Goal: Task Accomplishment & Management: Complete application form

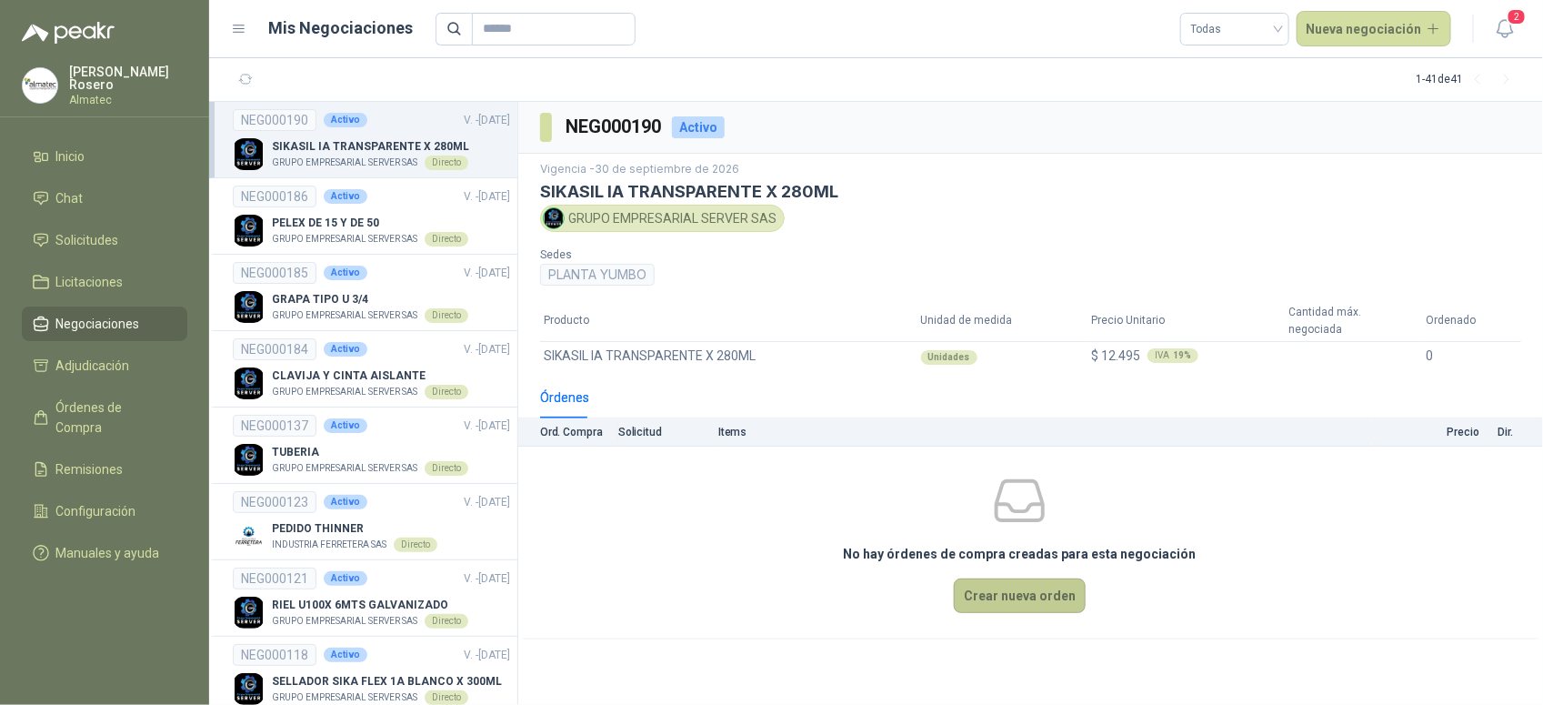
click at [1010, 584] on button "Crear nueva orden" at bounding box center [1020, 595] width 132 height 35
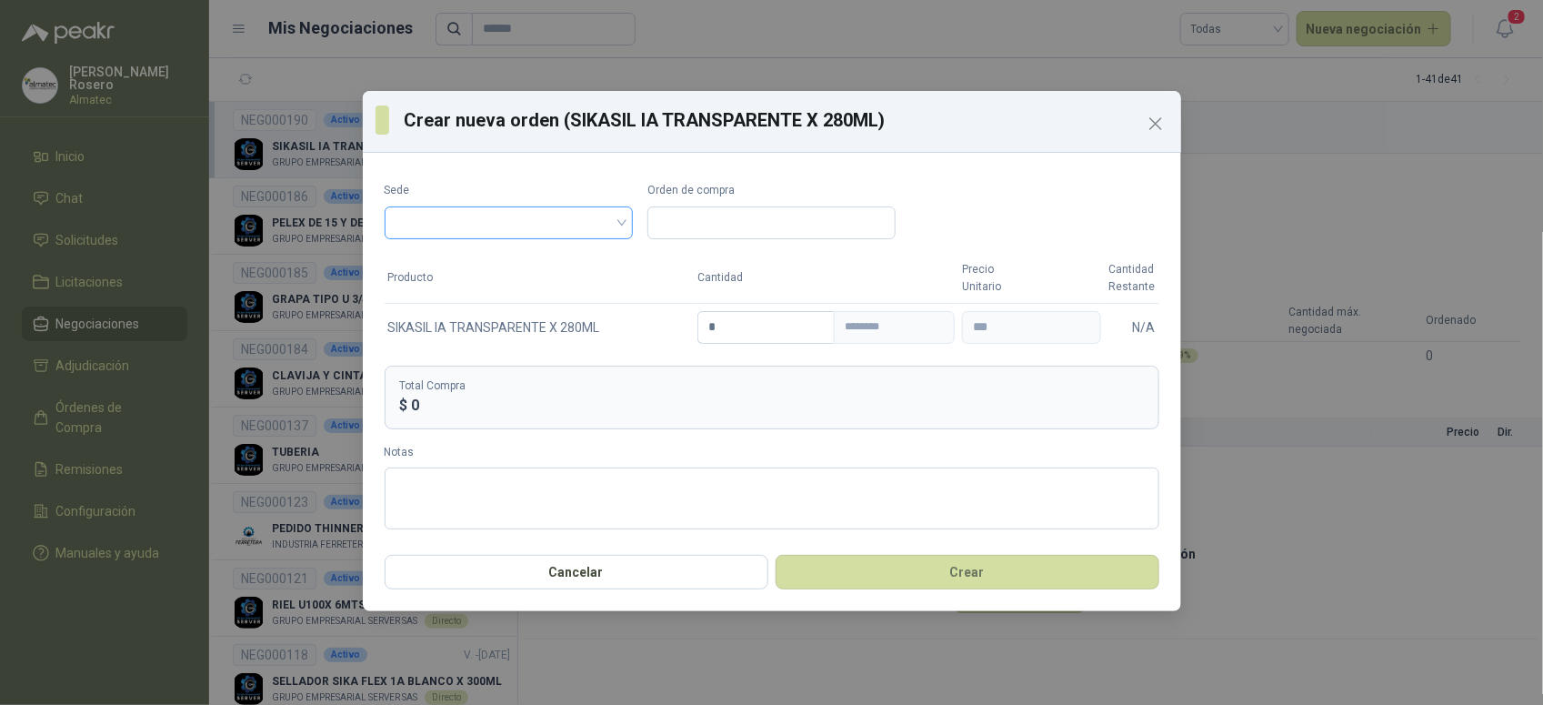
click at [473, 232] on input "search" at bounding box center [509, 220] width 226 height 27
click at [468, 266] on div "PLANTA YUMBO" at bounding box center [508, 261] width 219 height 20
click at [698, 224] on input "Orden de compra" at bounding box center [771, 222] width 248 height 33
paste input "*****"
type input "*******"
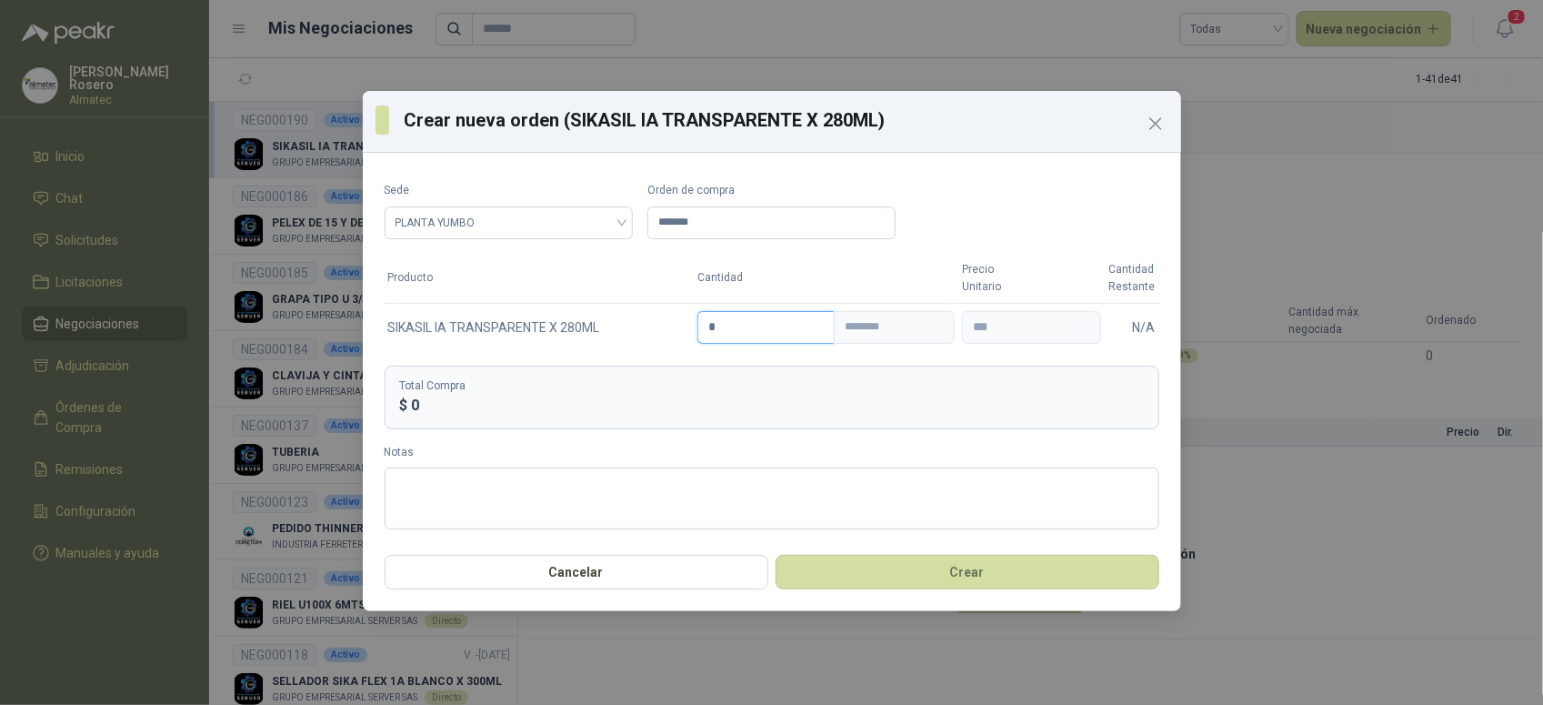
drag, startPoint x: 739, startPoint y: 321, endPoint x: 624, endPoint y: 318, distance: 115.5
click at [625, 318] on tr "SIKASIL IA TRANSPARENTE X 280ML * ******** *** N/A" at bounding box center [772, 327] width 775 height 48
type input "*"
type input "********"
type input "**"
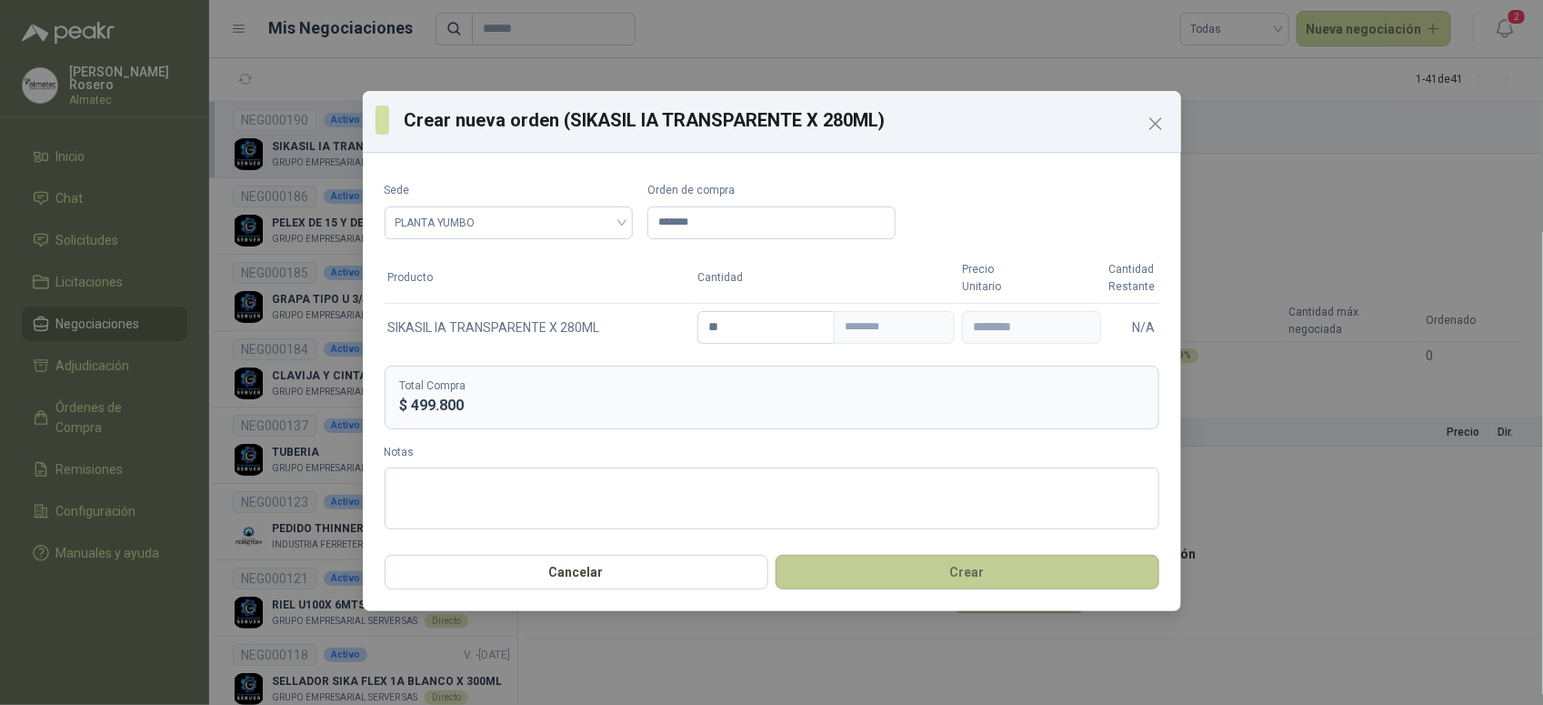
click at [907, 566] on button "Crear" at bounding box center [968, 572] width 384 height 35
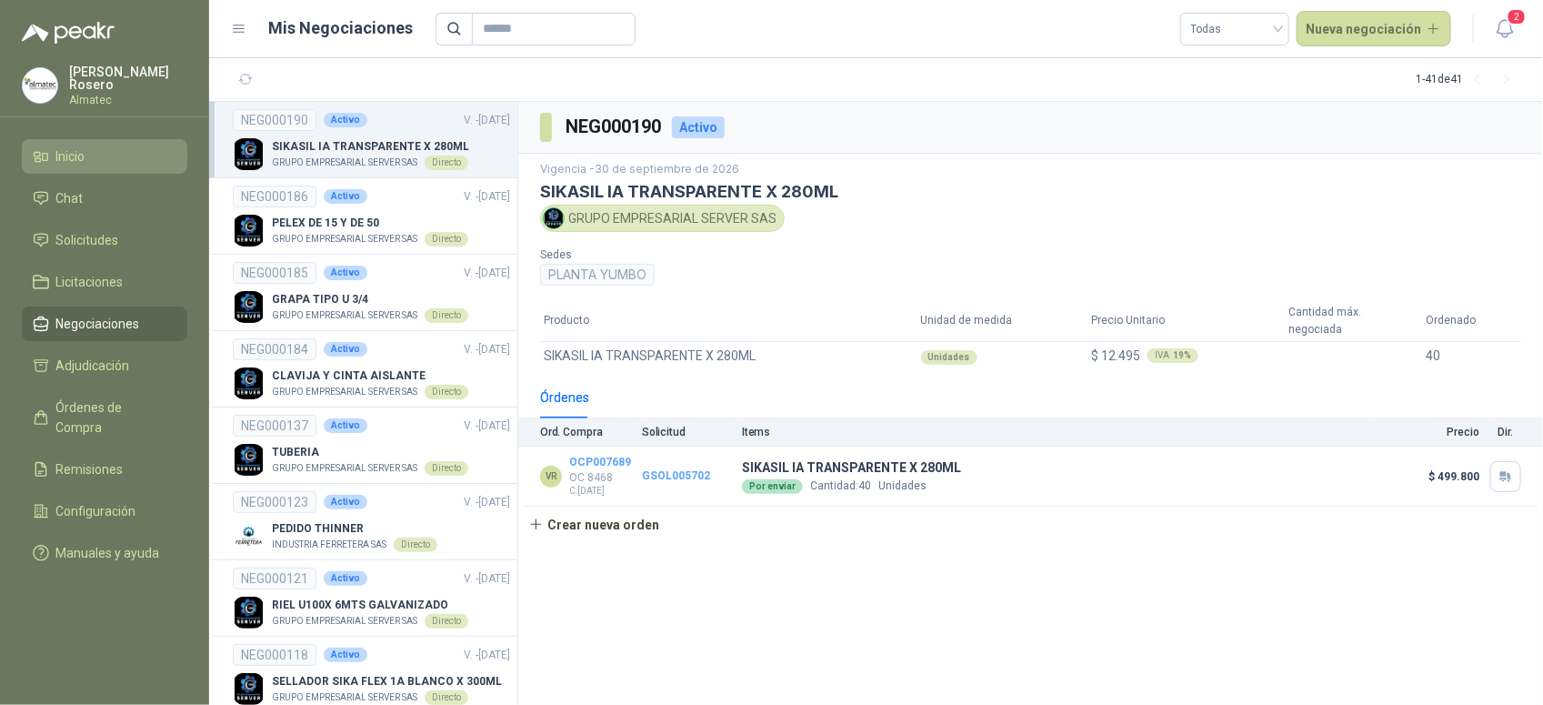
click at [82, 148] on span "Inicio" at bounding box center [70, 156] width 29 height 20
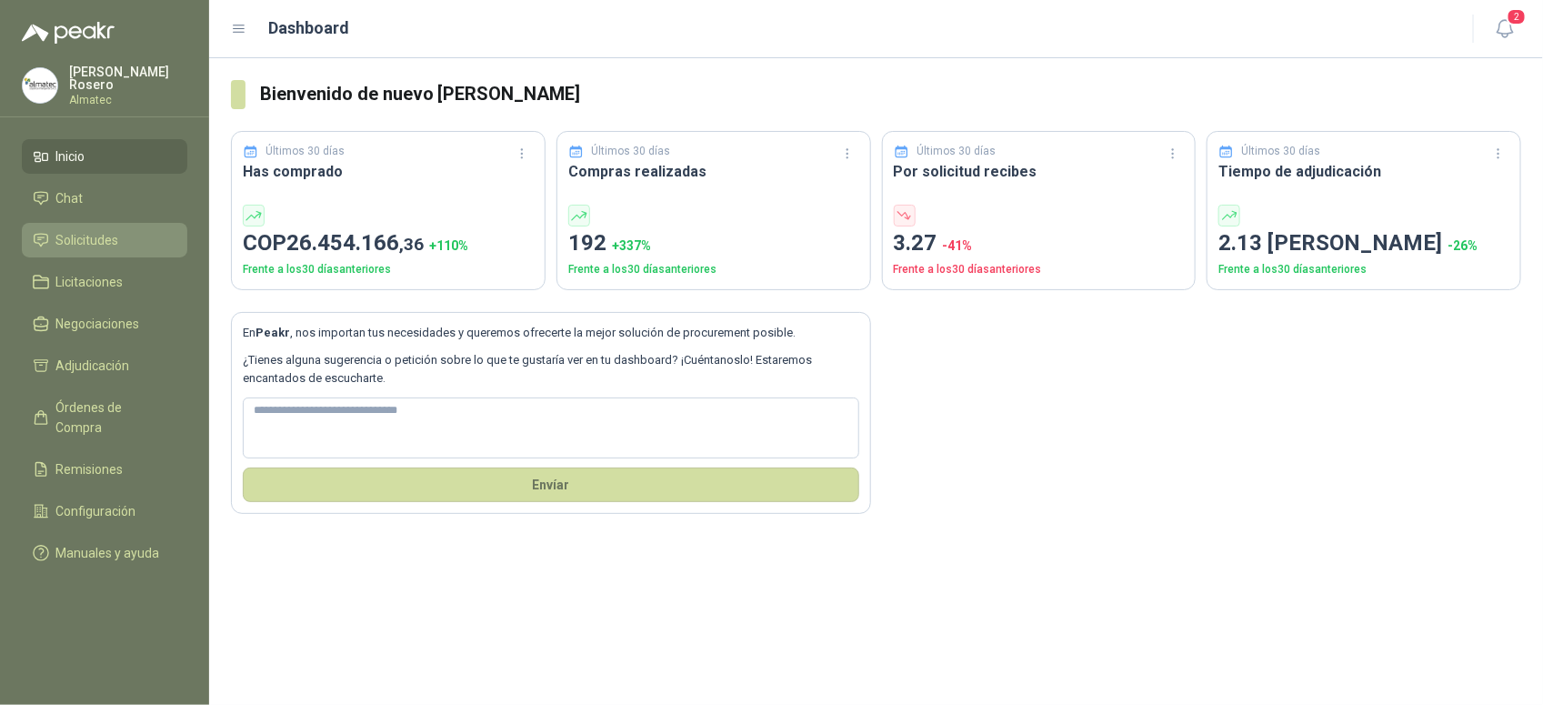
click at [125, 233] on li "Solicitudes" at bounding box center [105, 240] width 144 height 20
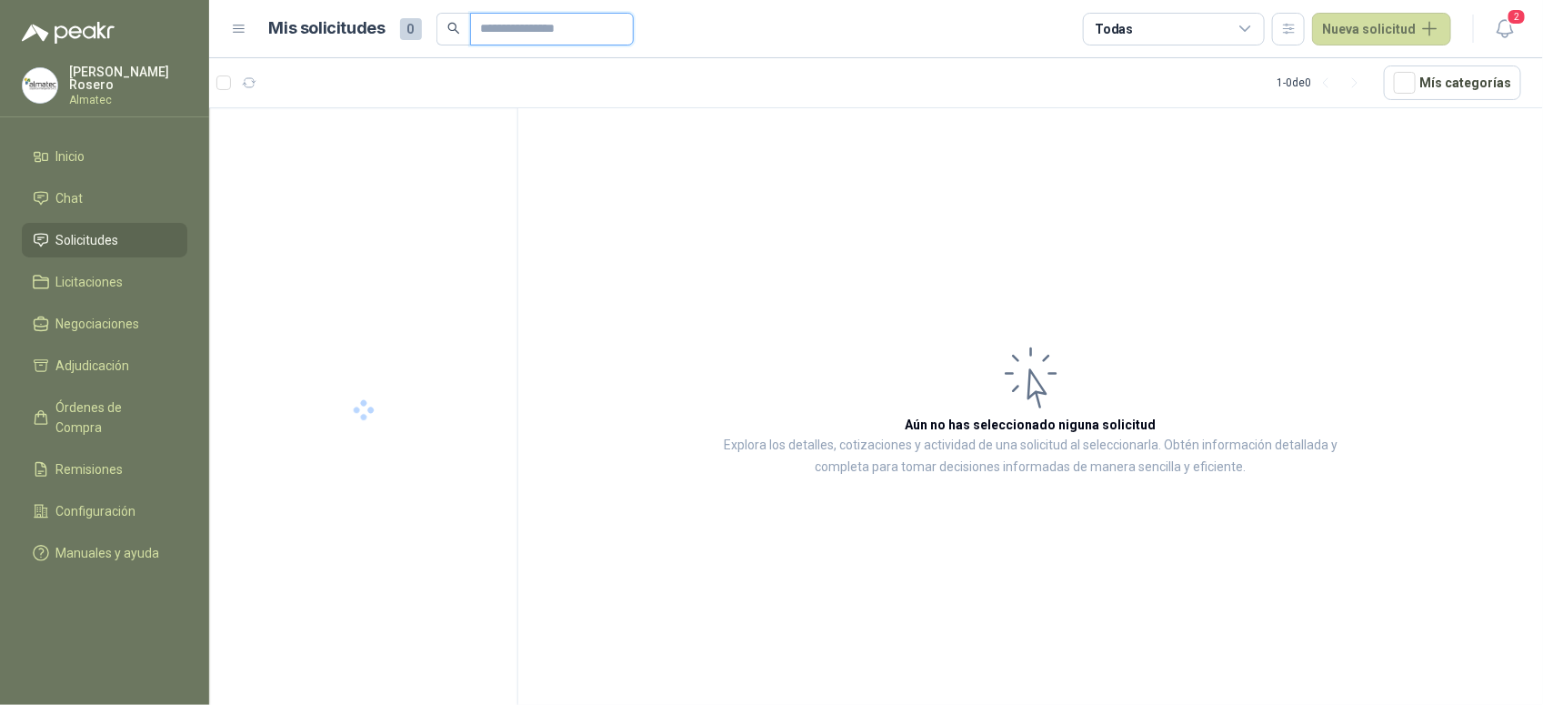
click at [555, 28] on input "text" at bounding box center [544, 29] width 127 height 31
drag, startPoint x: 546, startPoint y: 35, endPoint x: 360, endPoint y: 19, distance: 187.0
click at [360, 19] on div "Mis solicitudes 0 *******" at bounding box center [451, 29] width 365 height 33
type input "*"
type input "*******"
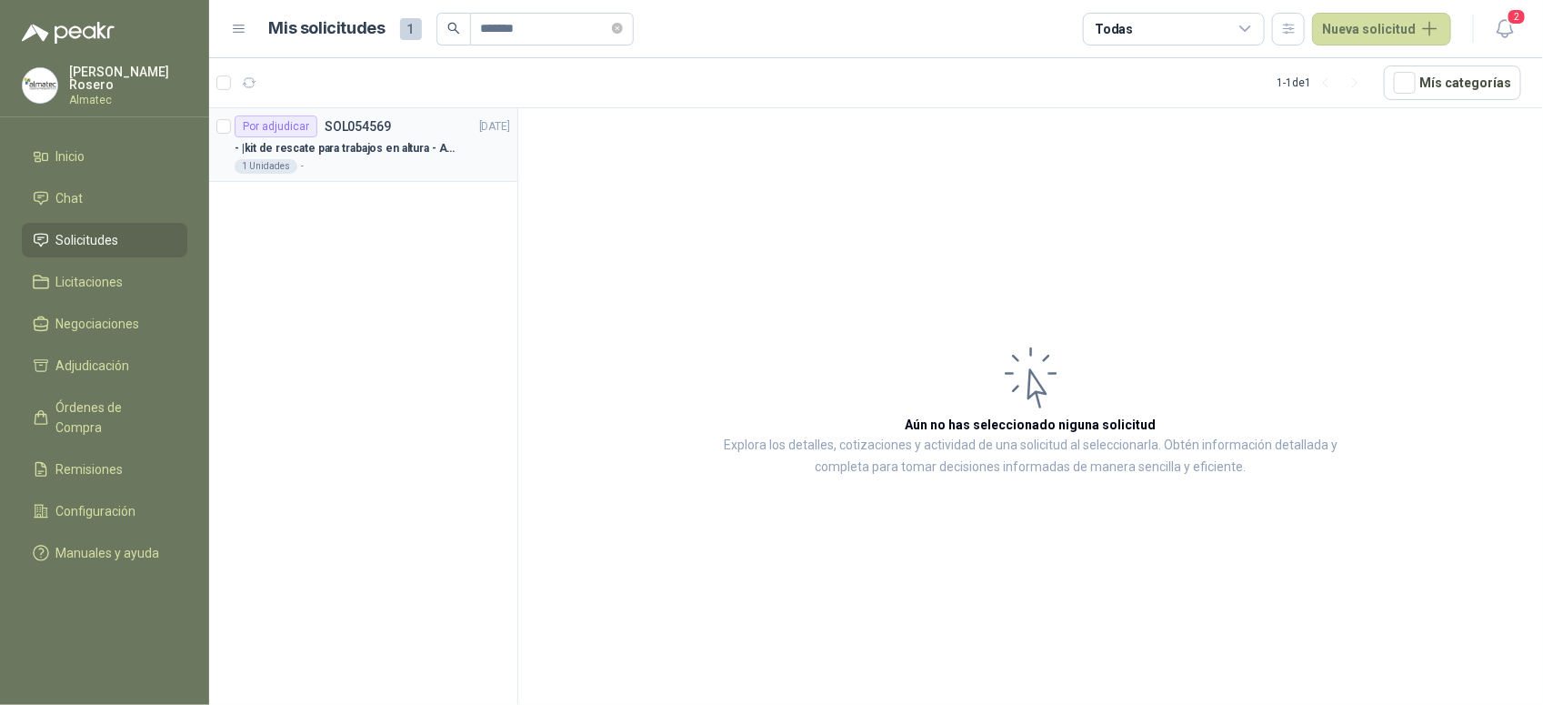
click at [384, 173] on div "1 Unidades -" at bounding box center [373, 166] width 276 height 15
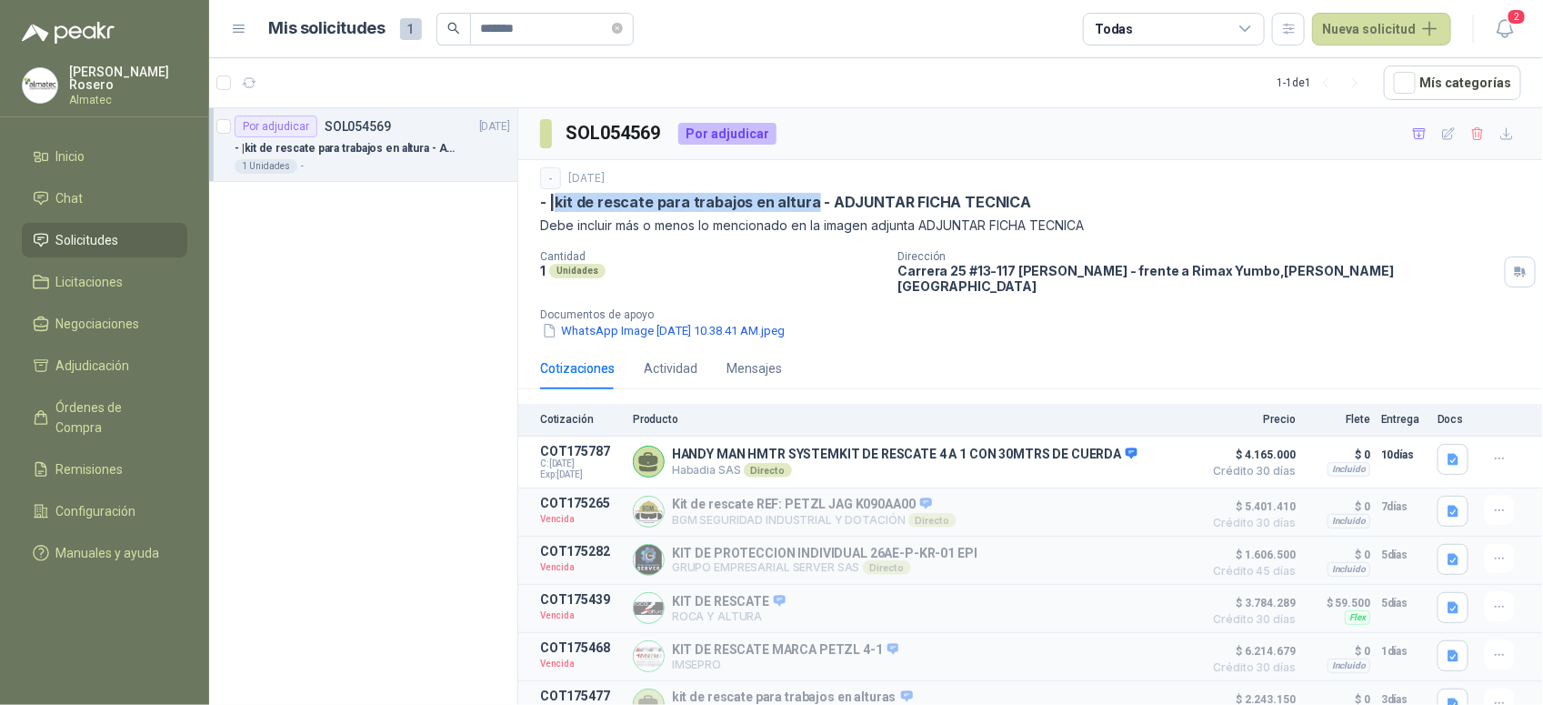
drag, startPoint x: 809, startPoint y: 202, endPoint x: 557, endPoint y: 200, distance: 251.9
click at [557, 200] on p "- | kit de rescate para trabajos en altura - ADJUNTAR FICHA TECNICA" at bounding box center [785, 202] width 491 height 19
copy p "kit de rescate para trabajos en altura"
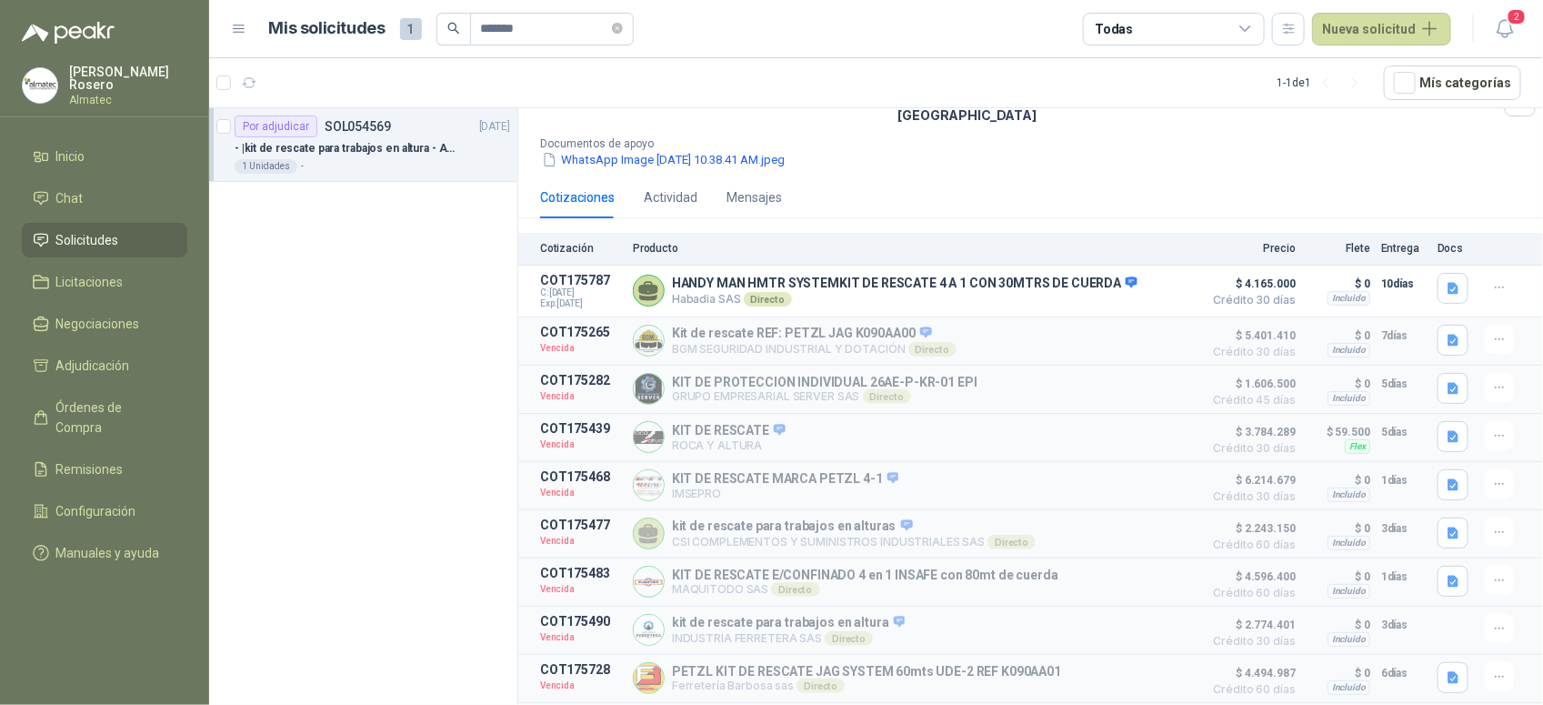
scroll to position [227, 0]
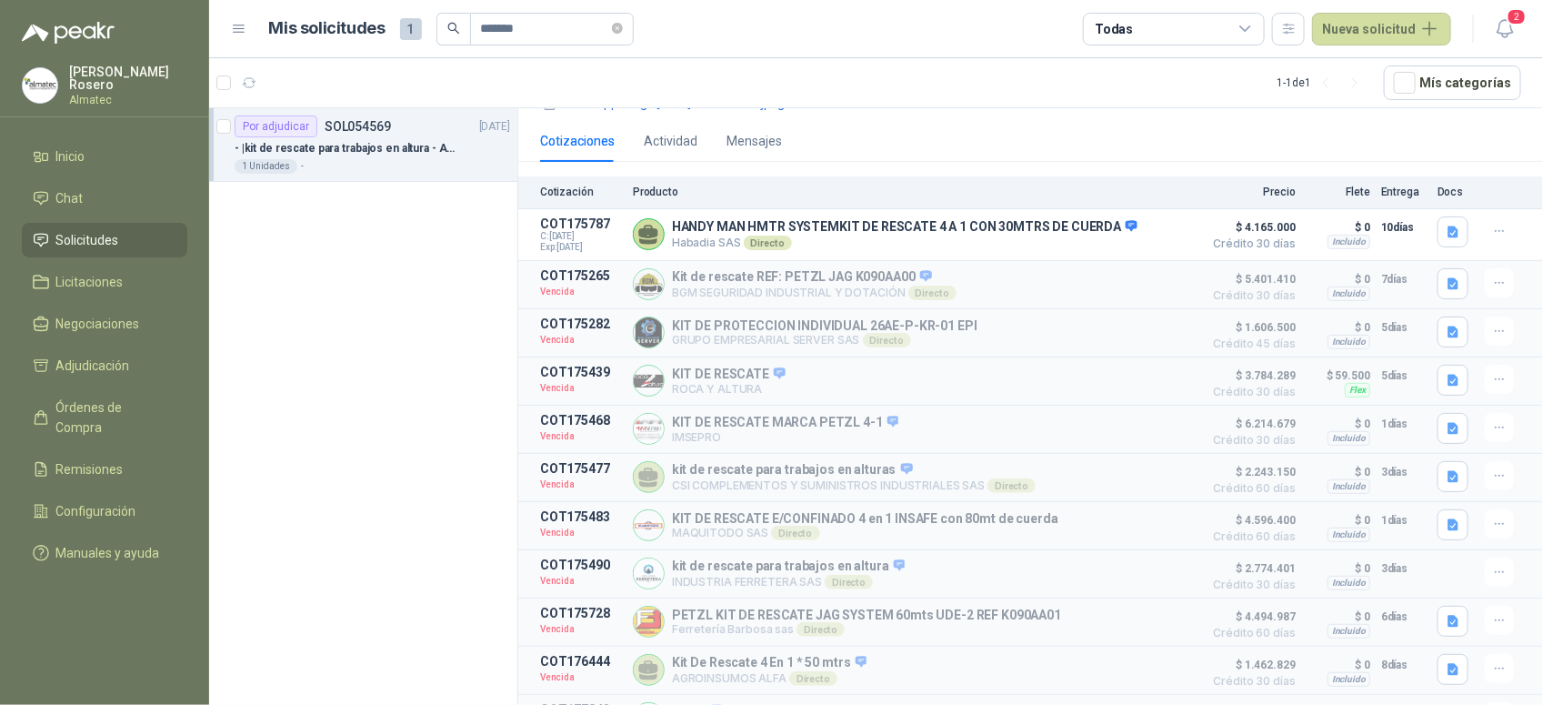
drag, startPoint x: 1488, startPoint y: 135, endPoint x: 1478, endPoint y: 160, distance: 27.0
click at [1488, 135] on div "Cotizaciones Actividad Mensajes" at bounding box center [1030, 141] width 981 height 42
click at [1447, 225] on icon "button" at bounding box center [1453, 232] width 15 height 15
click at [1384, 175] on button "KITS ALTURA.jpeg" at bounding box center [1384, 179] width 120 height 19
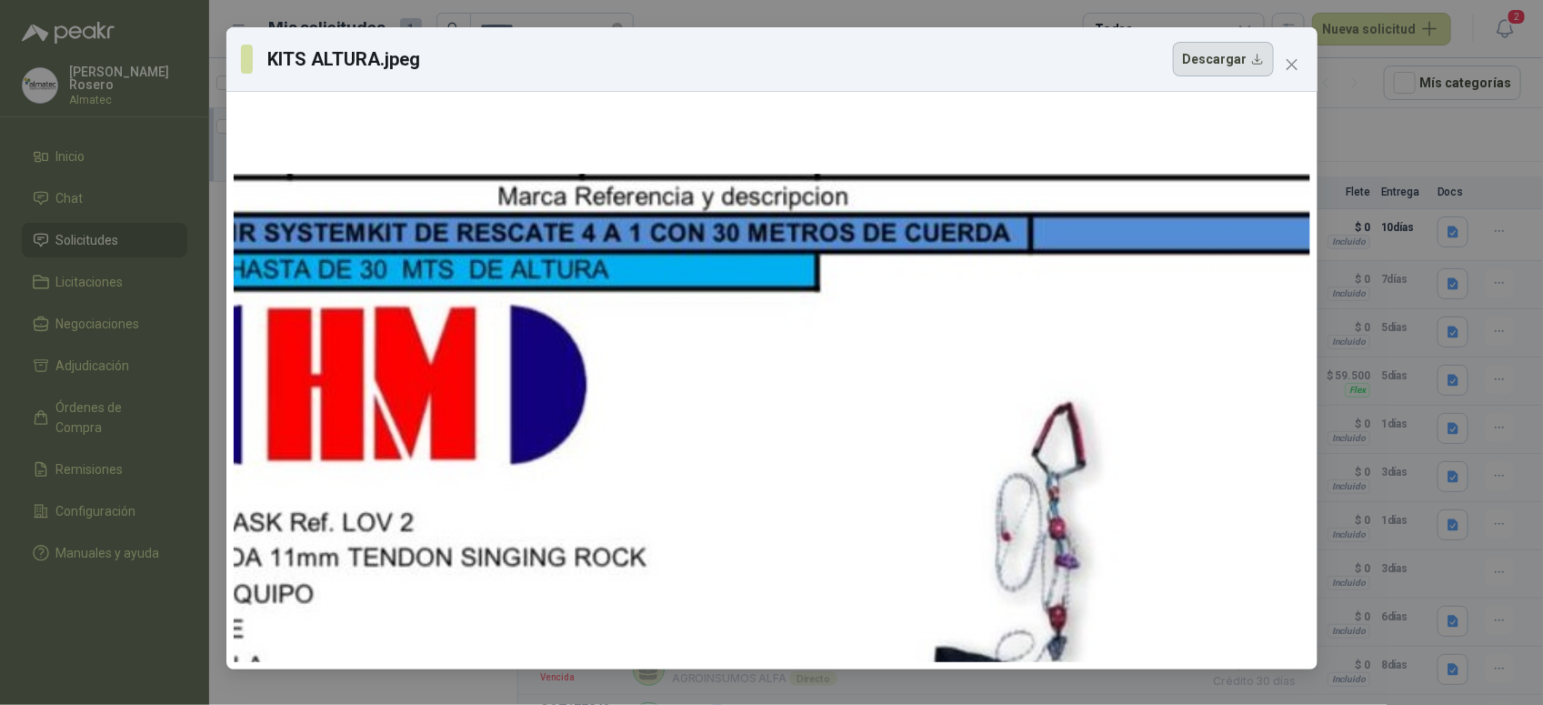
click at [1226, 64] on button "Descargar" at bounding box center [1223, 59] width 101 height 35
click at [1433, 95] on div "KITS ALTURA.jpeg Descargar" at bounding box center [771, 352] width 1543 height 705
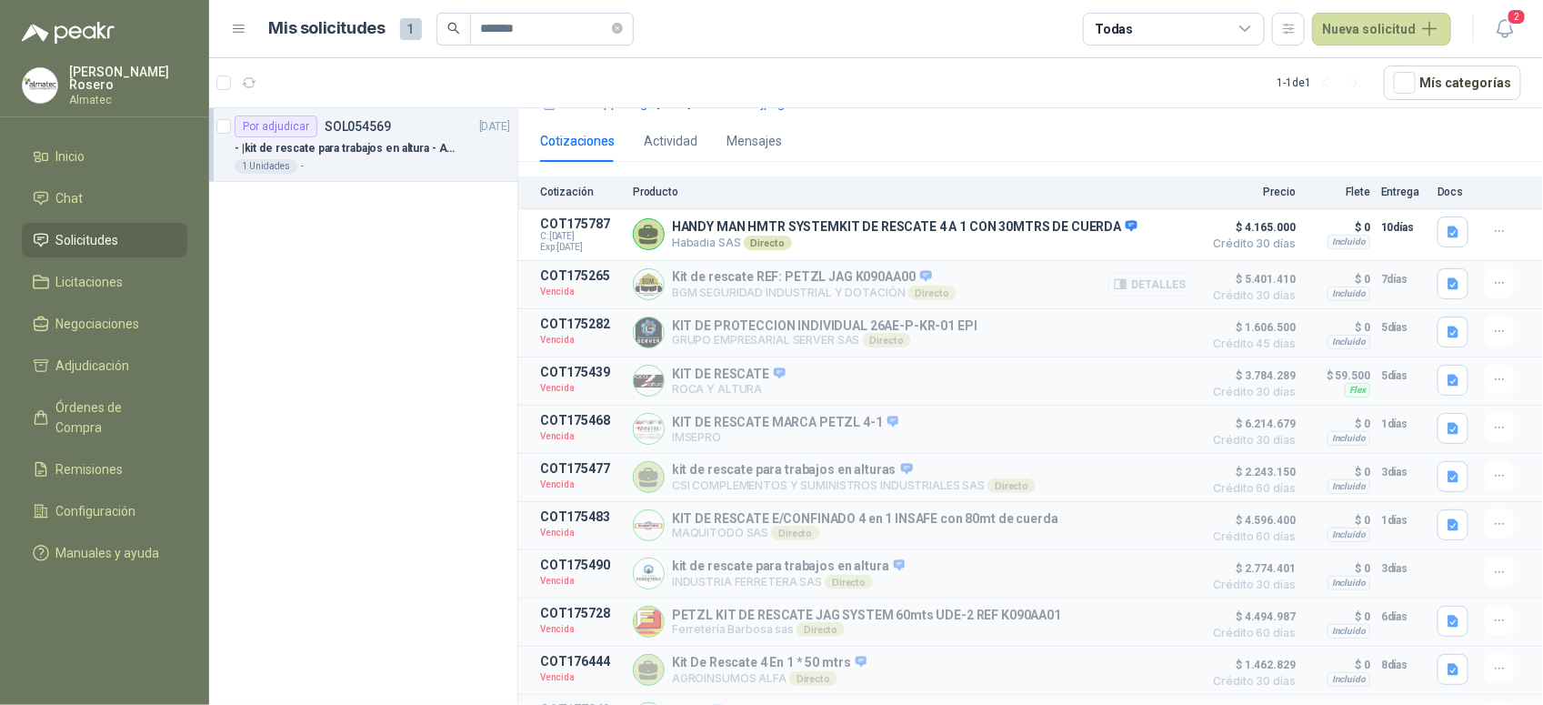
drag, startPoint x: 1351, startPoint y: 296, endPoint x: 1302, endPoint y: 268, distance: 56.6
click at [1352, 296] on article "COT175265 Vencida Kit de rescate REF: PETZL JAG K090AA00 BGM SEGURIDAD INDUSTRI…" at bounding box center [1030, 285] width 1025 height 48
click at [1141, 228] on button "Detalles" at bounding box center [1150, 234] width 85 height 25
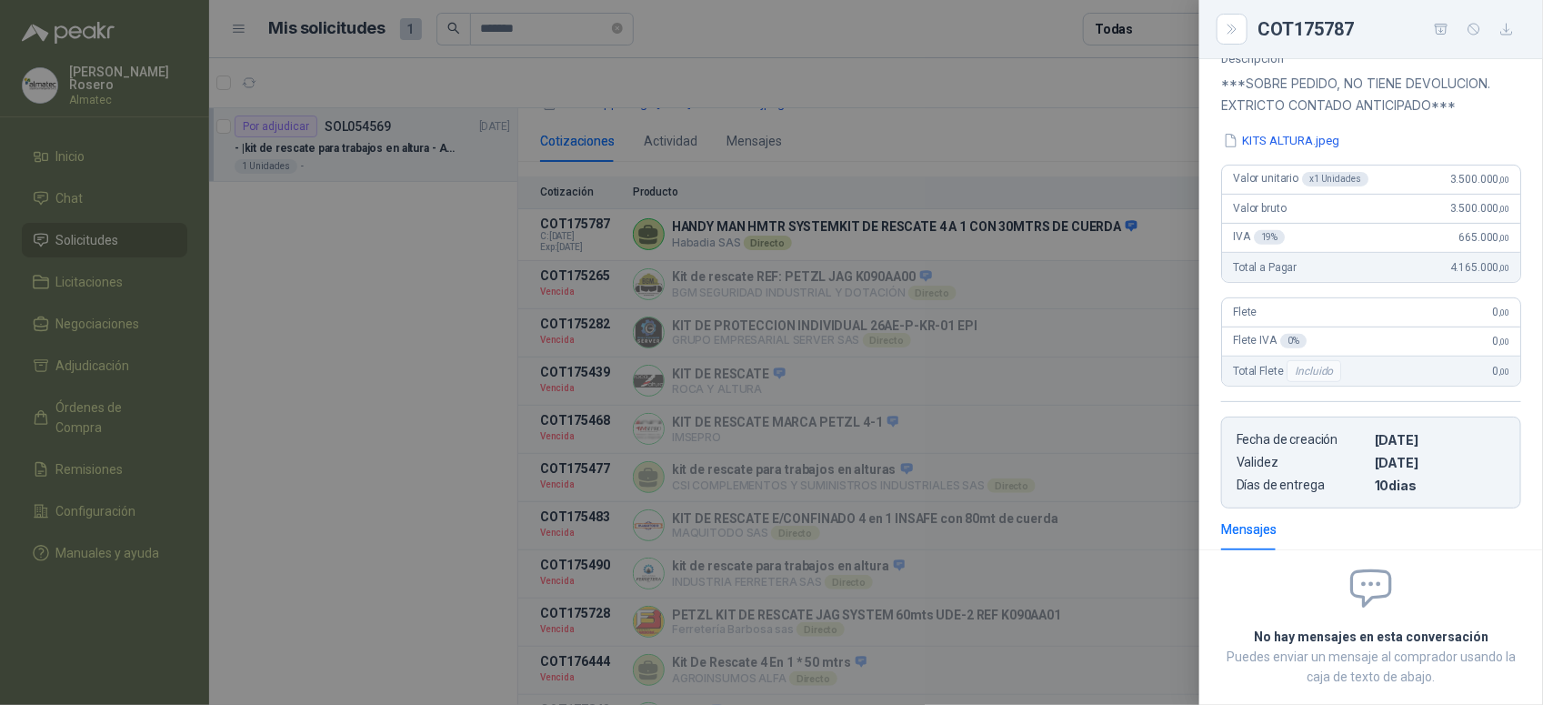
scroll to position [0, 0]
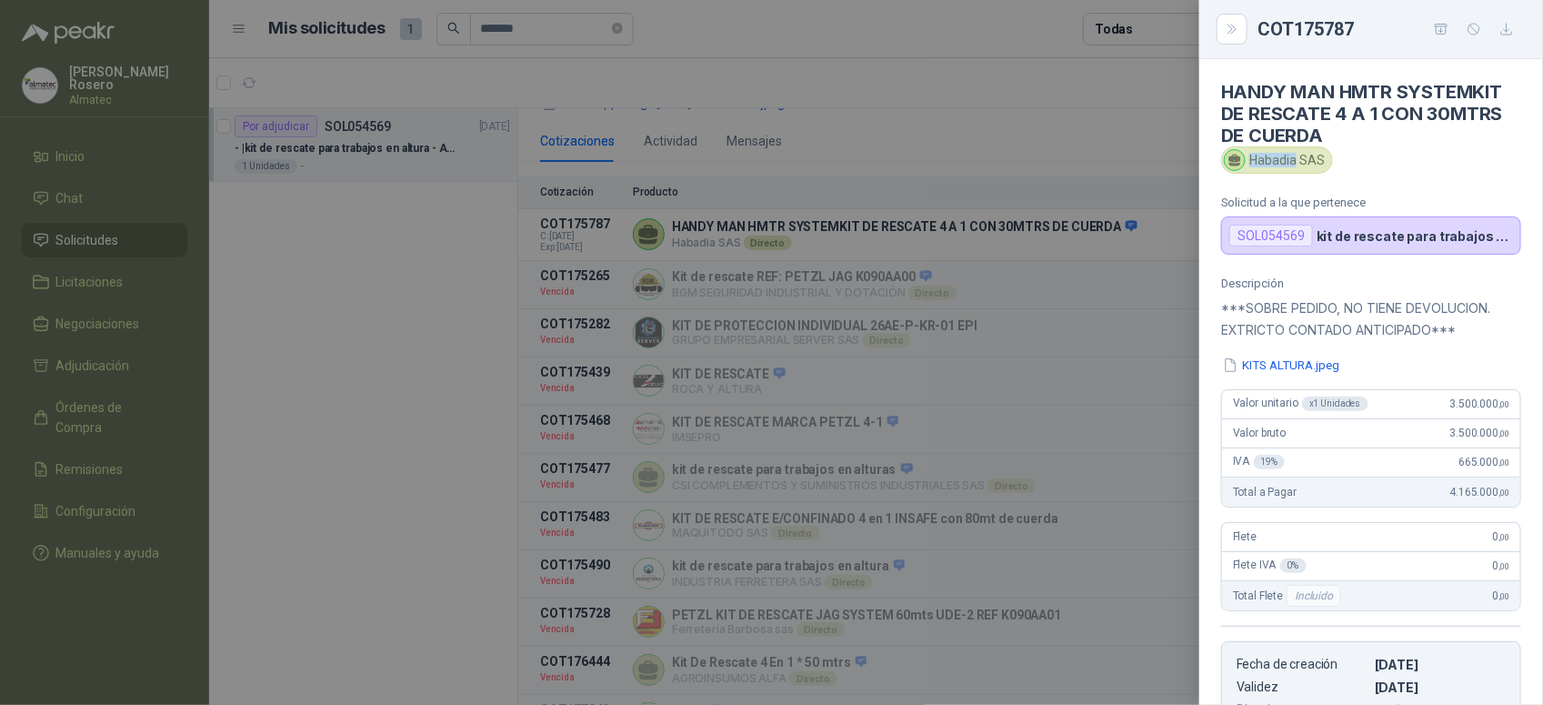
drag, startPoint x: 1297, startPoint y: 159, endPoint x: 1252, endPoint y: 157, distance: 44.6
click at [1252, 157] on div "Habadia SAS" at bounding box center [1277, 159] width 112 height 27
copy div "Habadia"
click at [960, 159] on div at bounding box center [771, 352] width 1543 height 705
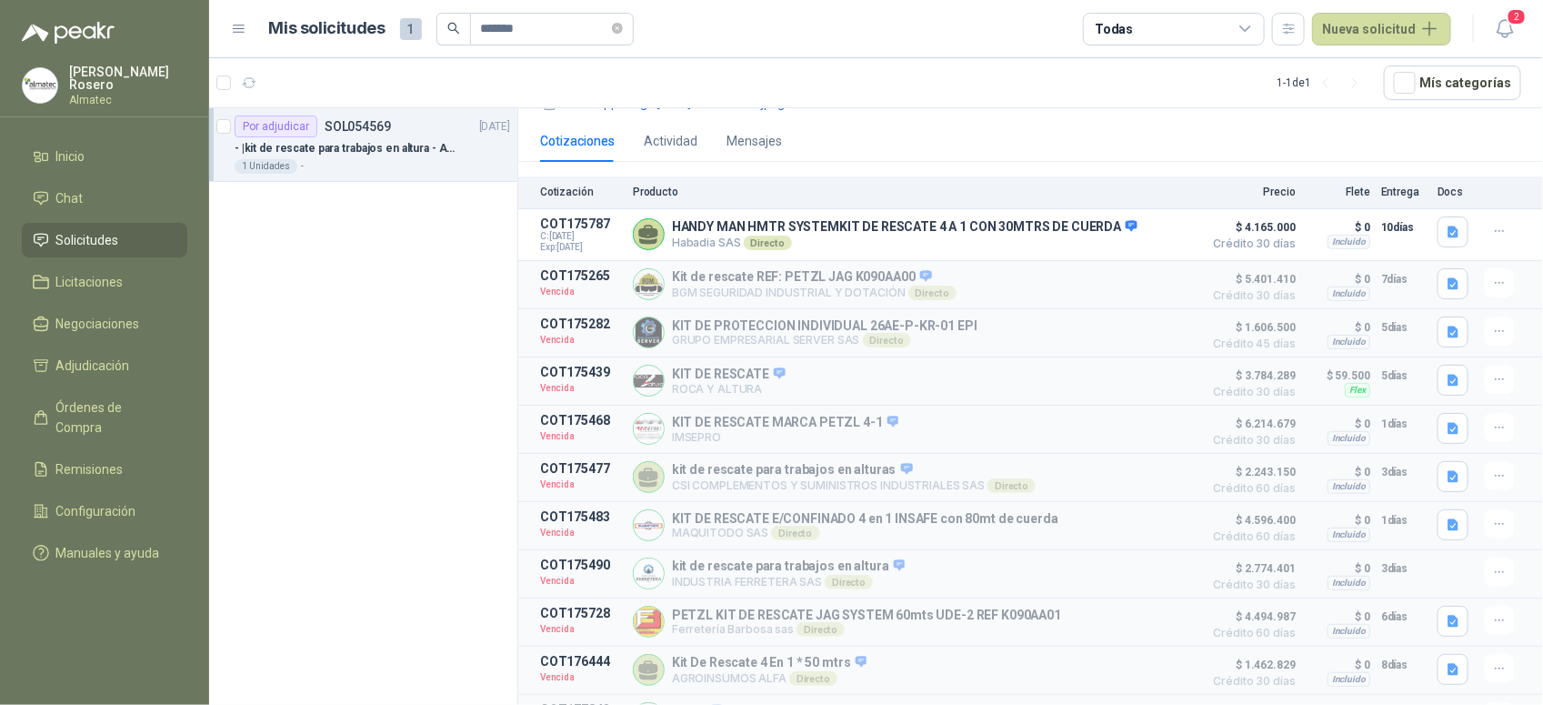
click at [1301, 125] on div "Cotizaciones Actividad Mensajes" at bounding box center [1030, 141] width 981 height 42
drag, startPoint x: 674, startPoint y: 234, endPoint x: 712, endPoint y: 233, distance: 38.2
click at [712, 236] on p "Habadia SAS Directo" at bounding box center [905, 243] width 466 height 15
click at [1114, 227] on icon "button" at bounding box center [1121, 234] width 14 height 14
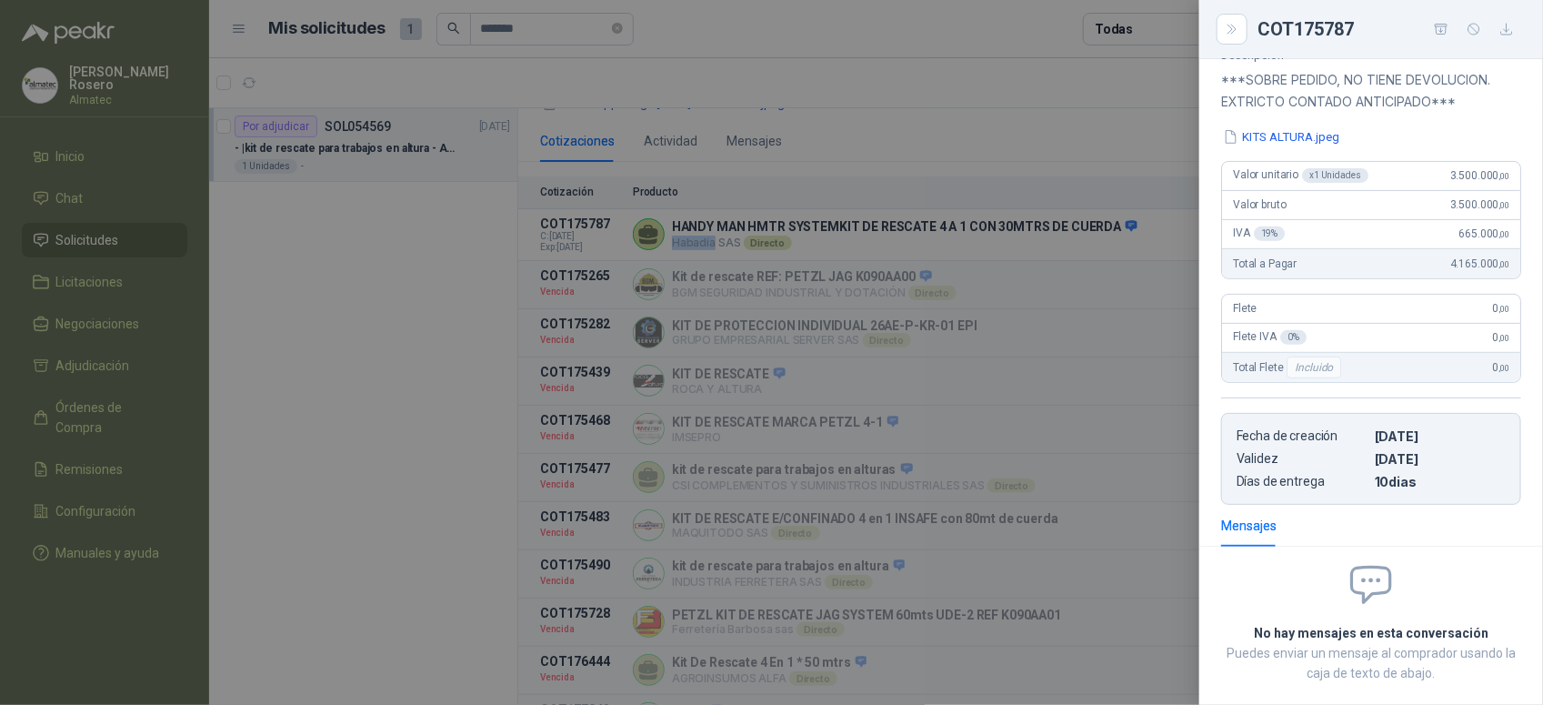
scroll to position [0, 0]
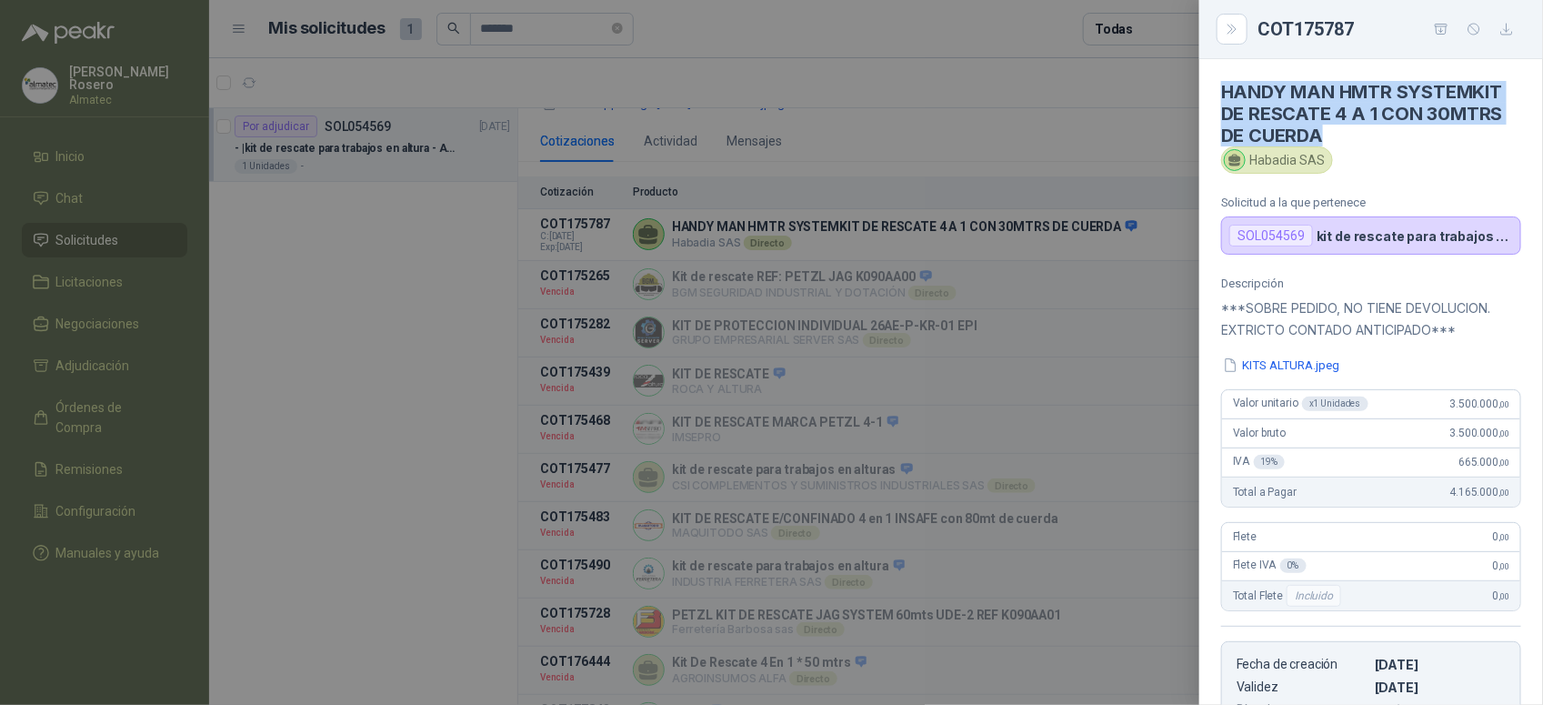
drag, startPoint x: 1310, startPoint y: 124, endPoint x: 1219, endPoint y: 79, distance: 101.3
click at [1219, 79] on article "HANDY MAN HMTR SYSTEMKIT DE RESCATE 4 A 1 CON 30MTRS DE CUERDA Habadia SAS Soli…" at bounding box center [1371, 156] width 344 height 195
copy h4 "HANDY MAN HMTR SYSTEMKIT DE RESCATE 4 A 1 CON 30MTRS DE CUERDA"
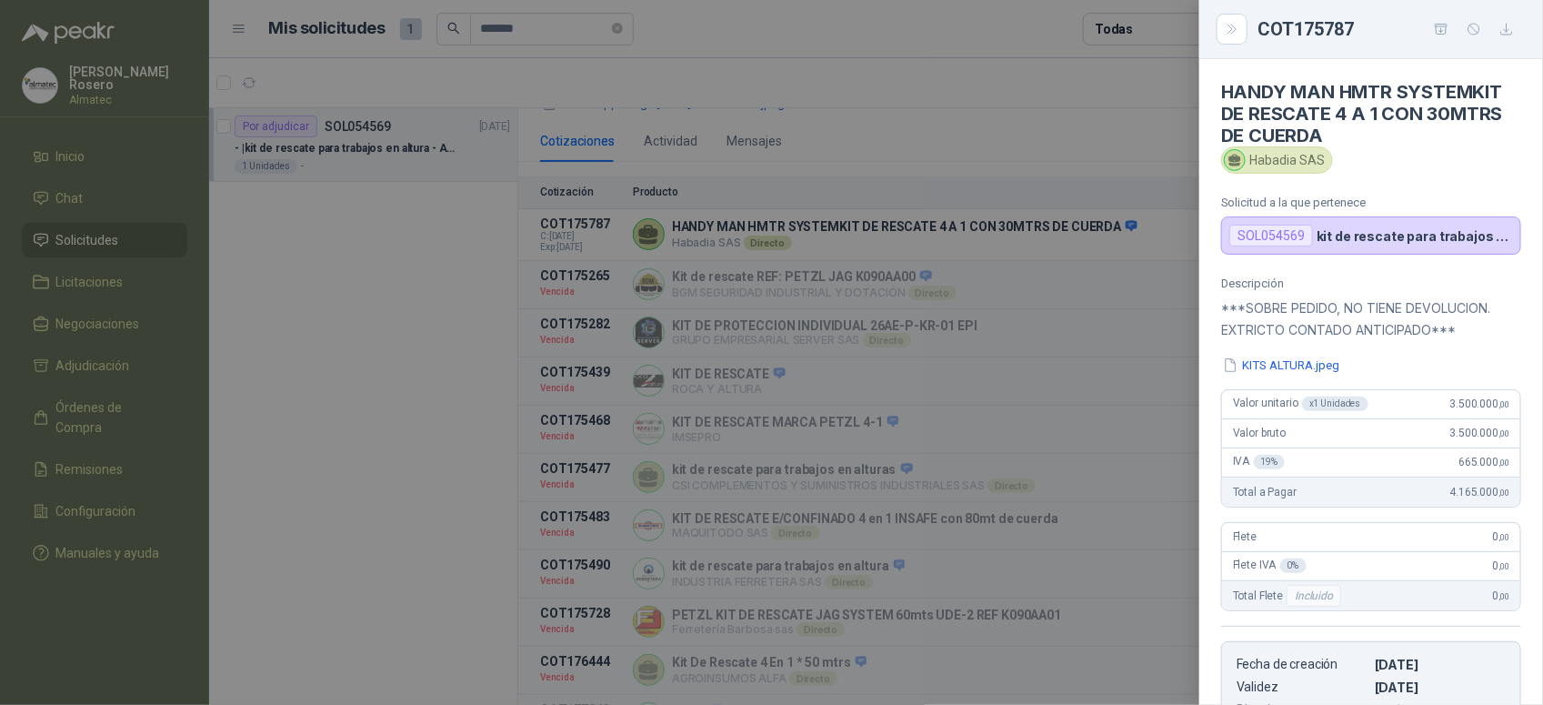
click at [1025, 419] on div at bounding box center [771, 352] width 1543 height 705
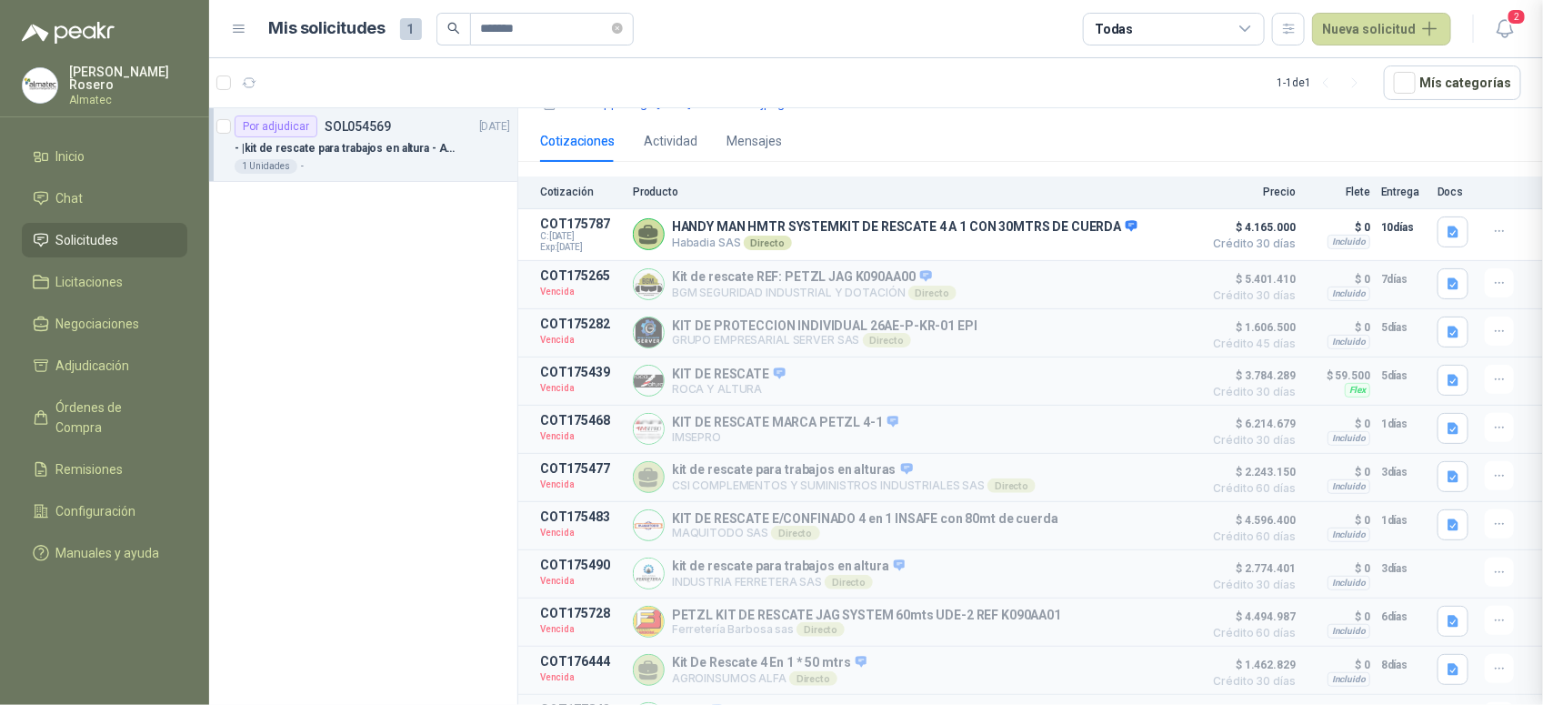
scroll to position [336, 0]
click at [1117, 272] on button "Detalles" at bounding box center [1150, 284] width 85 height 25
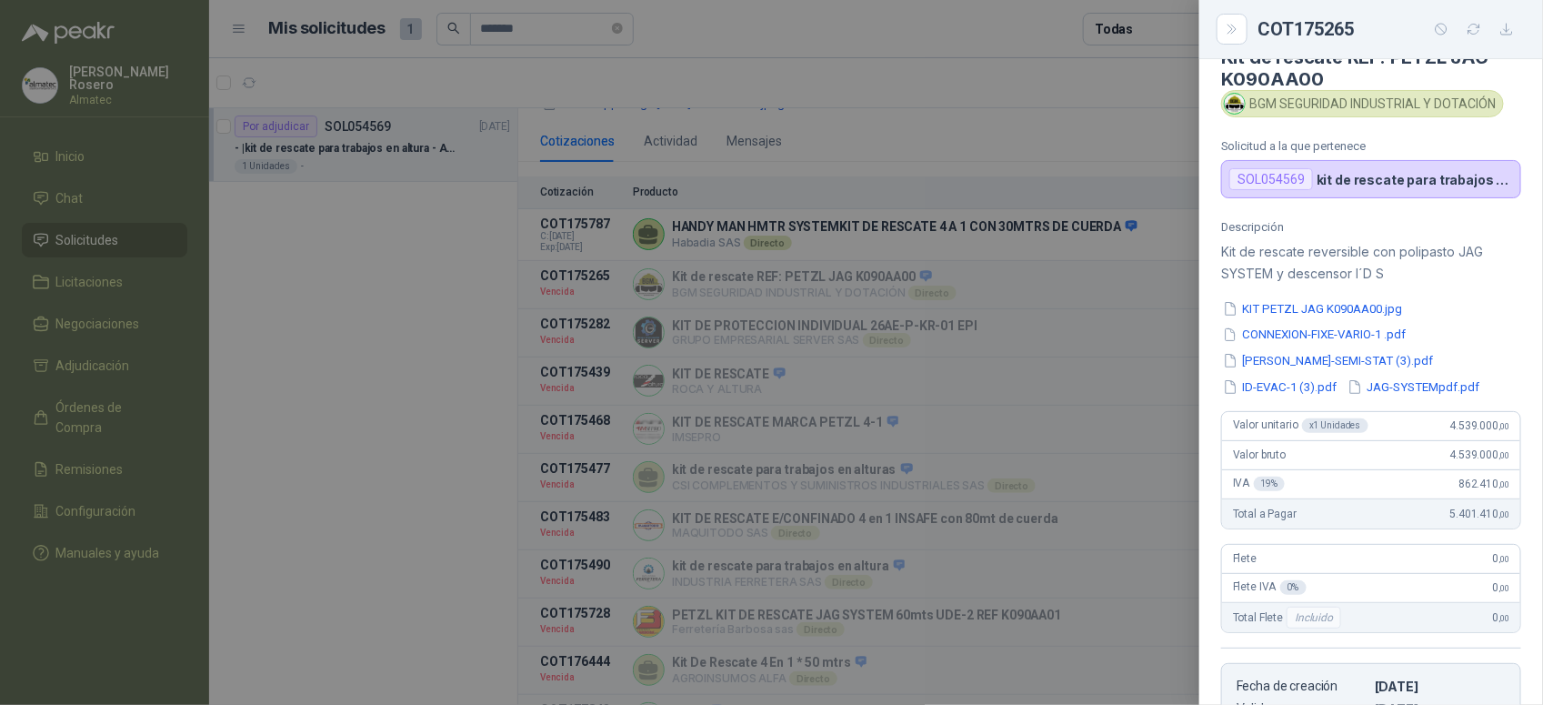
scroll to position [0, 0]
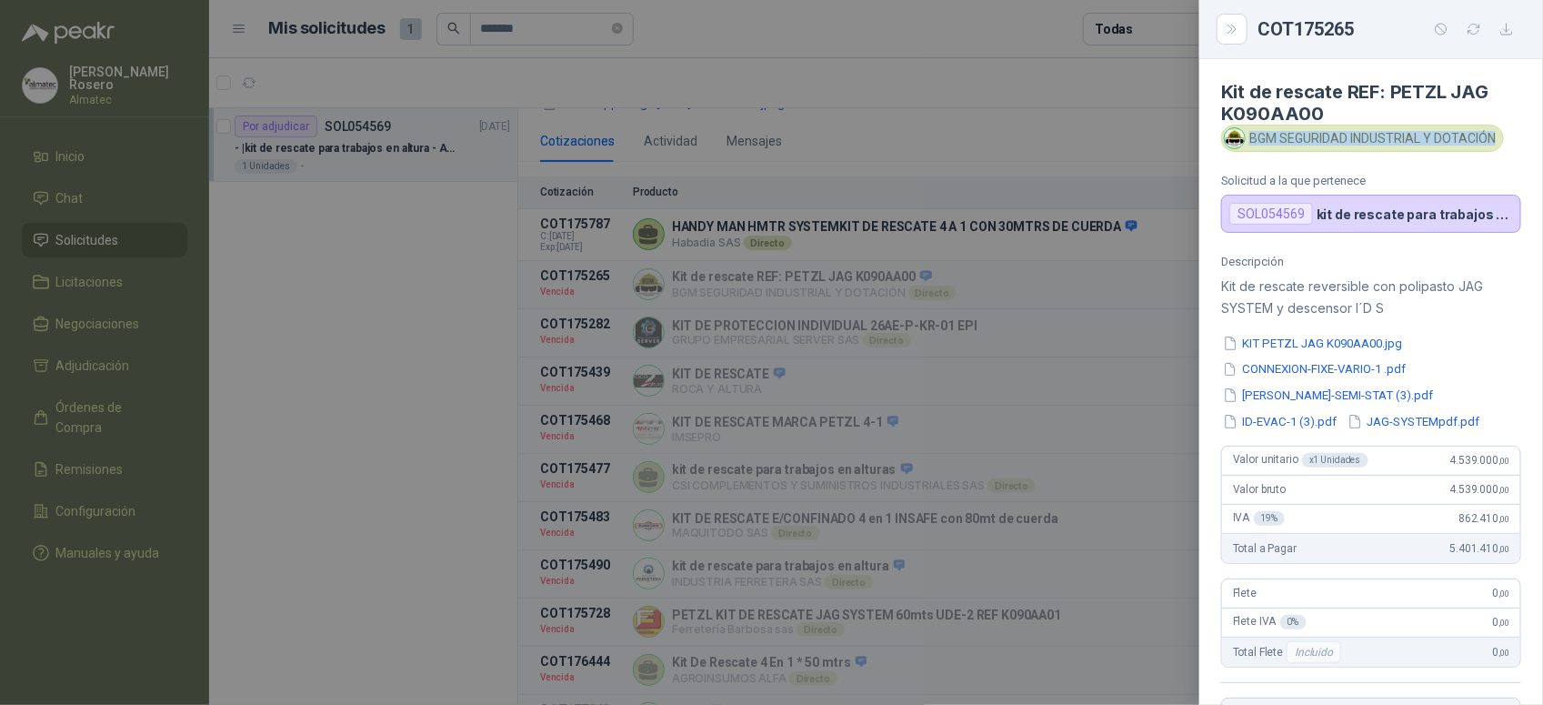
drag, startPoint x: 1250, startPoint y: 141, endPoint x: 1497, endPoint y: 136, distance: 246.5
click at [1497, 136] on div "BGM SEGURIDAD INDUSTRIAL Y DOTACIÓN" at bounding box center [1362, 138] width 283 height 27
copy div "BGM SEGURIDAD INDUSTRIAL Y DOTACIÓN"
drag, startPoint x: 1433, startPoint y: 452, endPoint x: 1537, endPoint y: 455, distance: 103.7
click at [1537, 455] on div "Kit de rescate REF: PETZL JAG K090AA00 BGM SEGURIDAD INDUSTRIAL Y DOTACIÓN Soli…" at bounding box center [1371, 382] width 344 height 646
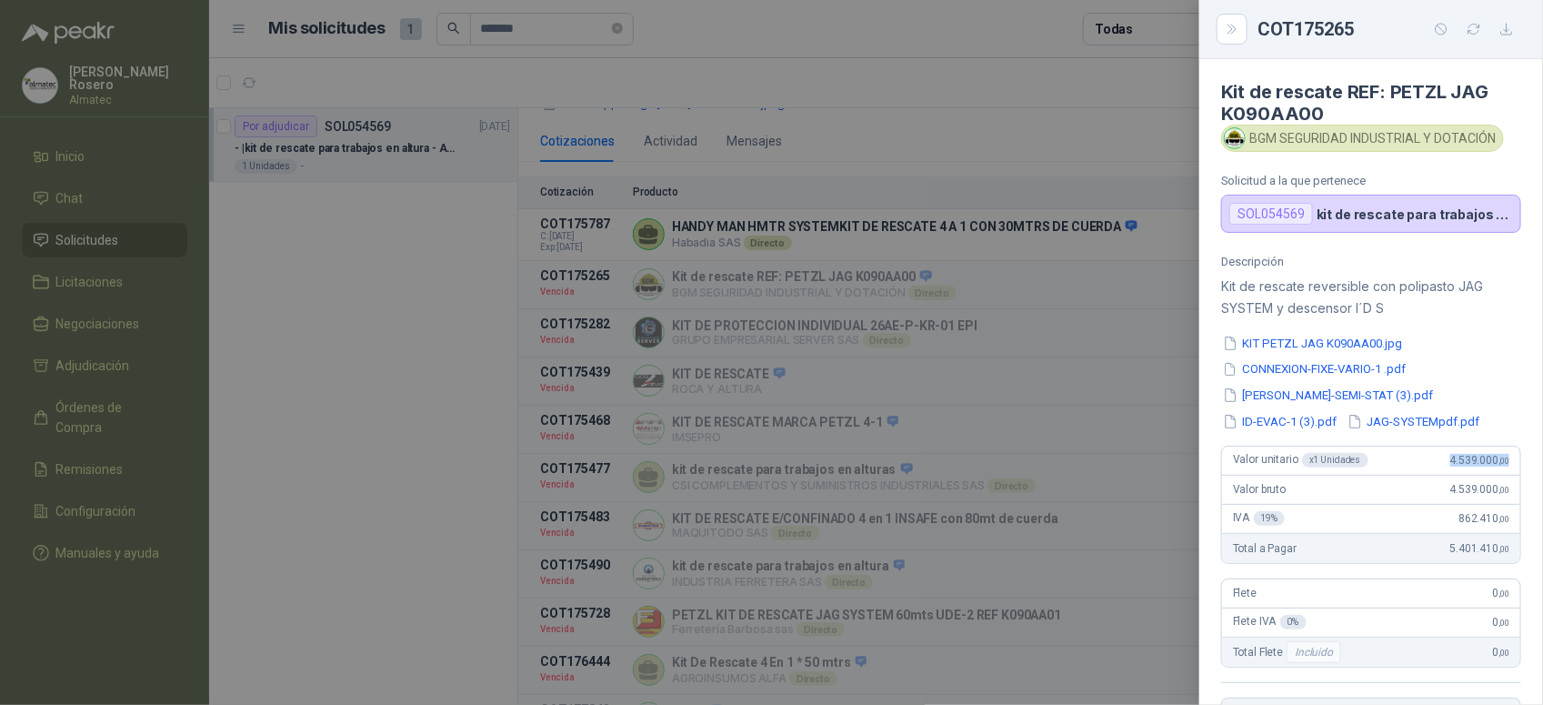
copy span "4.539.000 ,00"
drag, startPoint x: 1324, startPoint y: 111, endPoint x: 1211, endPoint y: 91, distance: 114.5
click at [1211, 91] on article "Kit de rescate REF: PETZL JAG K090AA00 BGM SEGURIDAD INDUSTRIAL Y DOTACIÓN Soli…" at bounding box center [1371, 146] width 344 height 174
copy h4 "Kit de rescate REF: PETZL JAG K090AA00"
click at [1056, 443] on div at bounding box center [771, 352] width 1543 height 705
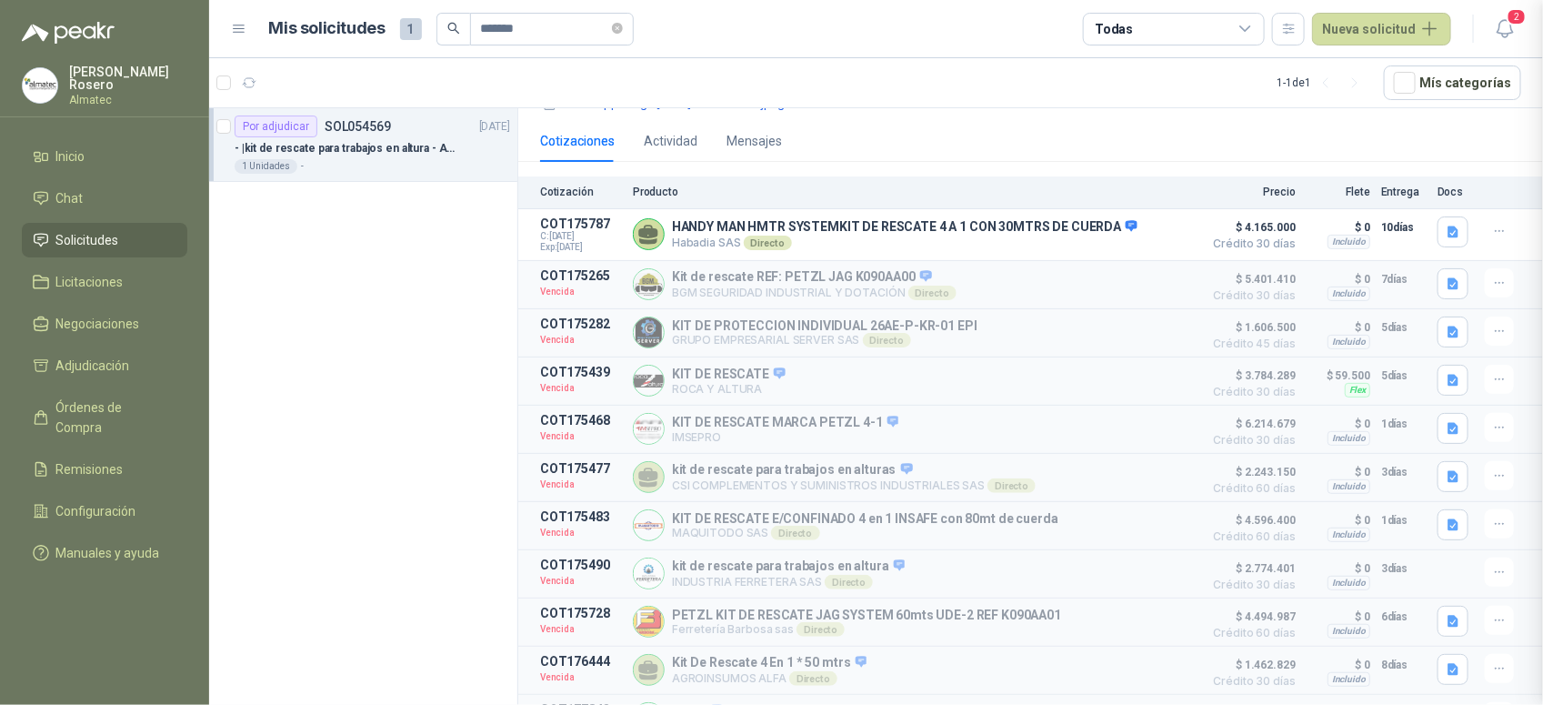
scroll to position [392, 0]
click at [1451, 268] on button "button" at bounding box center [1453, 283] width 31 height 31
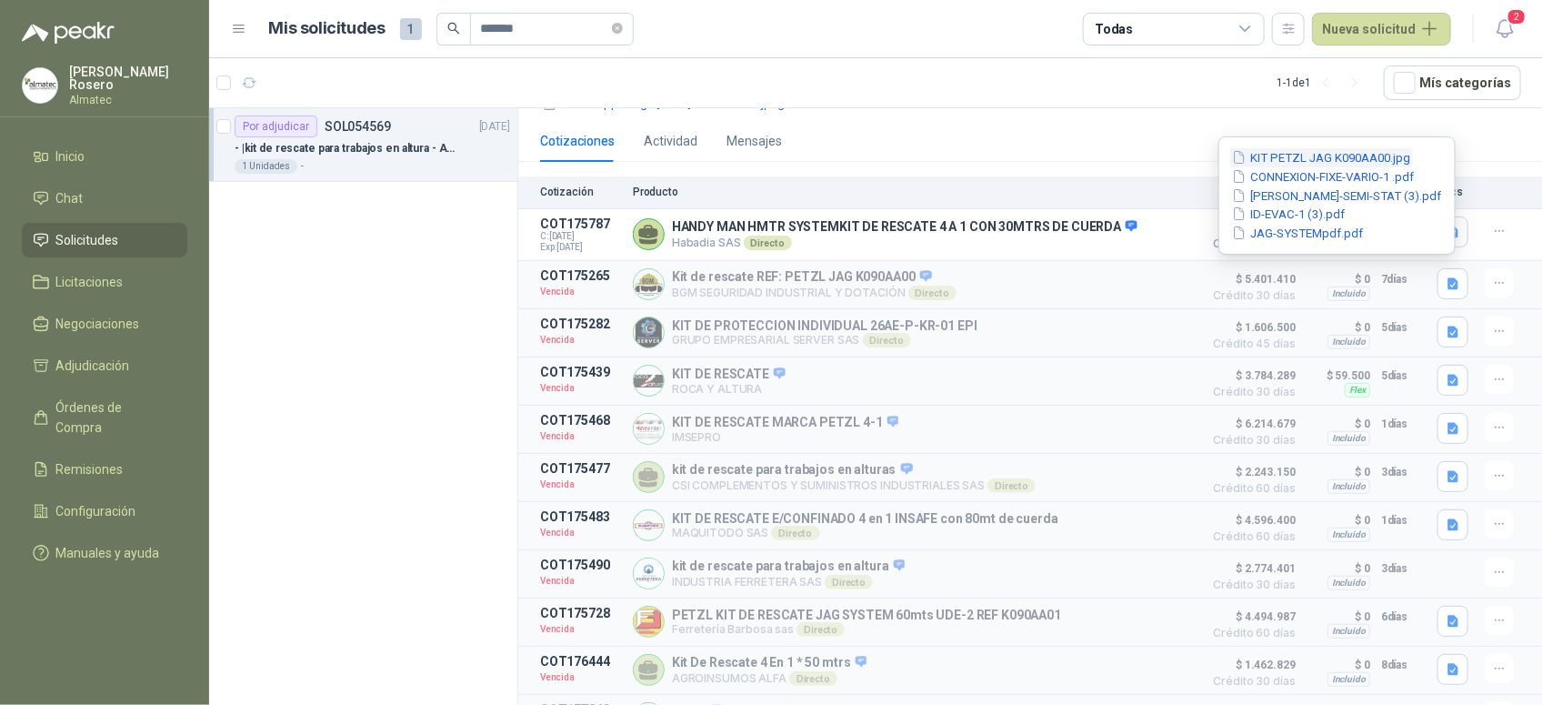
click at [1341, 159] on button "KIT PETZL JAG K090AA00.jpg" at bounding box center [1321, 157] width 183 height 19
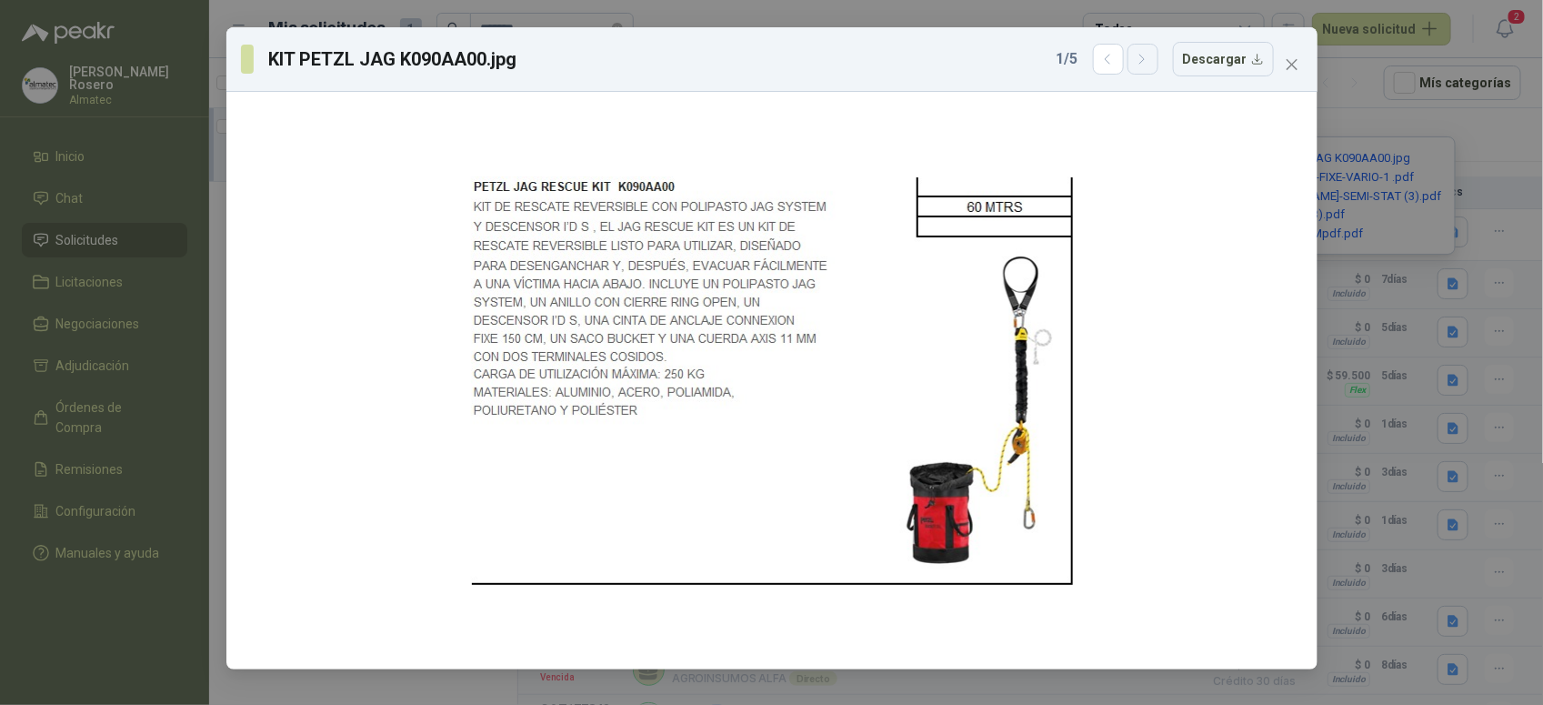
click at [1156, 65] on button "button" at bounding box center [1143, 59] width 31 height 31
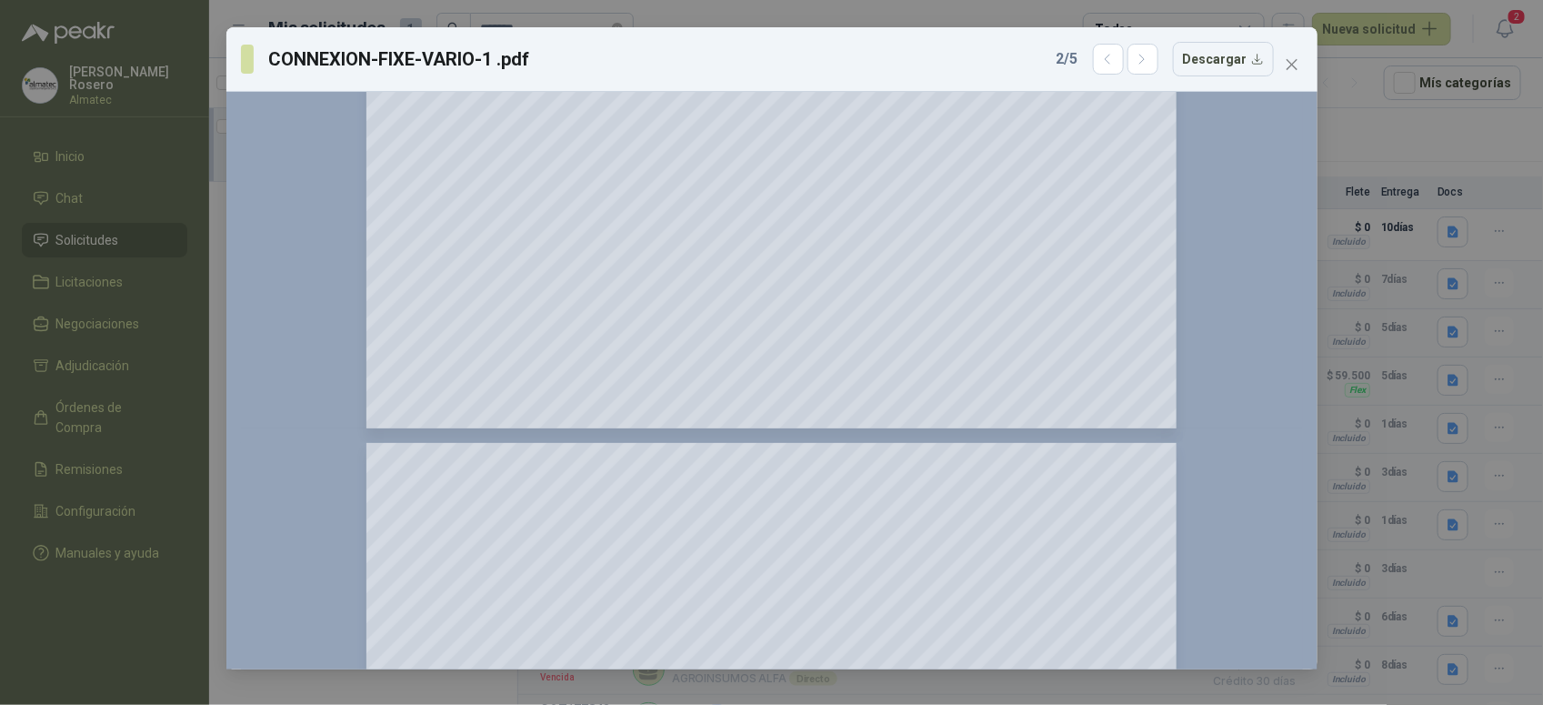
scroll to position [0, 0]
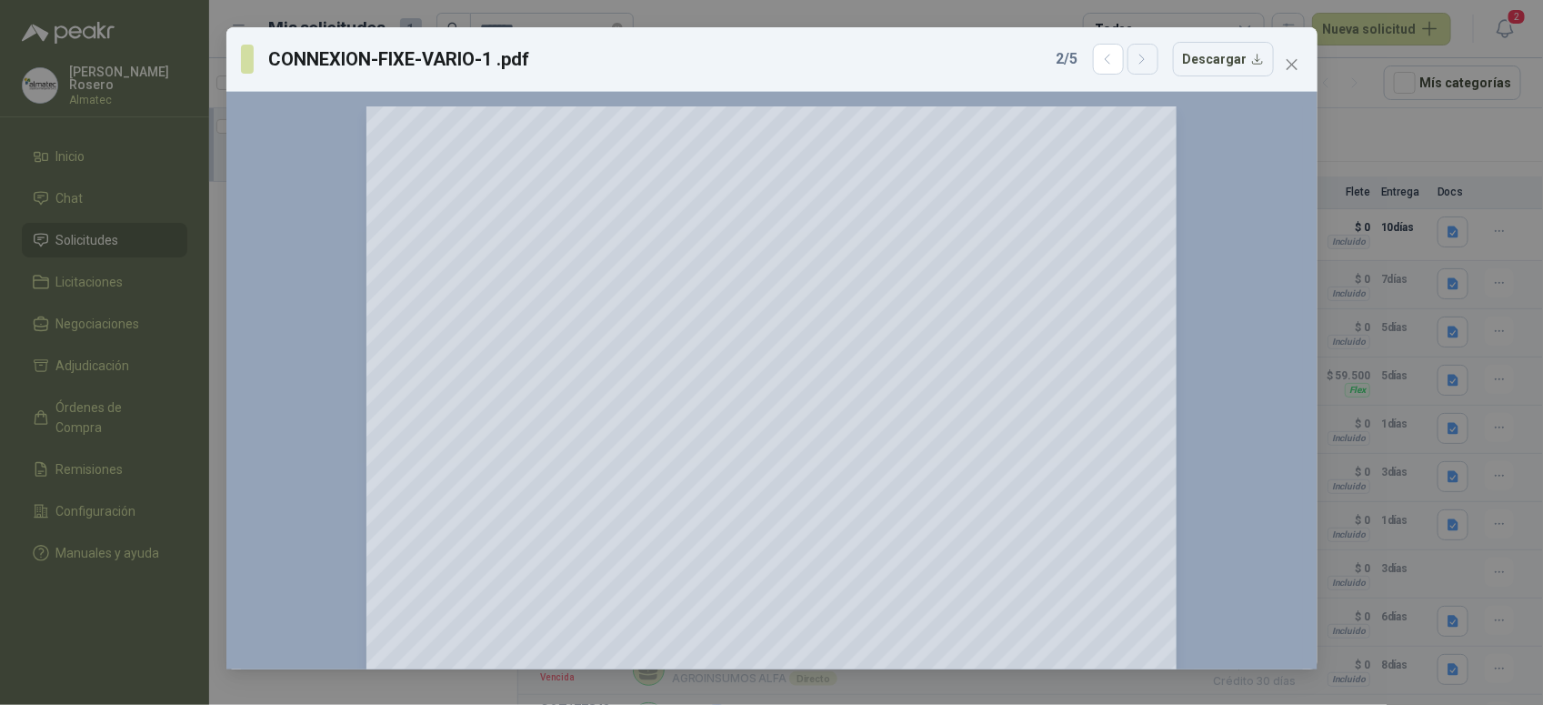
click at [1150, 57] on icon "button" at bounding box center [1142, 59] width 15 height 15
drag, startPoint x: 1494, startPoint y: 152, endPoint x: 1374, endPoint y: 83, distance: 138.5
click at [1492, 148] on div "JAG-SYSTEMpdf.pdf 5 / 5 Descargar 150 %" at bounding box center [771, 352] width 1543 height 705
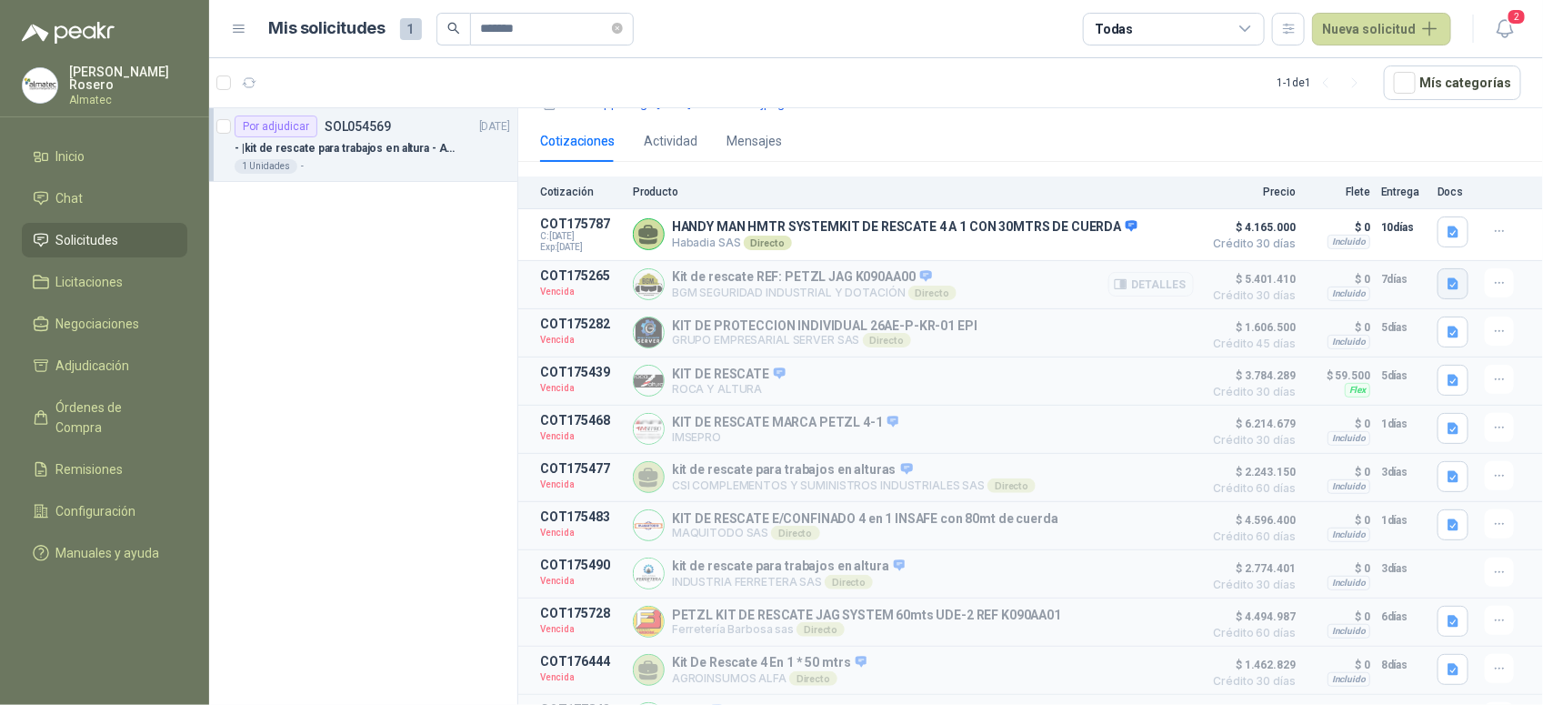
click at [1448, 278] on icon "button" at bounding box center [1453, 283] width 11 height 12
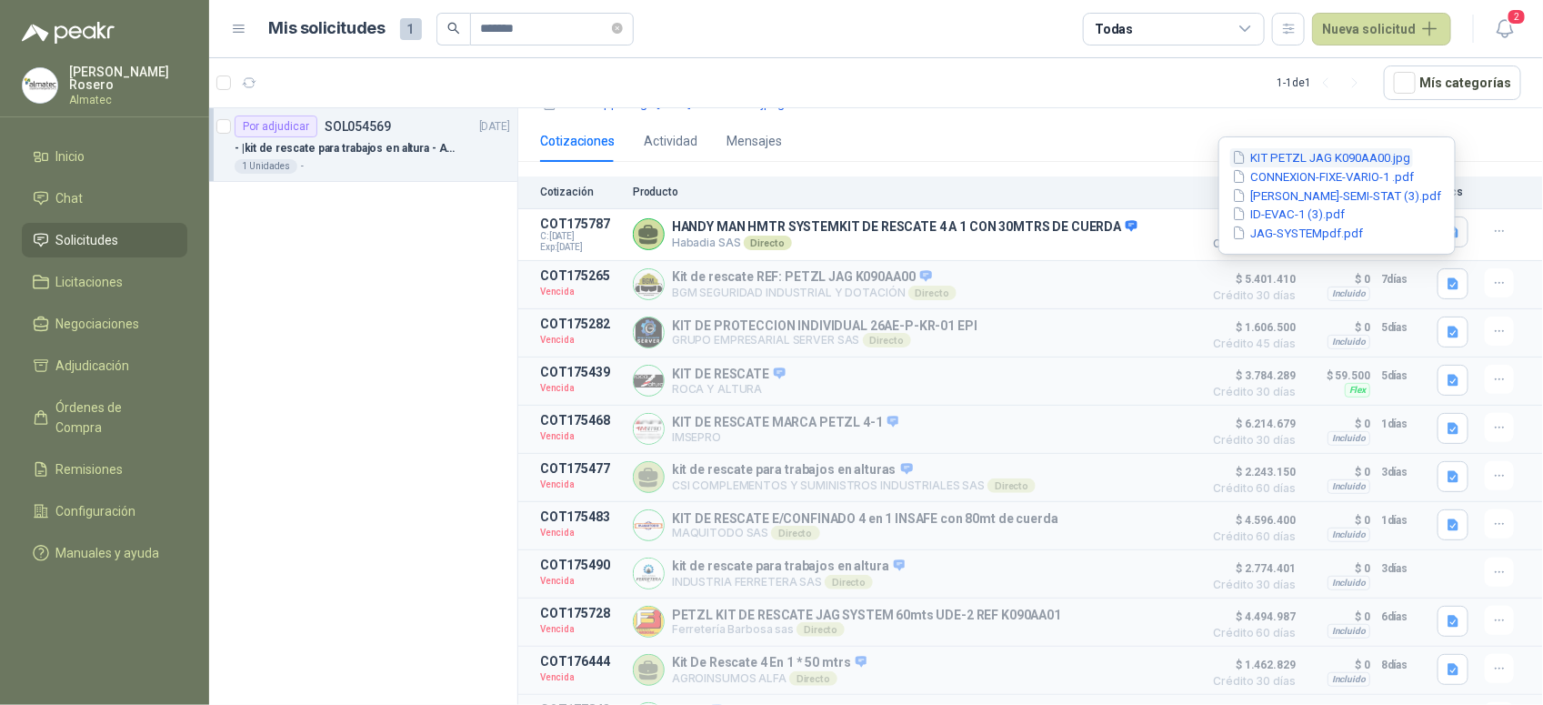
click at [1303, 155] on button "KIT PETZL JAG K090AA00.jpg" at bounding box center [1321, 157] width 183 height 19
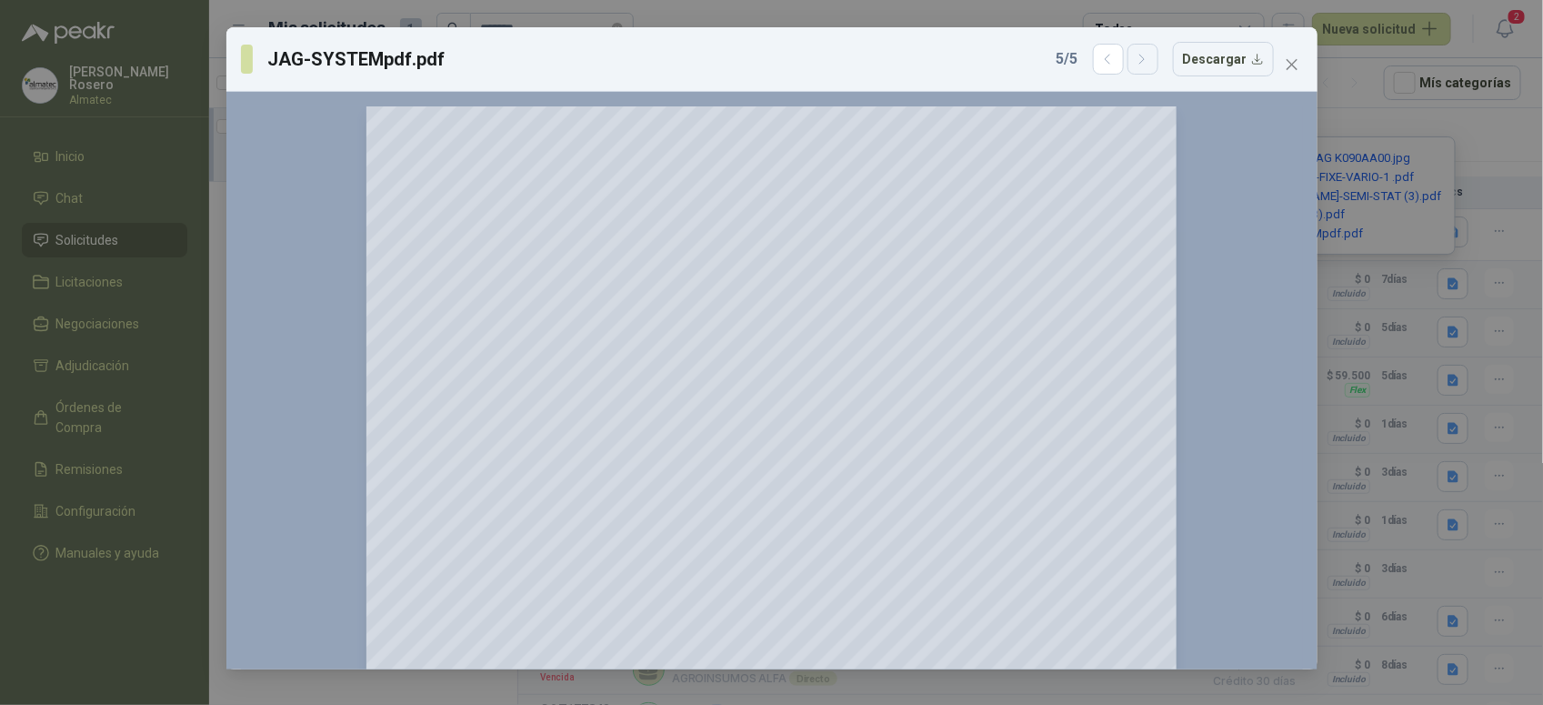
click at [1144, 60] on icon "button" at bounding box center [1142, 59] width 15 height 15
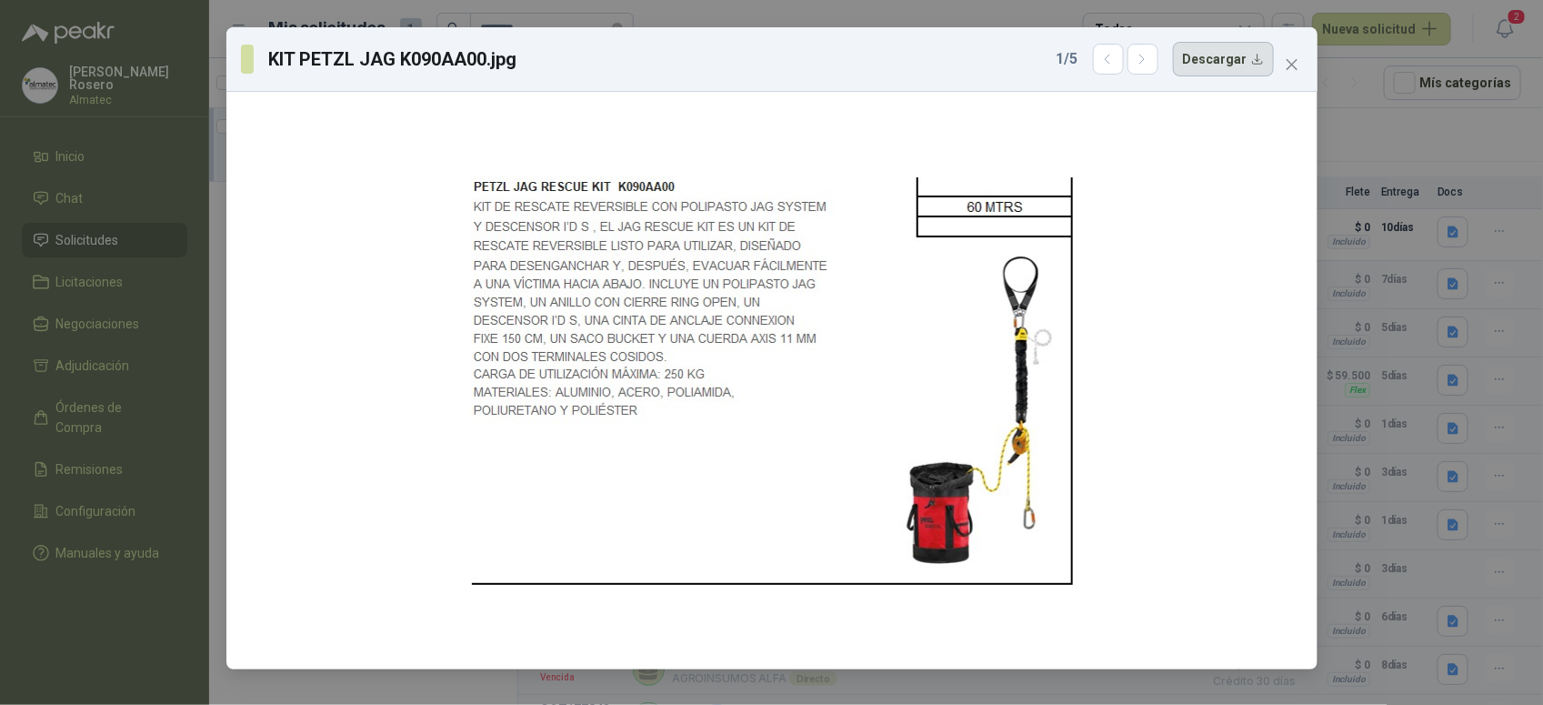
click at [1220, 62] on button "Descargar" at bounding box center [1223, 59] width 101 height 35
click at [1507, 136] on div "KIT PETZL JAG K090AA00.jpg 1 / 5 Descargar" at bounding box center [771, 352] width 1543 height 705
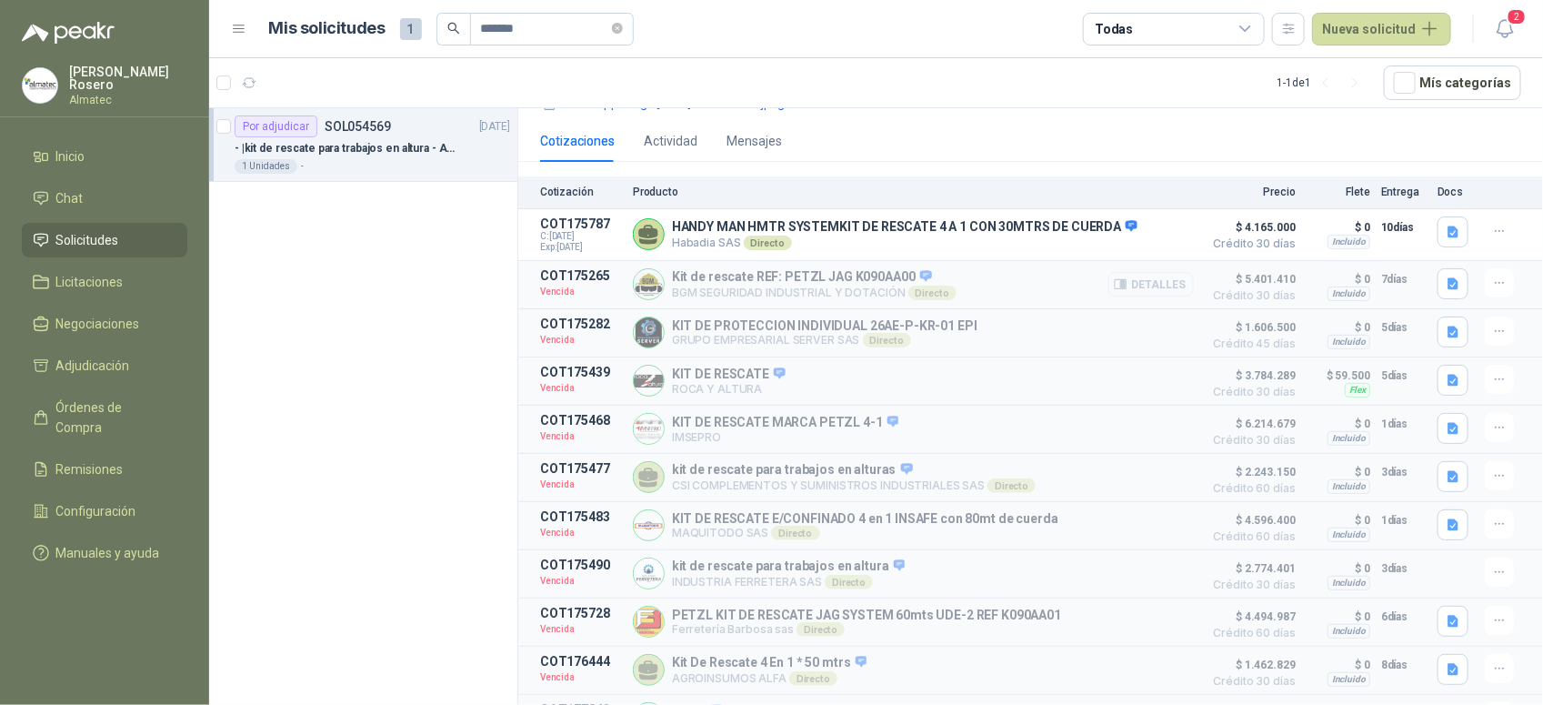
click at [1148, 275] on button "Detalles" at bounding box center [1150, 284] width 85 height 25
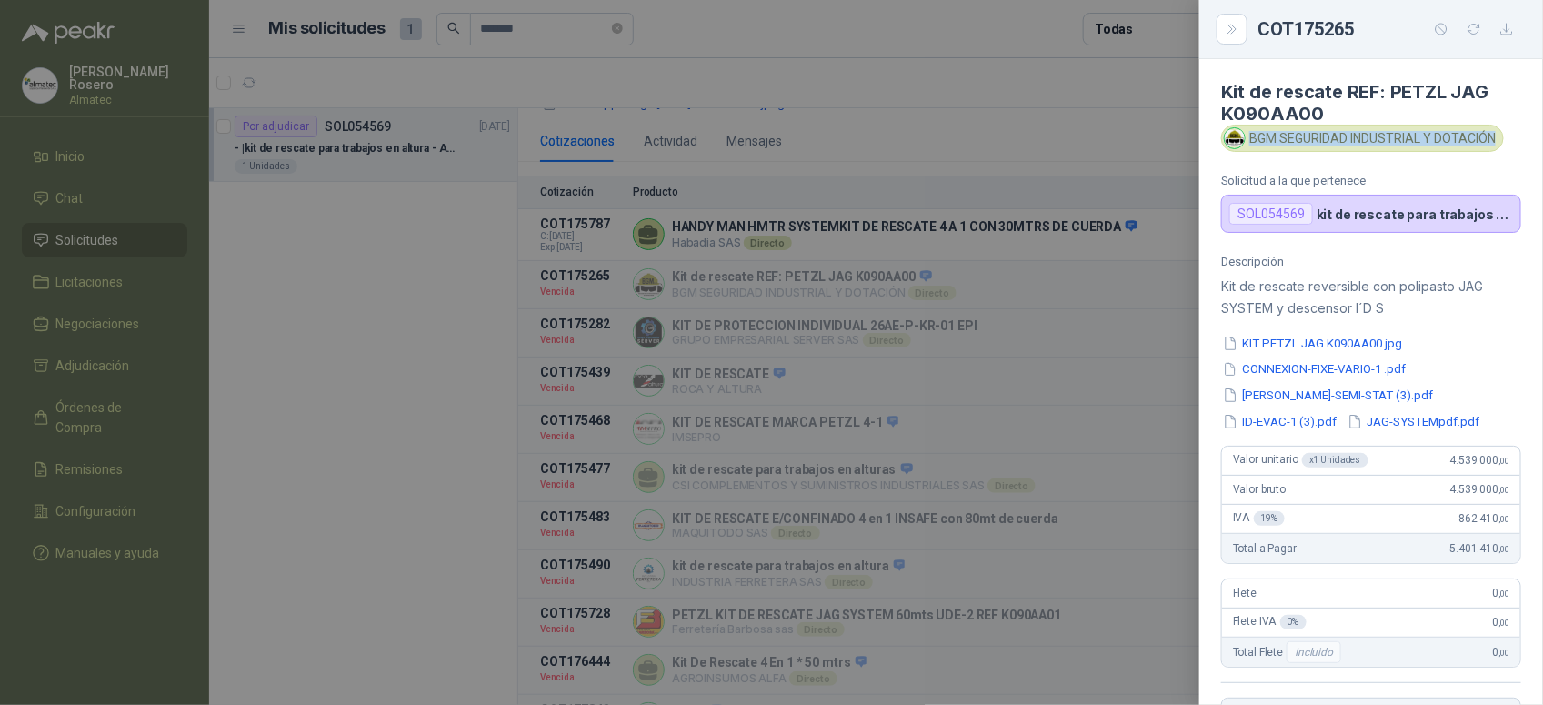
drag, startPoint x: 1252, startPoint y: 137, endPoint x: 1496, endPoint y: 137, distance: 243.7
click at [1496, 137] on div "BGM SEGURIDAD INDUSTRIAL Y DOTACIÓN" at bounding box center [1362, 138] width 283 height 27
copy div "BGM SEGURIDAD INDUSTRIAL Y DOTACIÓN"
click at [883, 324] on div at bounding box center [771, 352] width 1543 height 705
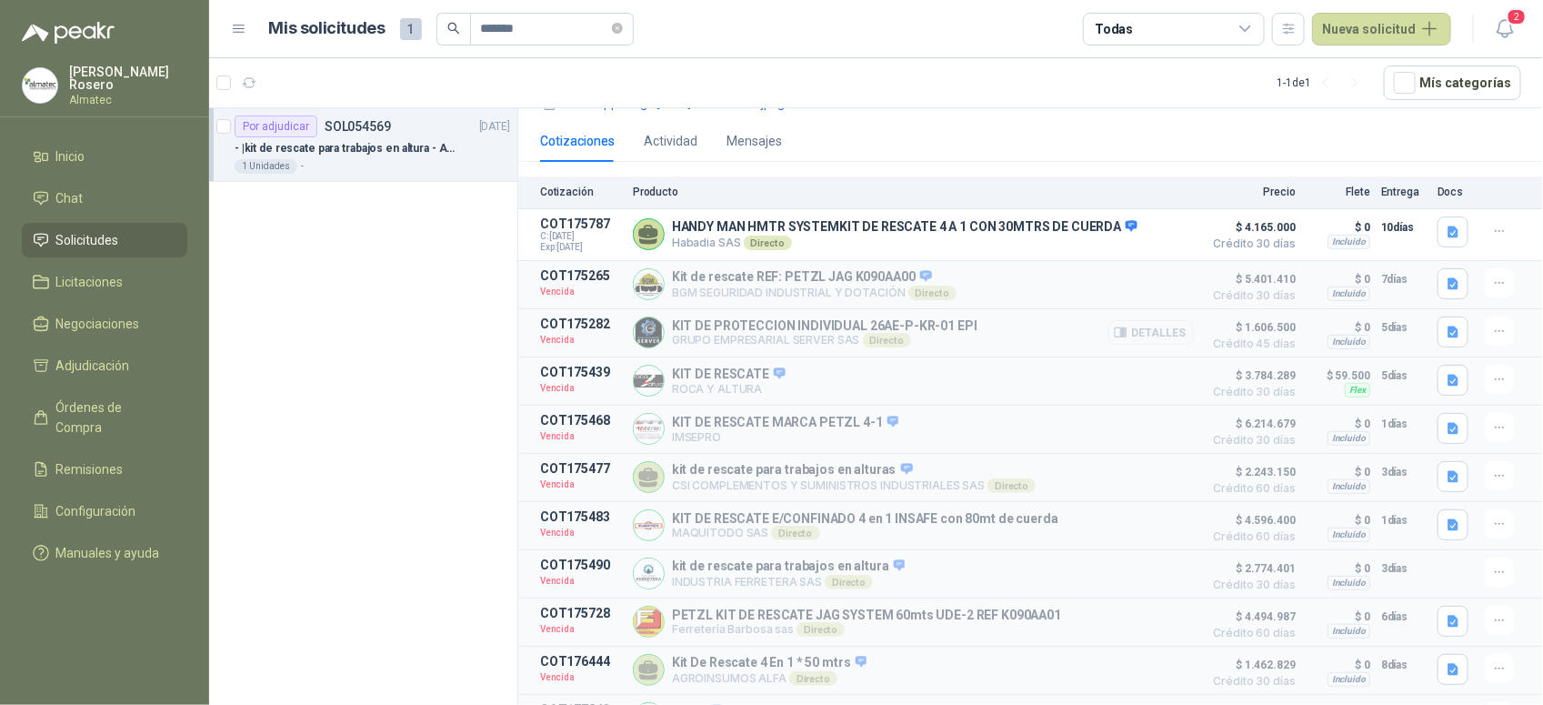
click at [1155, 320] on button "Detalles" at bounding box center [1150, 332] width 85 height 25
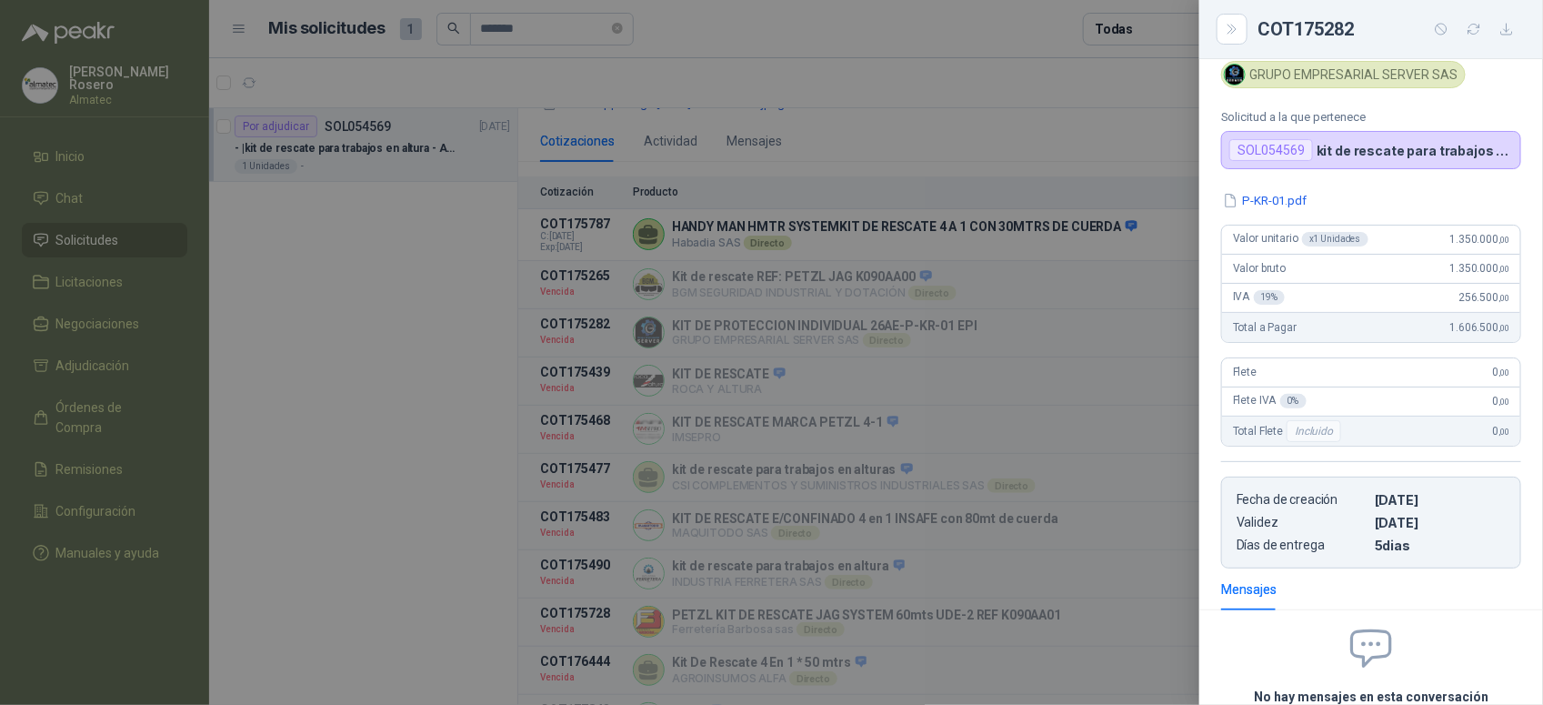
scroll to position [0, 0]
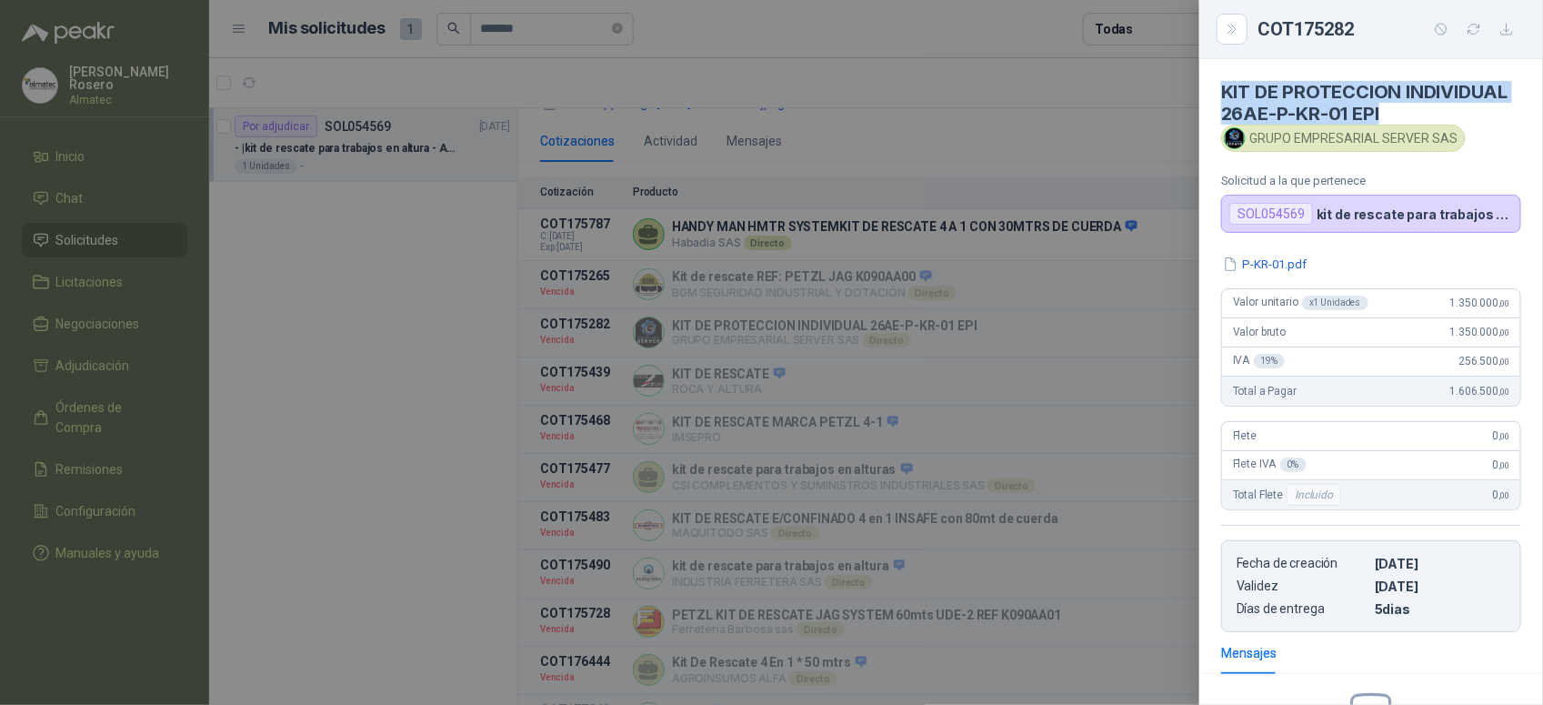
drag, startPoint x: 1500, startPoint y: 110, endPoint x: 1210, endPoint y: 85, distance: 291.2
click at [1210, 85] on article "KIT DE PROTECCION INDIVIDUAL 26AE-P-KR-01 EPI GRUPO EMPRESARIAL SERVER SAS Soli…" at bounding box center [1371, 146] width 344 height 174
copy h4 "KIT DE PROTECCION INDIVIDUAL 26AE-P-KR-01 EPI"
drag, startPoint x: 1428, startPoint y: 142, endPoint x: 1247, endPoint y: 132, distance: 181.2
click at [1247, 132] on div "GRUPO EMPRESARIAL SERVER SAS" at bounding box center [1343, 138] width 245 height 27
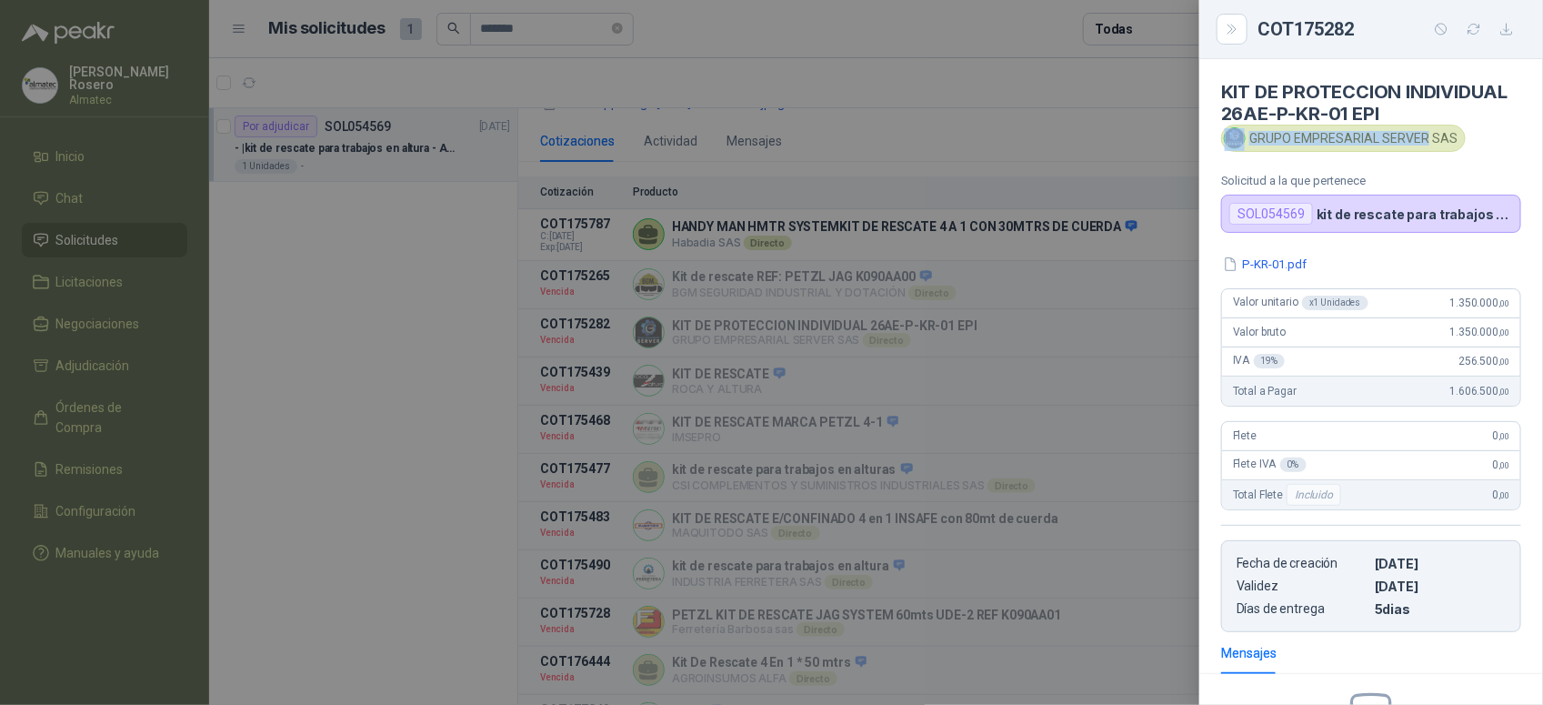
copy div "GRUPO EMPRESARIAL SERVER"
click at [971, 385] on div at bounding box center [771, 352] width 1543 height 705
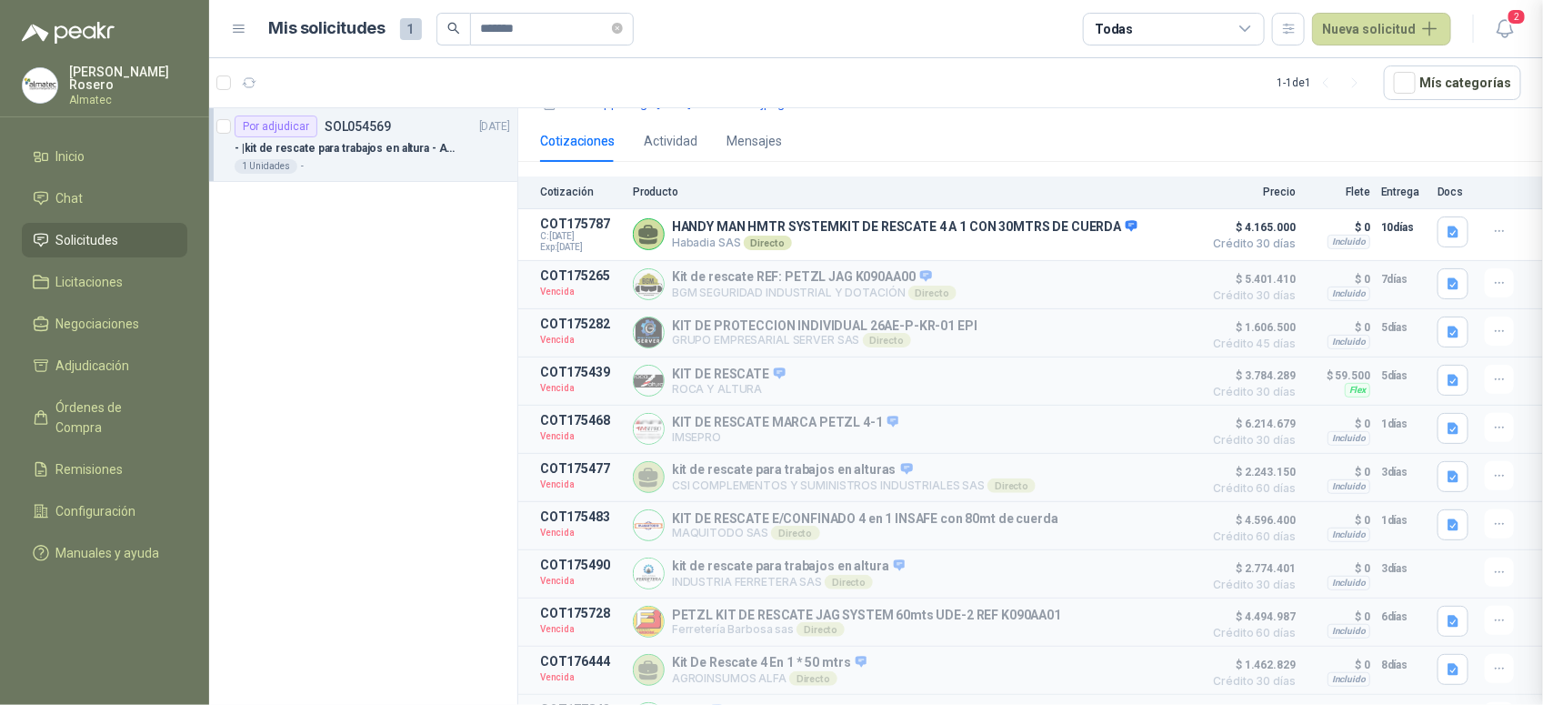
scroll to position [234, 0]
click at [1160, 376] on button "Detalles" at bounding box center [1150, 380] width 85 height 25
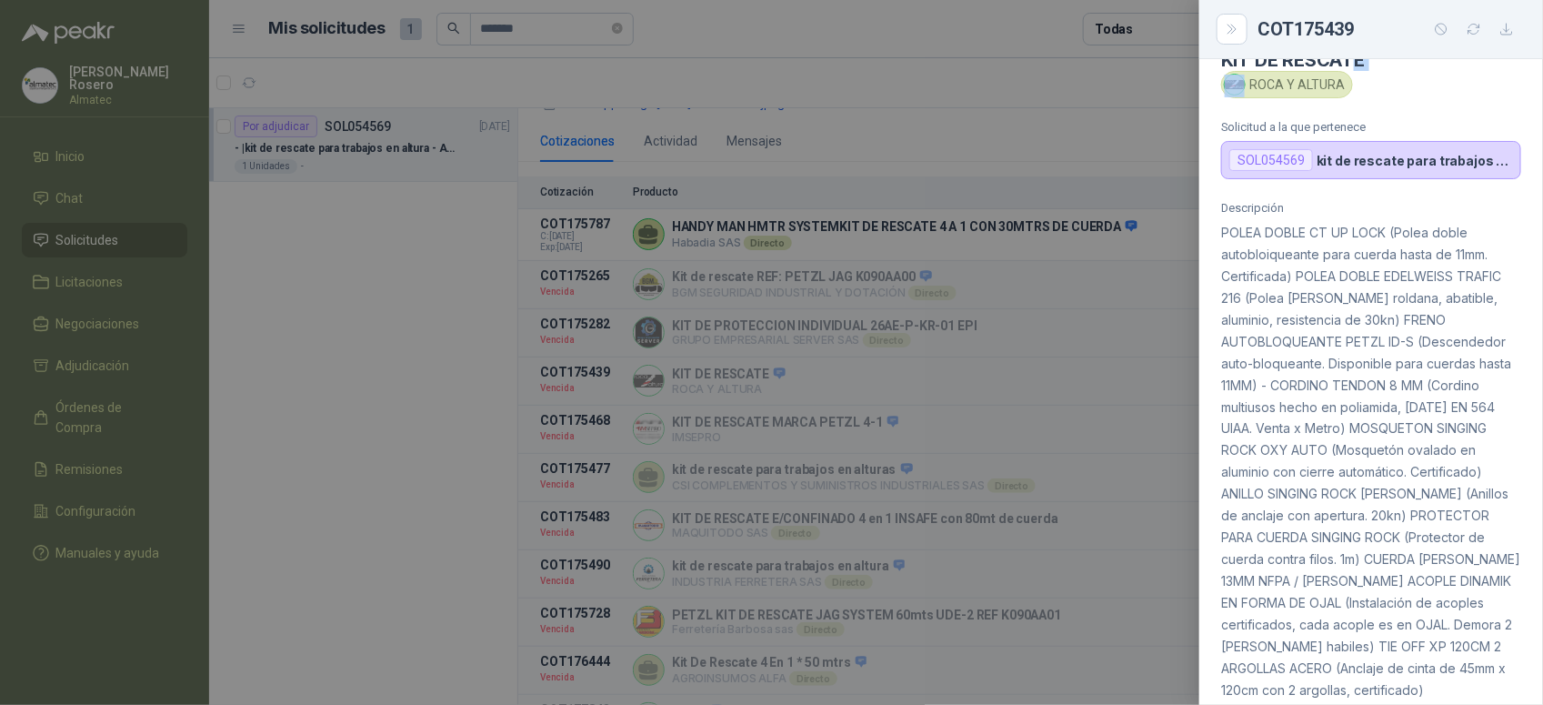
scroll to position [0, 0]
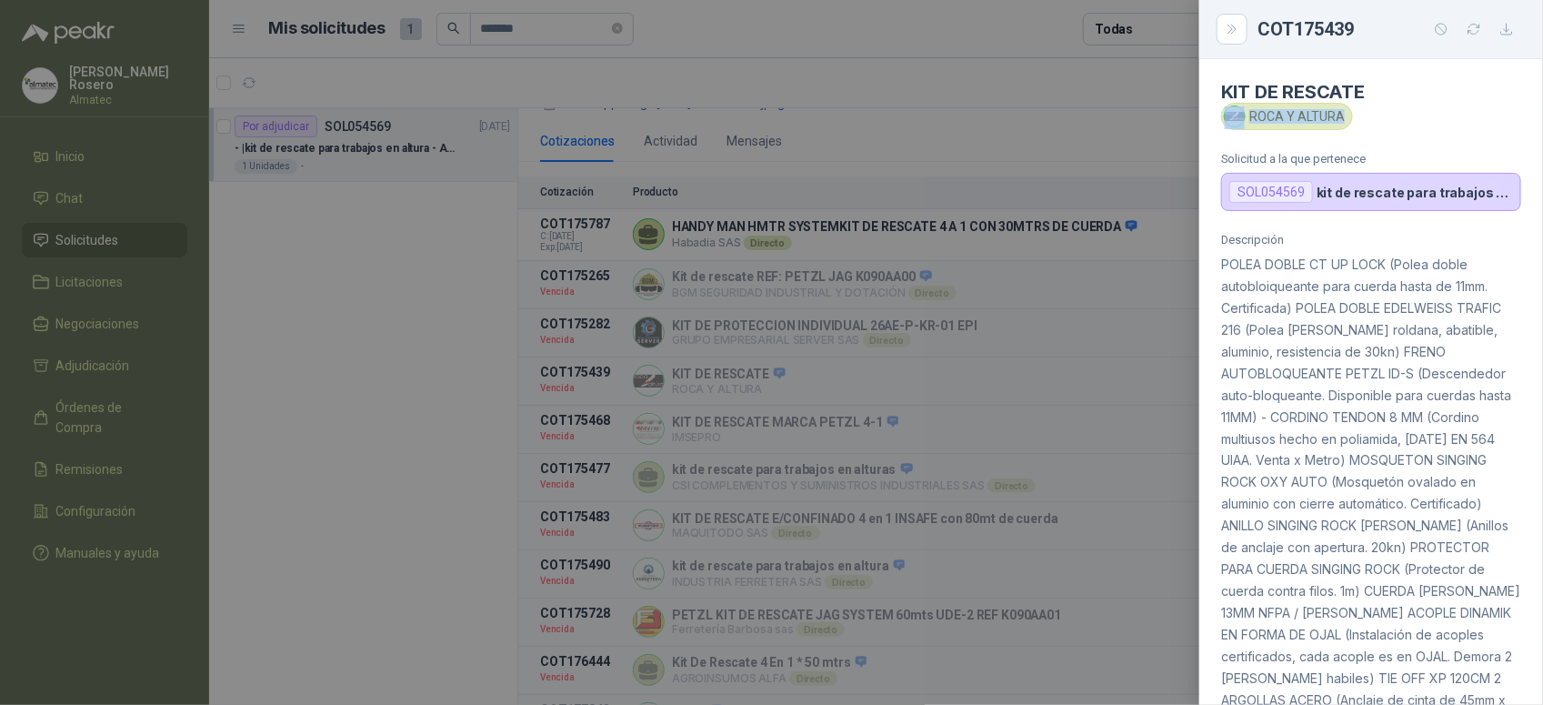
drag, startPoint x: 1343, startPoint y: 84, endPoint x: 1339, endPoint y: 119, distance: 35.6
click at [1339, 119] on div "ROCA Y ALTURA" at bounding box center [1287, 116] width 132 height 27
copy div "ROCA Y ALTURA"
drag, startPoint x: 1371, startPoint y: 87, endPoint x: 1214, endPoint y: 95, distance: 157.5
click at [1214, 95] on article "KIT DE RESCATE ROCA Y ALTURA Solicitud a la que pertenece SOL054569 kit de resc…" at bounding box center [1371, 135] width 344 height 152
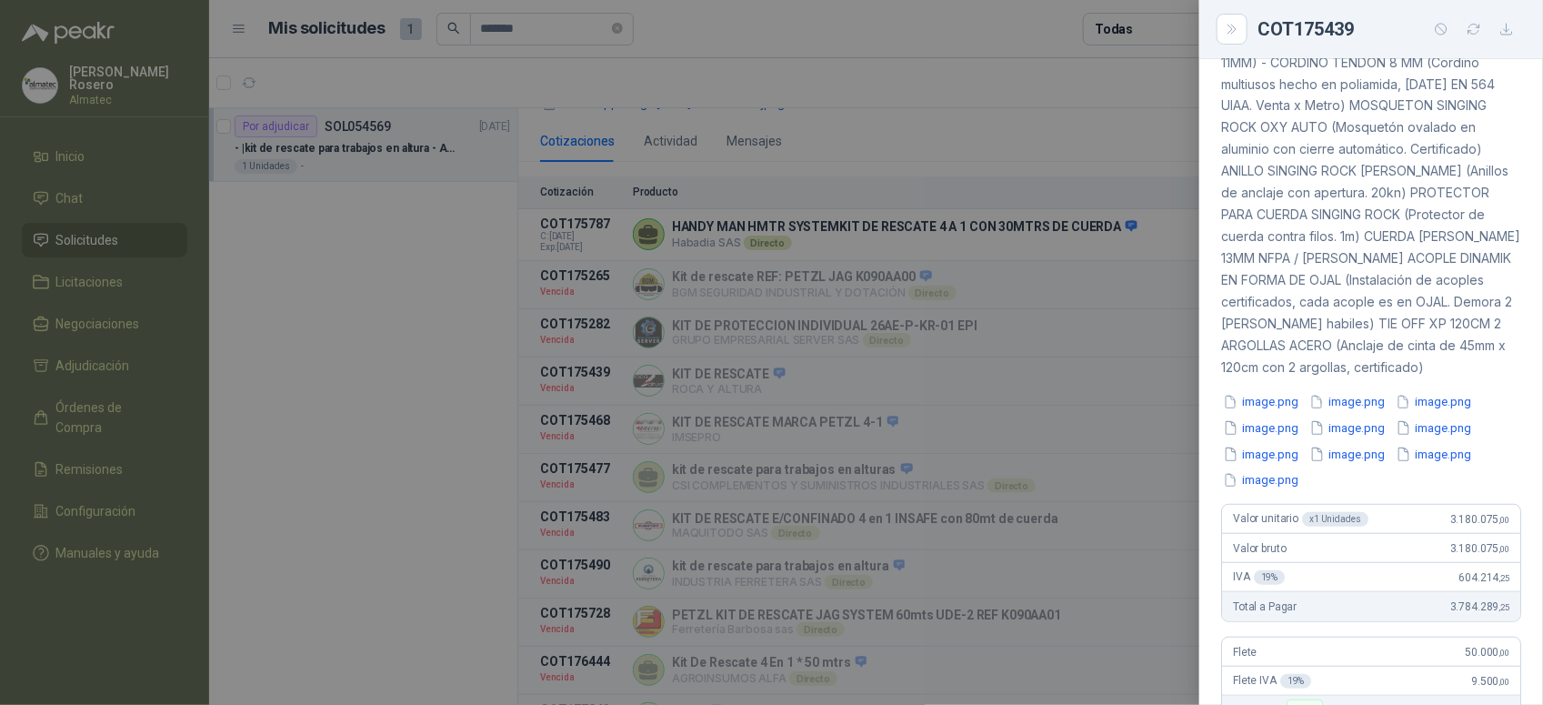
scroll to position [568, 0]
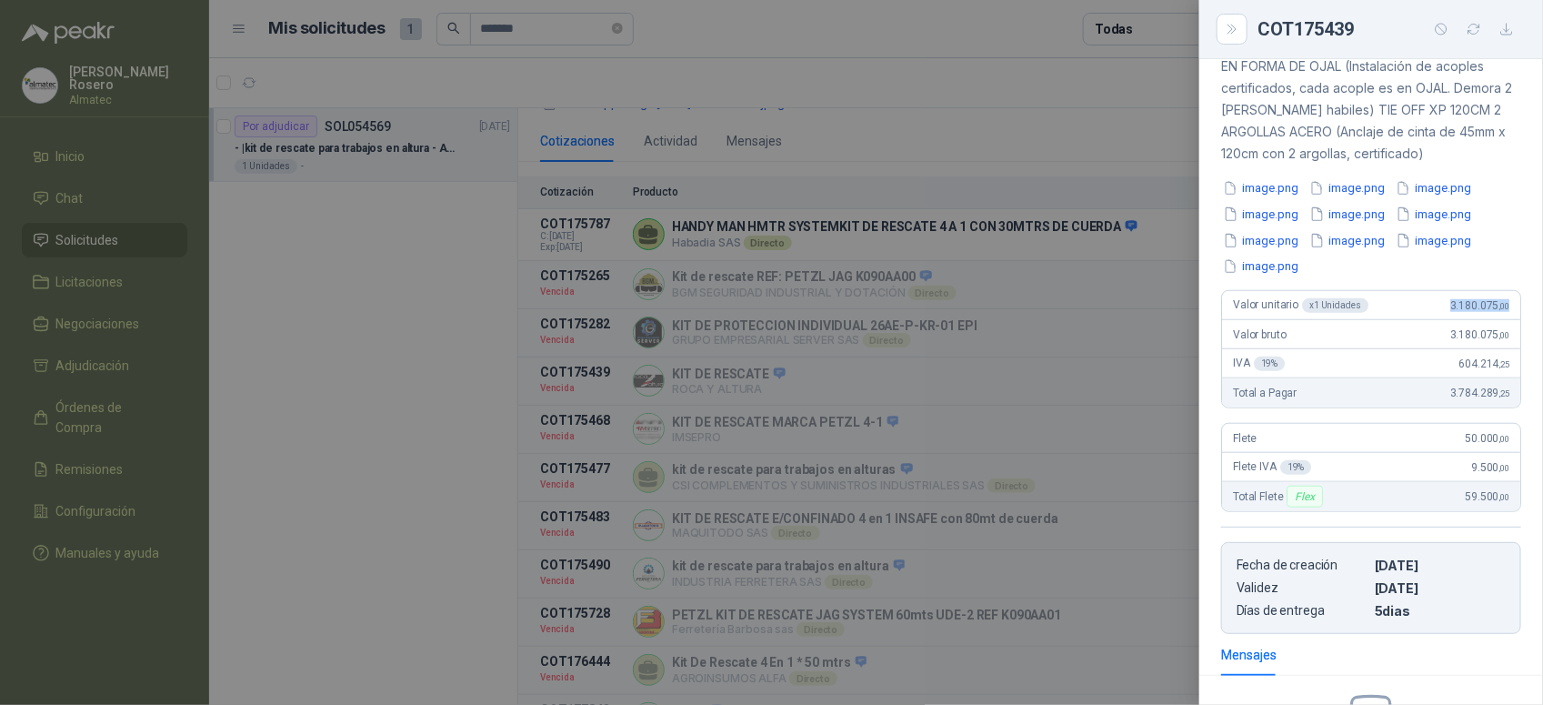
drag, startPoint x: 1429, startPoint y: 339, endPoint x: 1515, endPoint y: 323, distance: 87.0
click at [1515, 323] on div "Descripción POLEA DOBLE CT UP LOCK (Polea doble autobloiqueante para cuerda has…" at bounding box center [1371, 148] width 344 height 969
click at [1039, 380] on div at bounding box center [771, 352] width 1543 height 705
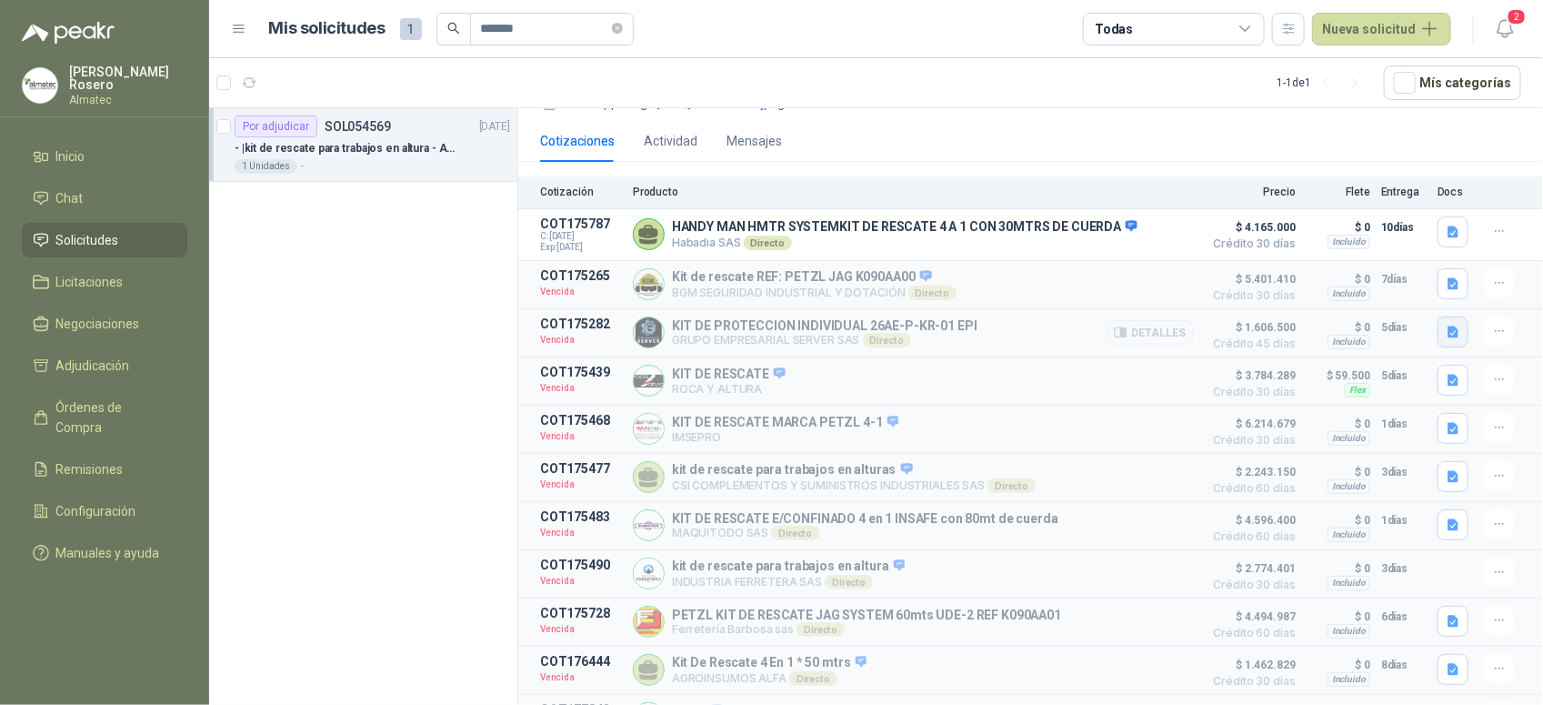
click at [1448, 327] on button "button" at bounding box center [1453, 331] width 31 height 31
click at [1408, 283] on button "P-KR-01.pdf" at bounding box center [1400, 283] width 87 height 19
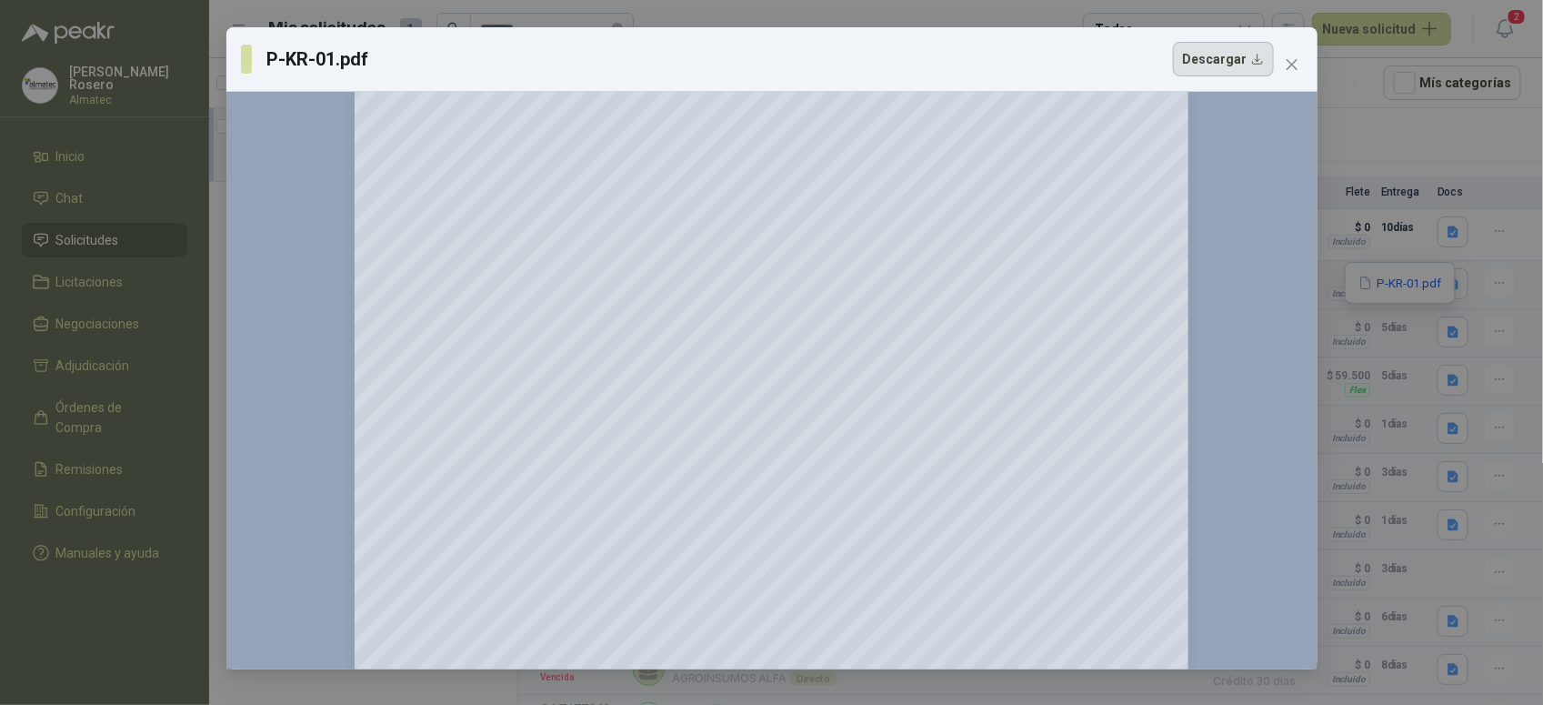
scroll to position [0, 0]
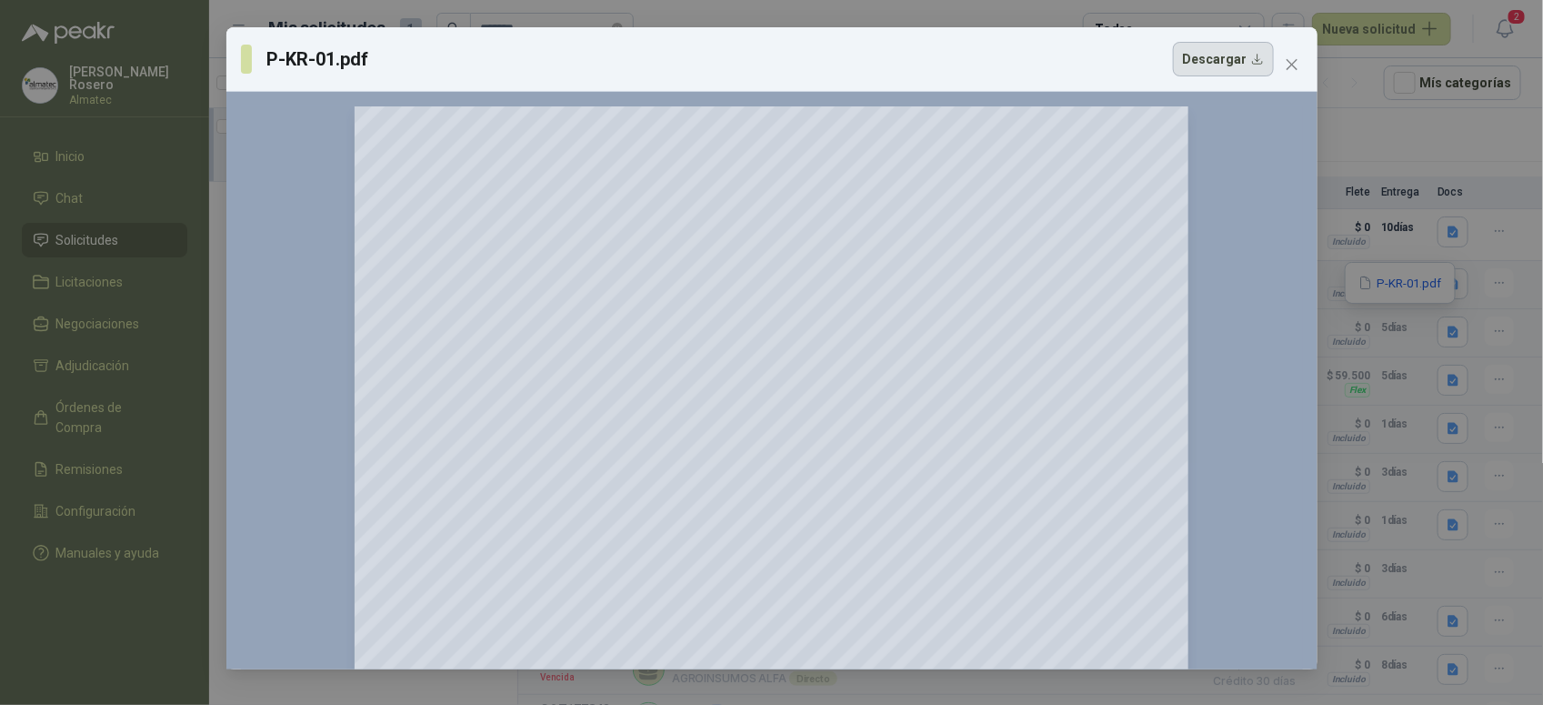
click at [1242, 59] on button "Descargar" at bounding box center [1223, 59] width 101 height 35
drag, startPoint x: 1412, startPoint y: 434, endPoint x: 1264, endPoint y: 492, distance: 159.2
click at [1412, 434] on div "P-KR-01.pdf Descargar 150 %" at bounding box center [771, 352] width 1543 height 705
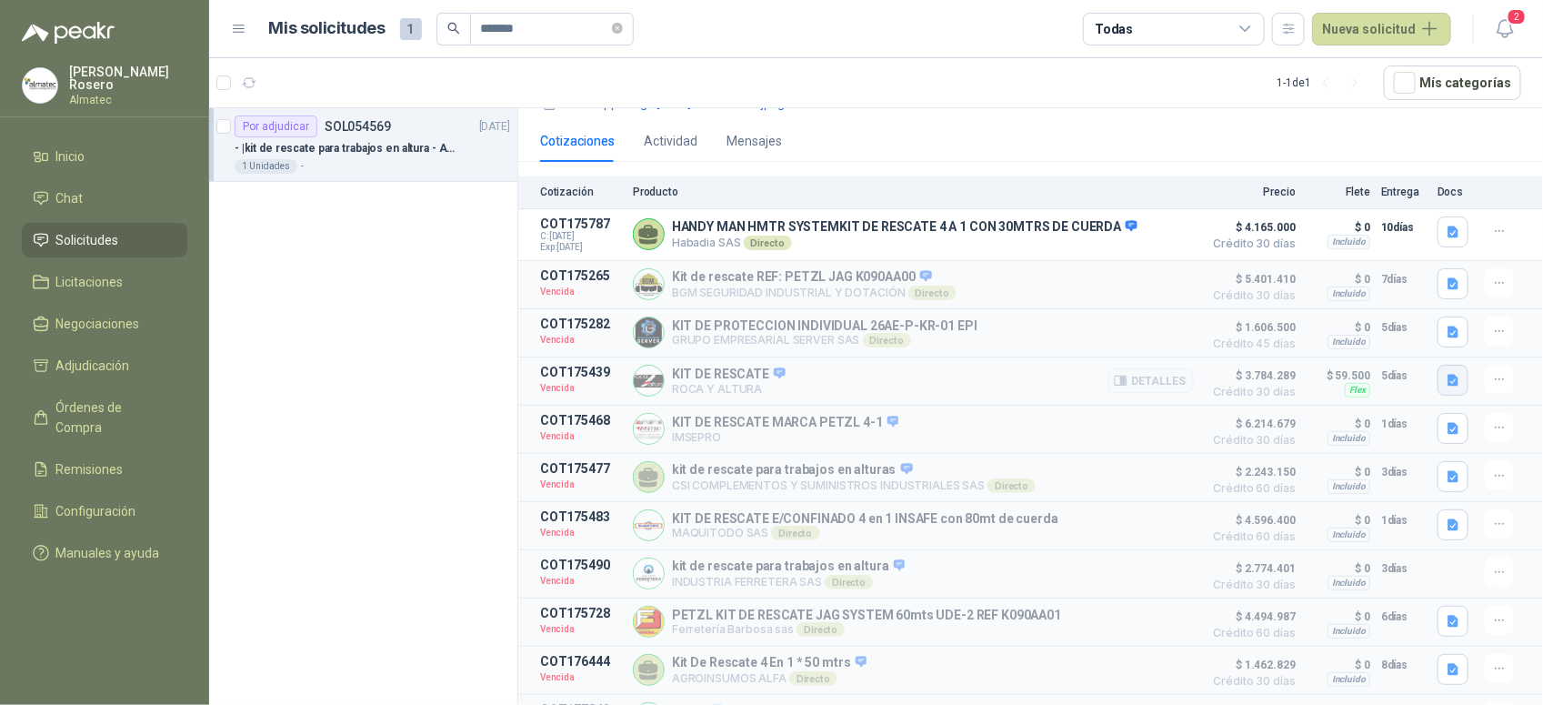
click at [1438, 373] on button "button" at bounding box center [1453, 380] width 31 height 31
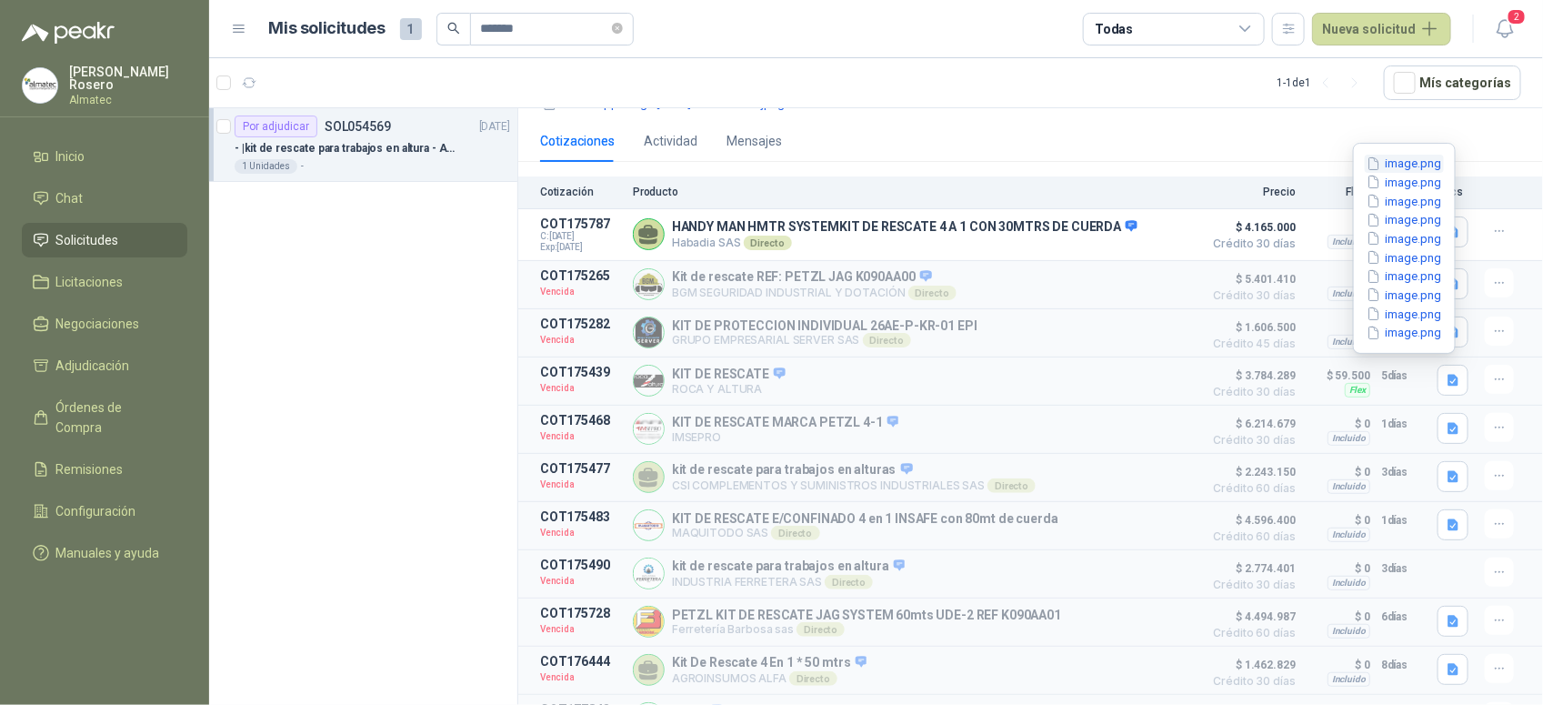
click at [1408, 161] on button "image.png" at bounding box center [1404, 164] width 79 height 19
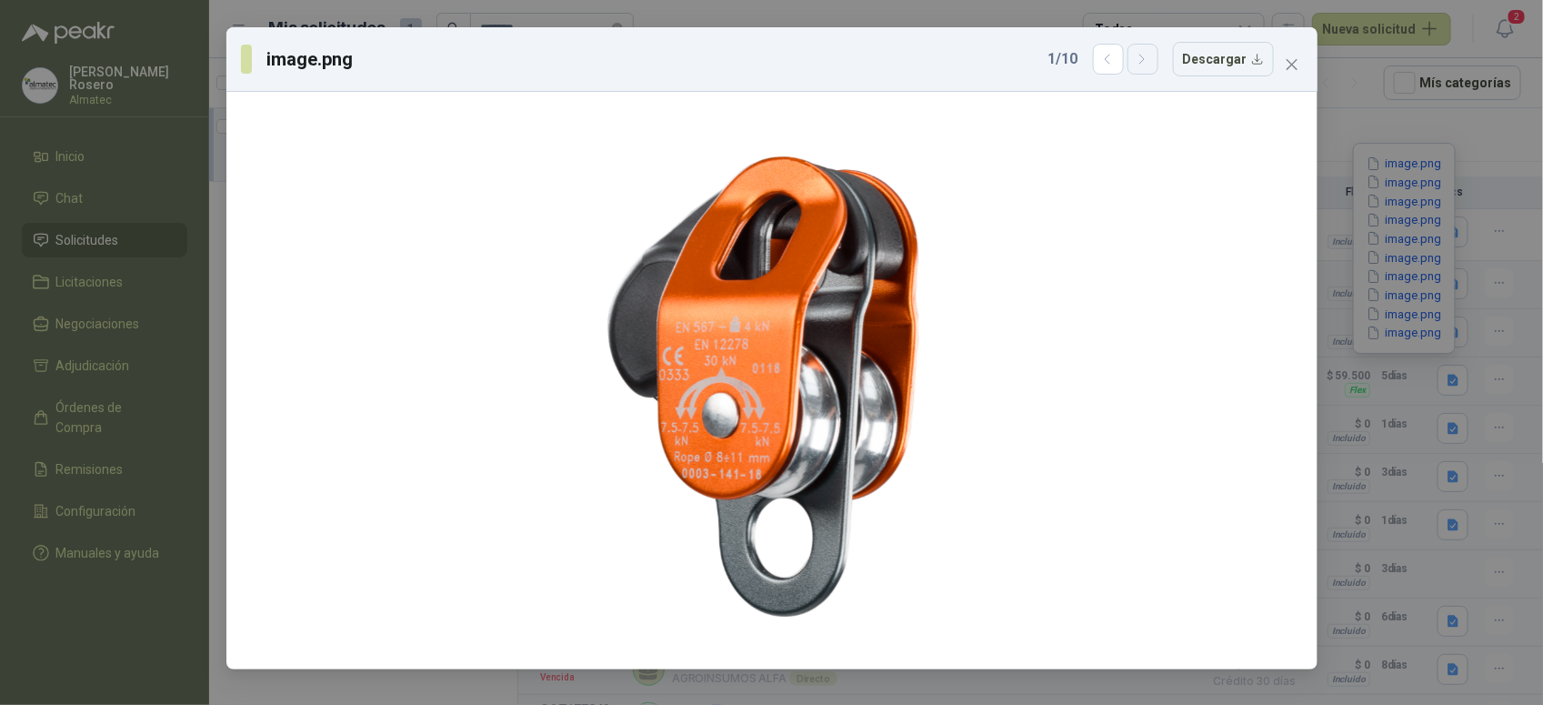
click at [1146, 66] on icon "button" at bounding box center [1142, 59] width 15 height 15
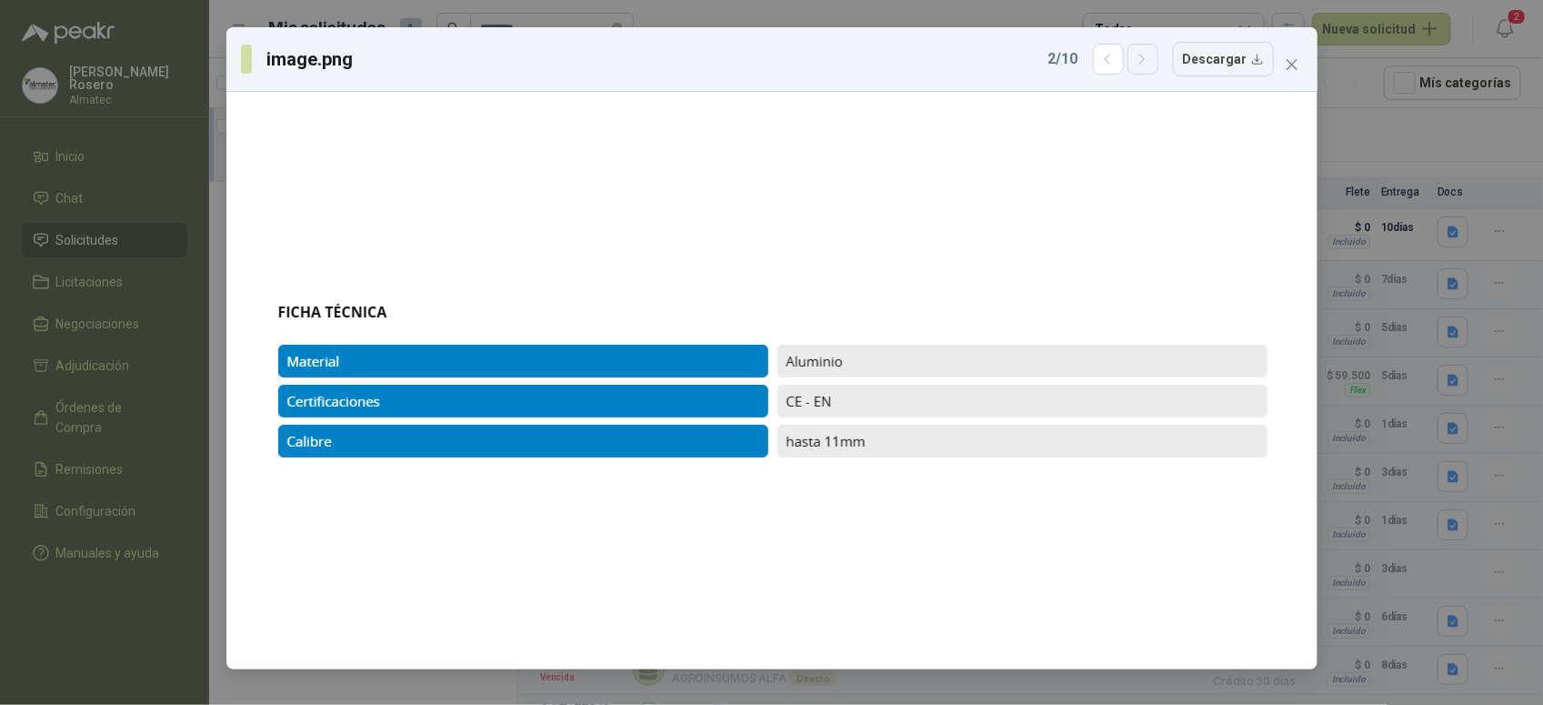
click at [1146, 66] on icon "button" at bounding box center [1142, 59] width 15 height 15
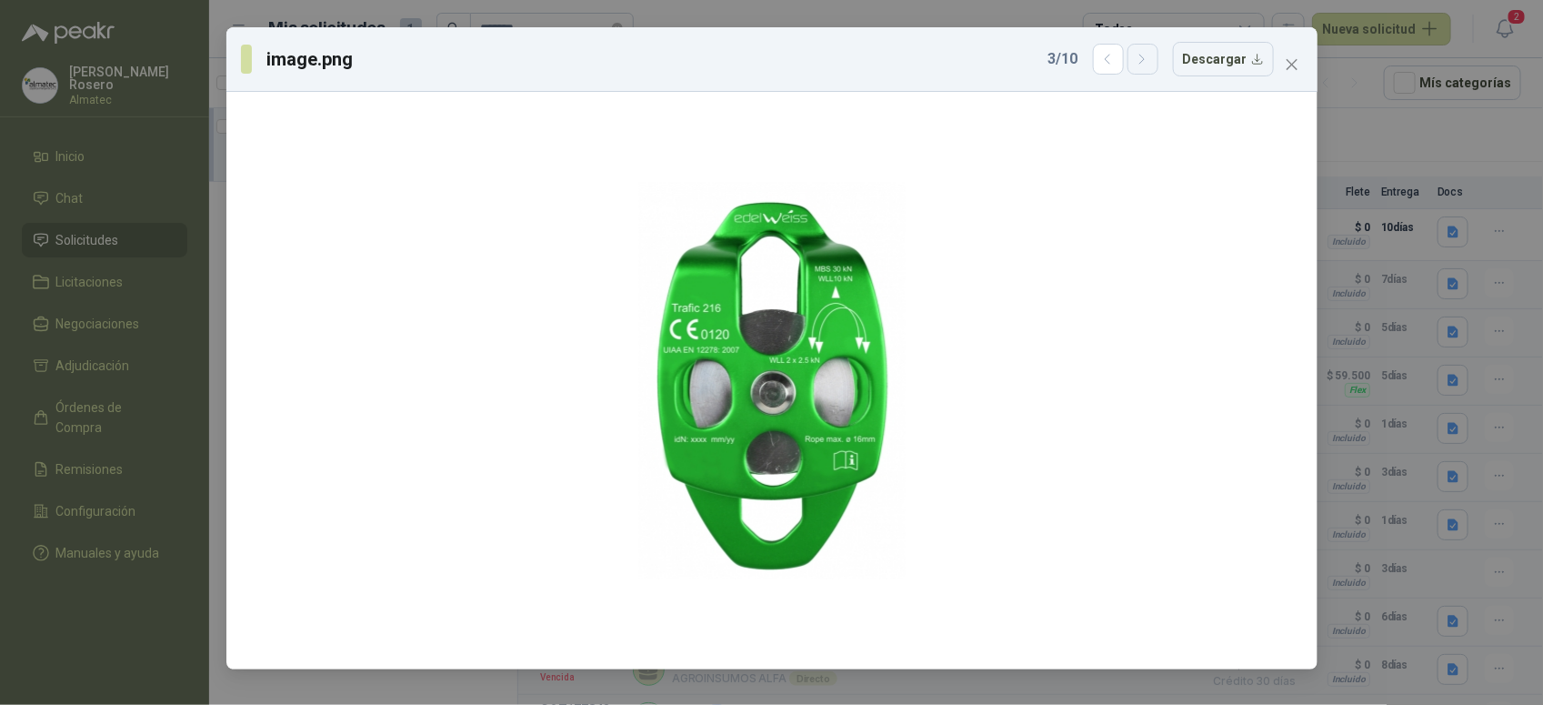
click at [1146, 66] on icon "button" at bounding box center [1142, 59] width 15 height 15
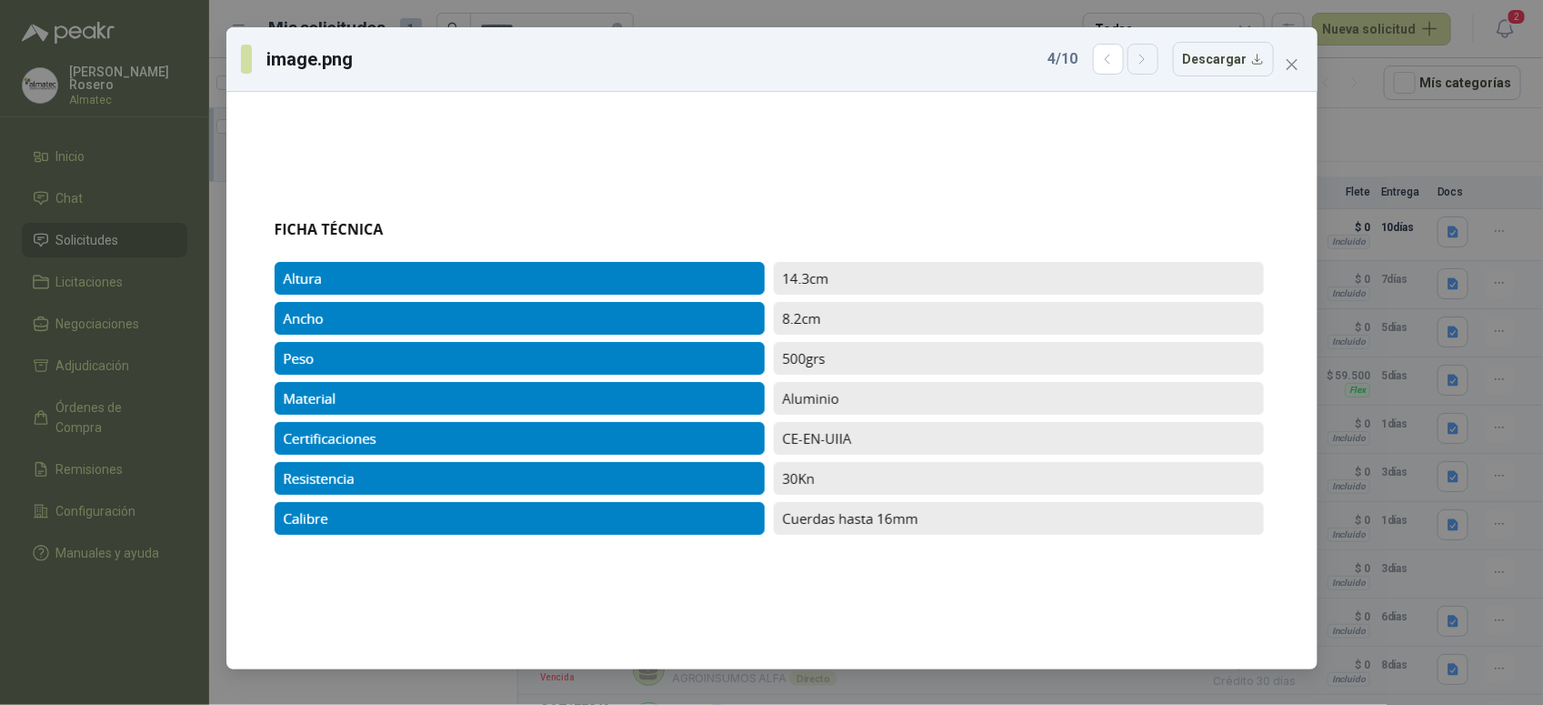
click at [1146, 66] on icon "button" at bounding box center [1142, 59] width 15 height 15
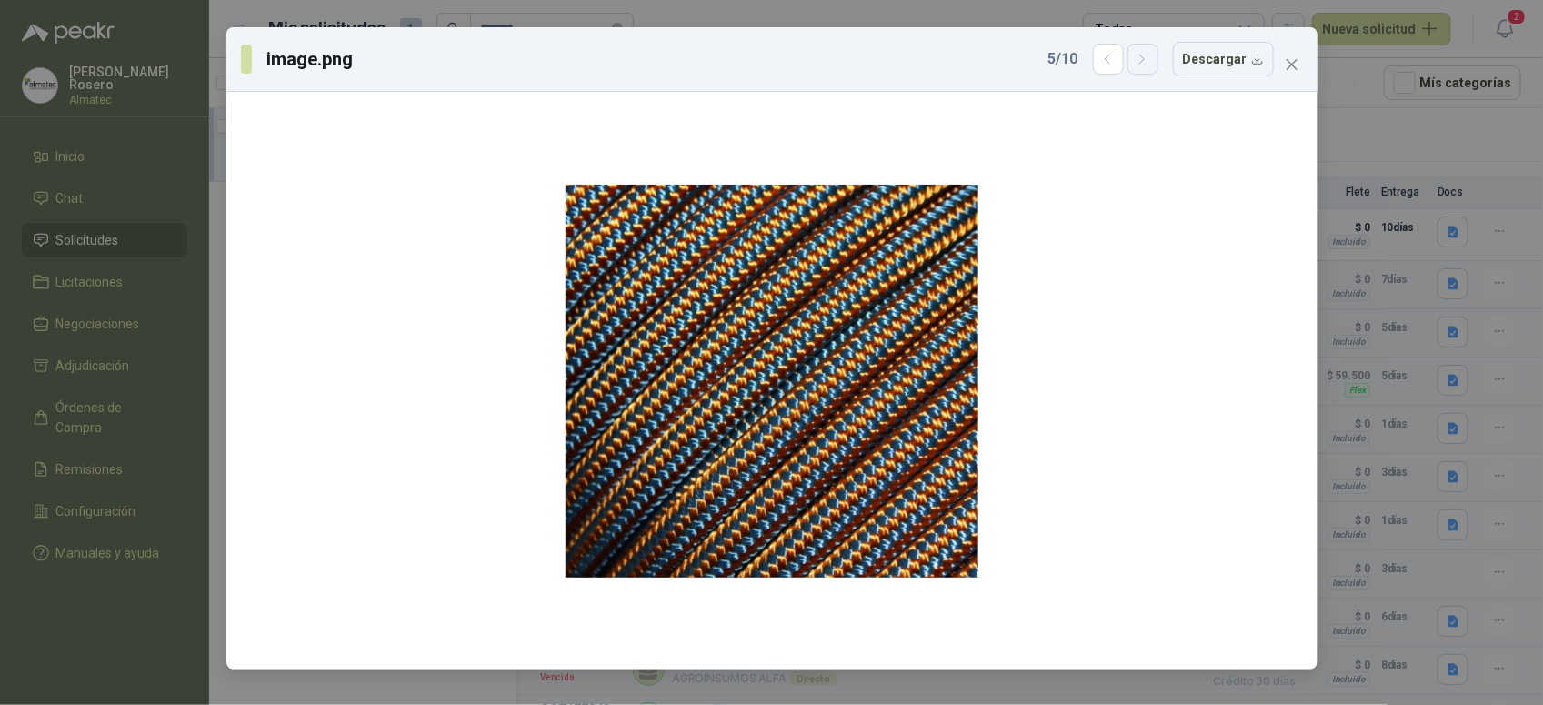
click at [1146, 66] on icon "button" at bounding box center [1142, 59] width 15 height 15
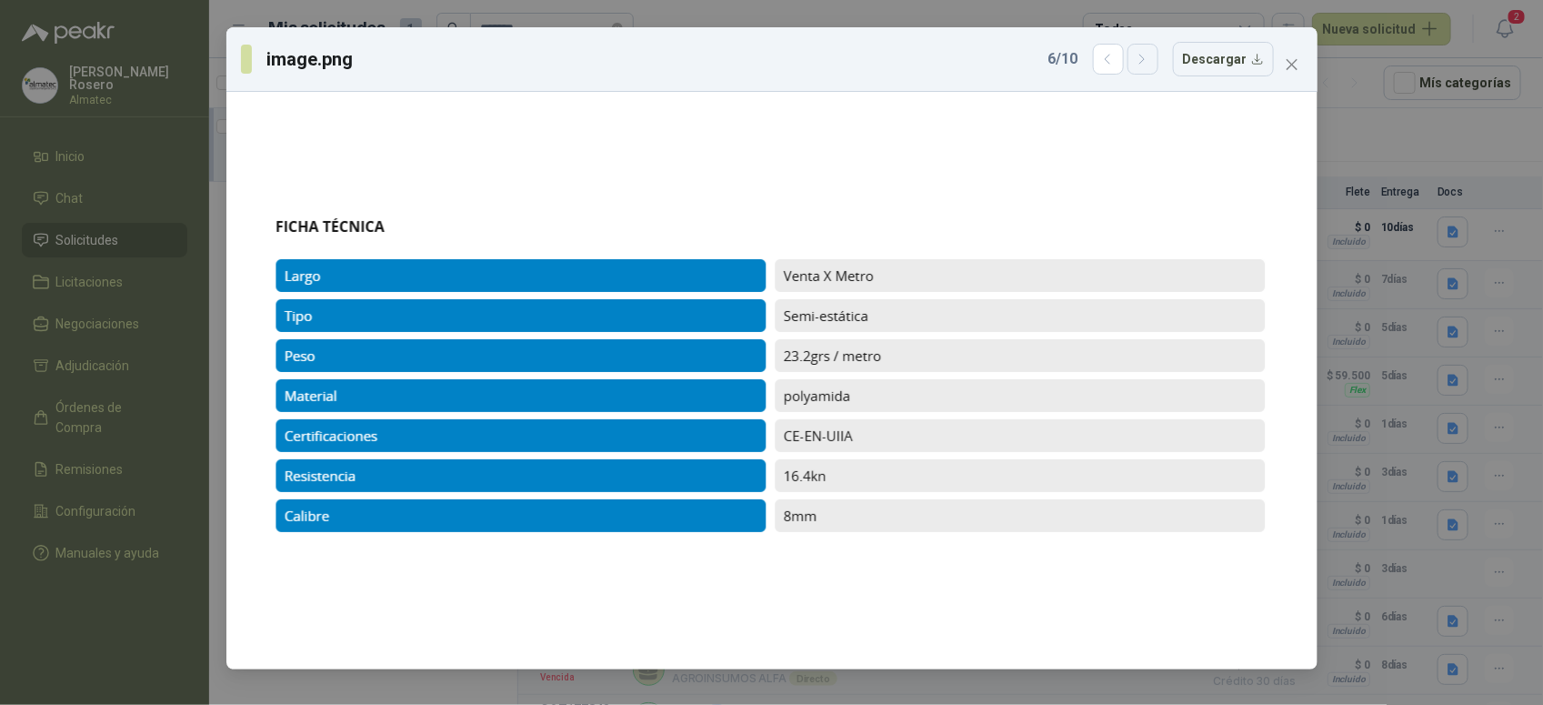
click at [1146, 66] on icon "button" at bounding box center [1142, 59] width 15 height 15
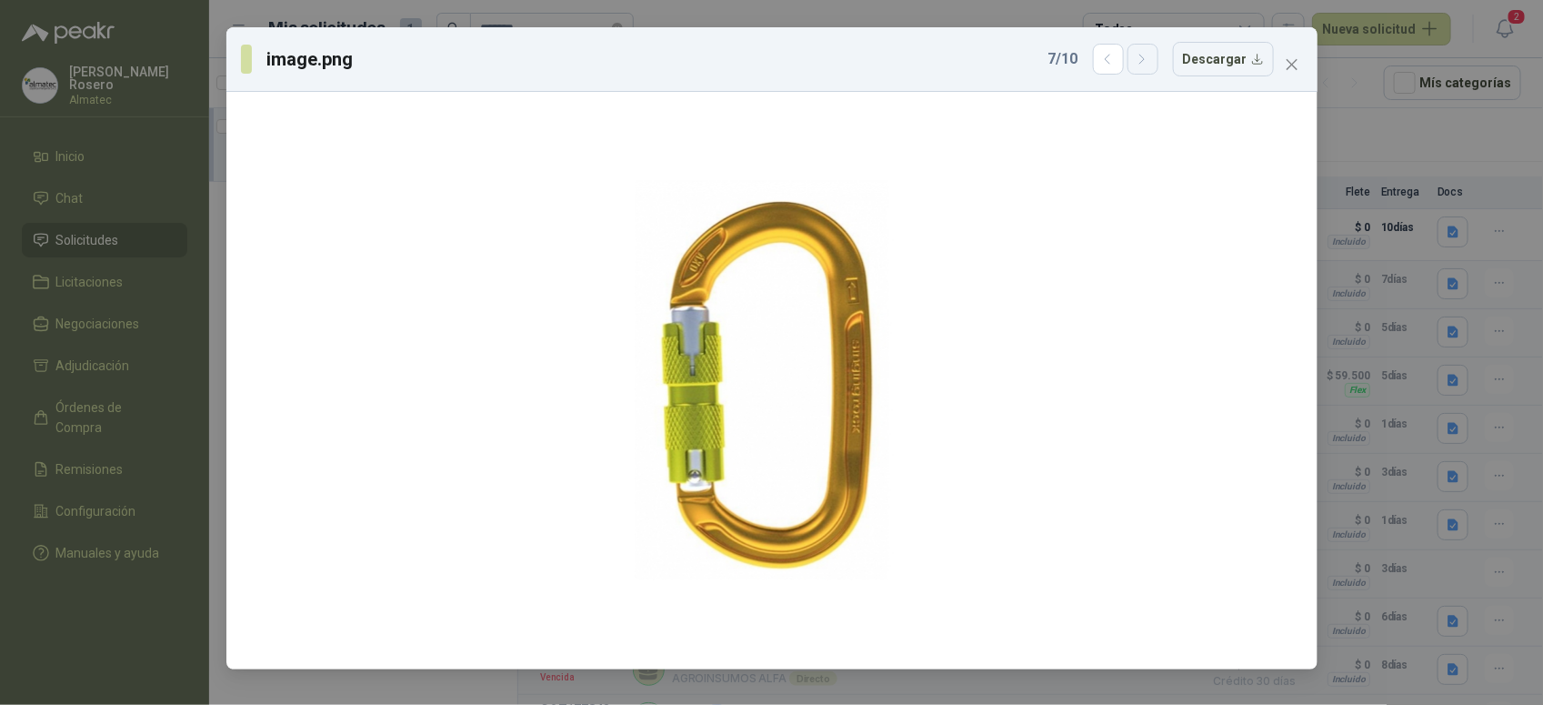
click at [1146, 66] on icon "button" at bounding box center [1142, 59] width 15 height 15
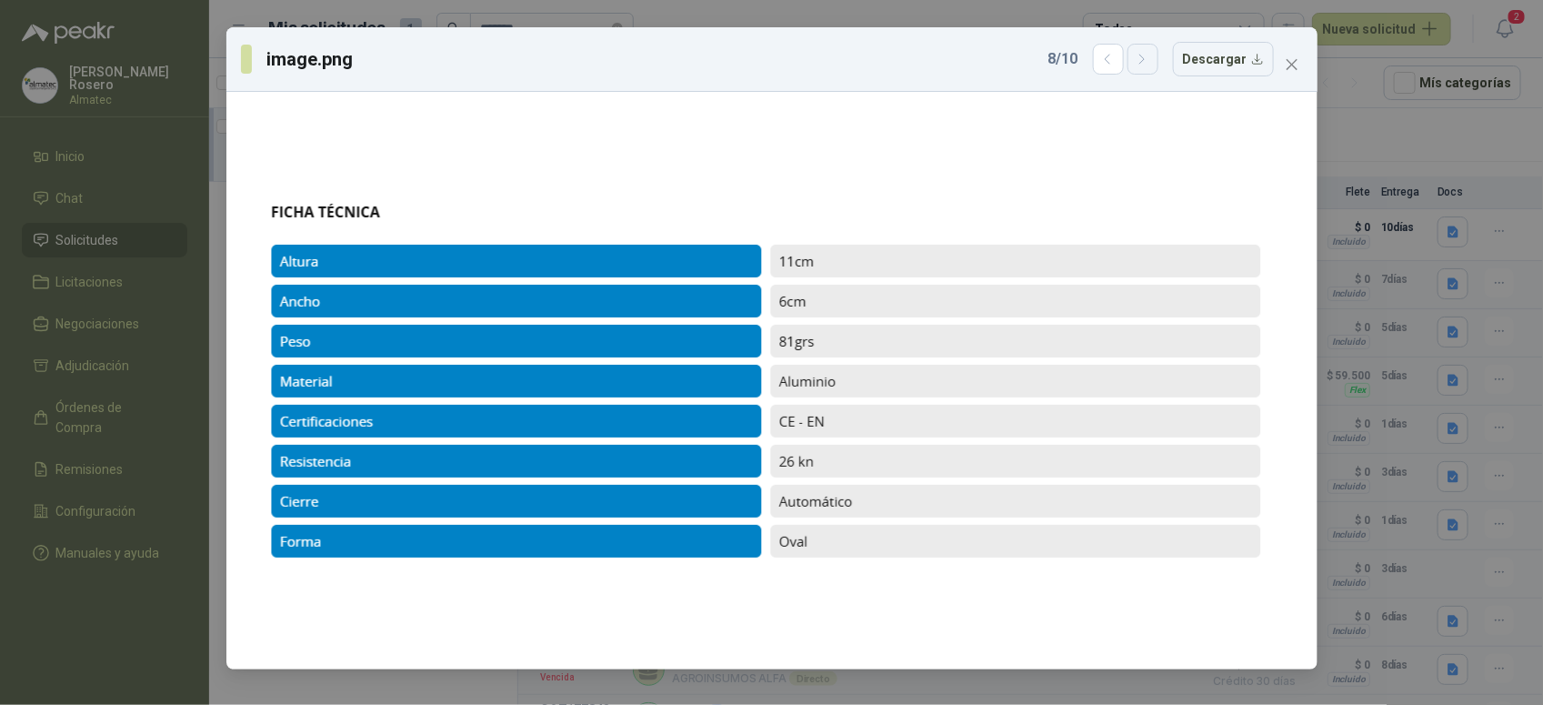
click at [1146, 66] on icon "button" at bounding box center [1142, 59] width 15 height 15
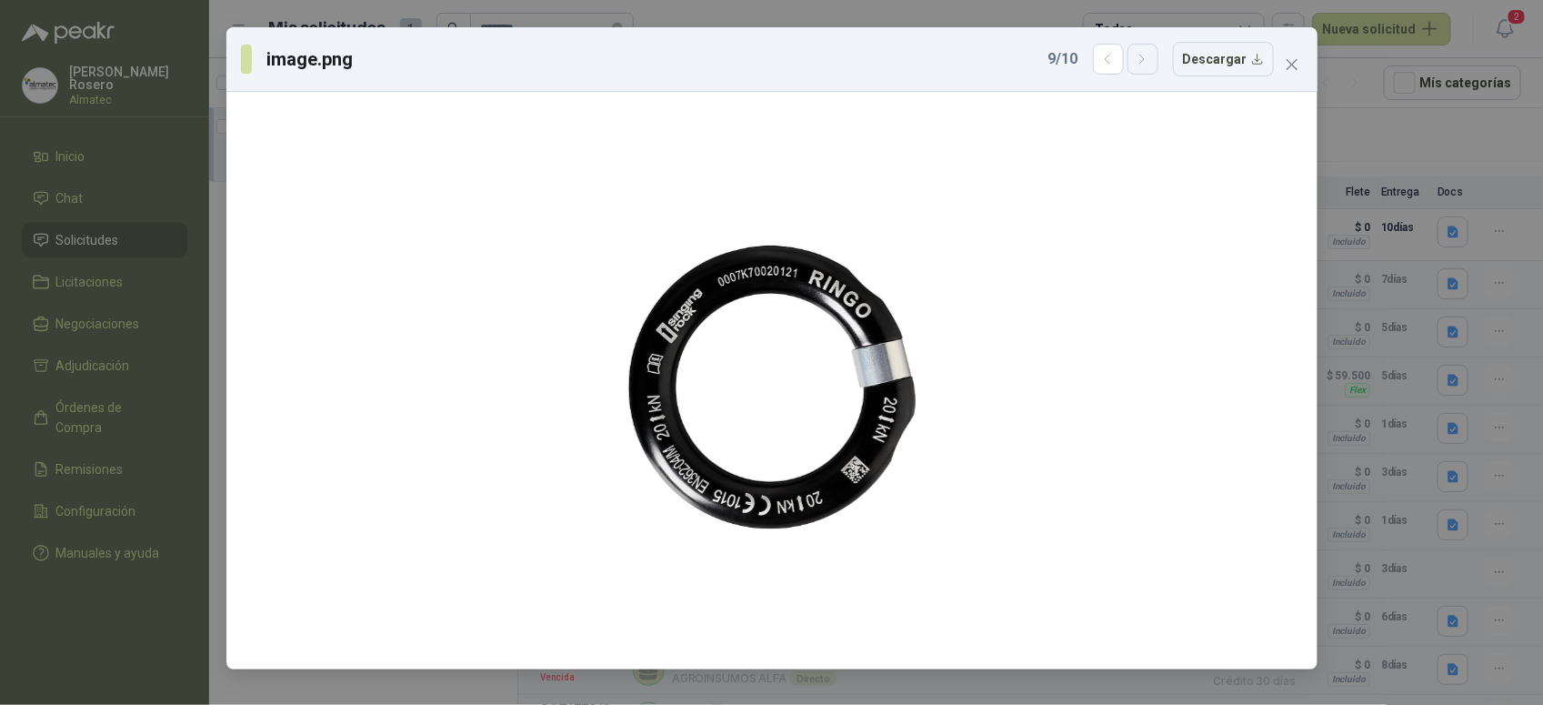
click at [1146, 66] on icon "button" at bounding box center [1142, 59] width 15 height 15
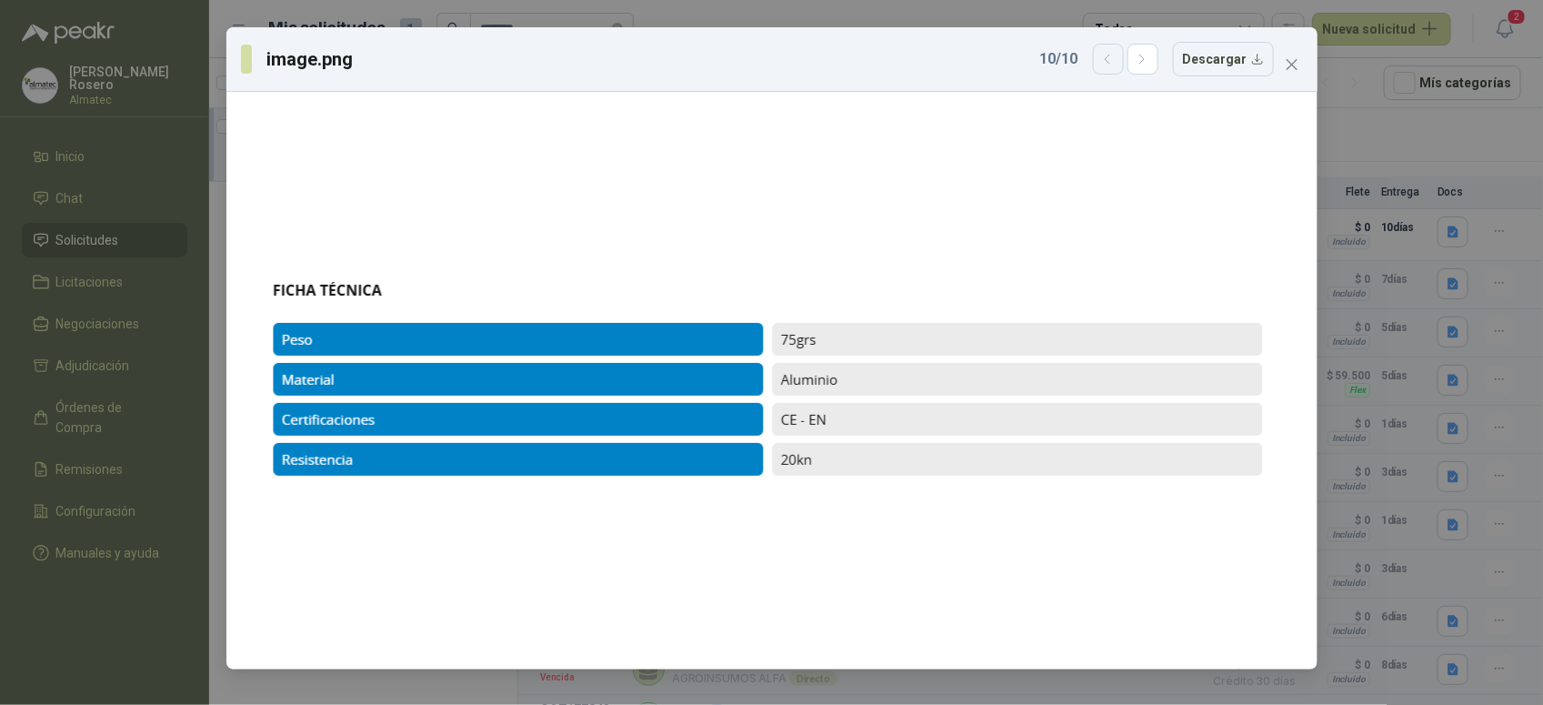
click at [1105, 52] on icon "button" at bounding box center [1107, 59] width 15 height 15
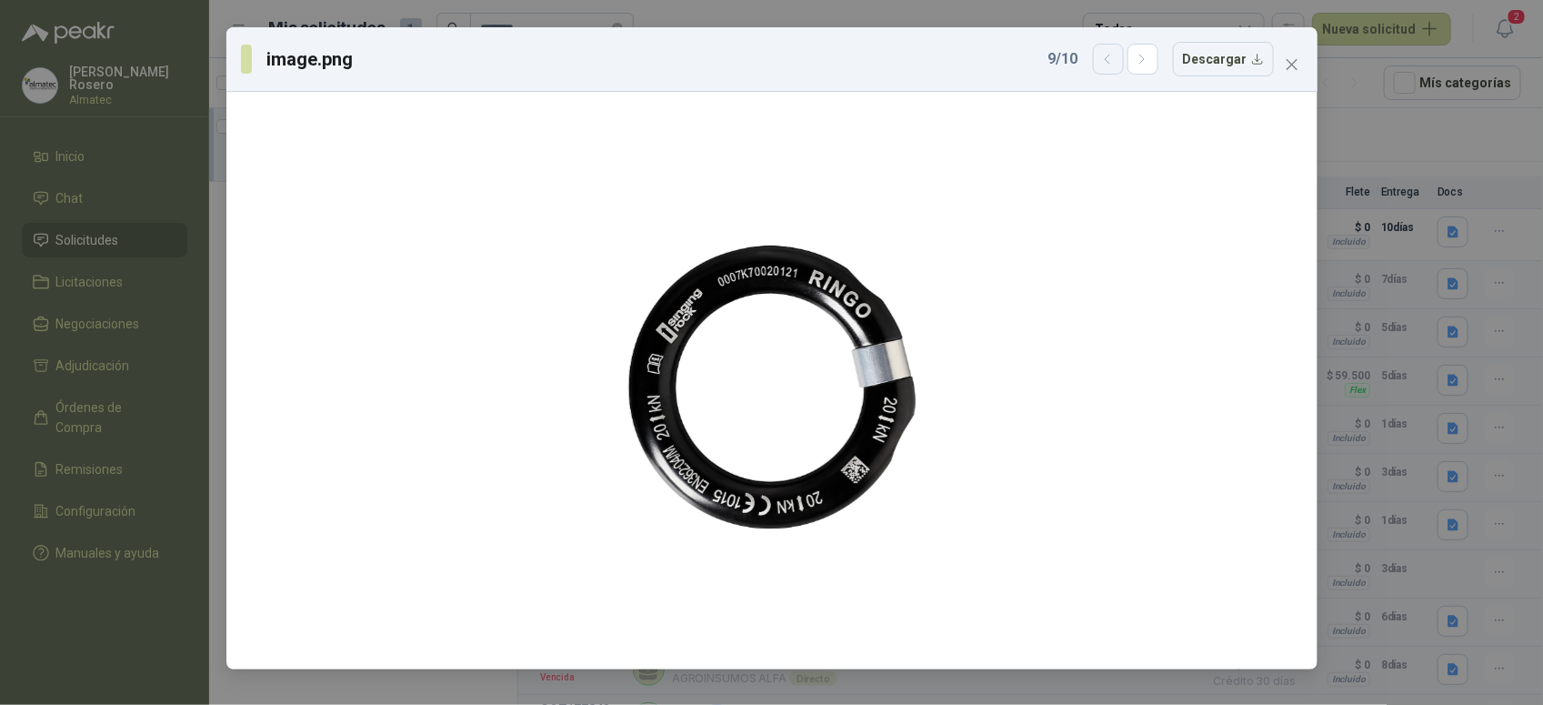
click at [1105, 52] on icon "button" at bounding box center [1107, 59] width 15 height 15
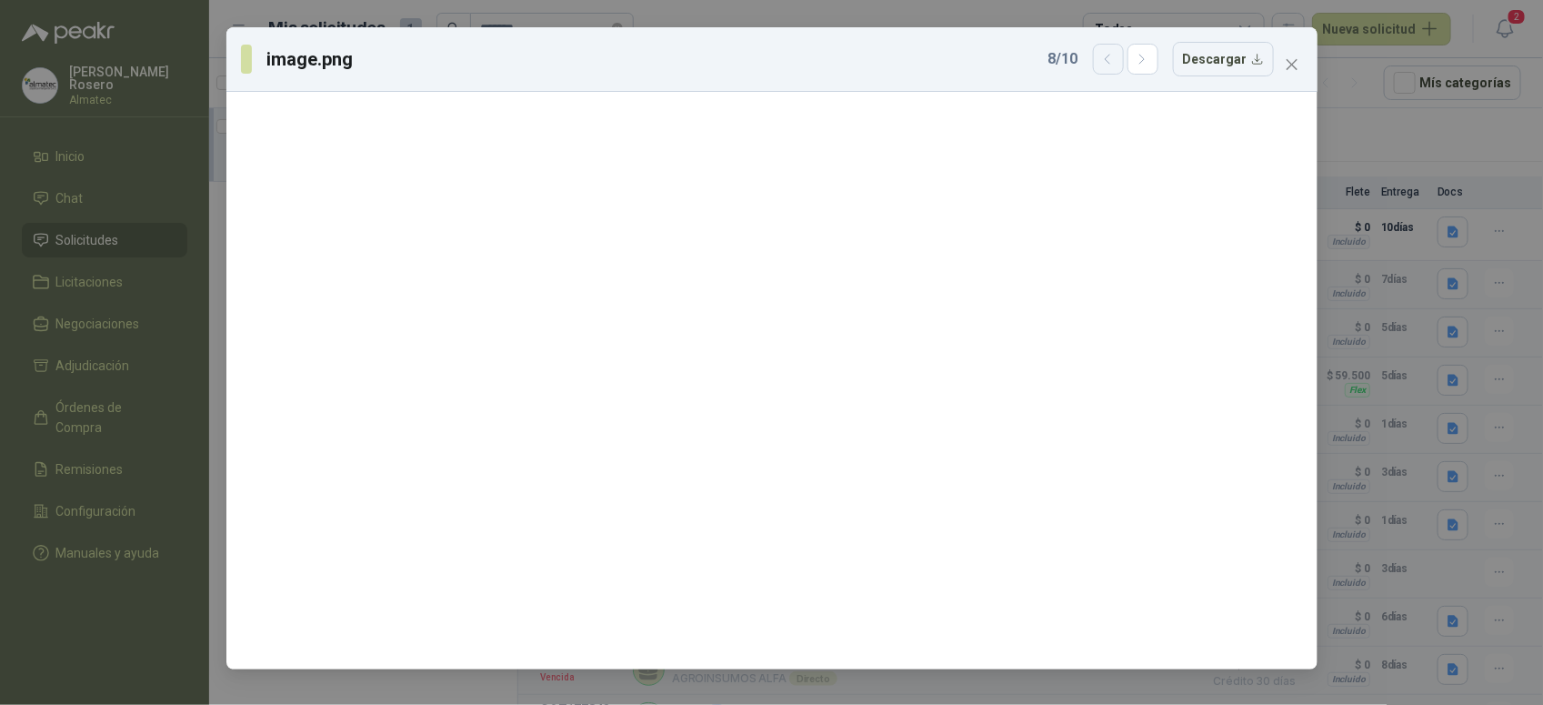
click at [1105, 52] on icon "button" at bounding box center [1107, 59] width 15 height 15
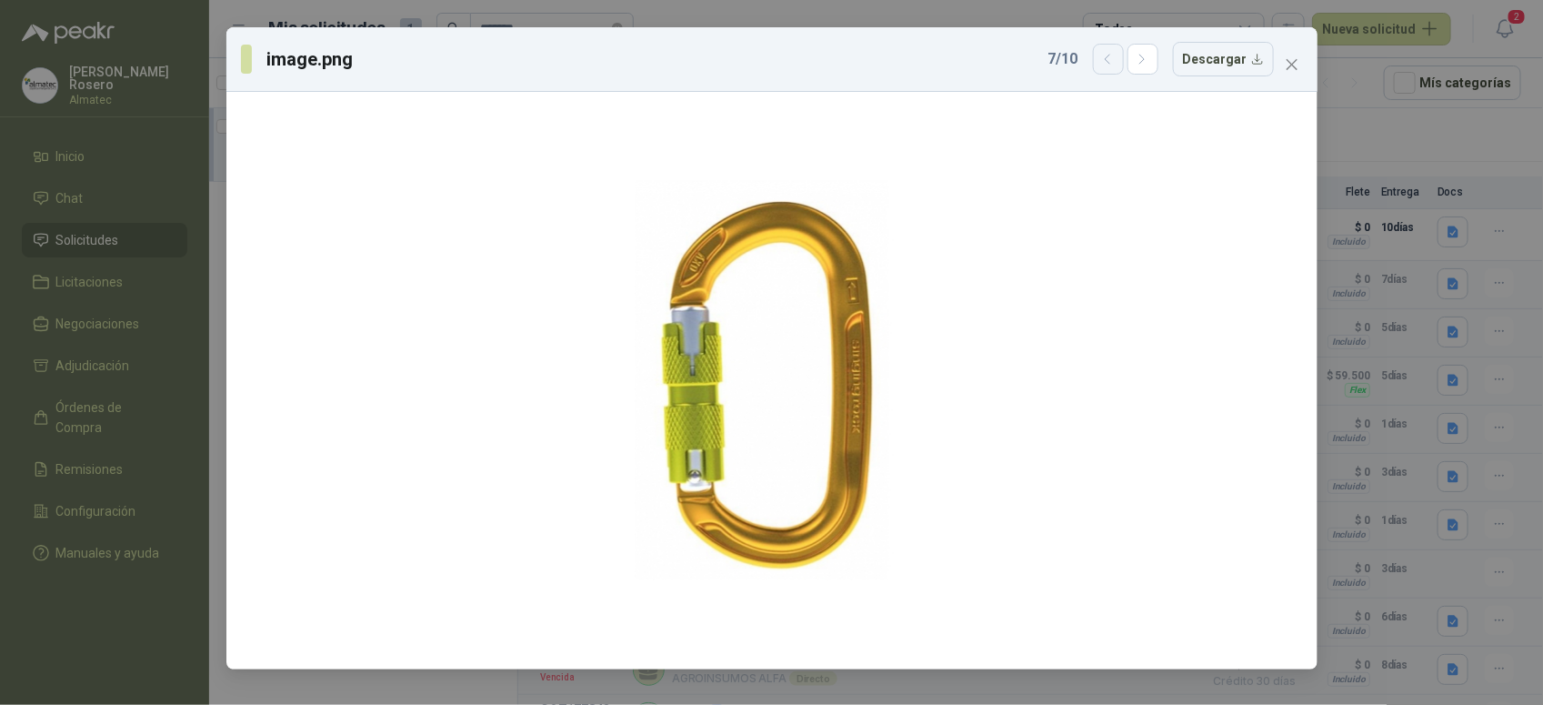
click at [1105, 52] on icon "button" at bounding box center [1107, 59] width 15 height 15
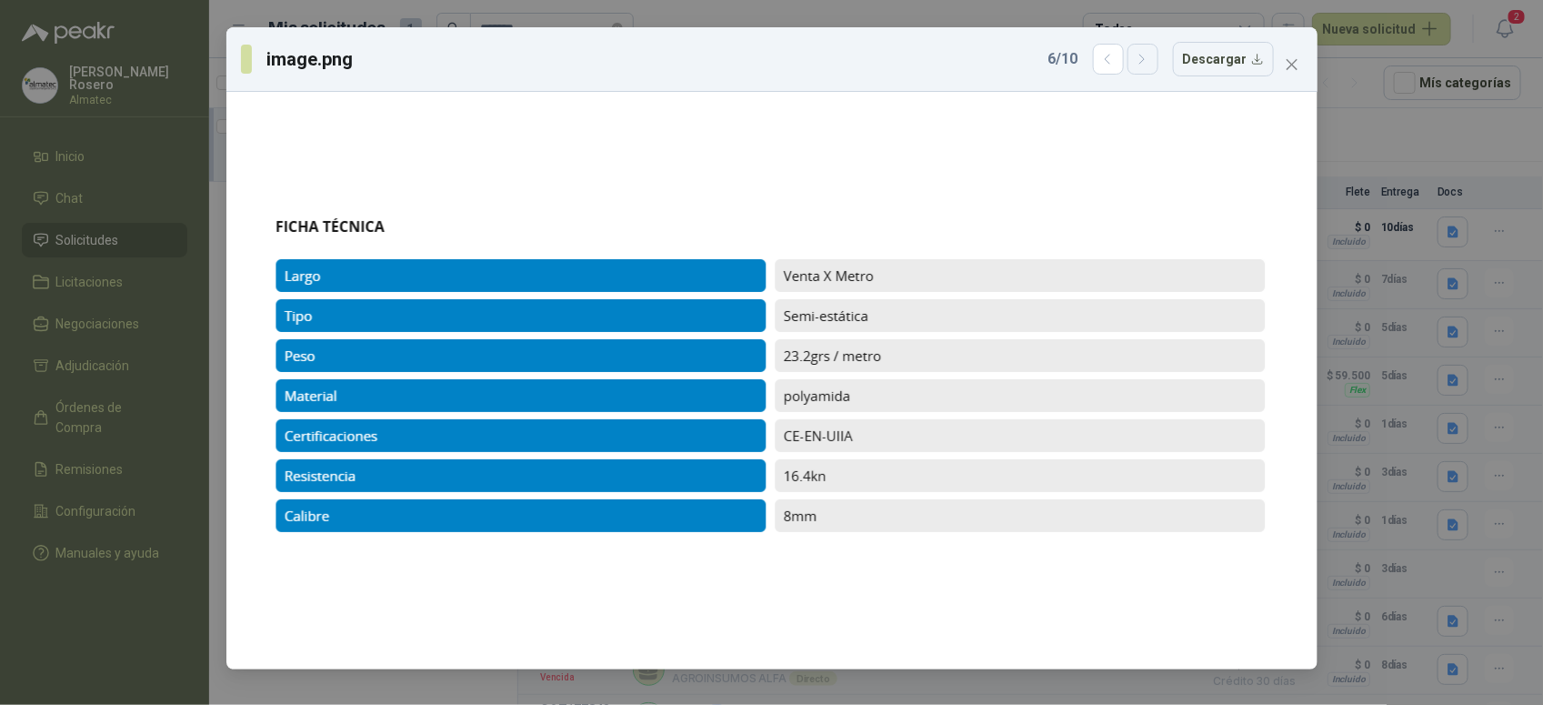
click at [1139, 55] on icon "button" at bounding box center [1142, 59] width 15 height 15
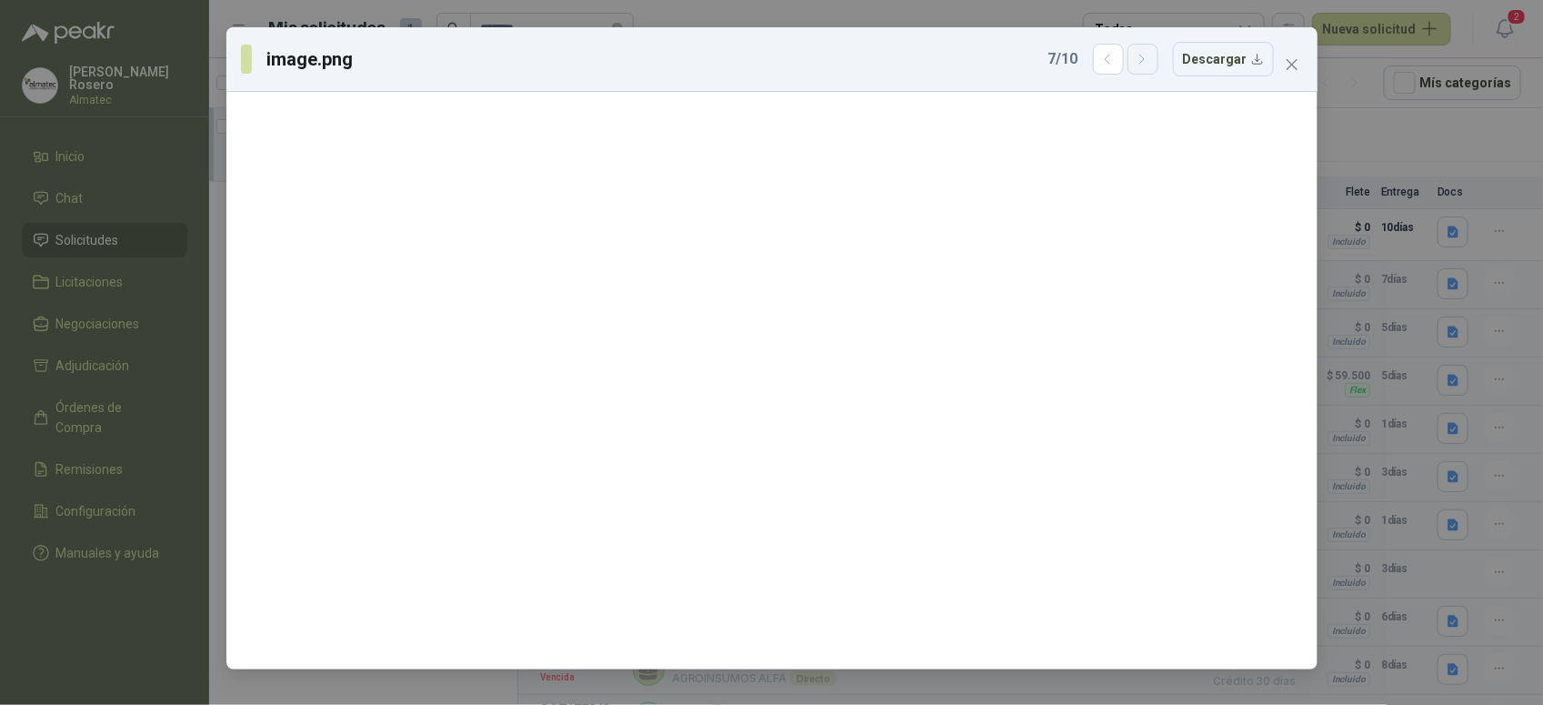
click at [1139, 55] on icon "button" at bounding box center [1142, 59] width 15 height 15
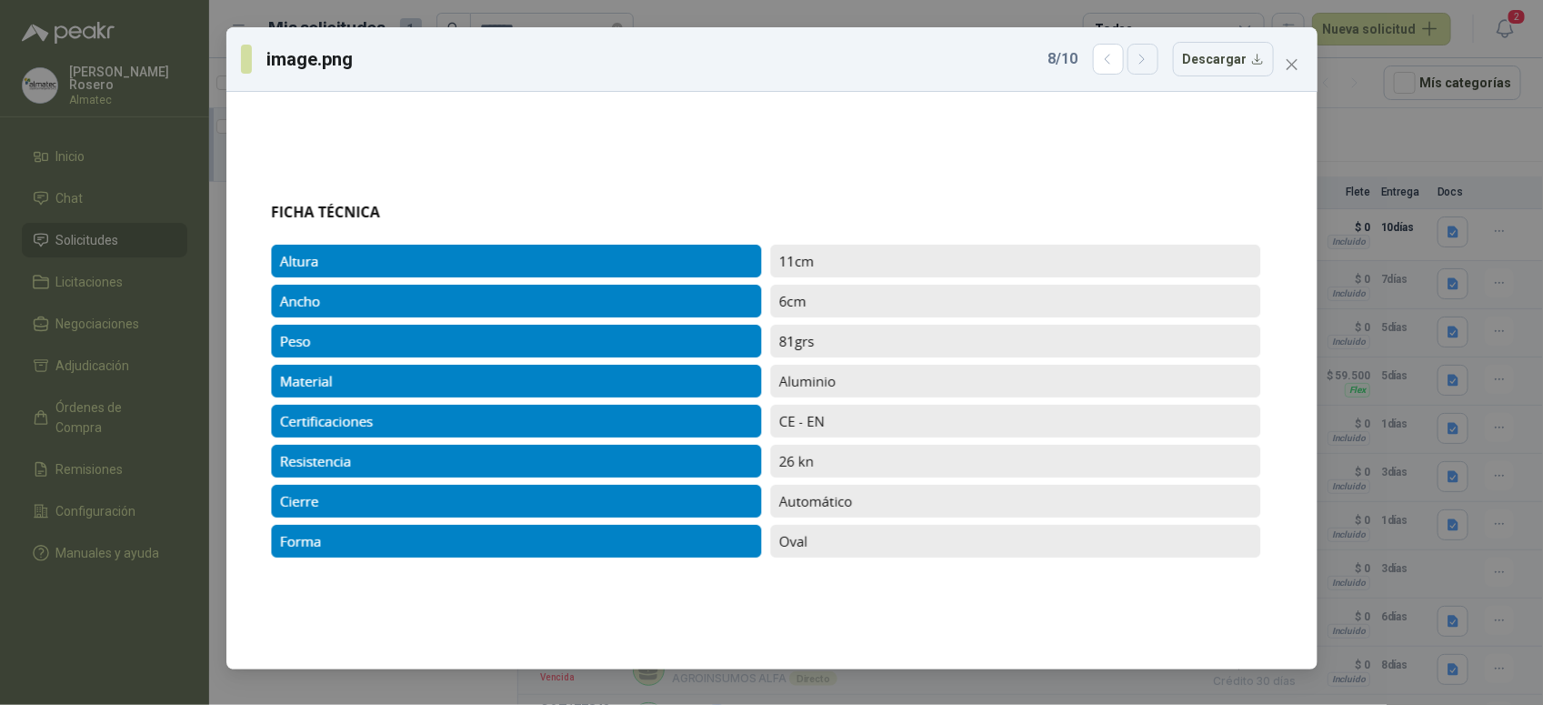
click at [1139, 55] on icon "button" at bounding box center [1142, 59] width 15 height 15
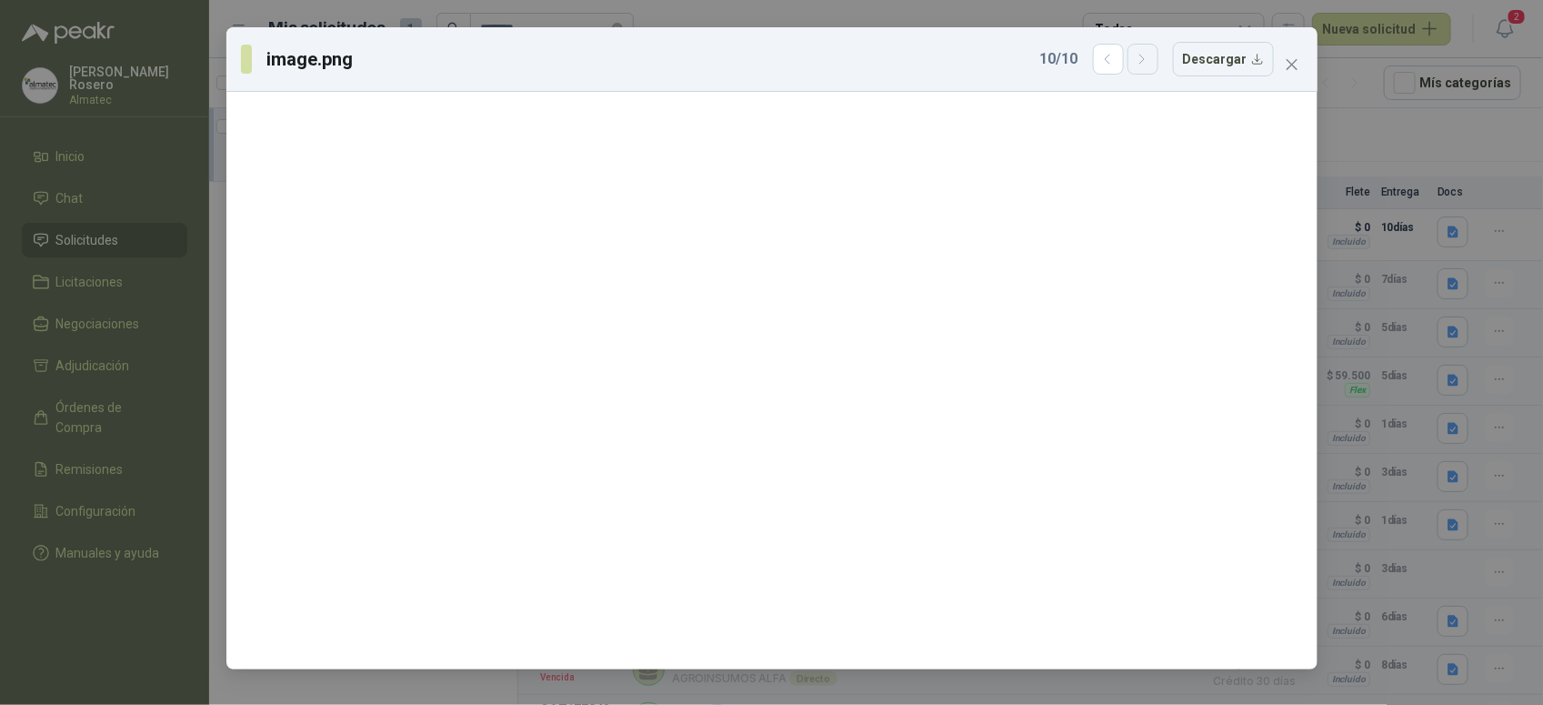
click at [1139, 55] on icon "button" at bounding box center [1142, 59] width 15 height 15
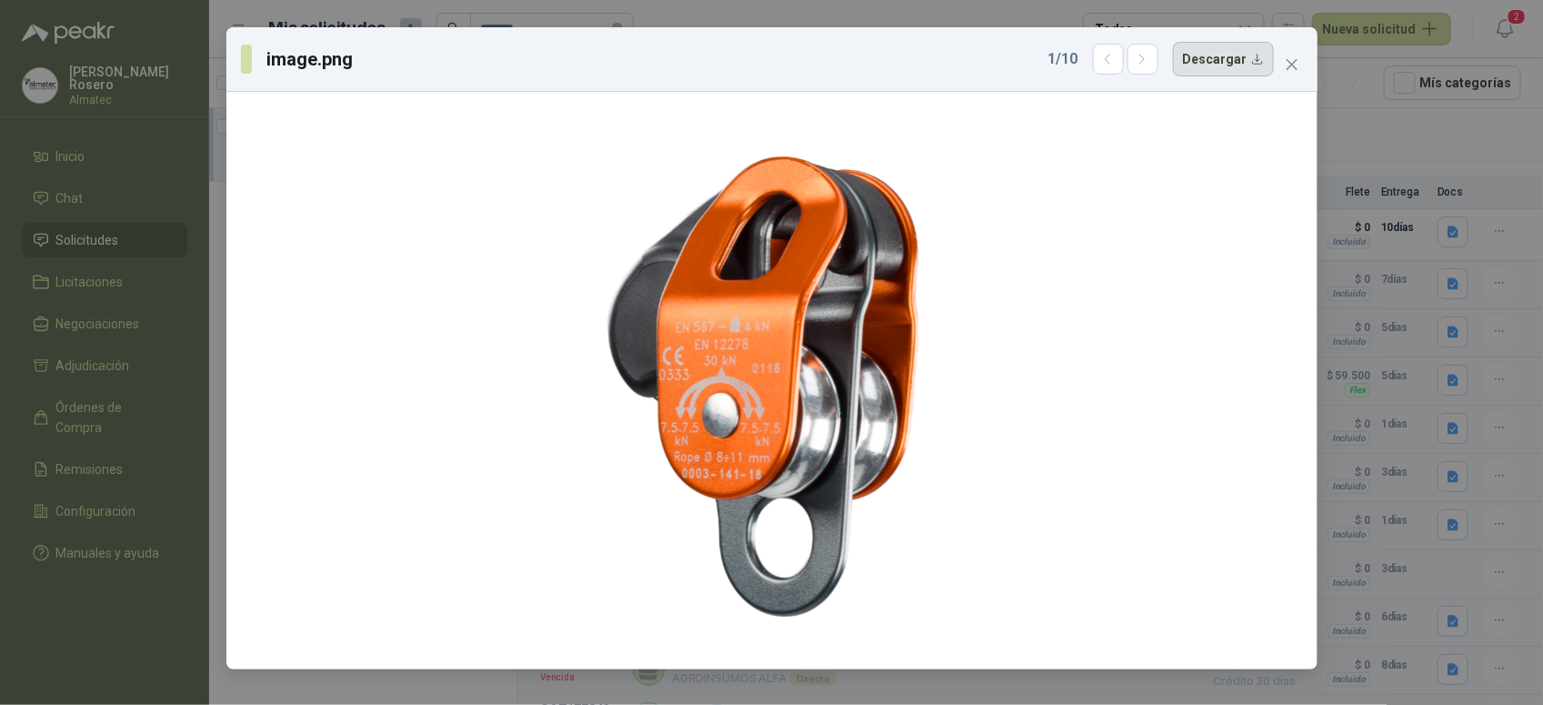
click at [1232, 56] on button "Descargar" at bounding box center [1223, 59] width 101 height 35
click at [898, 55] on div "image.png 1 / 10 Descargar" at bounding box center [757, 59] width 1033 height 35
click at [1145, 61] on icon "button" at bounding box center [1142, 59] width 5 height 9
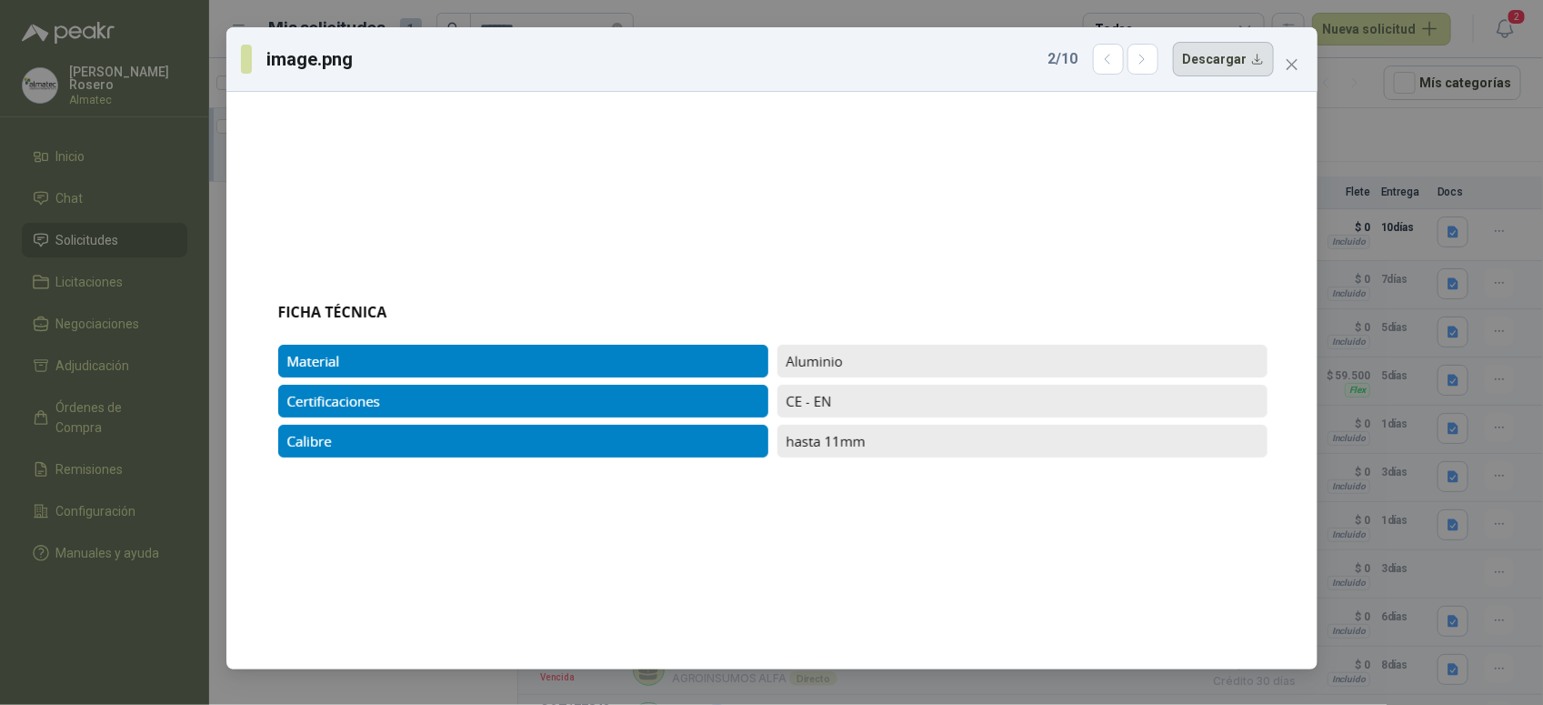
click at [1238, 61] on button "Descargar" at bounding box center [1223, 59] width 101 height 35
click at [1150, 69] on button "button" at bounding box center [1143, 59] width 31 height 31
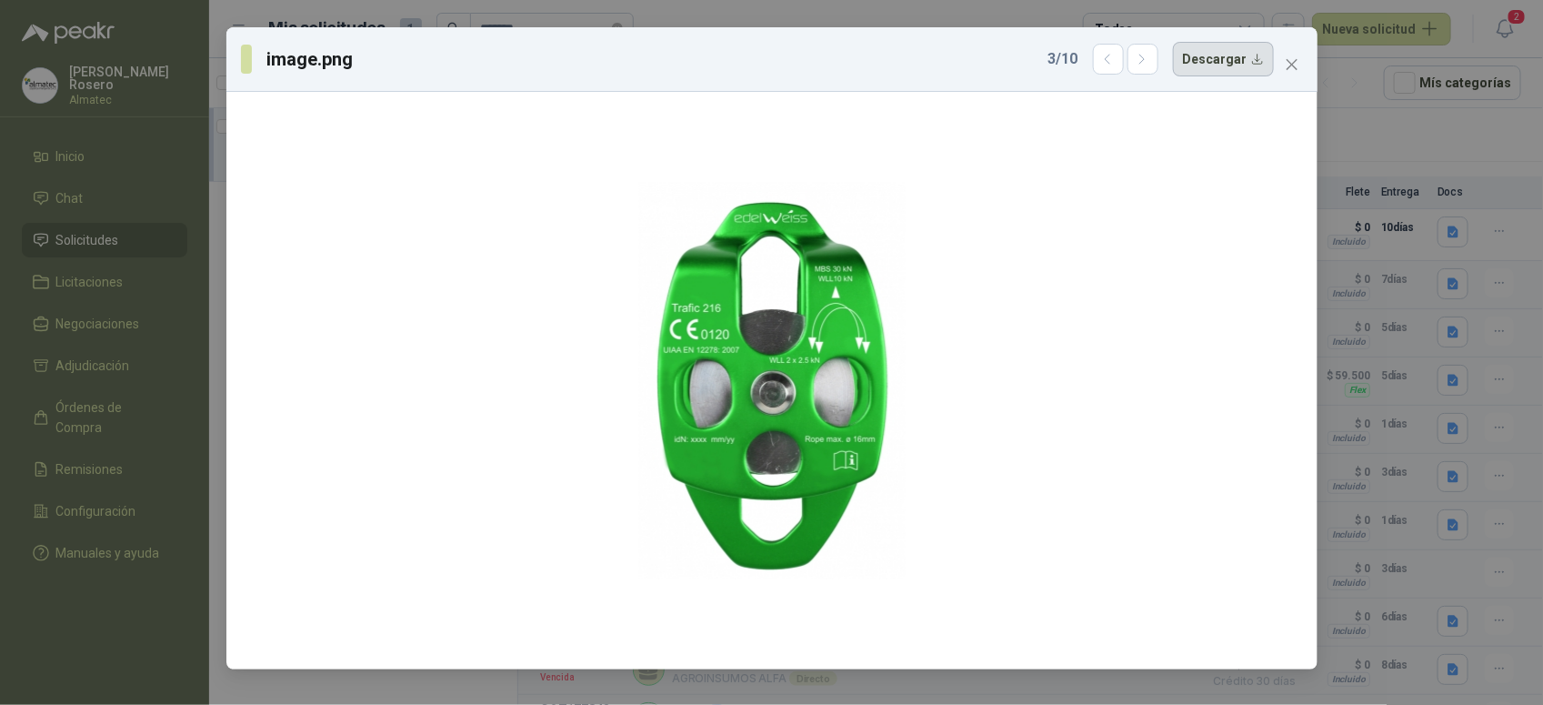
click at [1246, 55] on button "Descargar" at bounding box center [1223, 59] width 101 height 35
click at [944, 80] on div "image.png 3 / 10 Descargar" at bounding box center [771, 59] width 1091 height 65
click at [1150, 62] on icon "button" at bounding box center [1142, 59] width 15 height 15
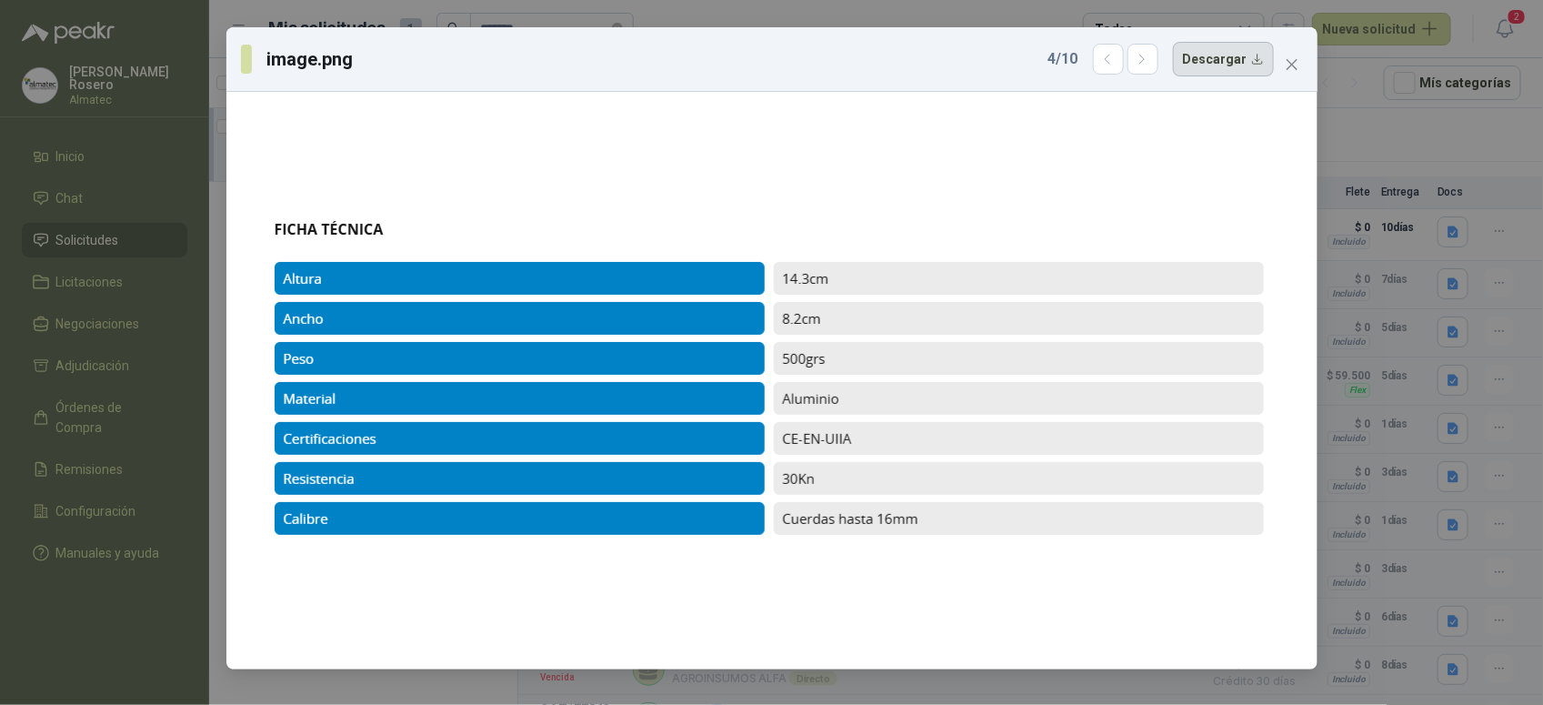
click at [1212, 71] on button "Descargar" at bounding box center [1223, 59] width 101 height 35
click at [1158, 57] on button "button" at bounding box center [1143, 59] width 31 height 31
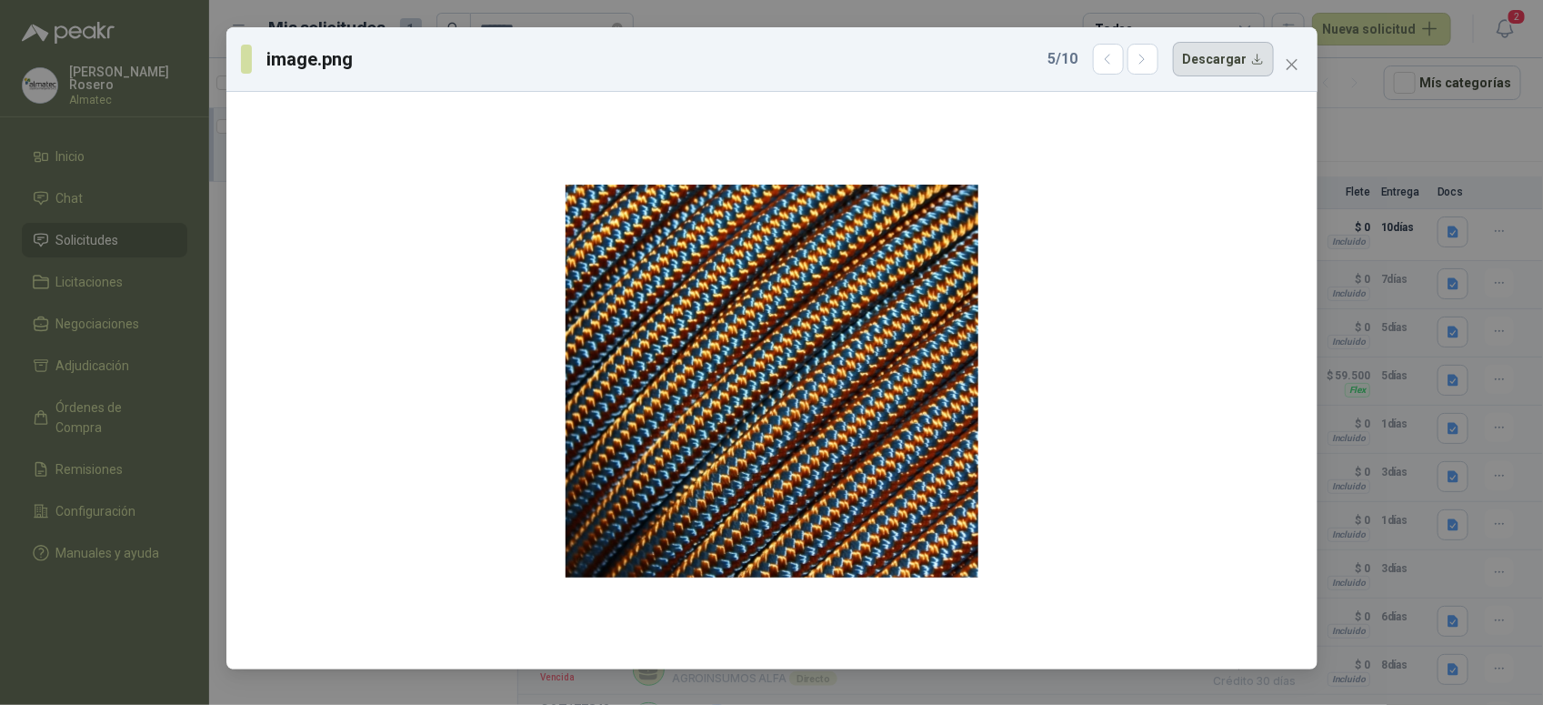
click at [1251, 57] on button "Descargar" at bounding box center [1223, 59] width 101 height 35
click at [891, 56] on div "image.png 5 / 10 Descargar" at bounding box center [757, 59] width 1033 height 35
click at [1158, 65] on button "button" at bounding box center [1143, 59] width 31 height 31
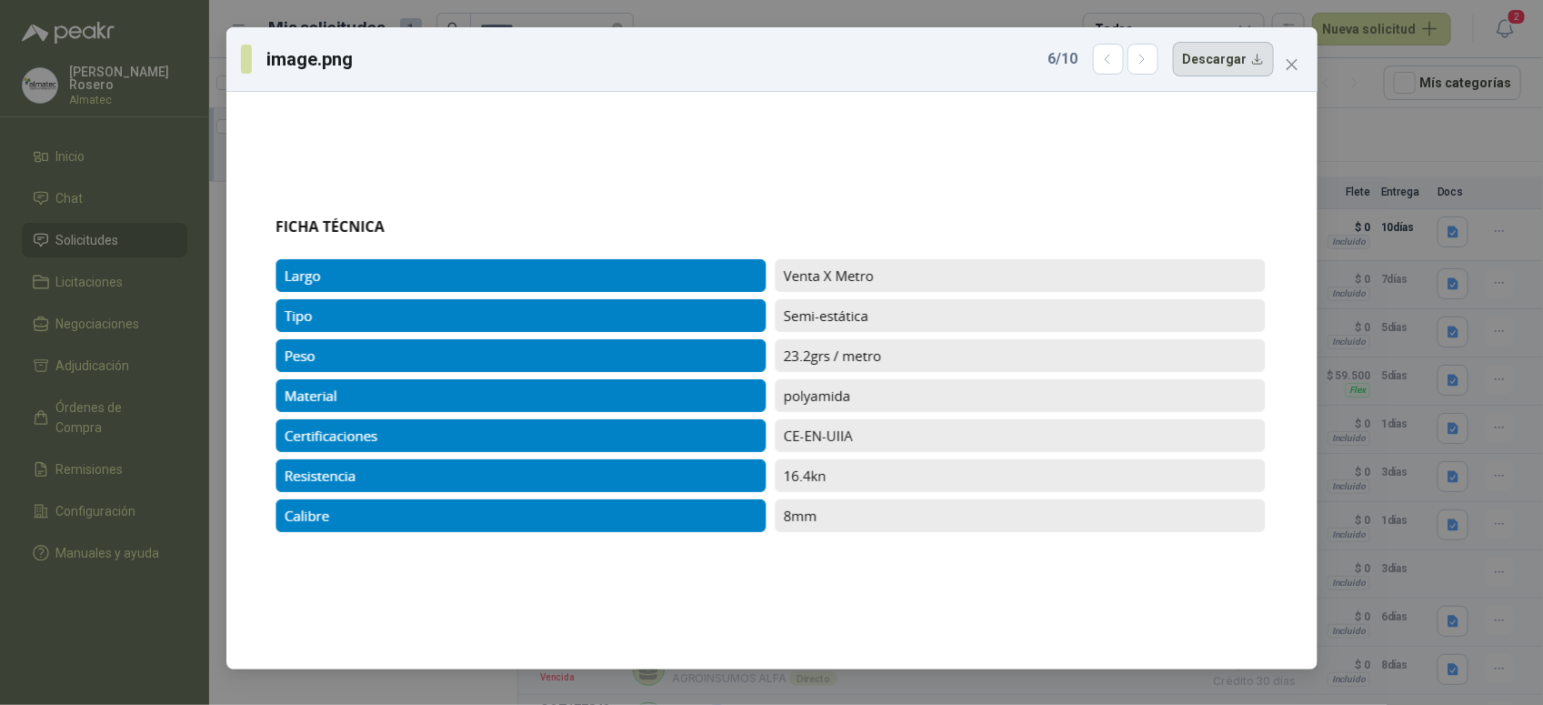
click at [1226, 64] on button "Descargar" at bounding box center [1223, 59] width 101 height 35
drag, startPoint x: 806, startPoint y: 187, endPoint x: 859, endPoint y: 602, distance: 418.1
click at [806, 187] on div at bounding box center [771, 380] width 1017 height 563
click at [1146, 62] on icon "button" at bounding box center [1142, 59] width 15 height 15
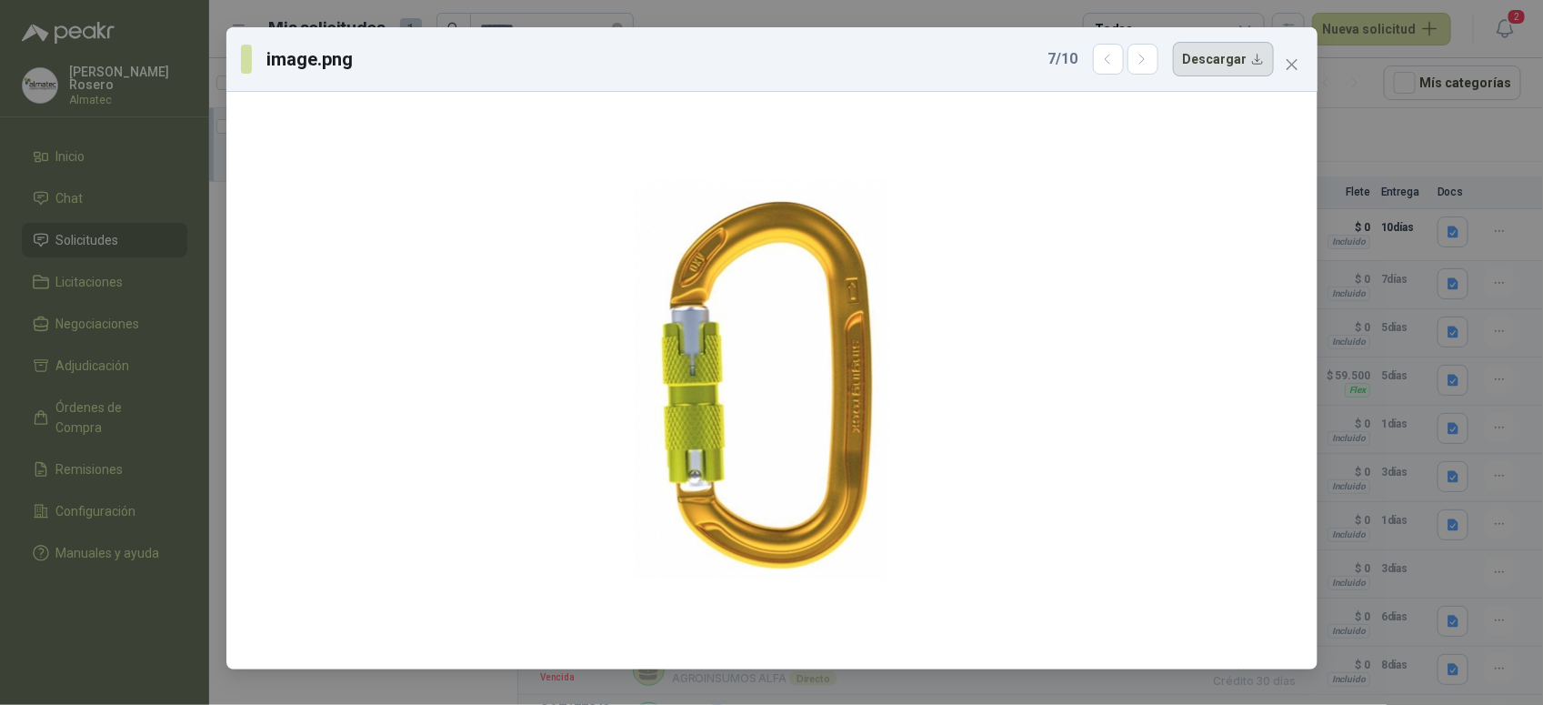
click at [1206, 59] on button "Descargar" at bounding box center [1223, 59] width 101 height 35
click at [952, 50] on div "image.png 7 / 10 Descargar" at bounding box center [757, 59] width 1033 height 35
click at [1141, 65] on icon "button" at bounding box center [1142, 59] width 15 height 15
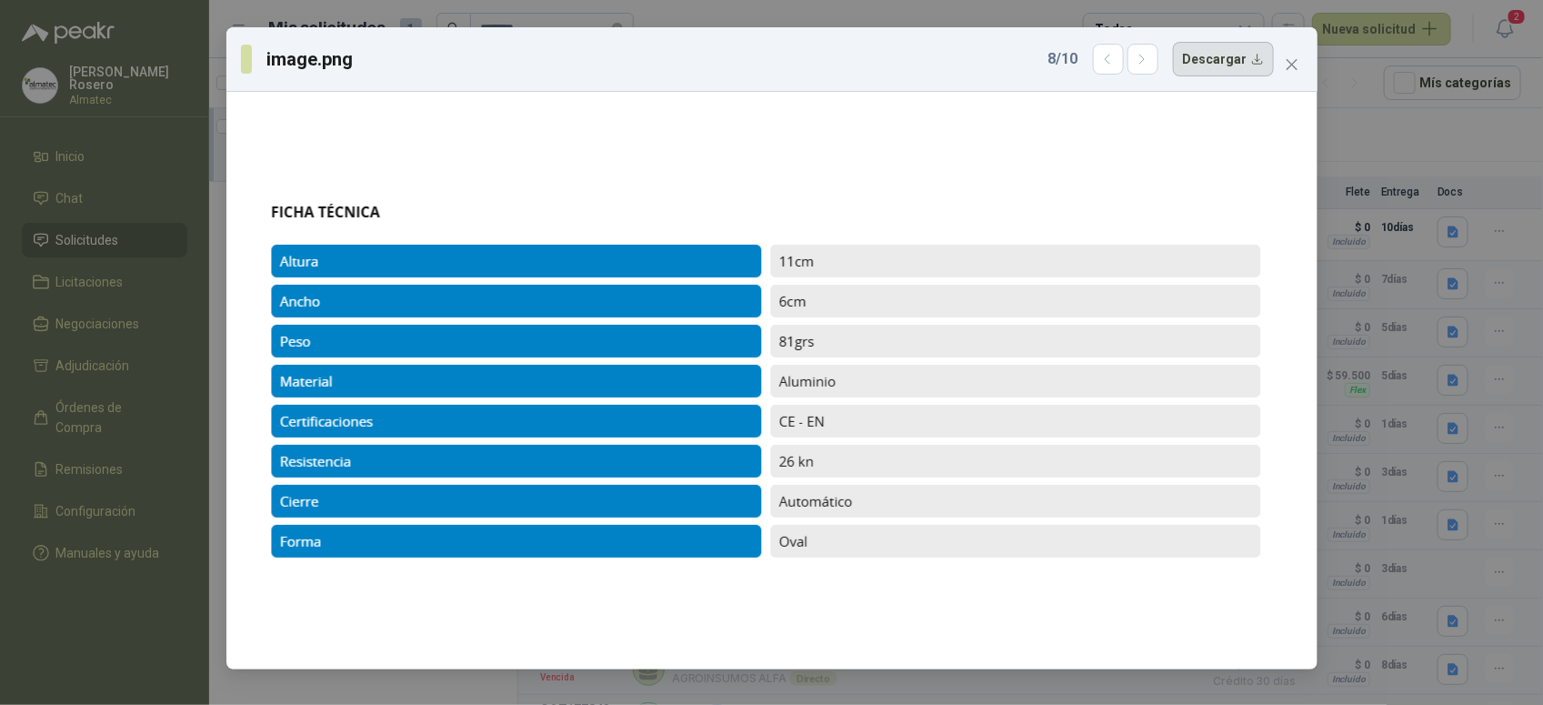
click at [1228, 60] on button "Descargar" at bounding box center [1223, 59] width 101 height 35
drag, startPoint x: 797, startPoint y: 56, endPoint x: 833, endPoint y: 56, distance: 35.5
click at [797, 56] on div "image.png 8 / 10 Descargar" at bounding box center [757, 59] width 1033 height 35
click at [1148, 64] on icon "button" at bounding box center [1142, 59] width 15 height 15
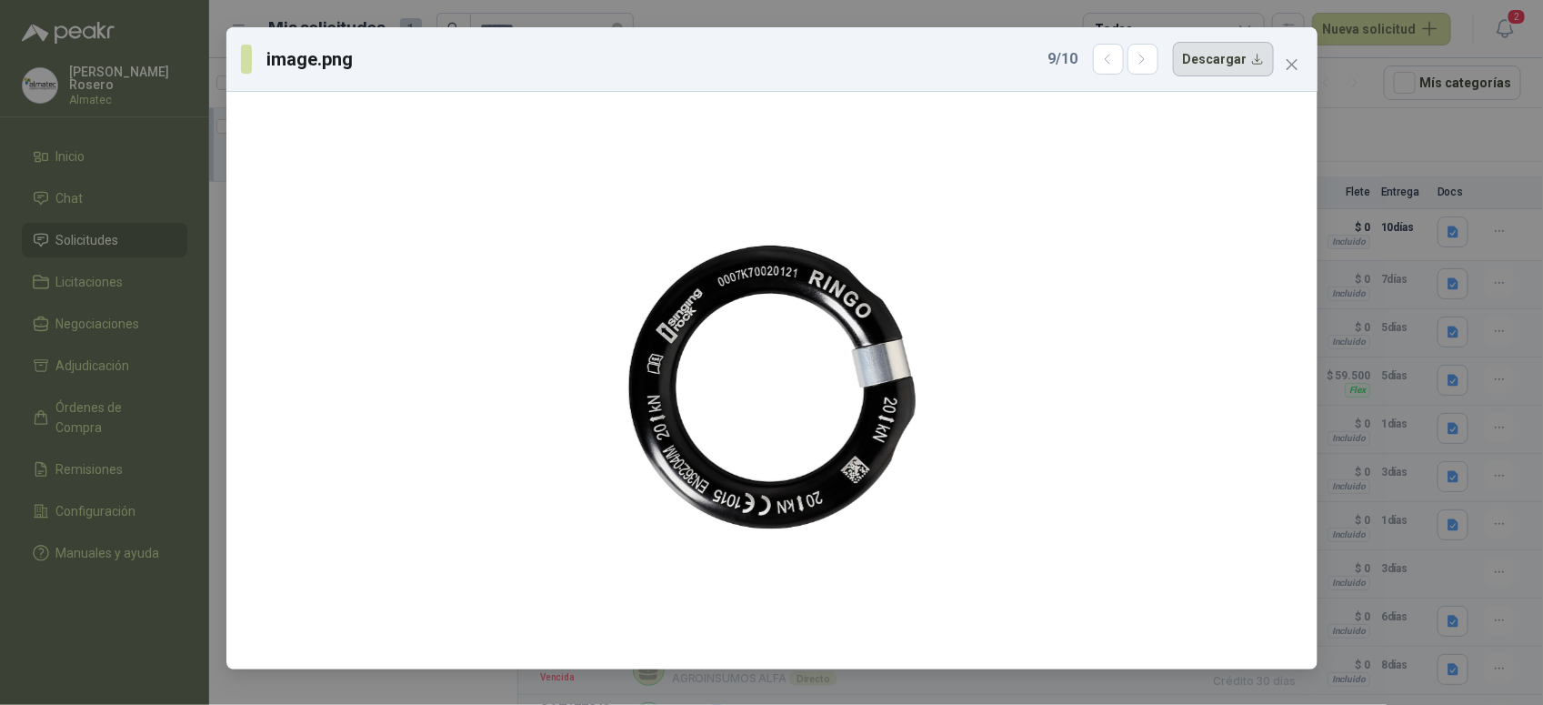
click at [1211, 61] on button "Descargar" at bounding box center [1223, 59] width 101 height 35
click at [933, 59] on div "image.png 9 / 10 Descargar" at bounding box center [757, 59] width 1033 height 35
click at [1143, 51] on button "button" at bounding box center [1143, 59] width 31 height 31
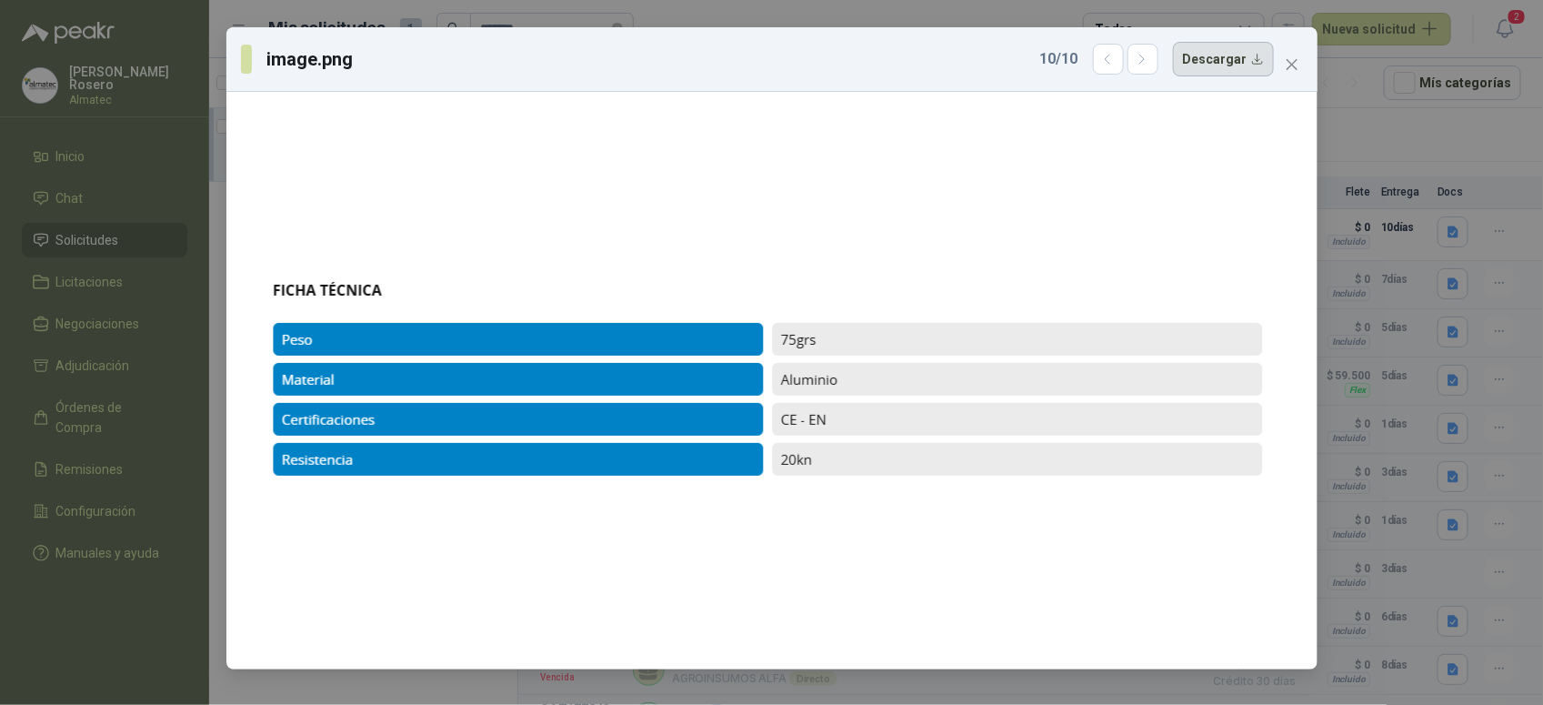
click at [1208, 61] on button "Descargar" at bounding box center [1223, 59] width 101 height 35
click at [1429, 229] on div "image.png 10 / 10 Descargar" at bounding box center [771, 352] width 1543 height 705
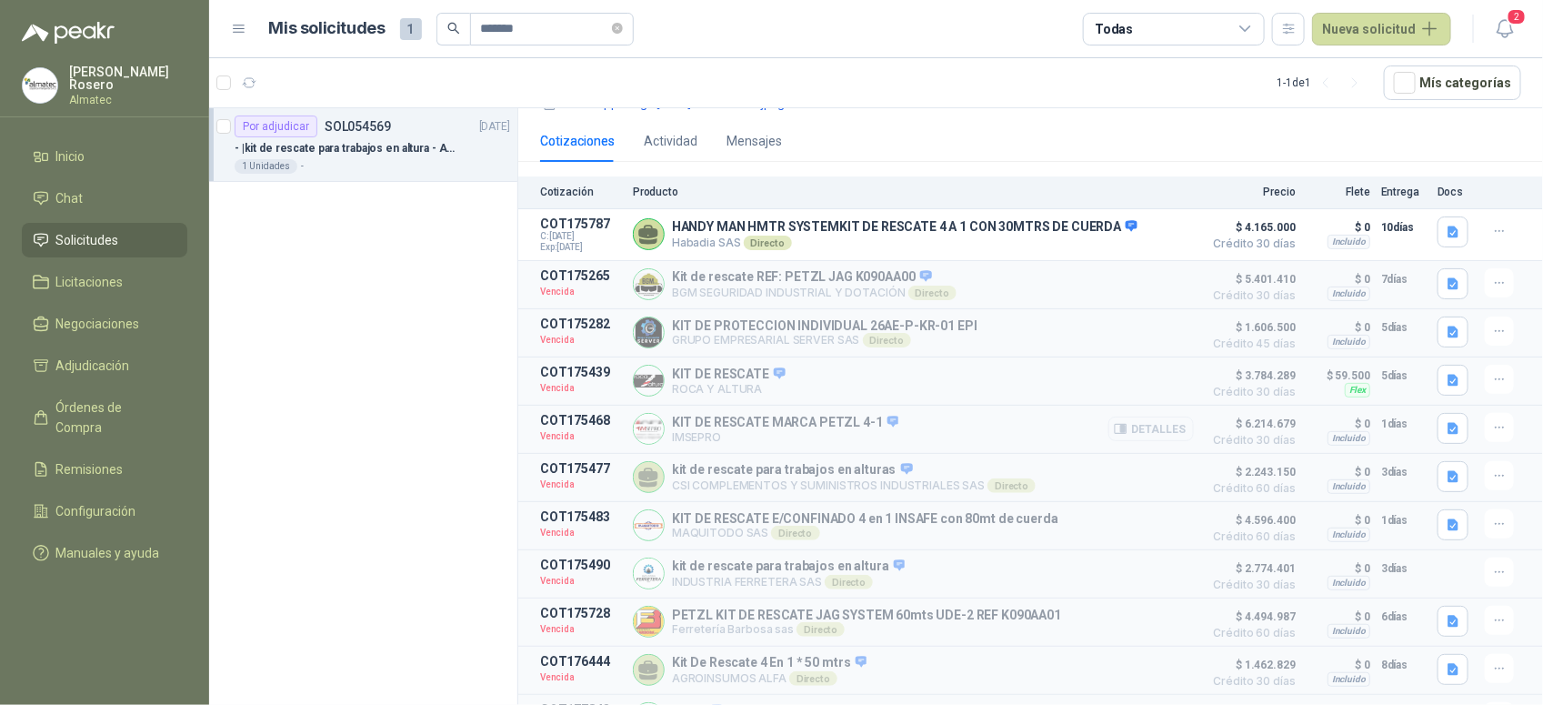
click at [1134, 420] on button "Detalles" at bounding box center [1150, 428] width 85 height 25
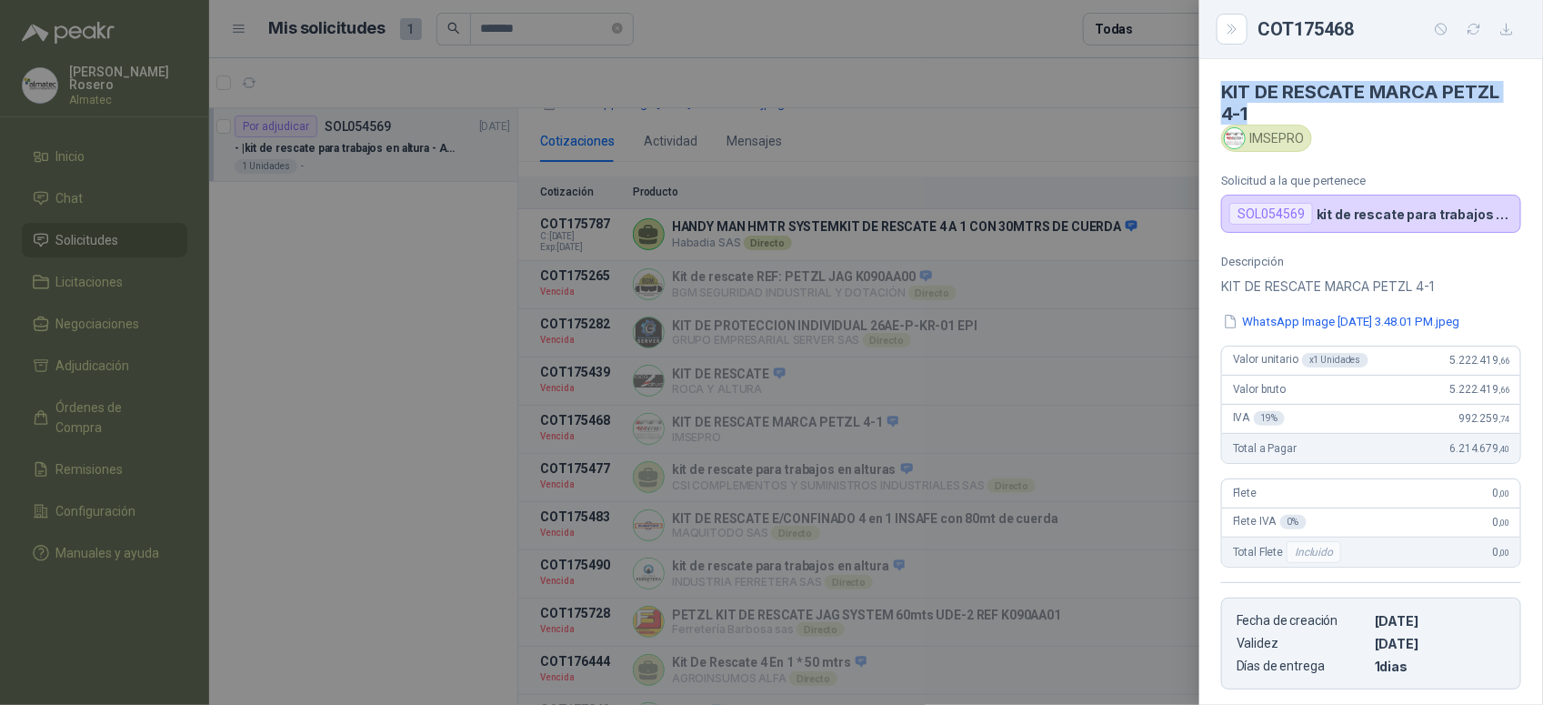
drag, startPoint x: 1260, startPoint y: 107, endPoint x: 1223, endPoint y: 84, distance: 44.1
click at [1223, 84] on h4 "KIT DE RESCATE MARCA PETZL 4-1" at bounding box center [1371, 103] width 300 height 44
click at [1300, 137] on div "IMSEPRO" at bounding box center [1266, 138] width 91 height 27
drag, startPoint x: 1437, startPoint y: 362, endPoint x: 1519, endPoint y: 366, distance: 82.9
click at [1519, 366] on div "Descripción KIT DE RESCATE MARCA PETZL 4-1 WhatsApp Image [DATE] 3.48.01 PM.jpe…" at bounding box center [1371, 472] width 344 height 435
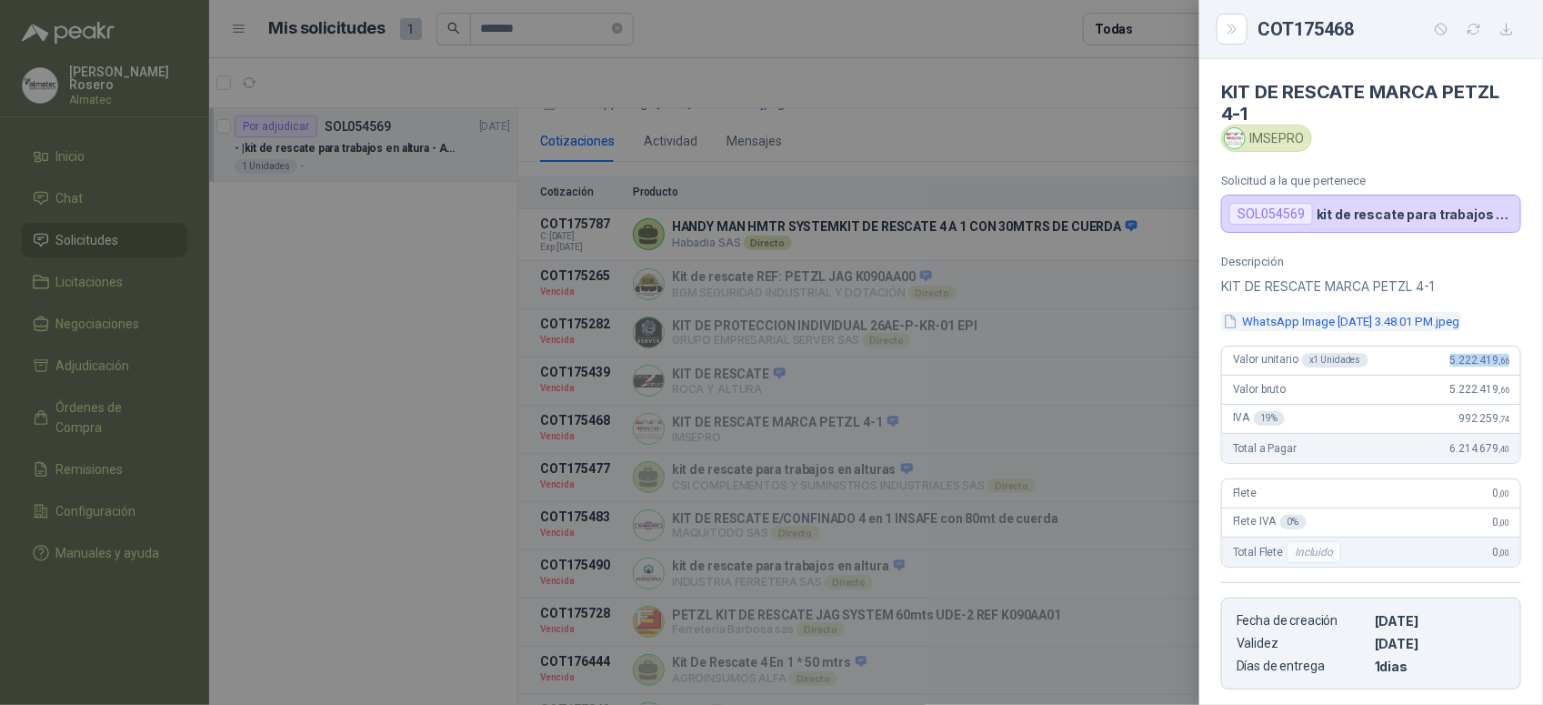
click at [1403, 326] on button "WhatsApp Image [DATE] 3.48.01 PM.jpeg" at bounding box center [1341, 321] width 240 height 19
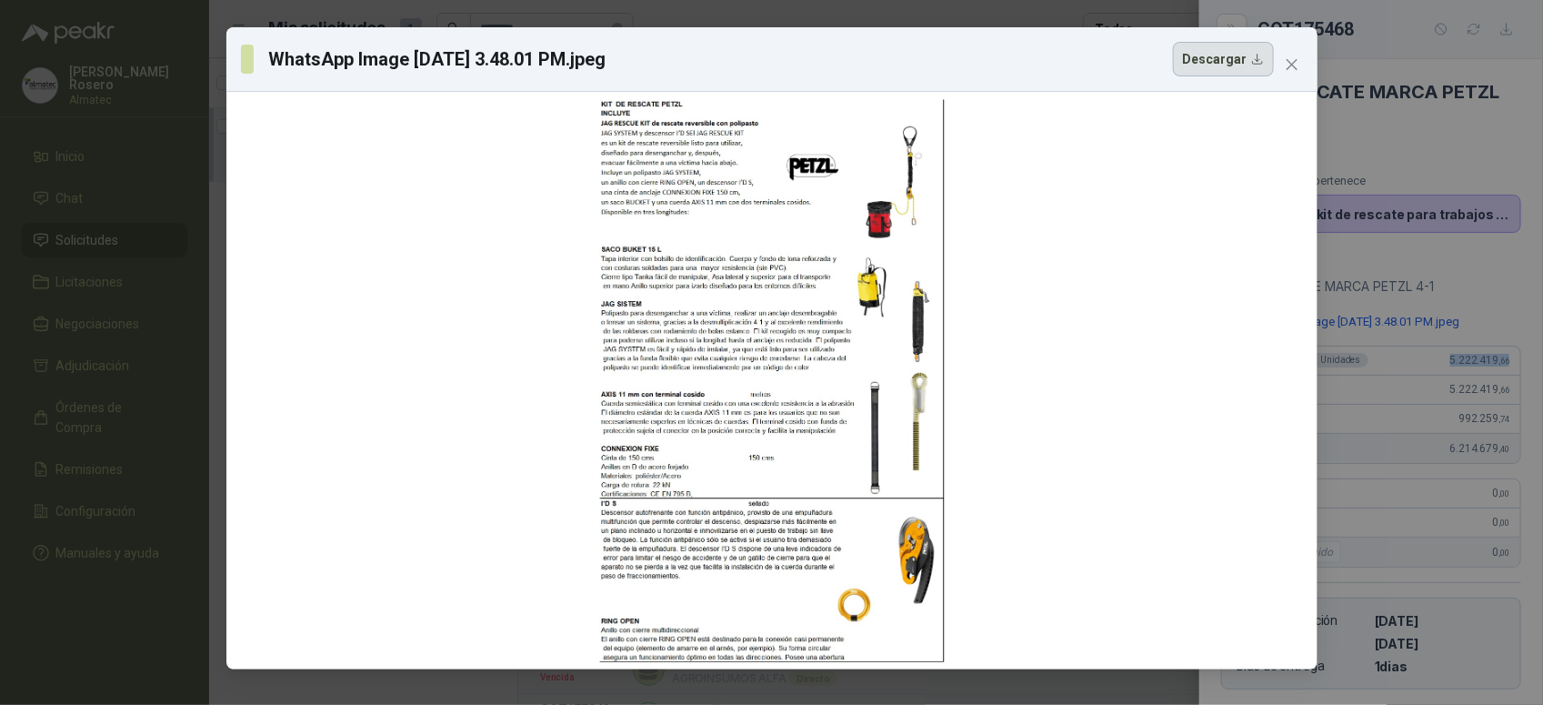
click at [1217, 66] on button "Descargar" at bounding box center [1223, 59] width 101 height 35
click at [1475, 391] on div "WhatsApp Image [DATE] 3.48.01 PM.jpeg Descargar" at bounding box center [771, 352] width 1543 height 705
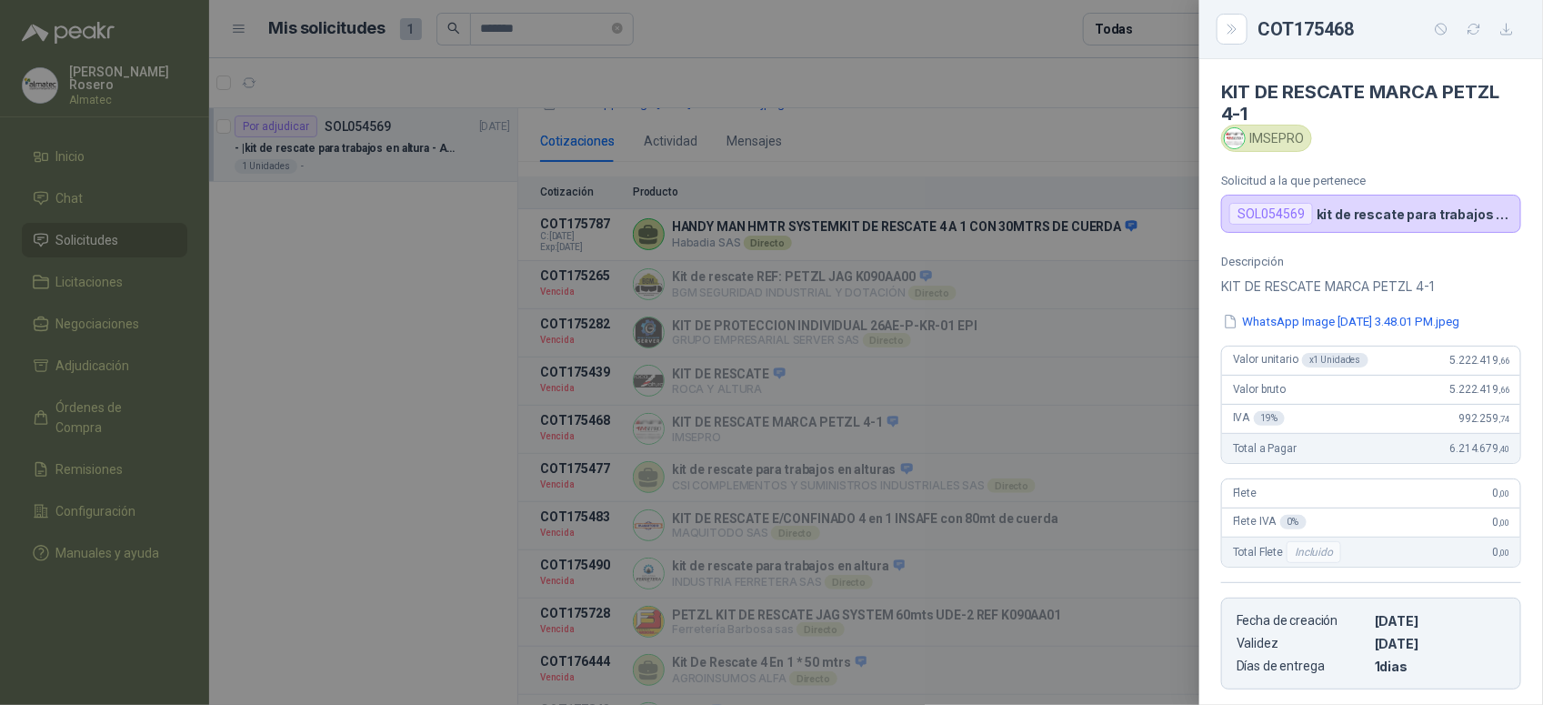
click at [1018, 525] on div at bounding box center [771, 352] width 1543 height 705
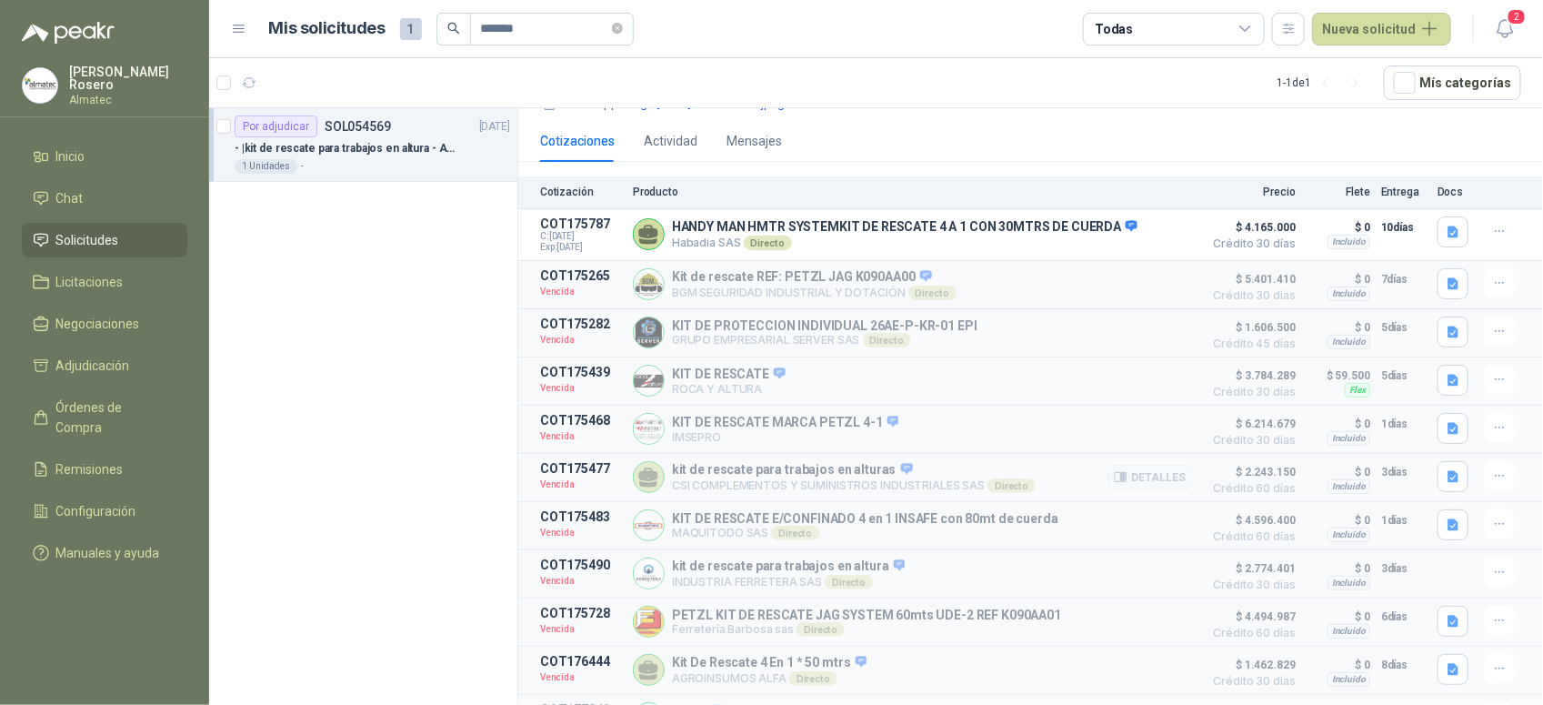
scroll to position [264, 0]
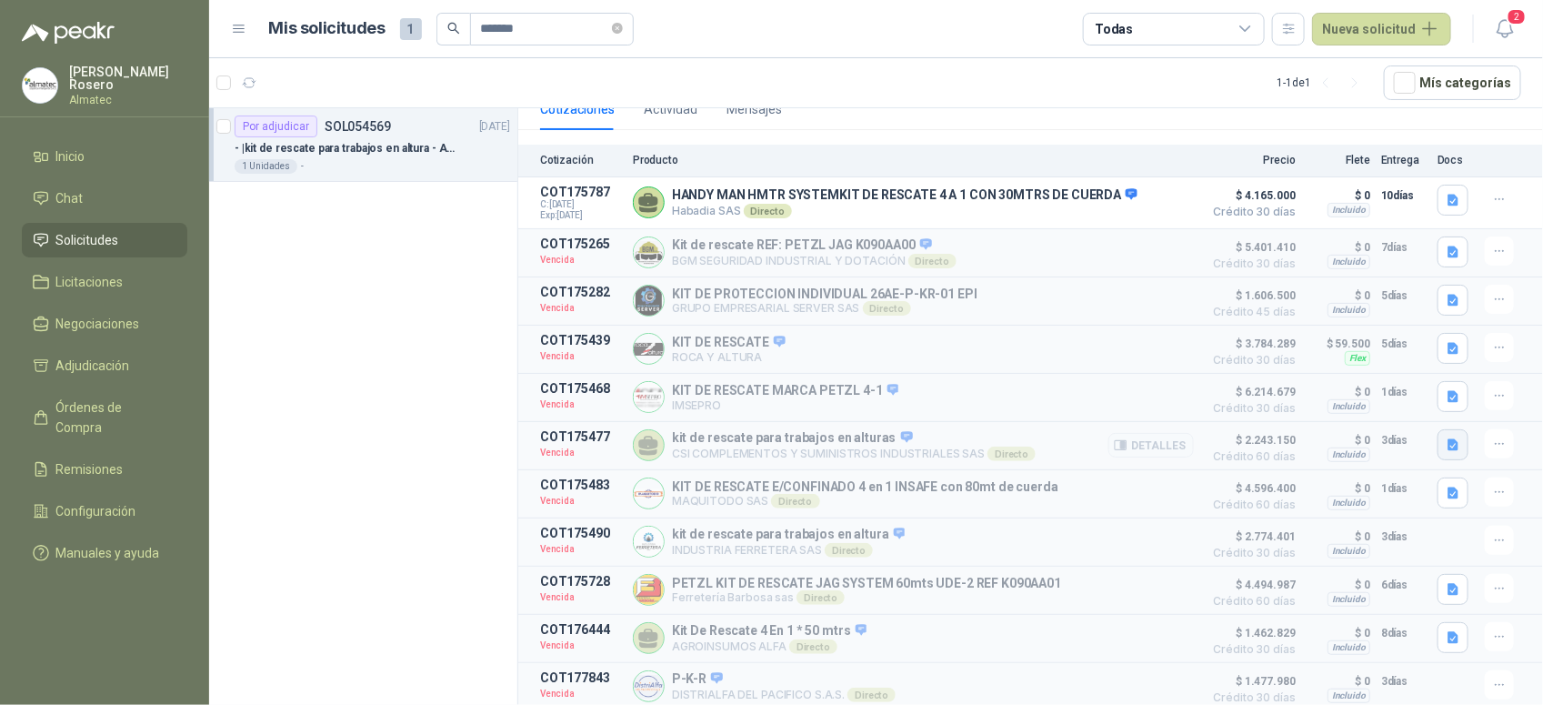
click at [1438, 438] on button "button" at bounding box center [1453, 444] width 31 height 31
click at [1356, 396] on button "WhatsApp Image [DATE] 1.50.18 PM.jpeg" at bounding box center [1324, 395] width 240 height 19
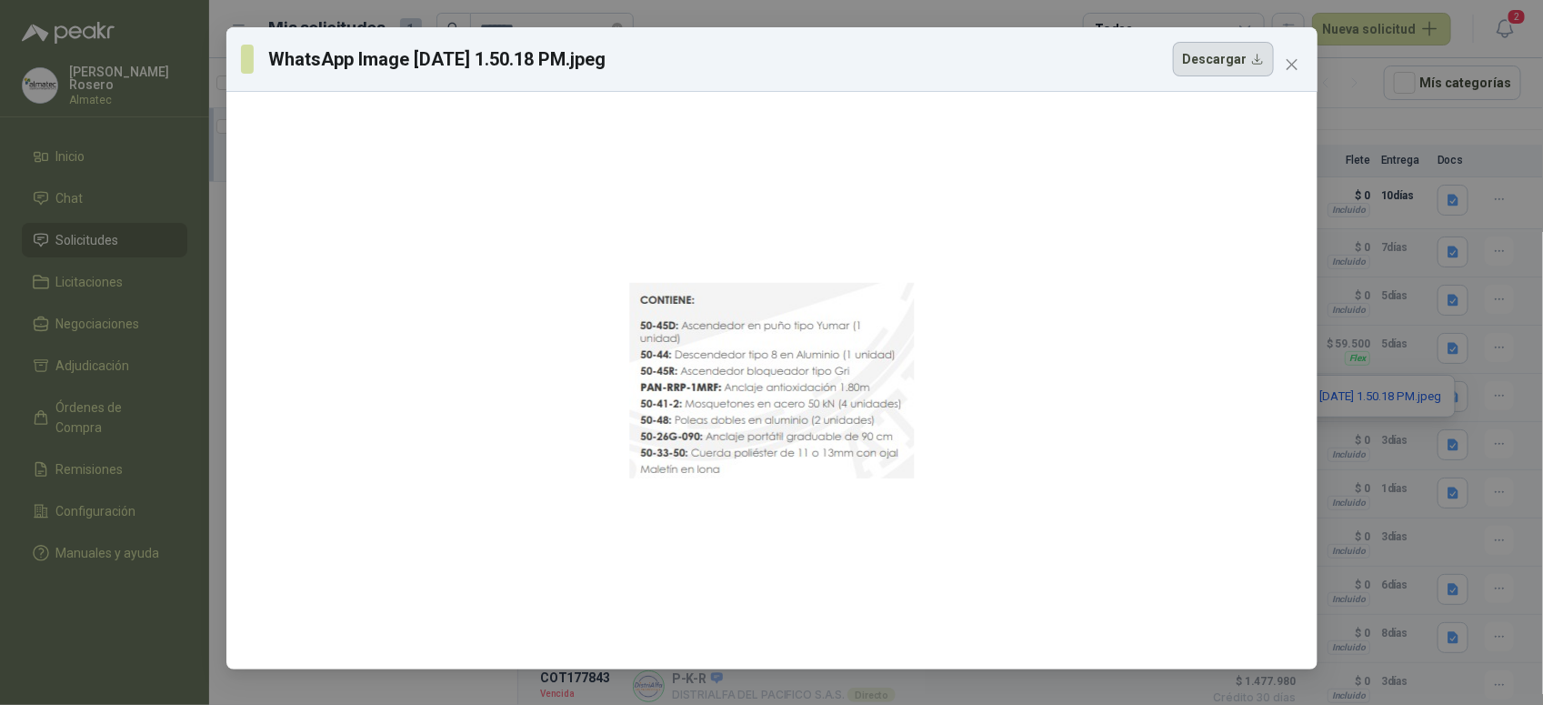
click at [1242, 70] on button "Descargar" at bounding box center [1223, 59] width 101 height 35
drag, startPoint x: 1435, startPoint y: 306, endPoint x: 1425, endPoint y: 306, distance: 10.0
click at [1435, 306] on div "WhatsApp Image [DATE] 1.50.18 PM.jpeg Descargar" at bounding box center [771, 352] width 1543 height 705
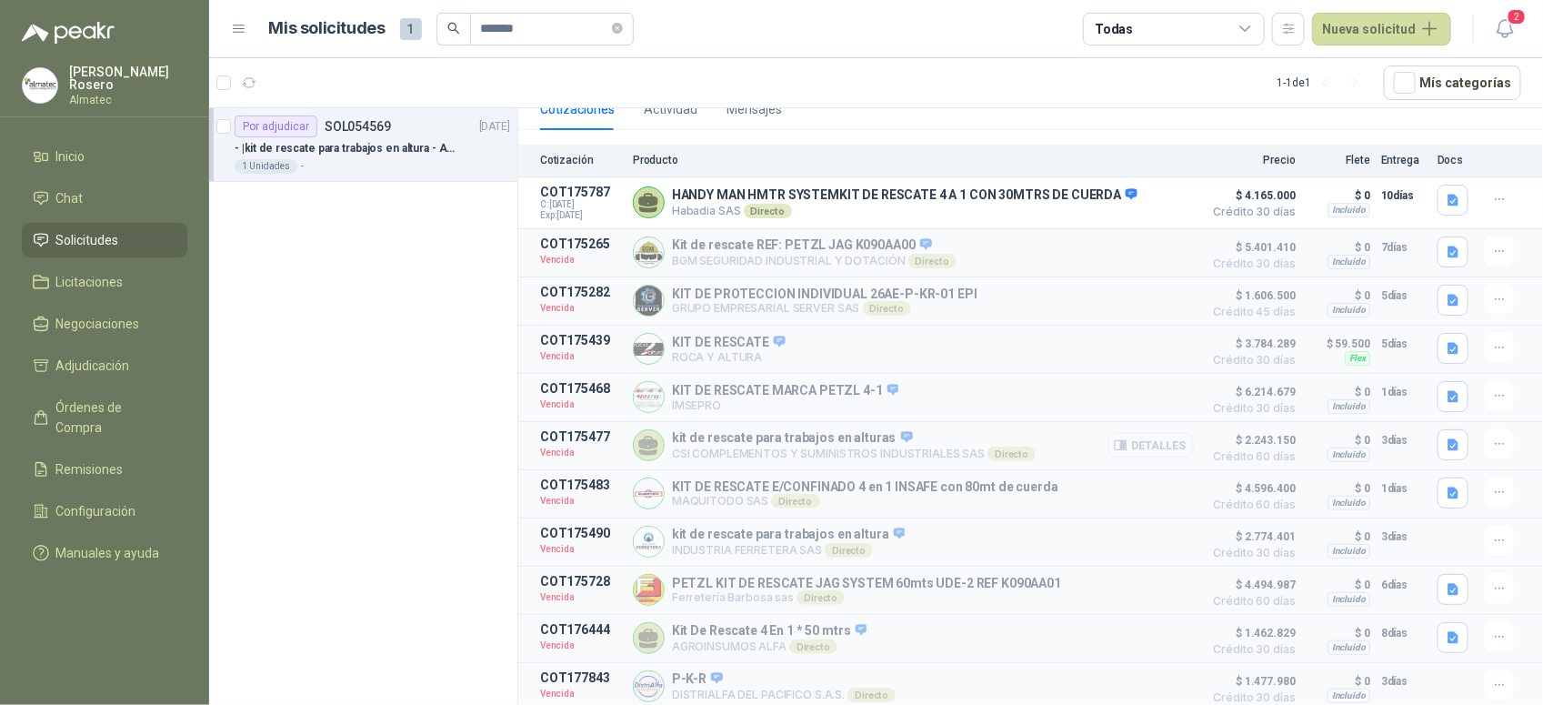
click at [1157, 443] on button "Detalles" at bounding box center [1150, 445] width 85 height 25
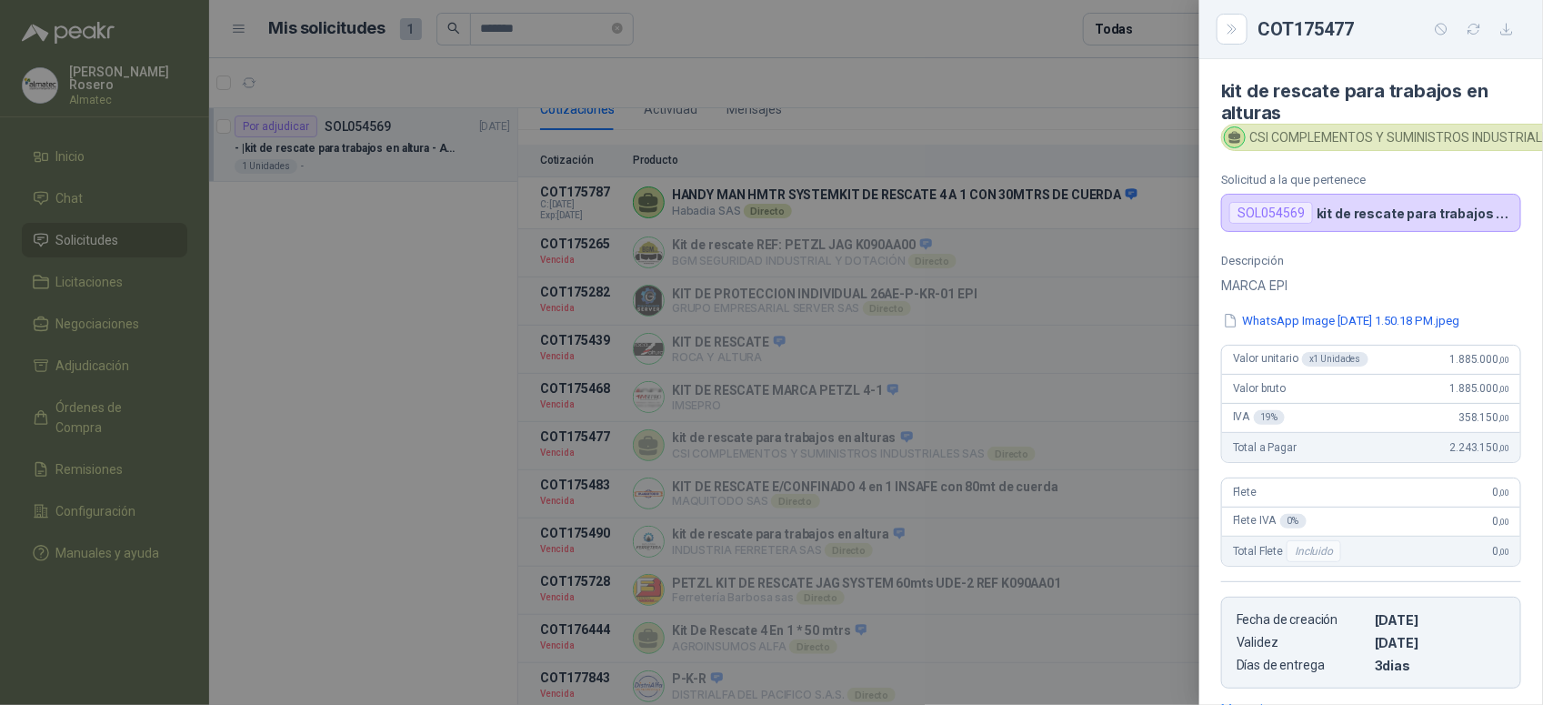
scroll to position [0, 0]
drag, startPoint x: 1287, startPoint y: 115, endPoint x: 1221, endPoint y: 85, distance: 72.0
click at [1221, 85] on h4 "kit de rescate para trabajos en alturas" at bounding box center [1371, 103] width 300 height 44
click at [1047, 442] on div at bounding box center [771, 352] width 1543 height 705
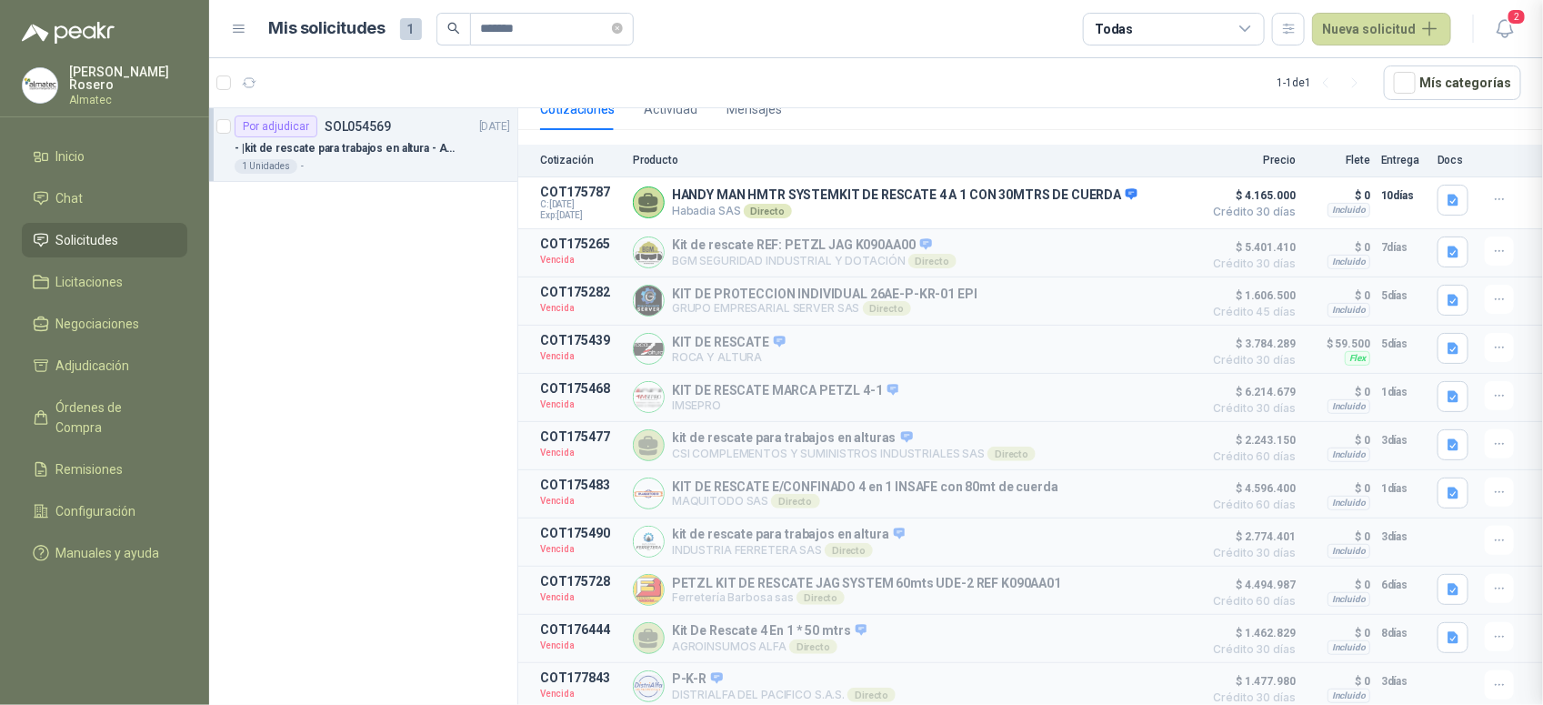
scroll to position [306, 0]
drag, startPoint x: 1062, startPoint y: 476, endPoint x: 673, endPoint y: 484, distance: 389.3
click at [673, 484] on div "KIT DE RESCATE E/CONFINADO 4 en 1 INSAFE con 80mt de cuerda MAQUITODO SAS Direc…" at bounding box center [913, 493] width 561 height 33
click at [1448, 486] on icon "button" at bounding box center [1453, 492] width 11 height 12
click at [1405, 439] on button "IN-8200-KR.pdf" at bounding box center [1392, 445] width 103 height 19
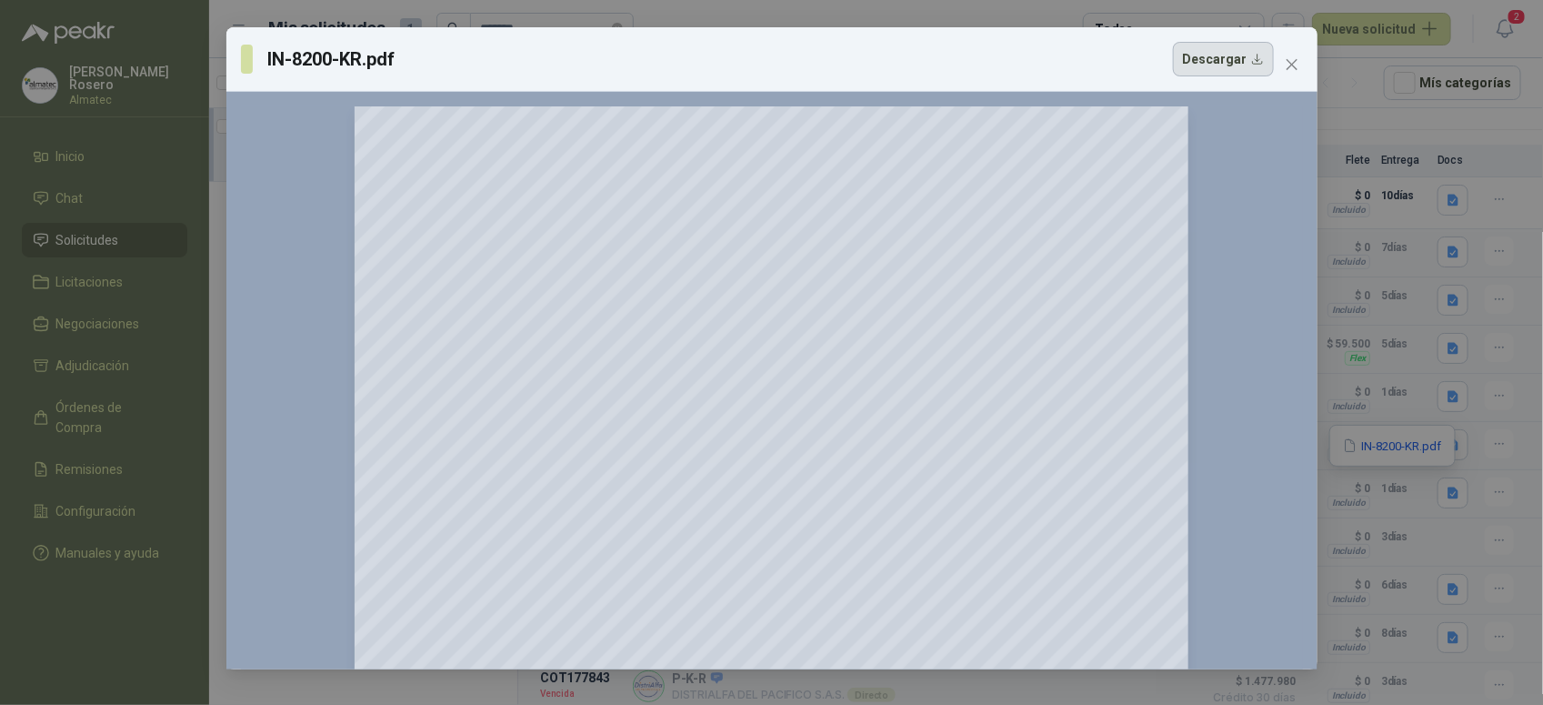
click at [1224, 51] on button "Descargar" at bounding box center [1223, 59] width 101 height 35
click at [1403, 171] on div "IN-8200-KR.pdf Descargar 150 %" at bounding box center [771, 352] width 1543 height 705
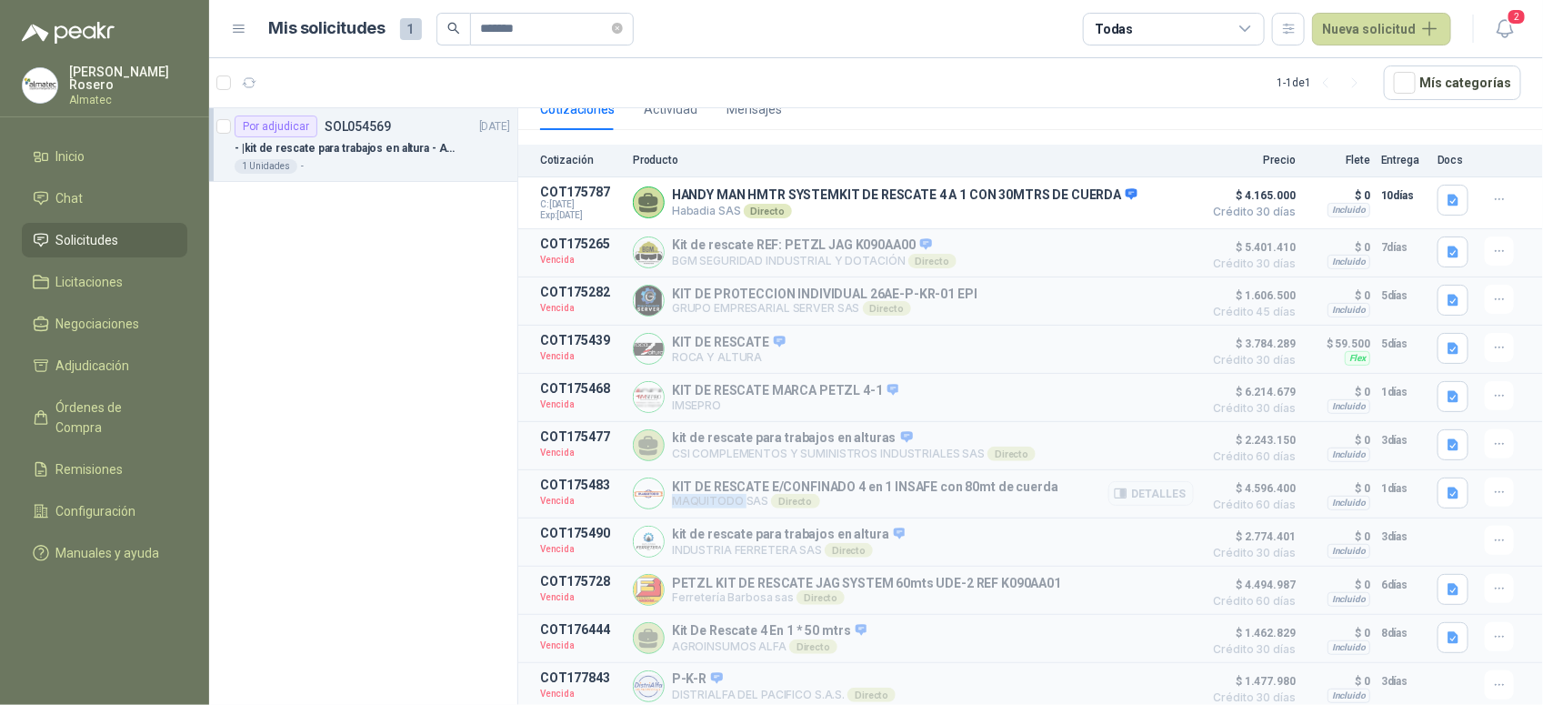
drag, startPoint x: 741, startPoint y: 493, endPoint x: 670, endPoint y: 496, distance: 71.0
click at [670, 496] on div "KIT DE RESCATE E/CONFINADO 4 en 1 INSAFE con 80mt de cuerda MAQUITODO SAS Direc…" at bounding box center [913, 493] width 561 height 33
click at [1128, 436] on button "Detalles" at bounding box center [1150, 445] width 85 height 25
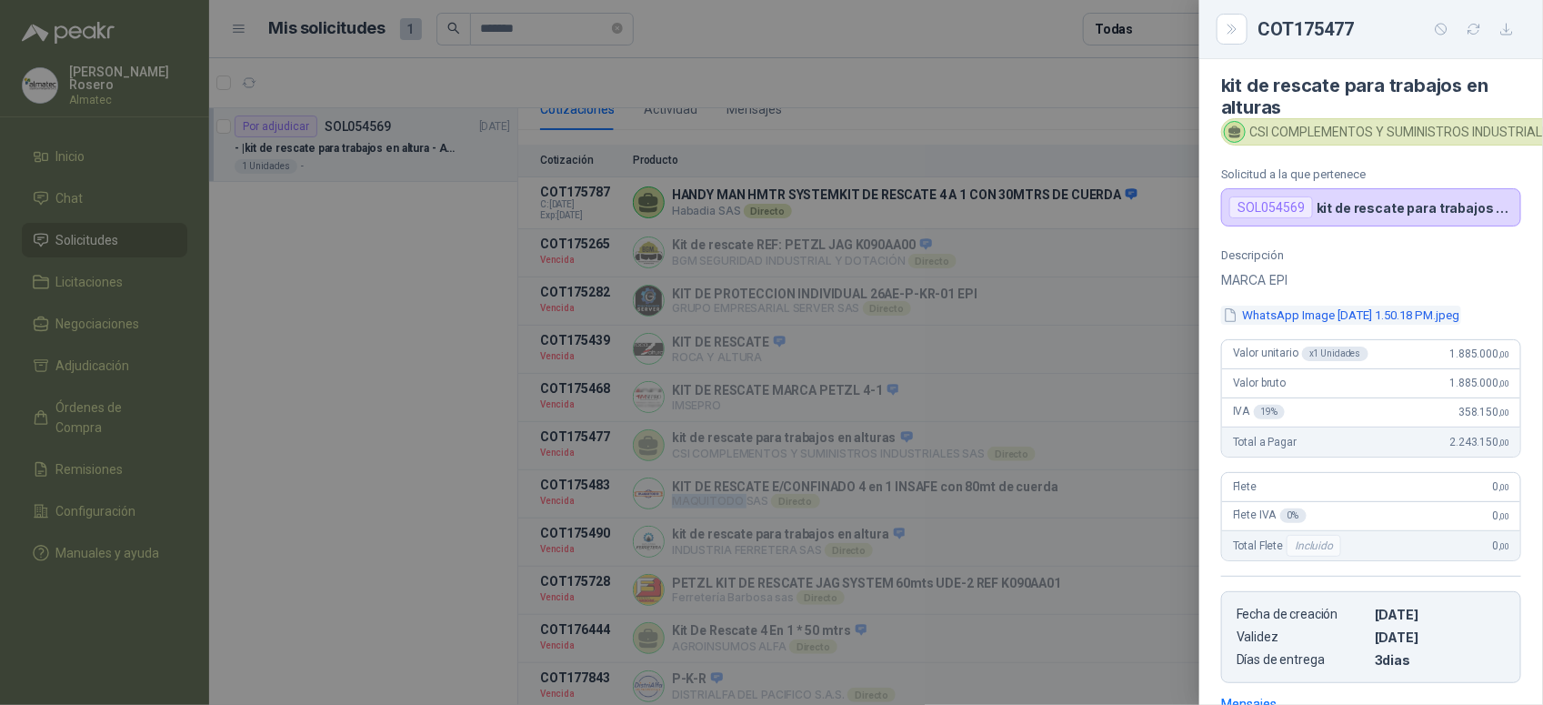
scroll to position [0, 0]
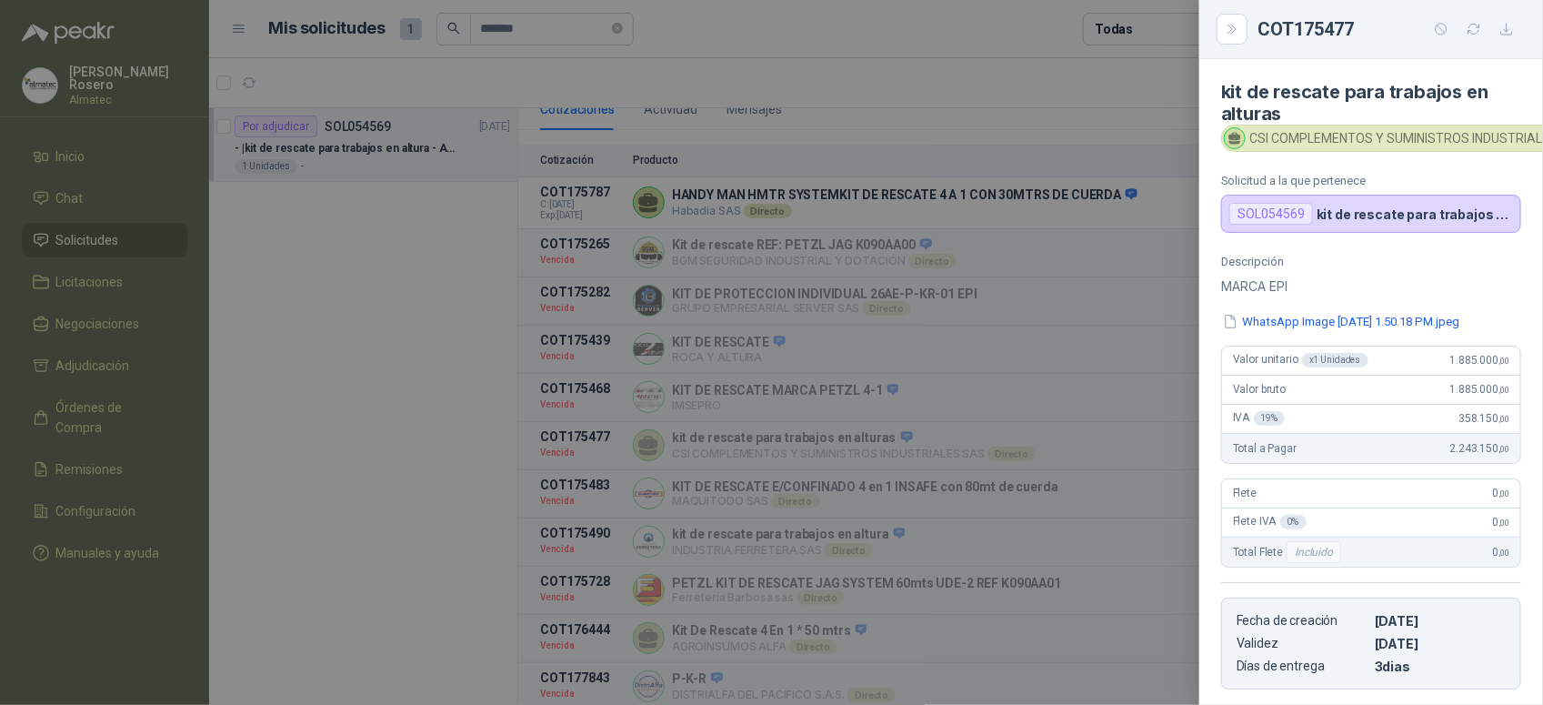
click at [1143, 346] on div at bounding box center [771, 352] width 1543 height 705
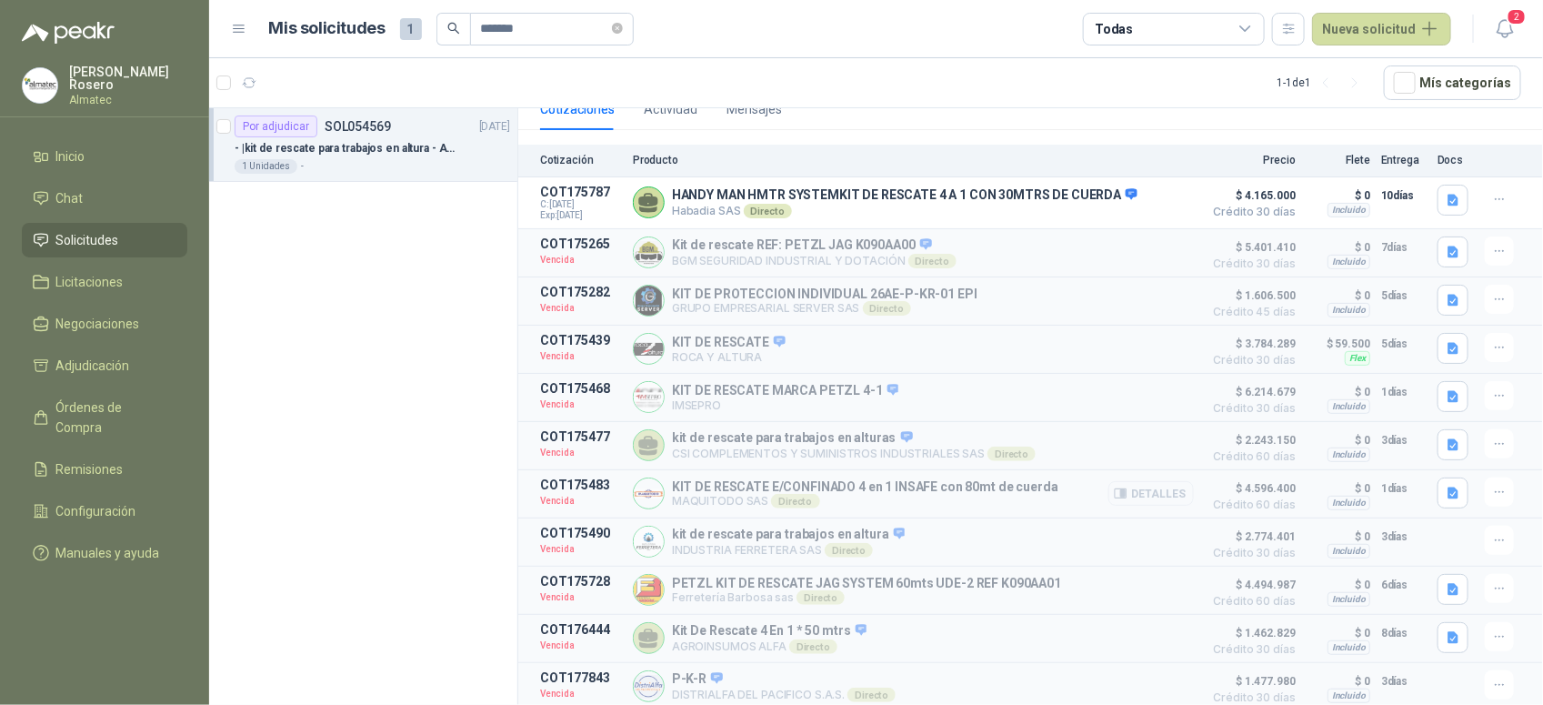
click at [1150, 487] on button "Detalles" at bounding box center [1150, 493] width 85 height 25
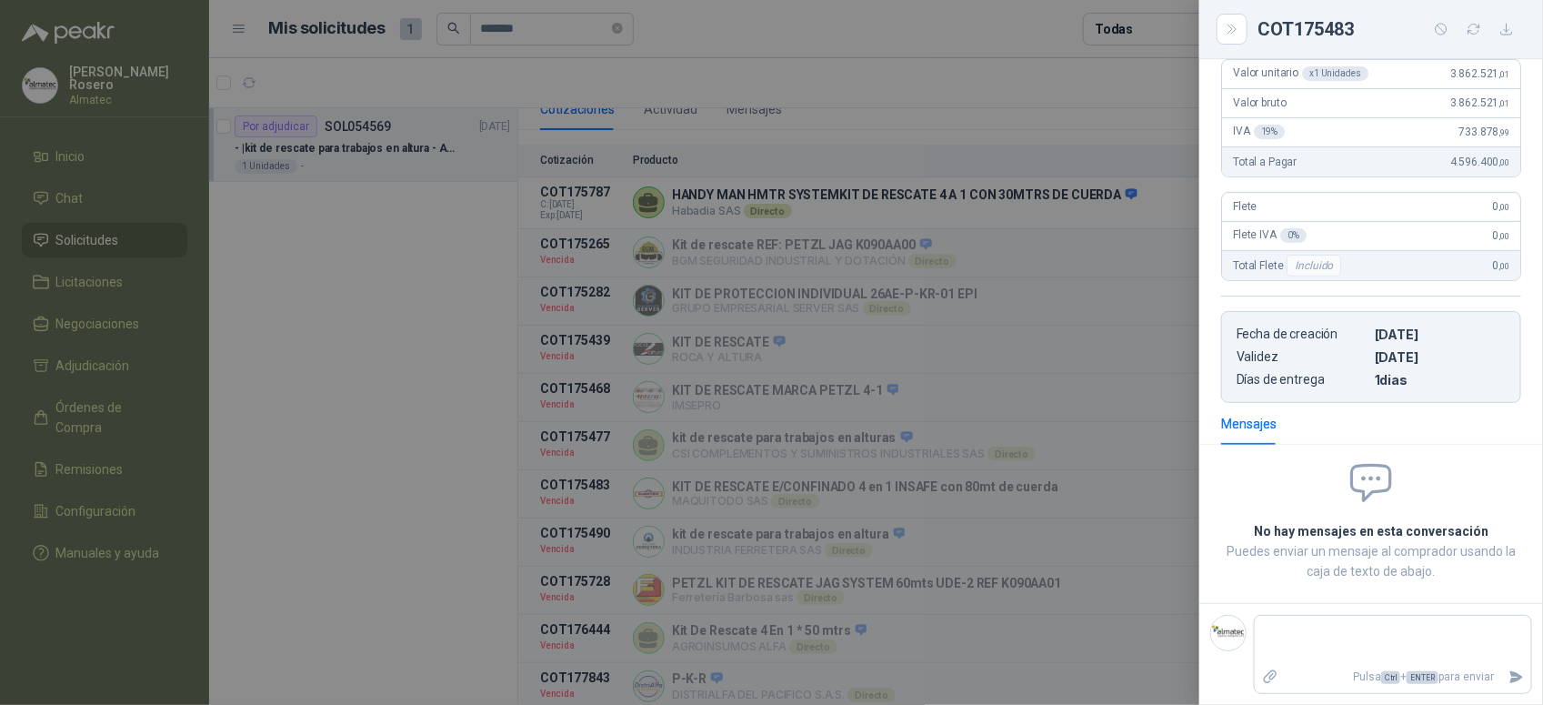
scroll to position [224, 0]
drag, startPoint x: 1428, startPoint y: 74, endPoint x: 1507, endPoint y: 95, distance: 82.1
click at [1507, 95] on article "Valor unitario x 1 Unidades 3.862.521 ,01 Valor bruto 3.862.521 ,01 IVA 19 % 73…" at bounding box center [1371, 124] width 300 height 118
click at [1147, 362] on div at bounding box center [771, 352] width 1543 height 705
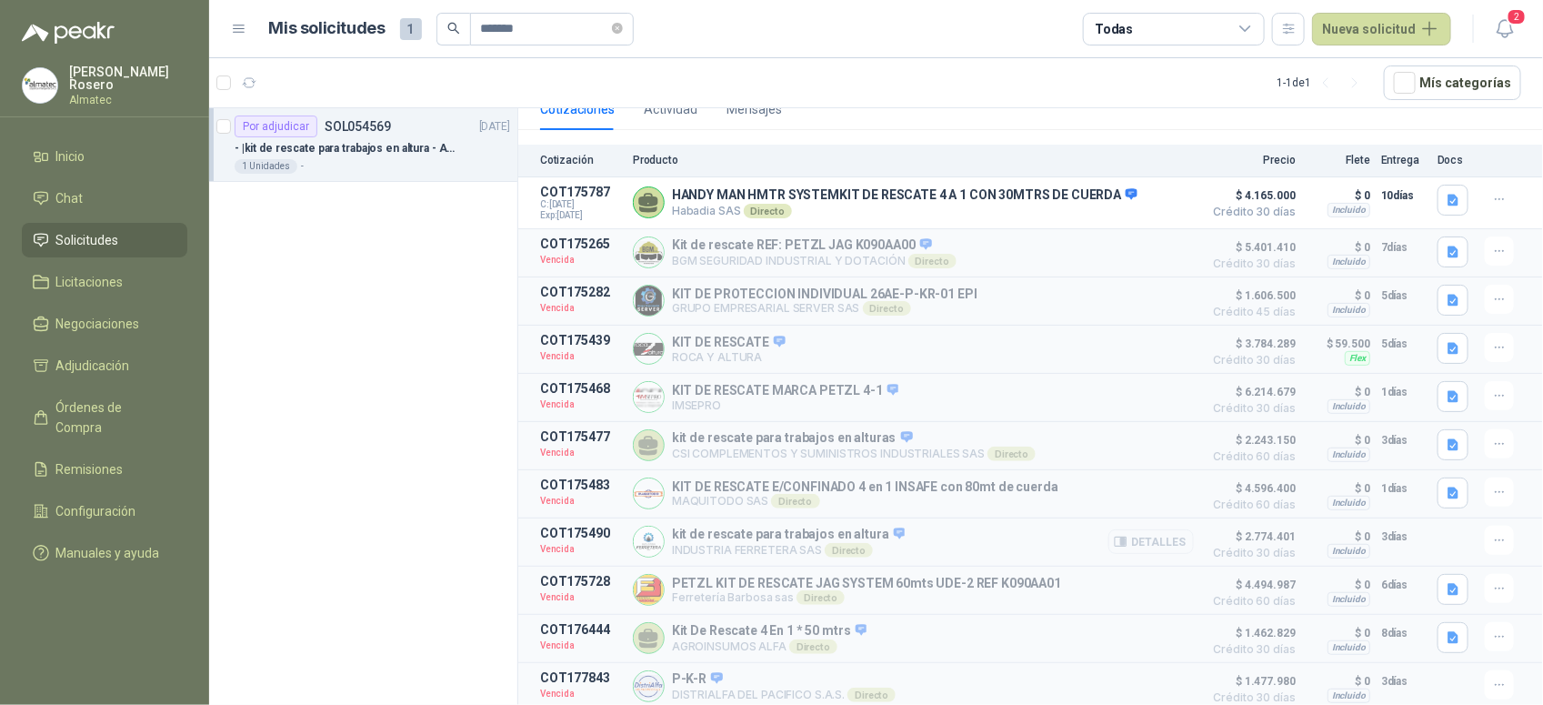
click at [1144, 529] on button "Detalles" at bounding box center [1150, 541] width 85 height 25
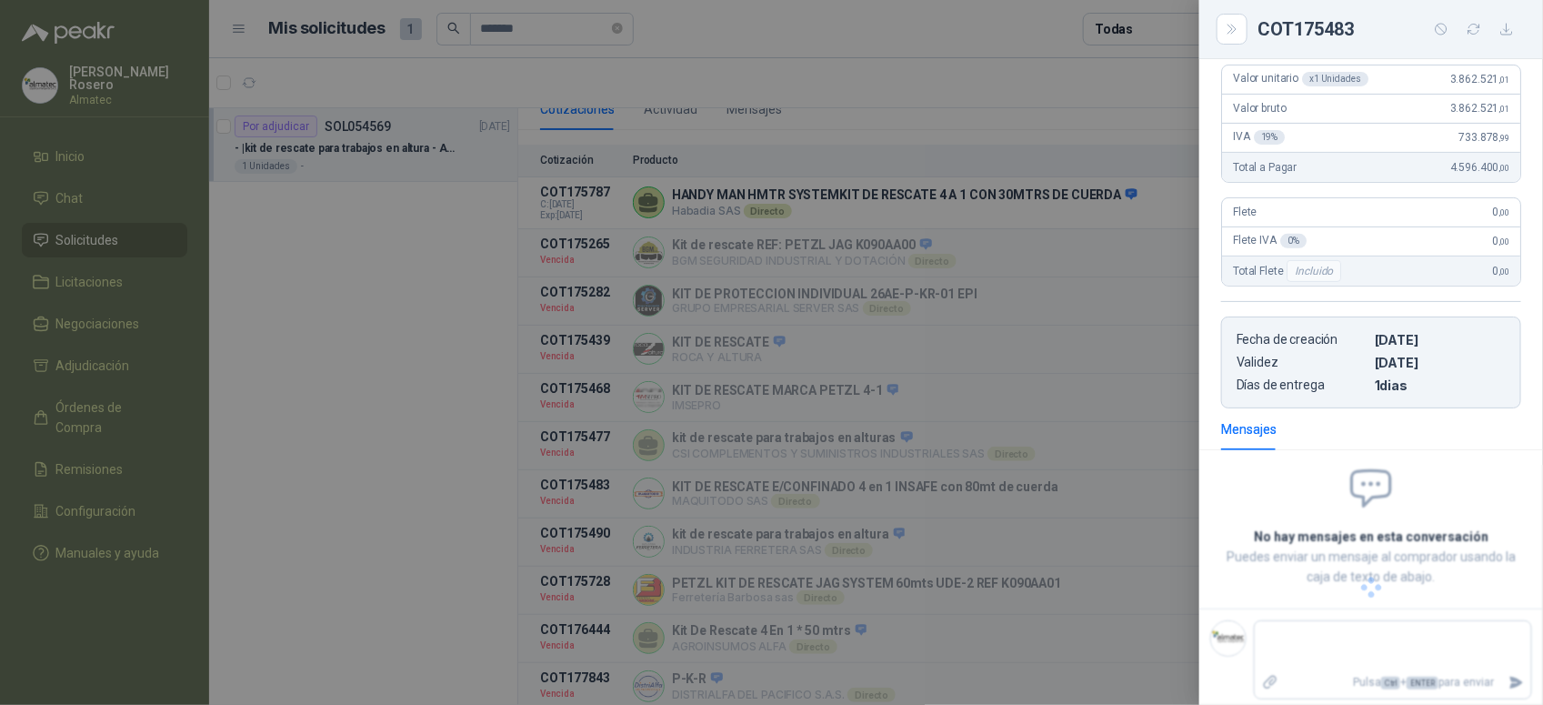
scroll to position [260, 0]
click at [1071, 546] on div at bounding box center [771, 352] width 1543 height 705
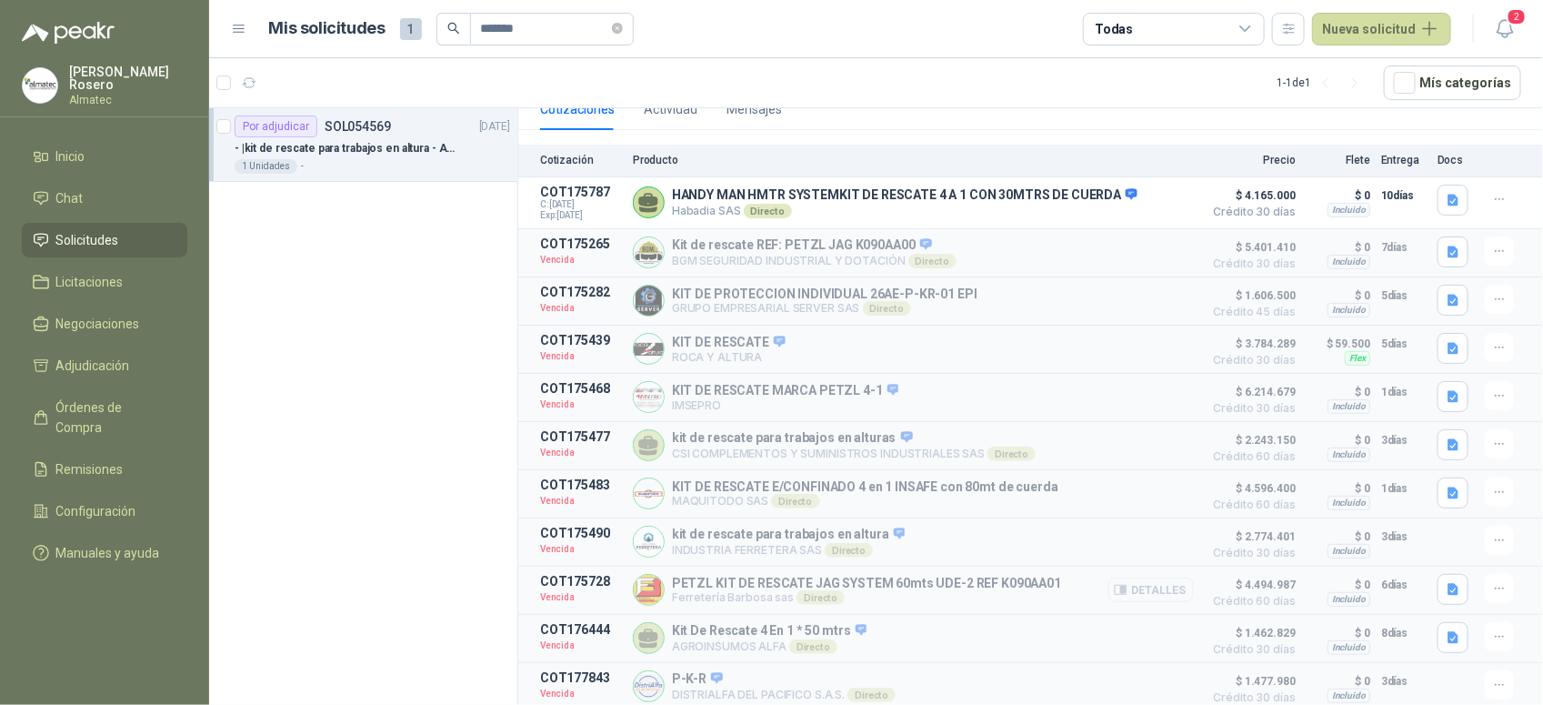
click at [1152, 589] on button "Detalles" at bounding box center [1150, 589] width 85 height 25
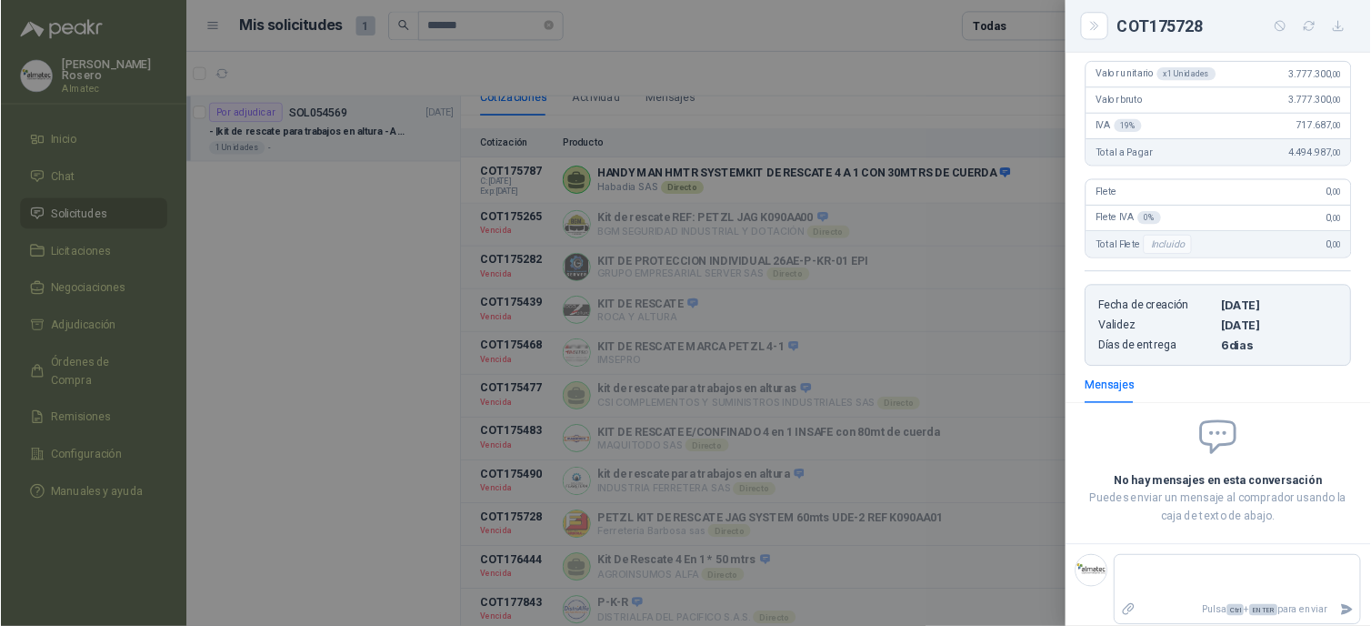
scroll to position [0, 0]
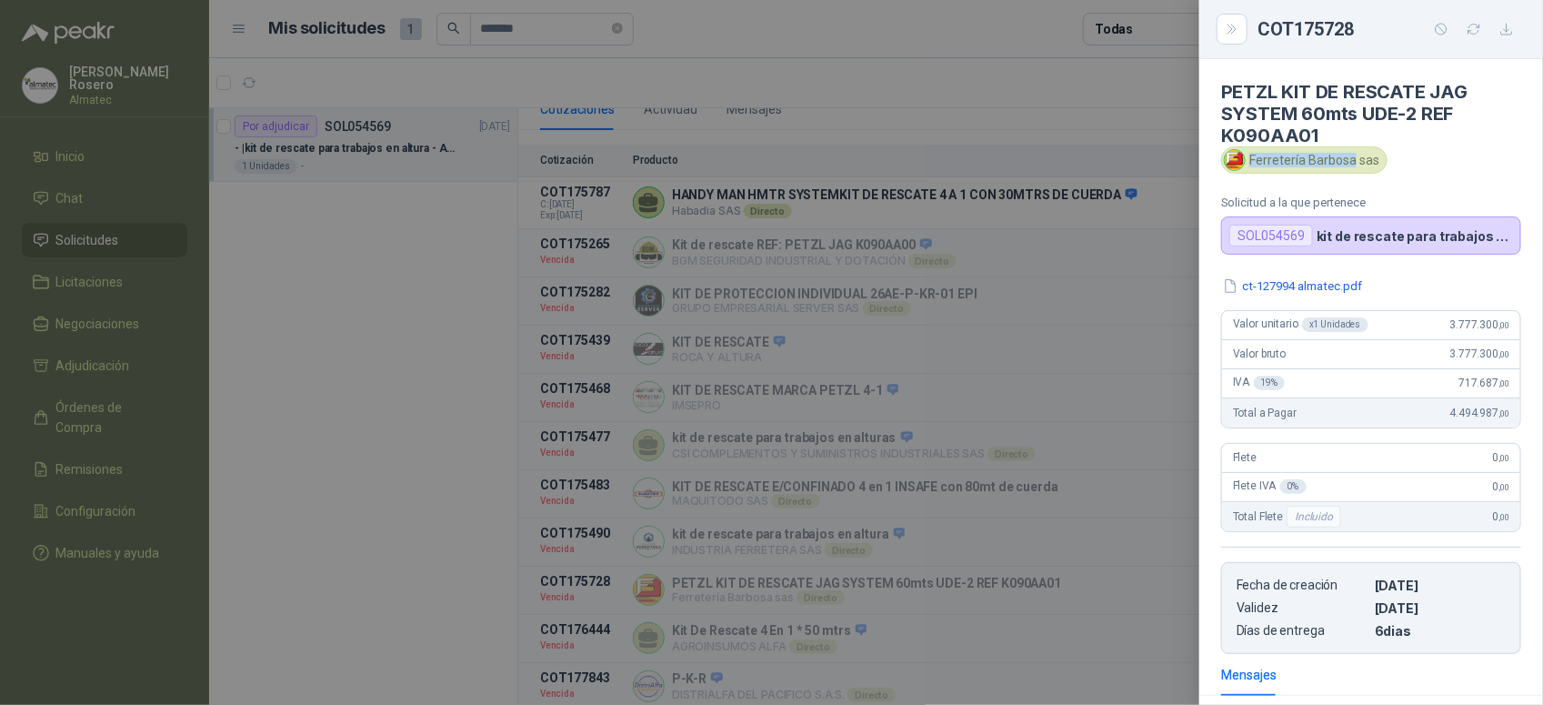
drag, startPoint x: 1351, startPoint y: 157, endPoint x: 1252, endPoint y: 157, distance: 99.1
click at [1252, 157] on div "Ferretería Barbosa sas" at bounding box center [1304, 159] width 166 height 27
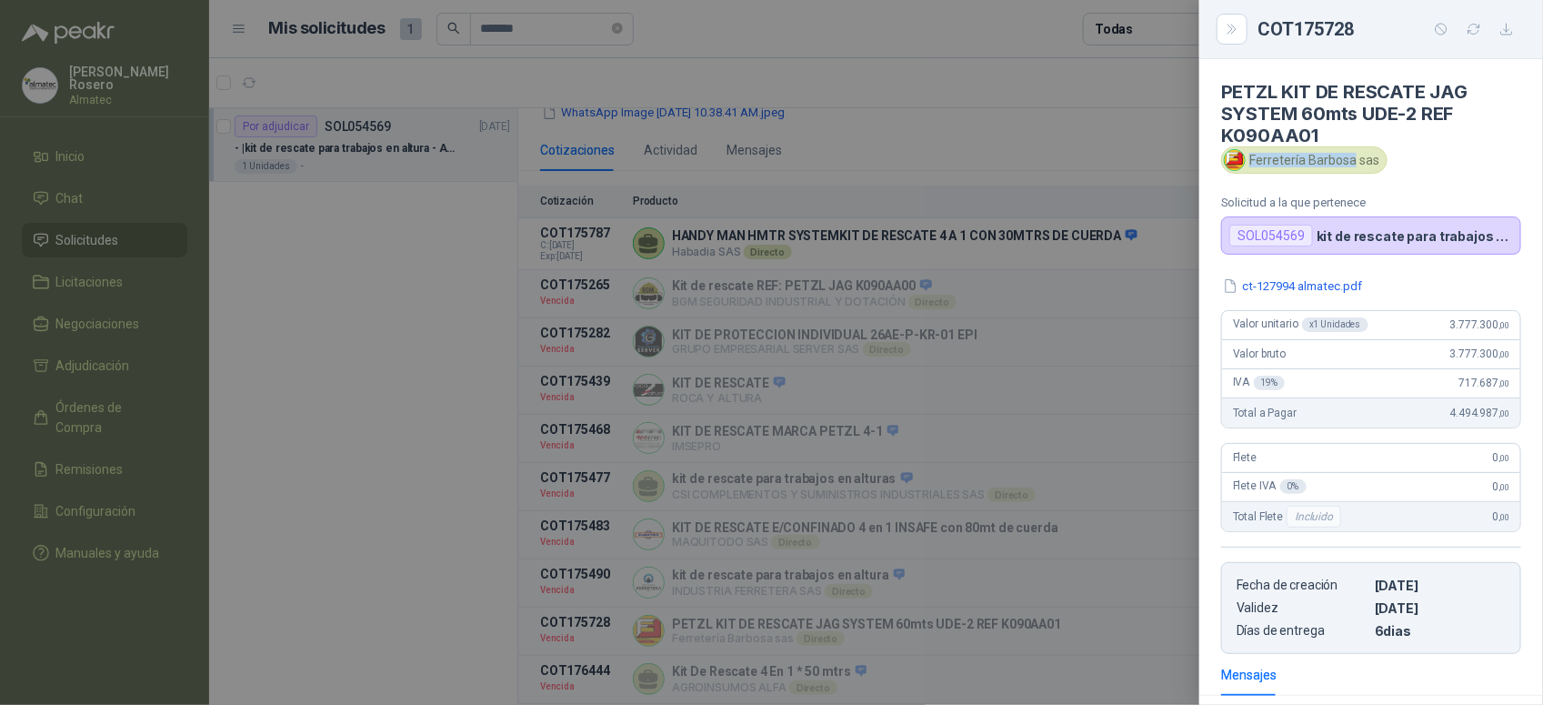
scroll to position [218, 0]
click at [1296, 285] on button "ct-127994 almatec.pdf" at bounding box center [1292, 285] width 143 height 19
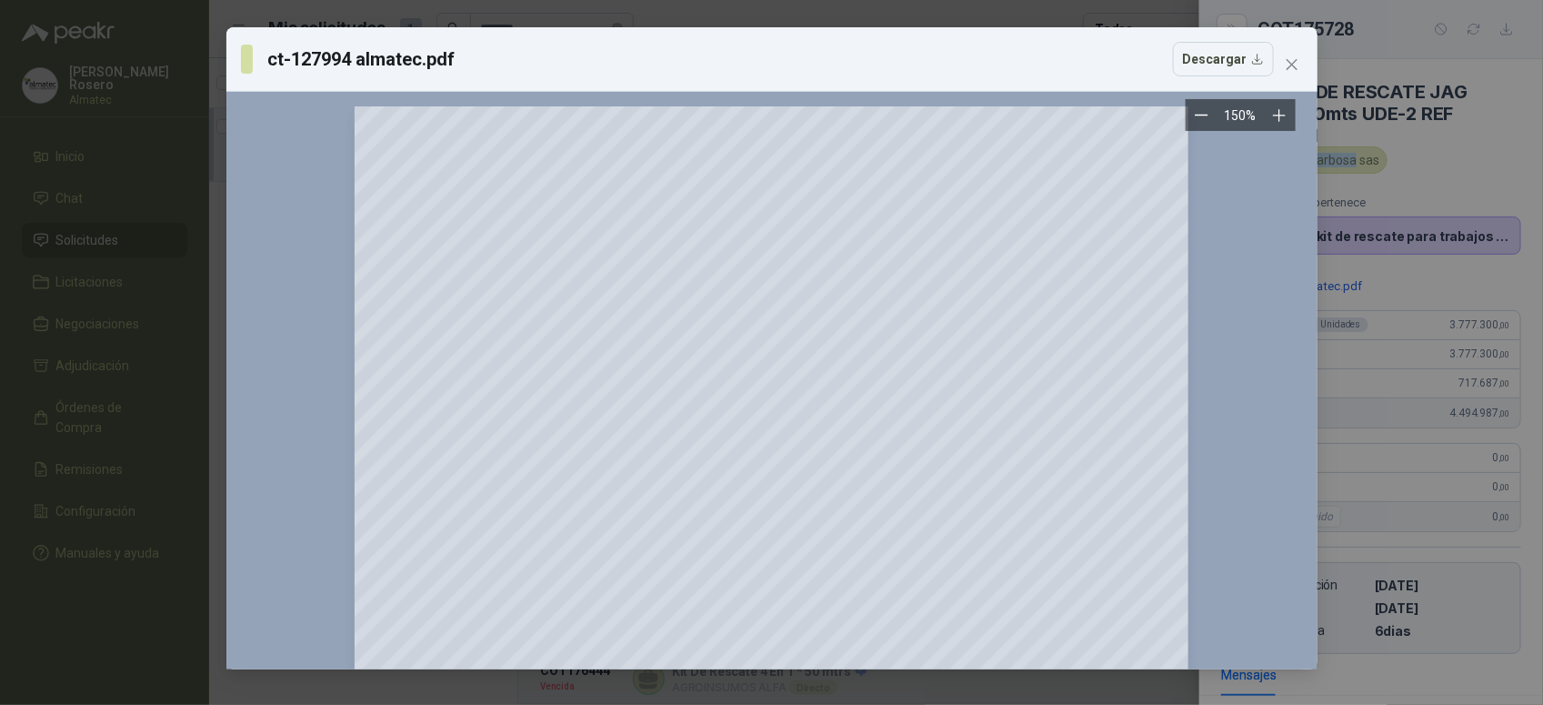
drag, startPoint x: 1221, startPoint y: 62, endPoint x: 1307, endPoint y: 337, distance: 288.5
click at [1307, 344] on div "ct-127994 almatec.pdf Descargar 150 %" at bounding box center [771, 348] width 1091 height 642
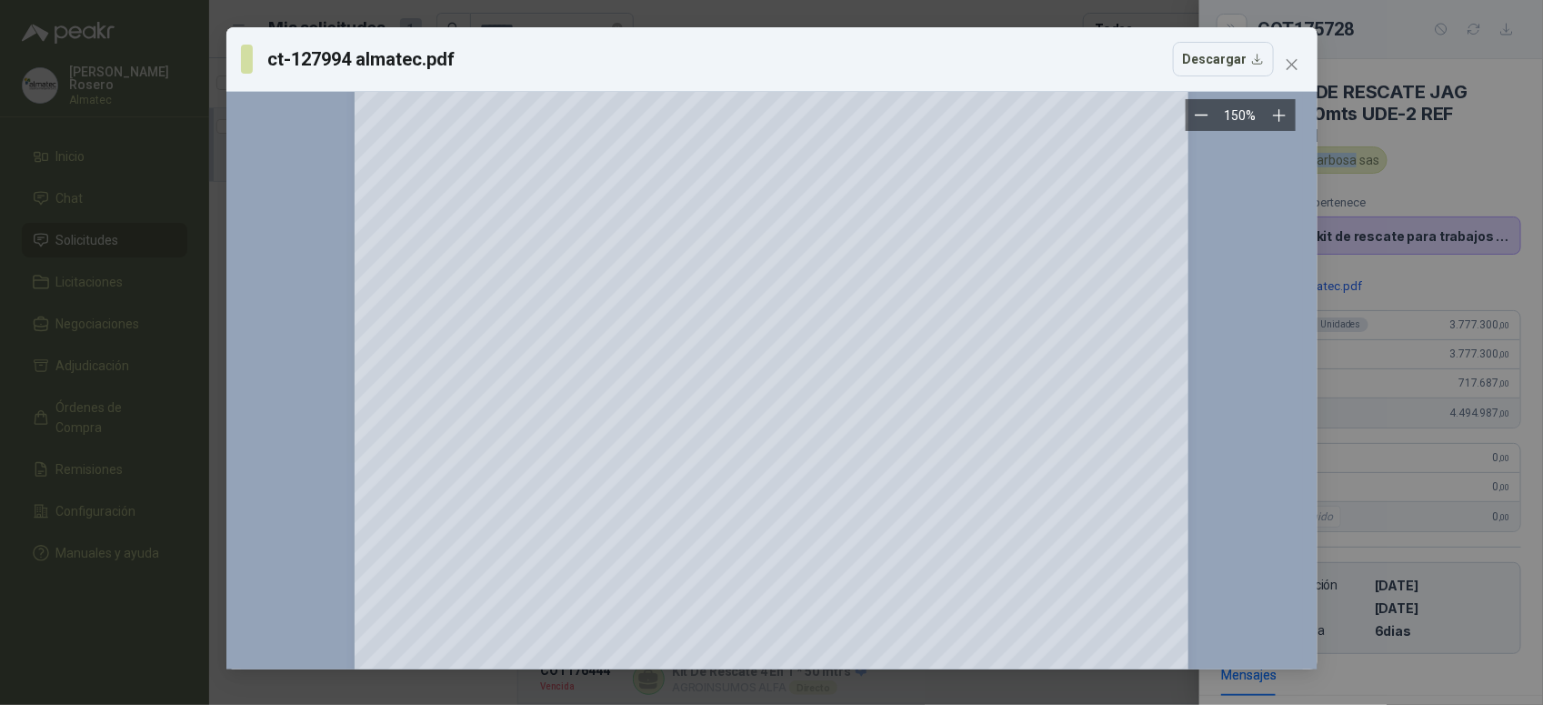
scroll to position [532, 0]
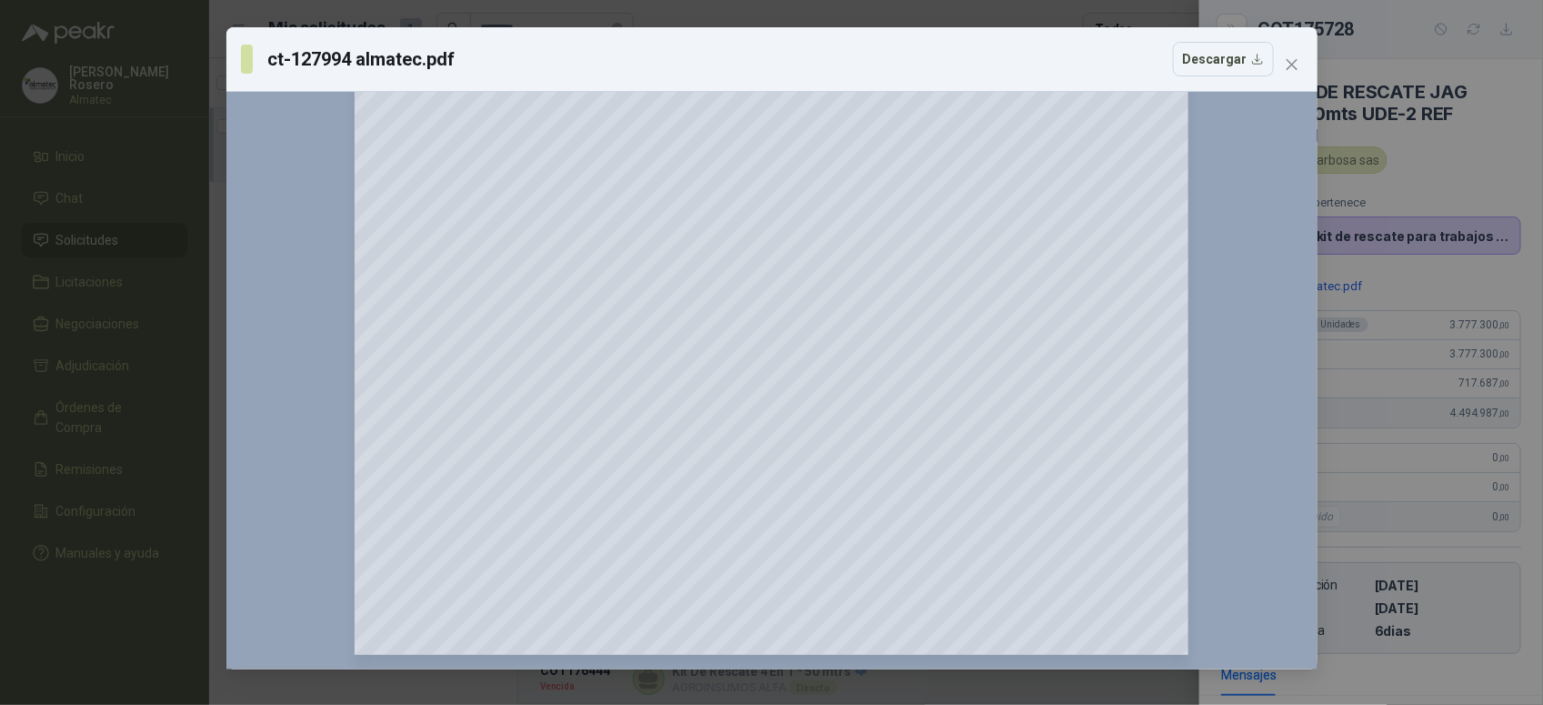
click at [1423, 252] on div "ct-127994 almatec.pdf Descargar 150 %" at bounding box center [771, 352] width 1543 height 705
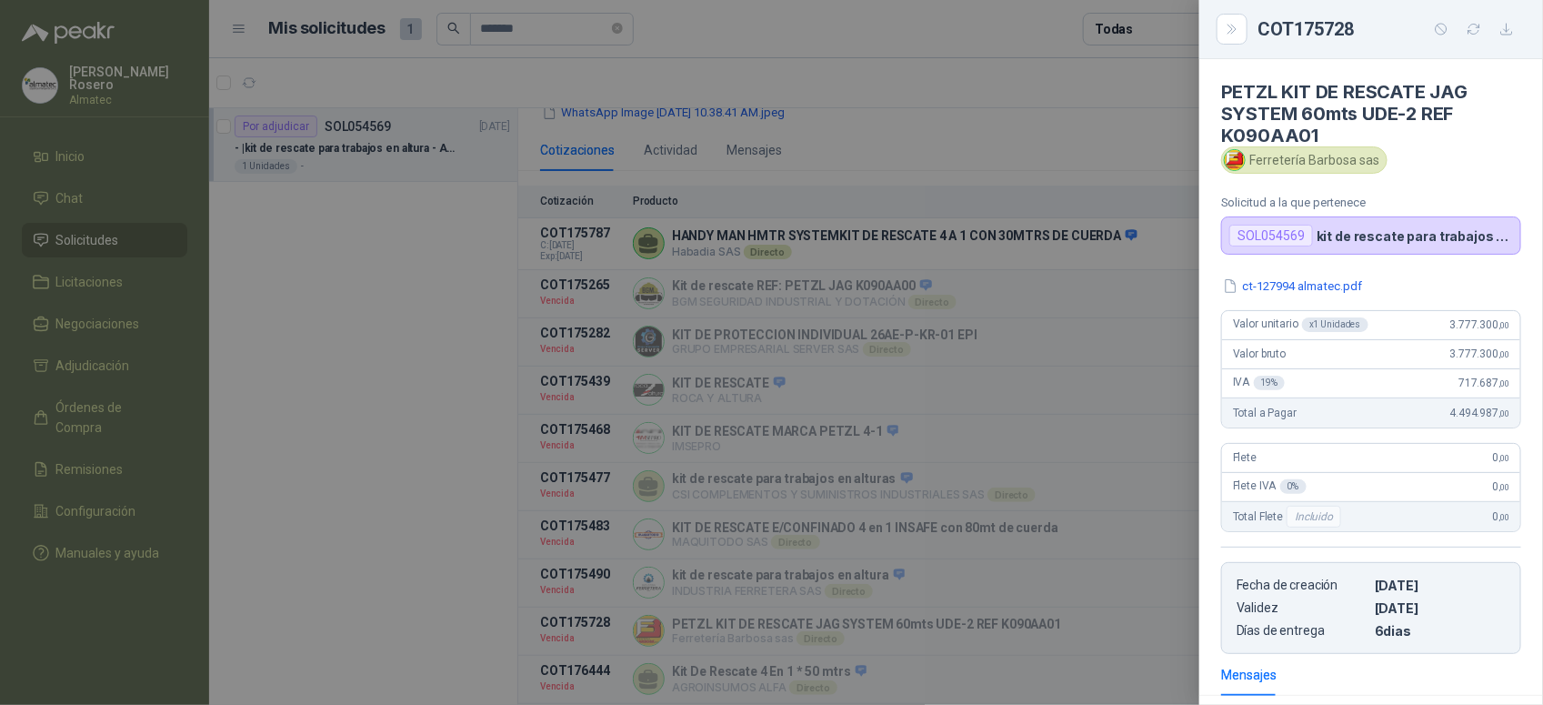
click at [1135, 387] on div at bounding box center [771, 352] width 1543 height 705
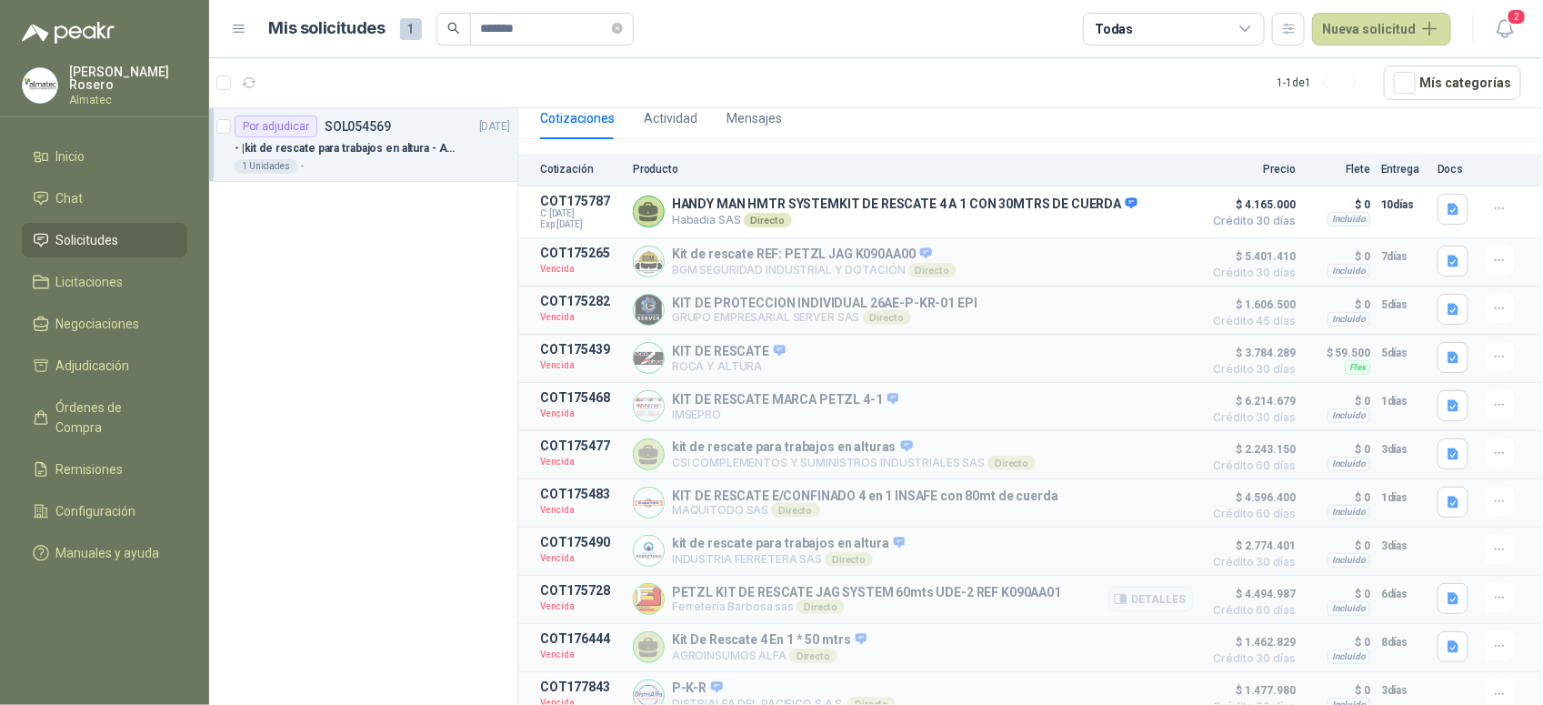
scroll to position [264, 0]
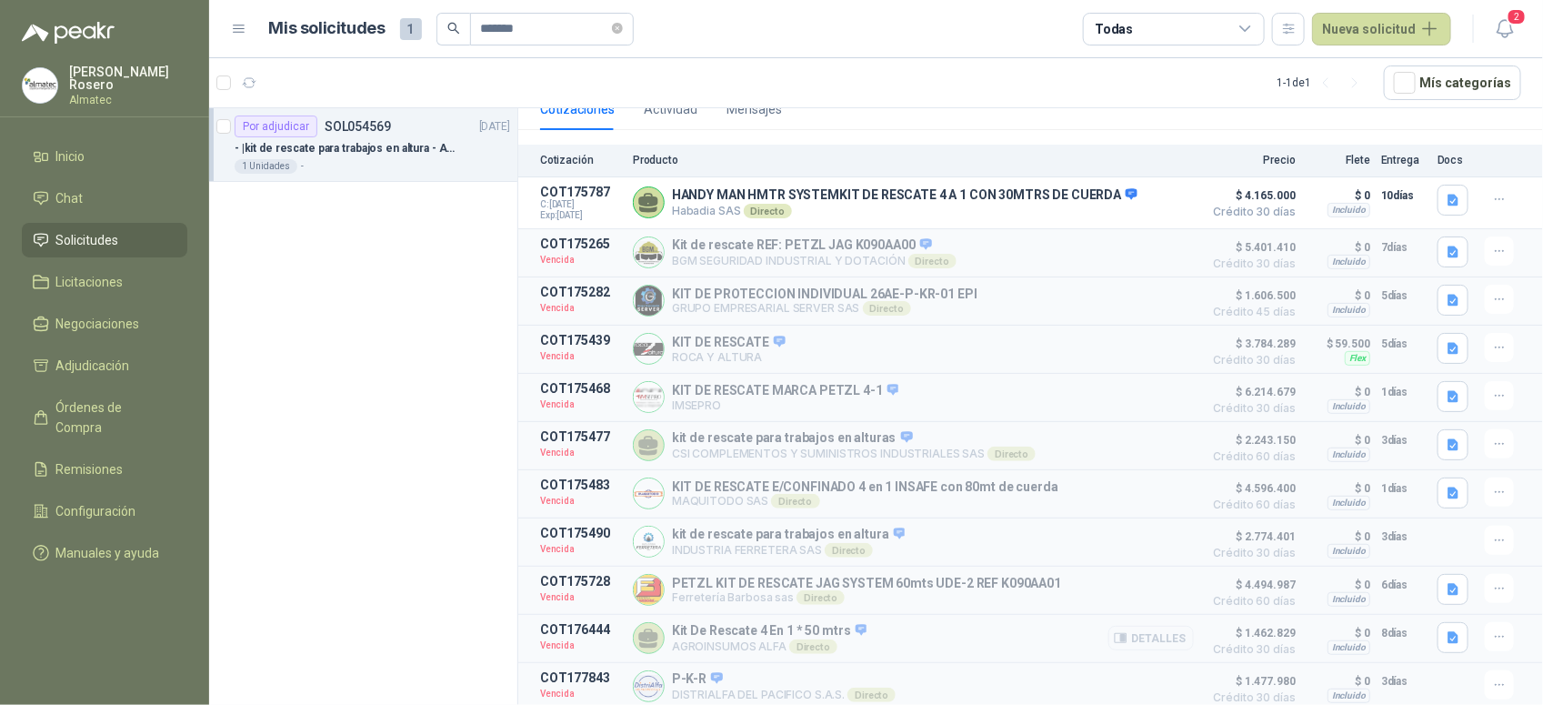
click at [1147, 633] on button "Detalles" at bounding box center [1150, 638] width 85 height 25
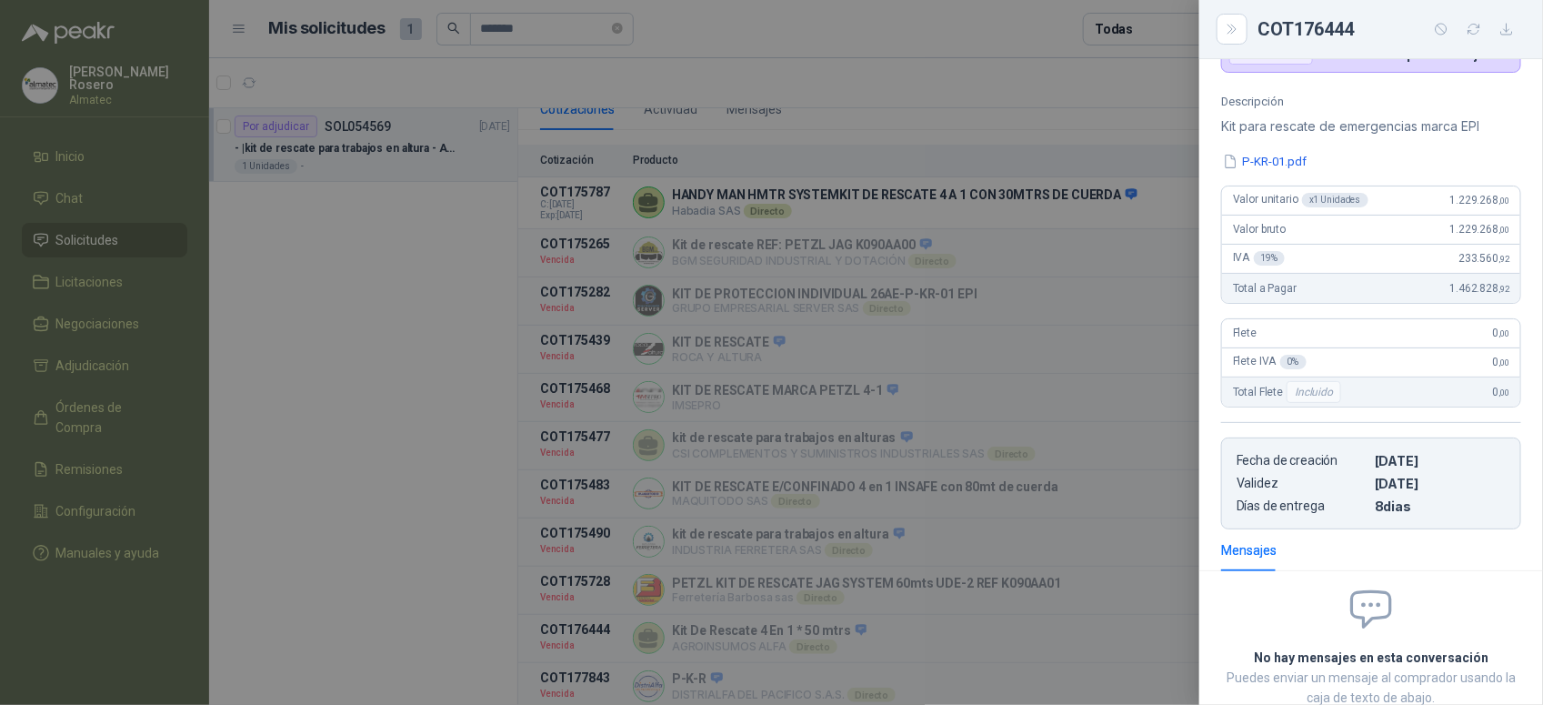
scroll to position [0, 0]
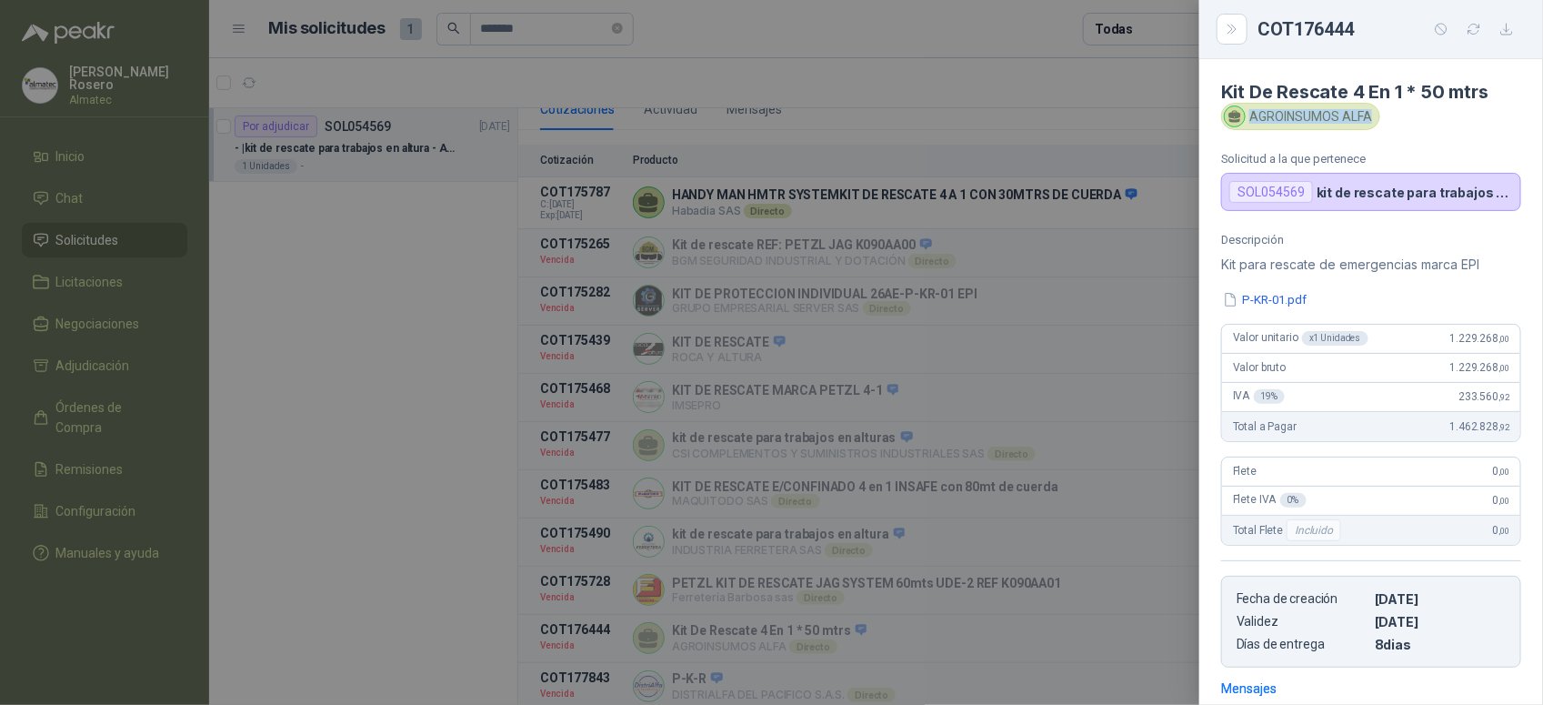
click at [1370, 115] on div "AGROINSUMOS ALFA" at bounding box center [1300, 116] width 159 height 27
click at [1267, 301] on button "P-KR-01.pdf" at bounding box center [1264, 299] width 87 height 19
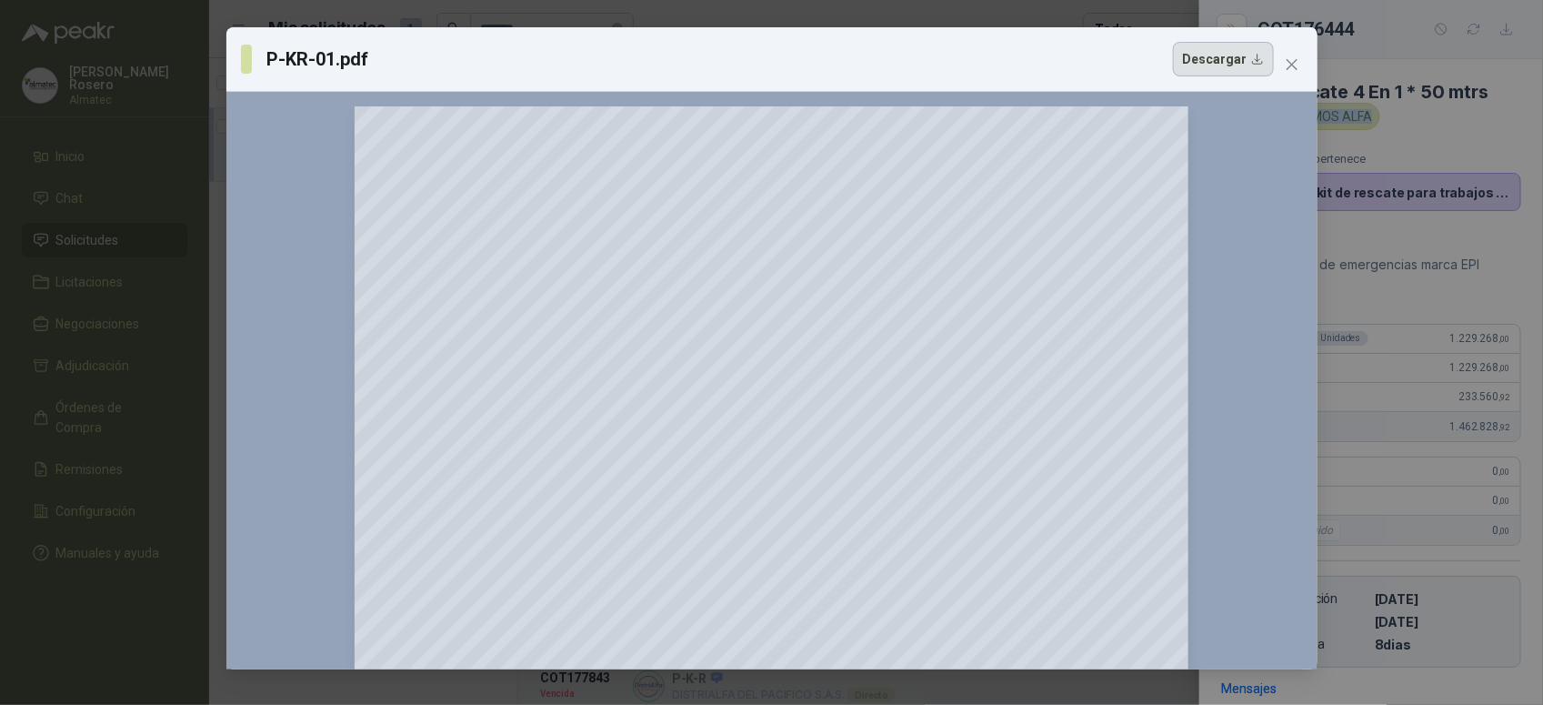
click at [1229, 65] on button "Descargar" at bounding box center [1223, 59] width 101 height 35
click at [1529, 425] on div "P-KR-01.pdf Descargar 150 %" at bounding box center [771, 352] width 1543 height 705
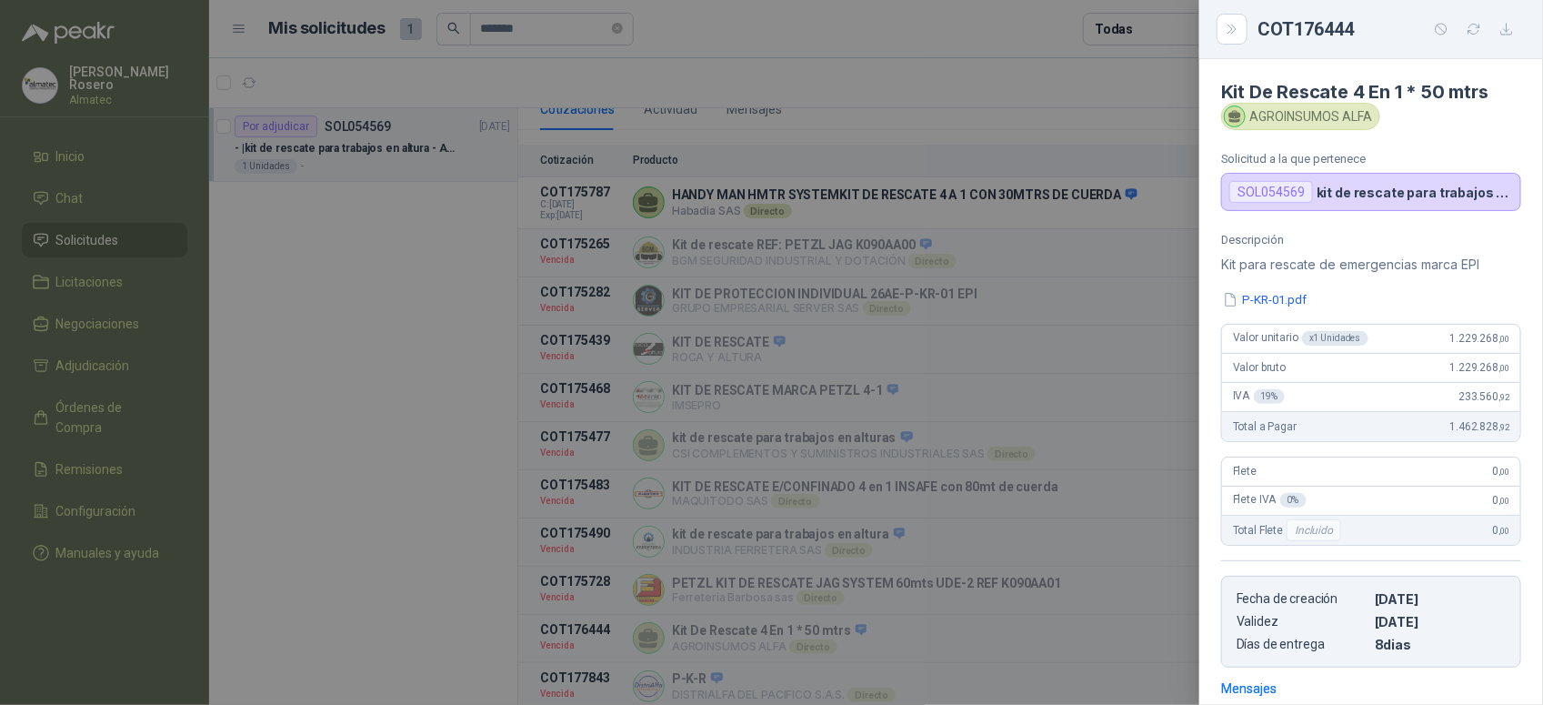
click at [957, 492] on div at bounding box center [771, 352] width 1543 height 705
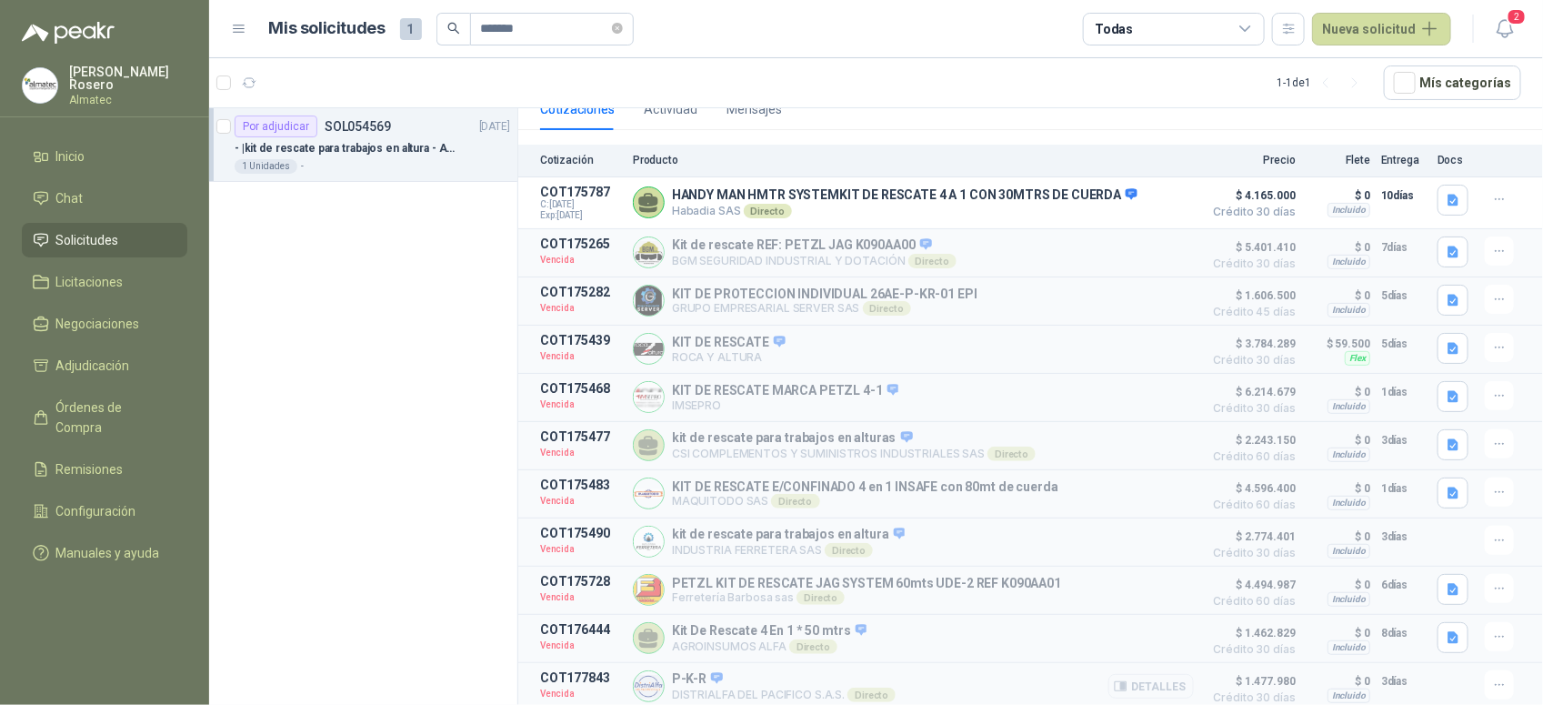
click at [1138, 688] on button "Detalles" at bounding box center [1150, 686] width 85 height 25
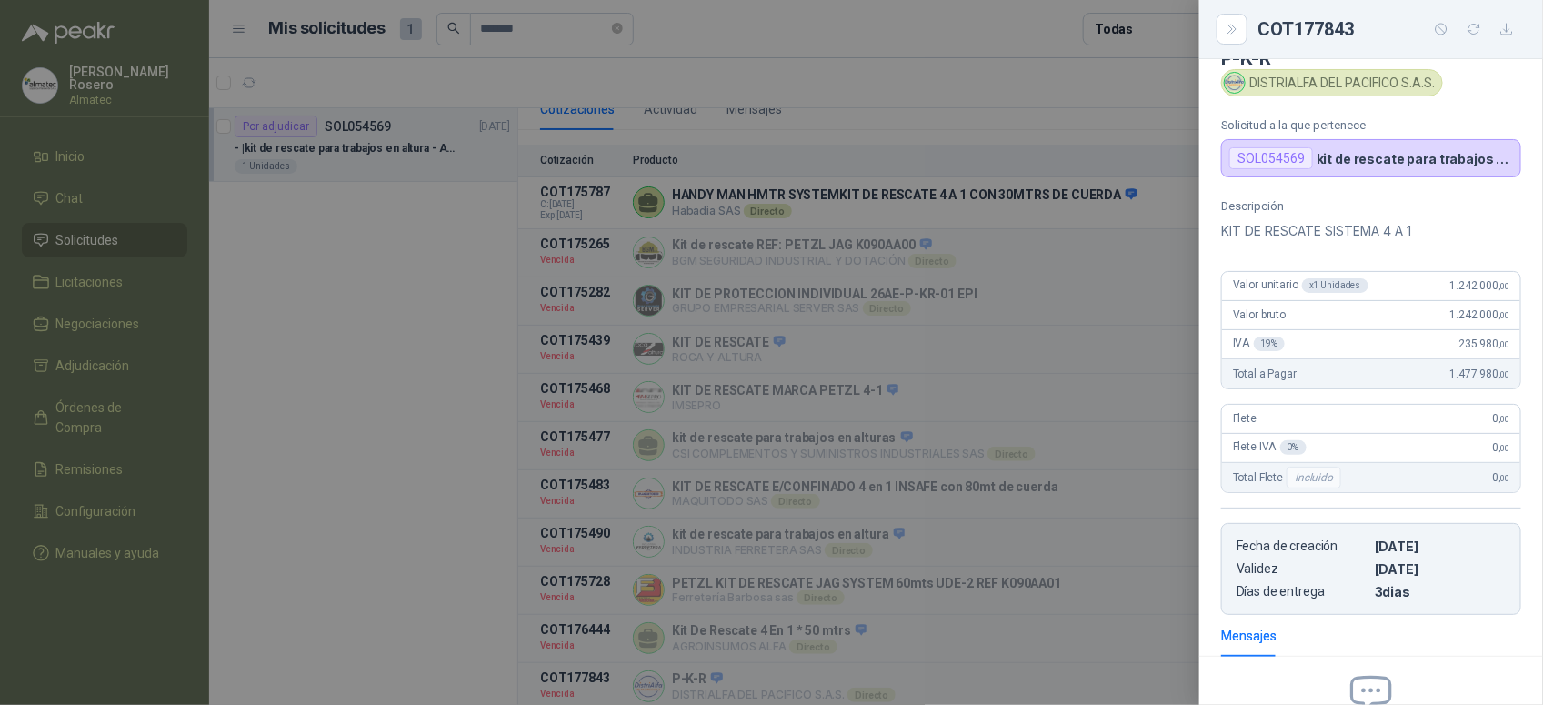
scroll to position [0, 0]
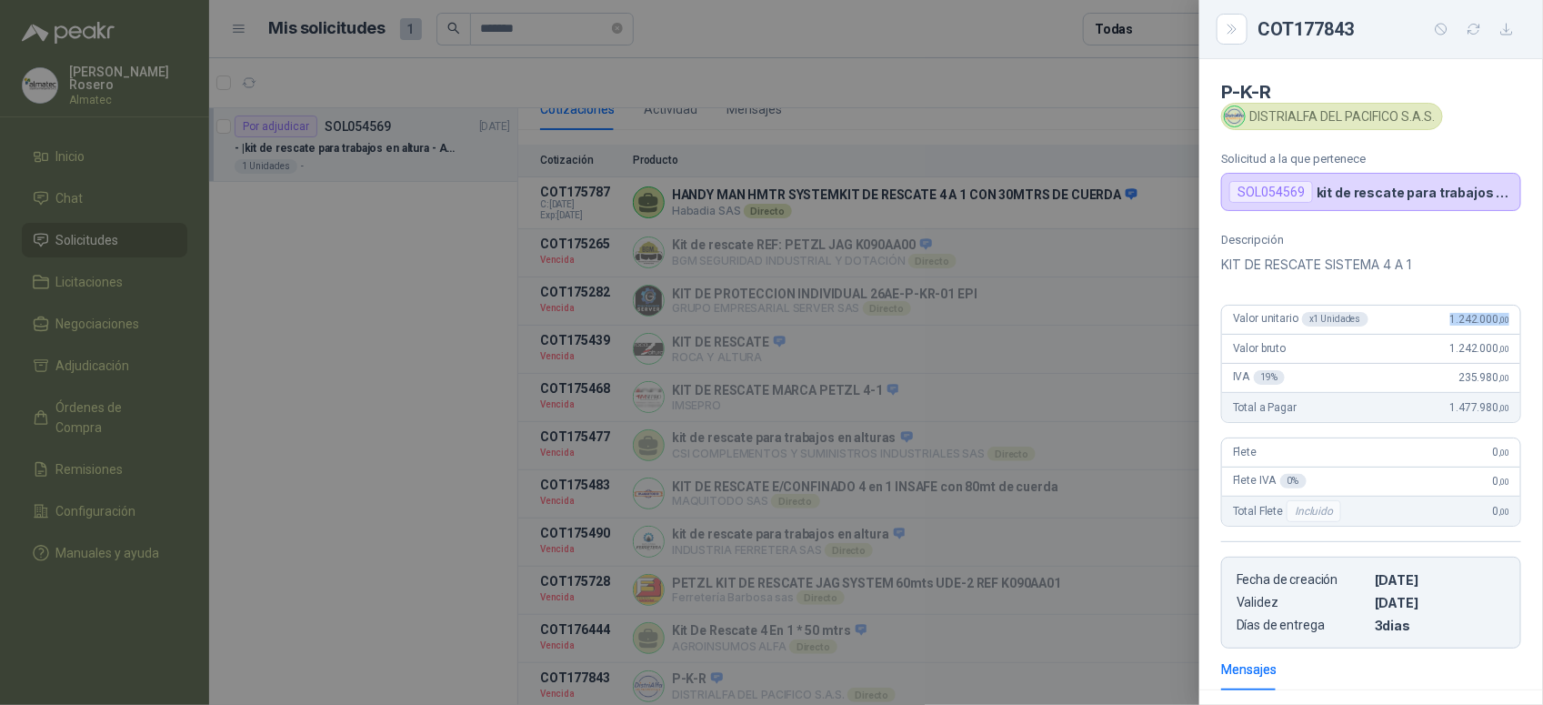
drag, startPoint x: 1424, startPoint y: 323, endPoint x: 1496, endPoint y: 328, distance: 72.0
click at [1496, 328] on div "Valor unitario x 1 Unidades 1.242.000 ,00" at bounding box center [1371, 320] width 298 height 29
click at [1120, 379] on div at bounding box center [771, 352] width 1543 height 705
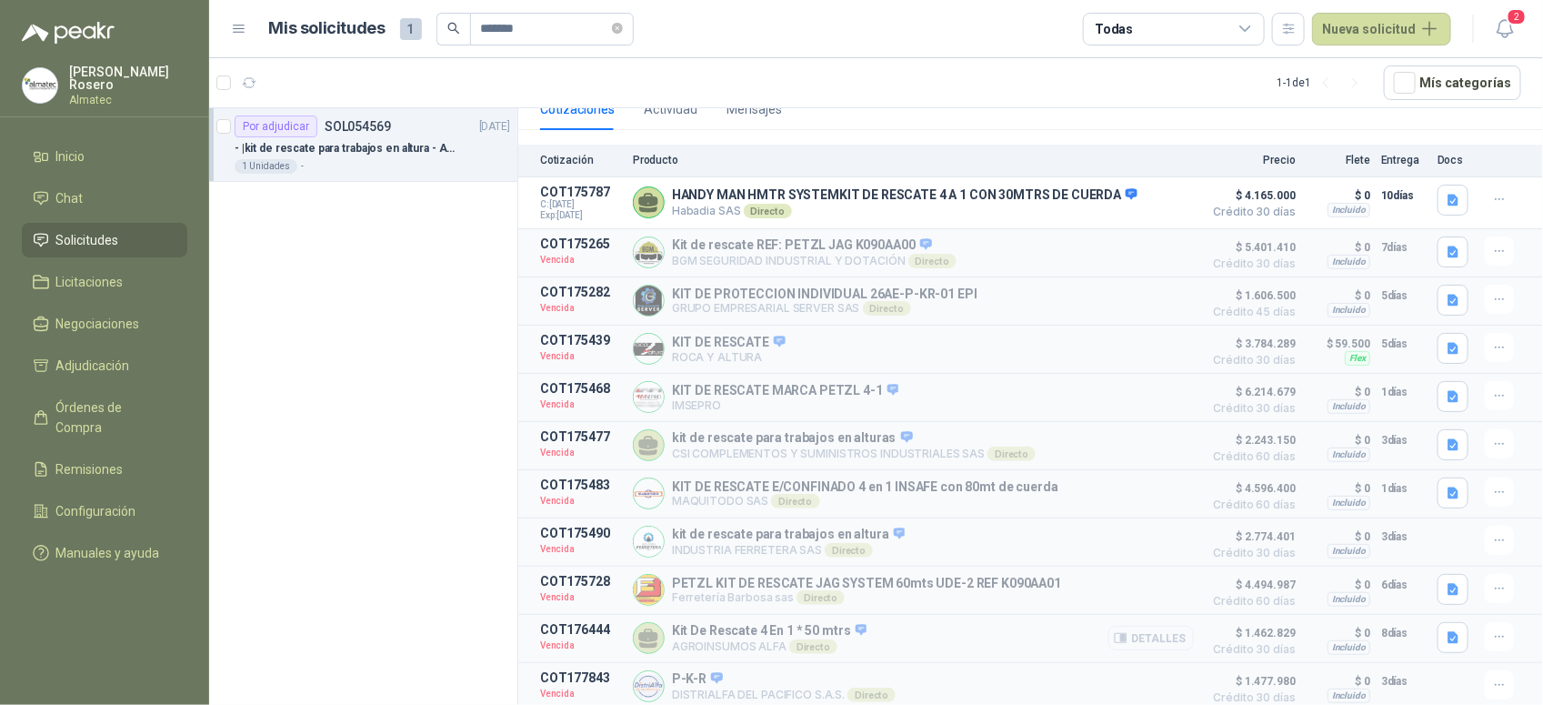
click at [1147, 633] on button "Detalles" at bounding box center [1150, 638] width 85 height 25
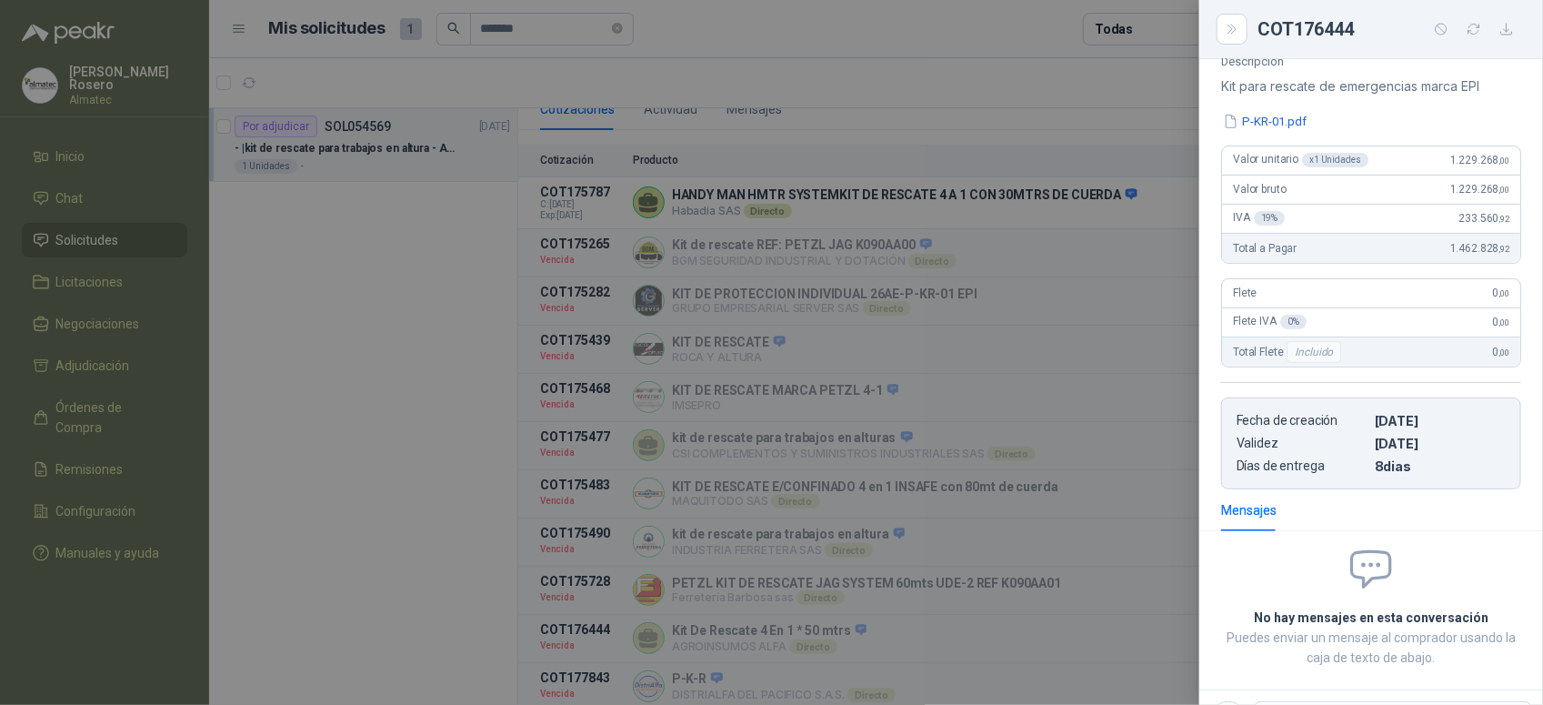
scroll to position [0, 0]
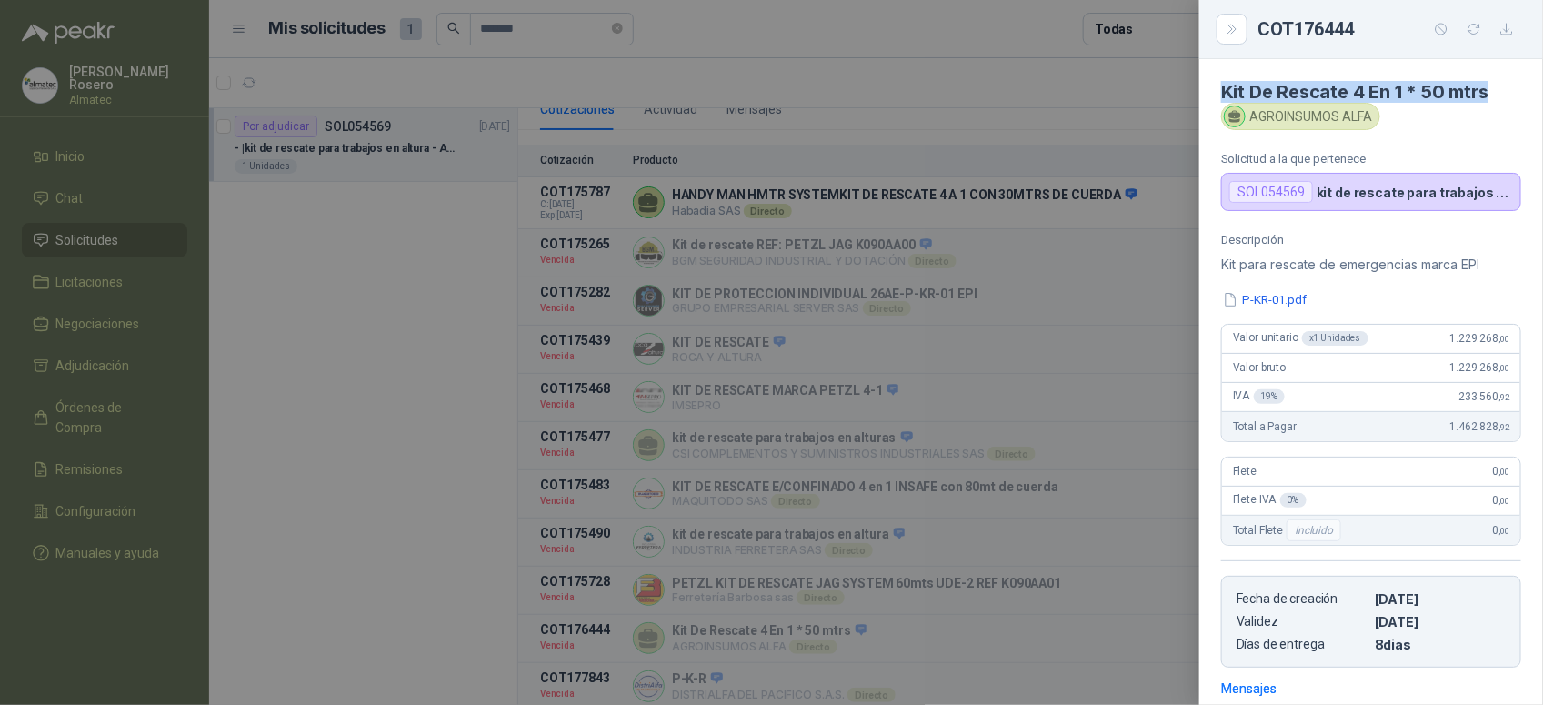
drag, startPoint x: 1487, startPoint y: 92, endPoint x: 1221, endPoint y: 80, distance: 265.8
click at [1221, 81] on h4 "Kit De Rescate 4 En 1 * 50 mtrs" at bounding box center [1371, 92] width 300 height 22
click at [1370, 115] on div "AGROINSUMOS ALFA" at bounding box center [1300, 116] width 159 height 27
click at [1042, 480] on div at bounding box center [771, 352] width 1543 height 705
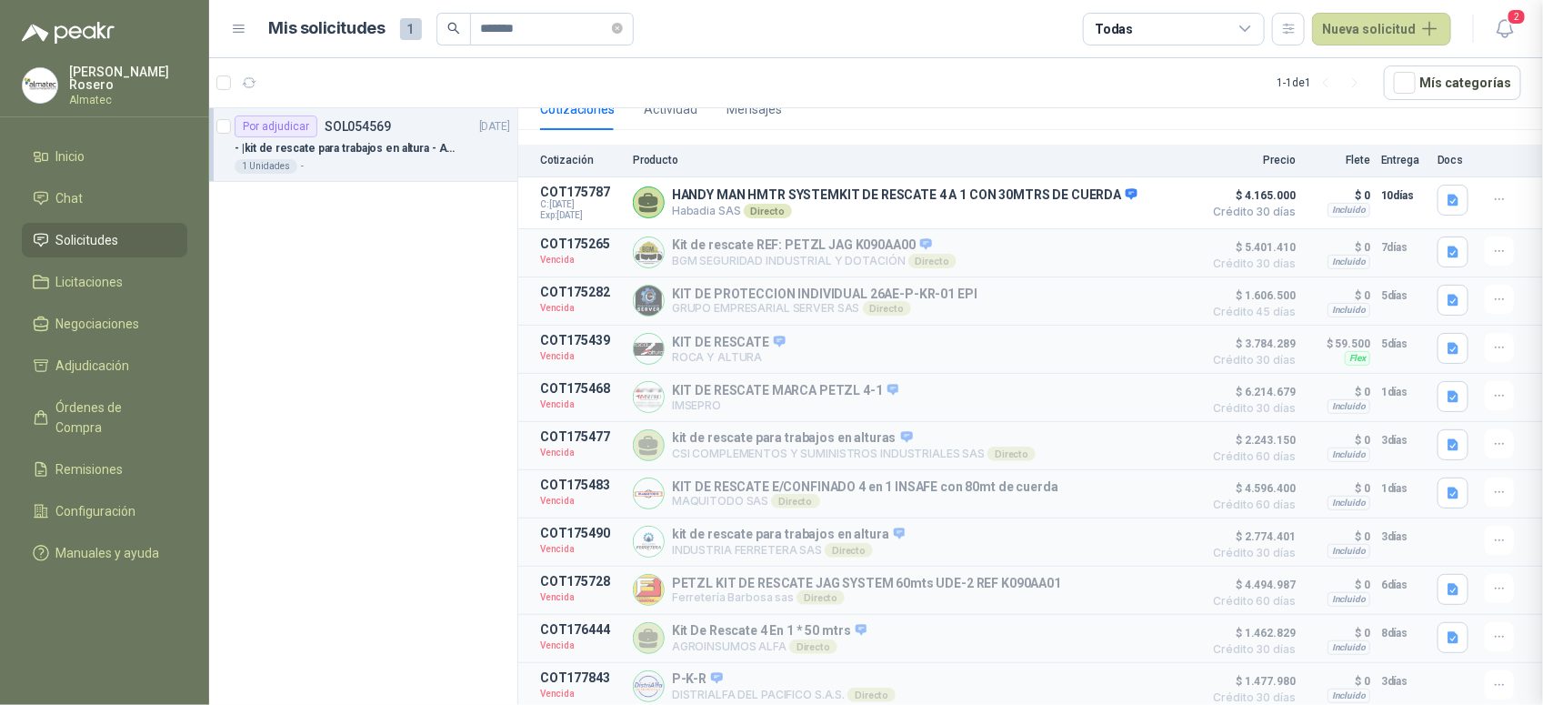
scroll to position [270, 0]
click at [1148, 626] on button "Detalles" at bounding box center [1150, 638] width 85 height 25
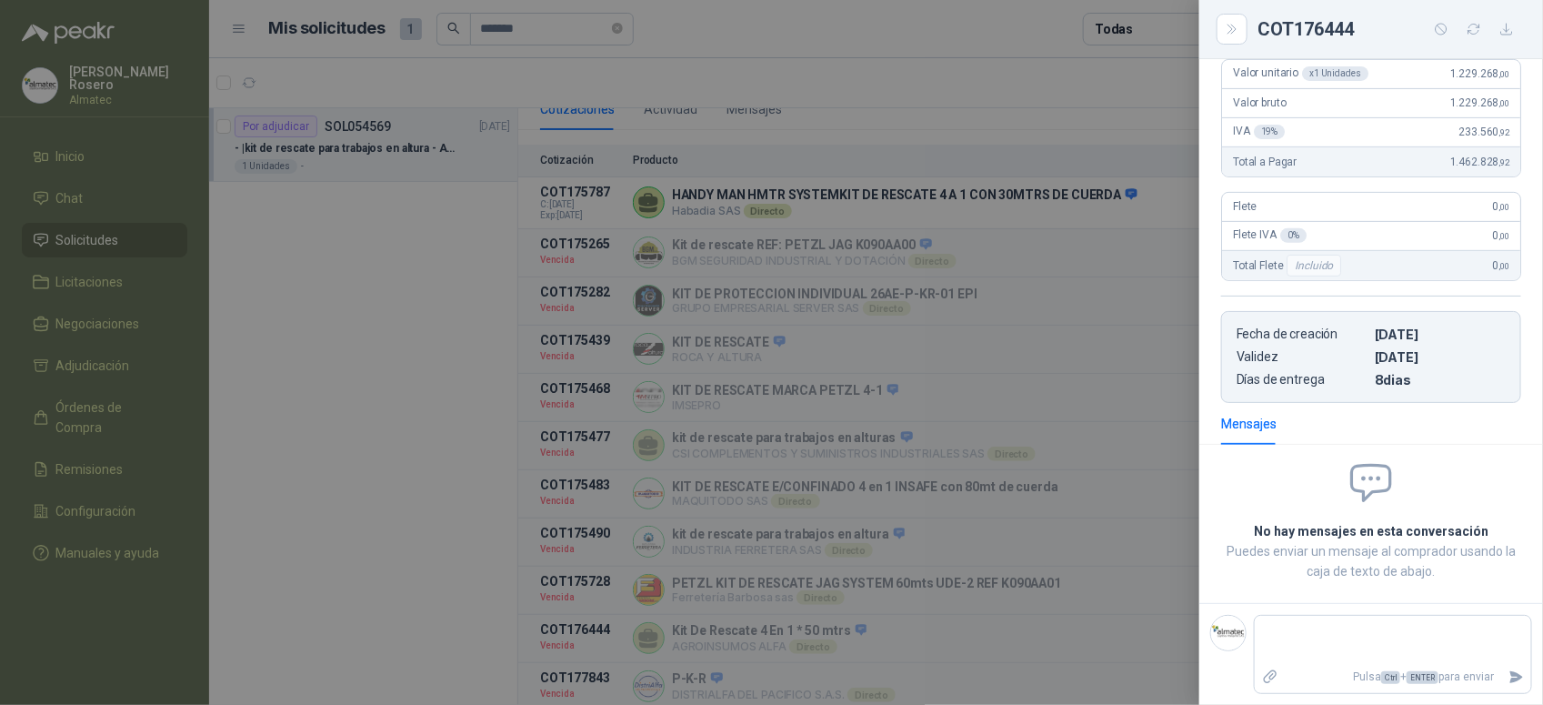
scroll to position [0, 0]
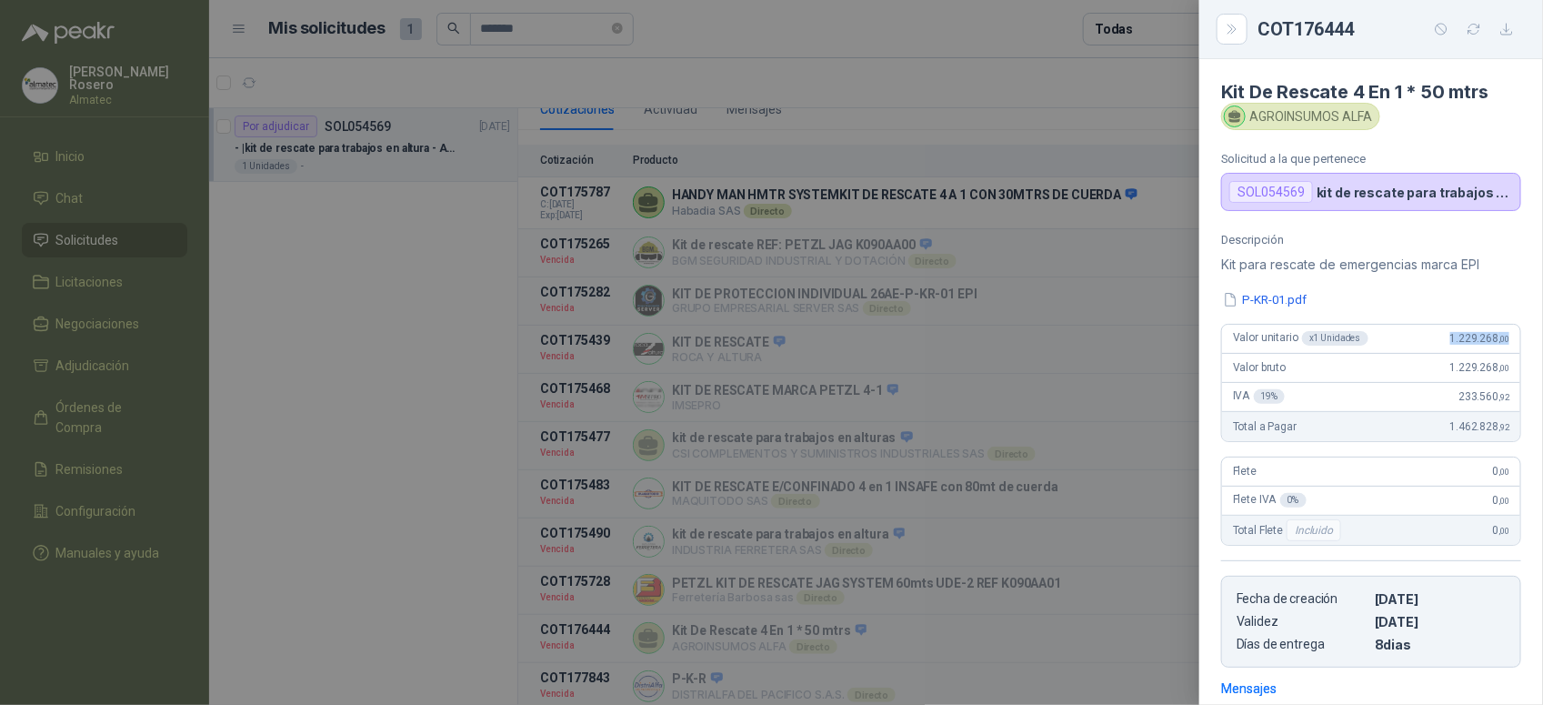
drag, startPoint x: 1434, startPoint y: 326, endPoint x: 1519, endPoint y: 339, distance: 86.6
click at [1519, 339] on div "Descripción Kit para rescate de emergencias marca EPI P-KR-01.pdf Valor unitari…" at bounding box center [1371, 450] width 344 height 435
drag, startPoint x: 1026, startPoint y: 385, endPoint x: 1055, endPoint y: 400, distance: 32.9
click at [1029, 386] on div at bounding box center [771, 352] width 1543 height 705
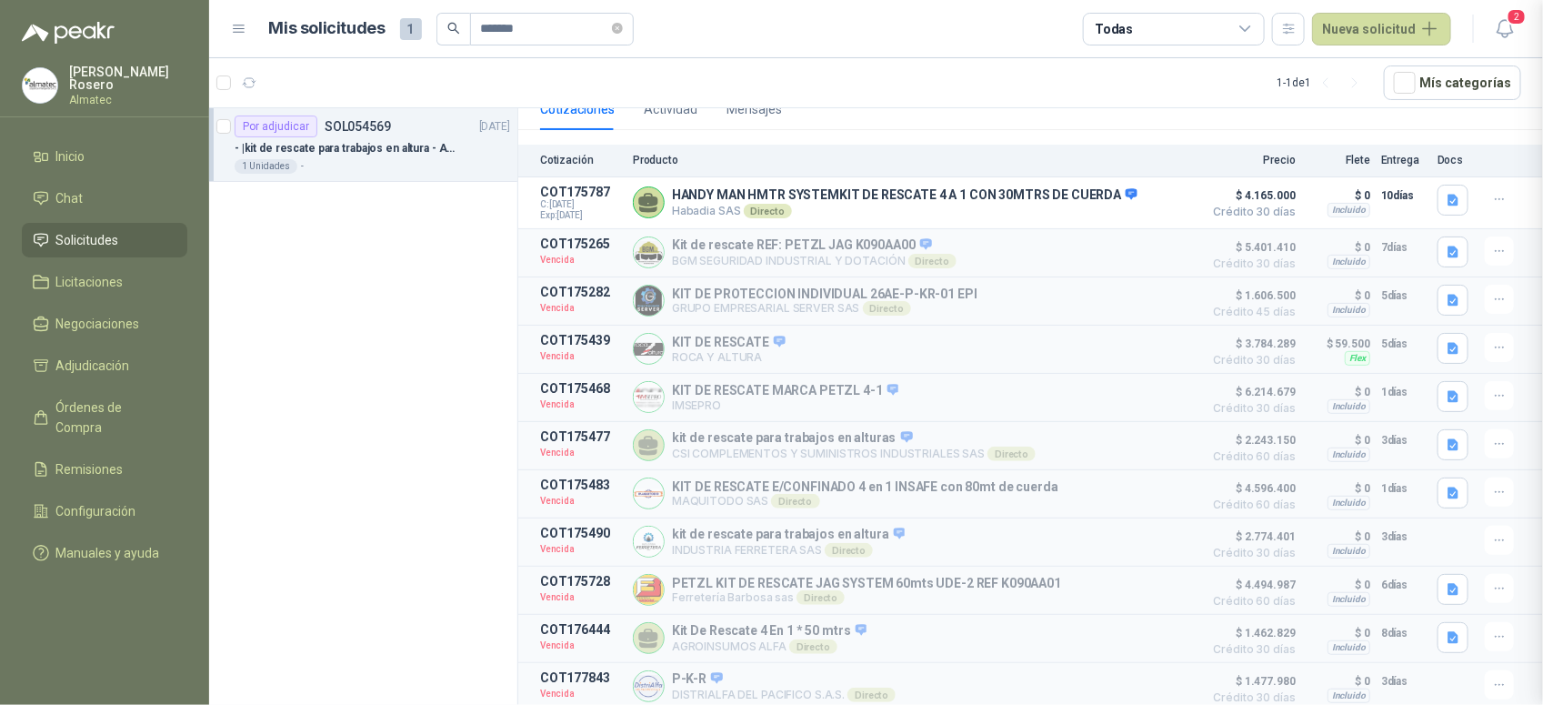
scroll to position [270, 0]
click at [608, 30] on input "*******" at bounding box center [544, 29] width 127 height 31
click at [628, 29] on span "*******" at bounding box center [552, 29] width 164 height 33
click at [623, 25] on icon "close-circle" at bounding box center [617, 28] width 11 height 11
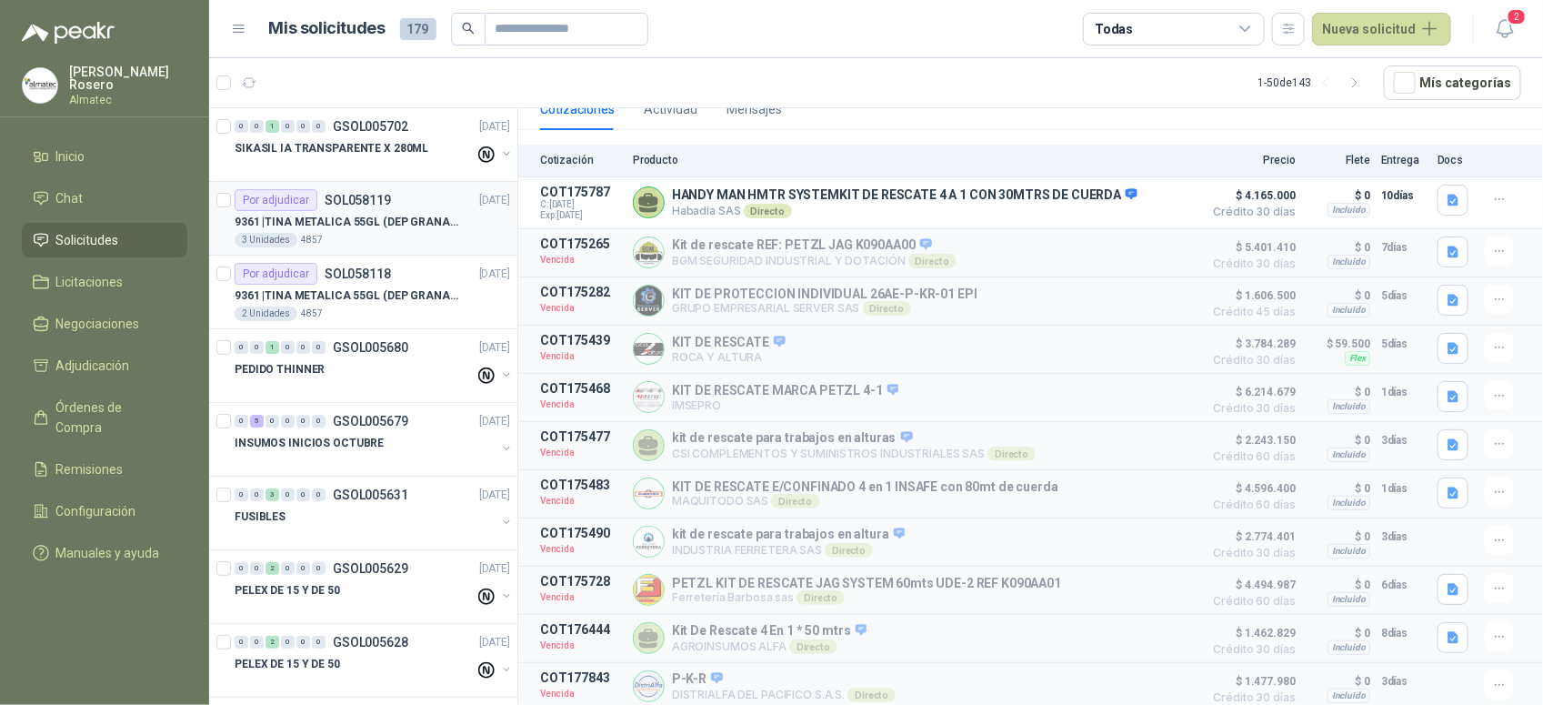
click at [389, 215] on p "9361 | [PERSON_NAME] METALICA 55GL (DEP GRANALLA) CON TAPA" at bounding box center [348, 222] width 226 height 17
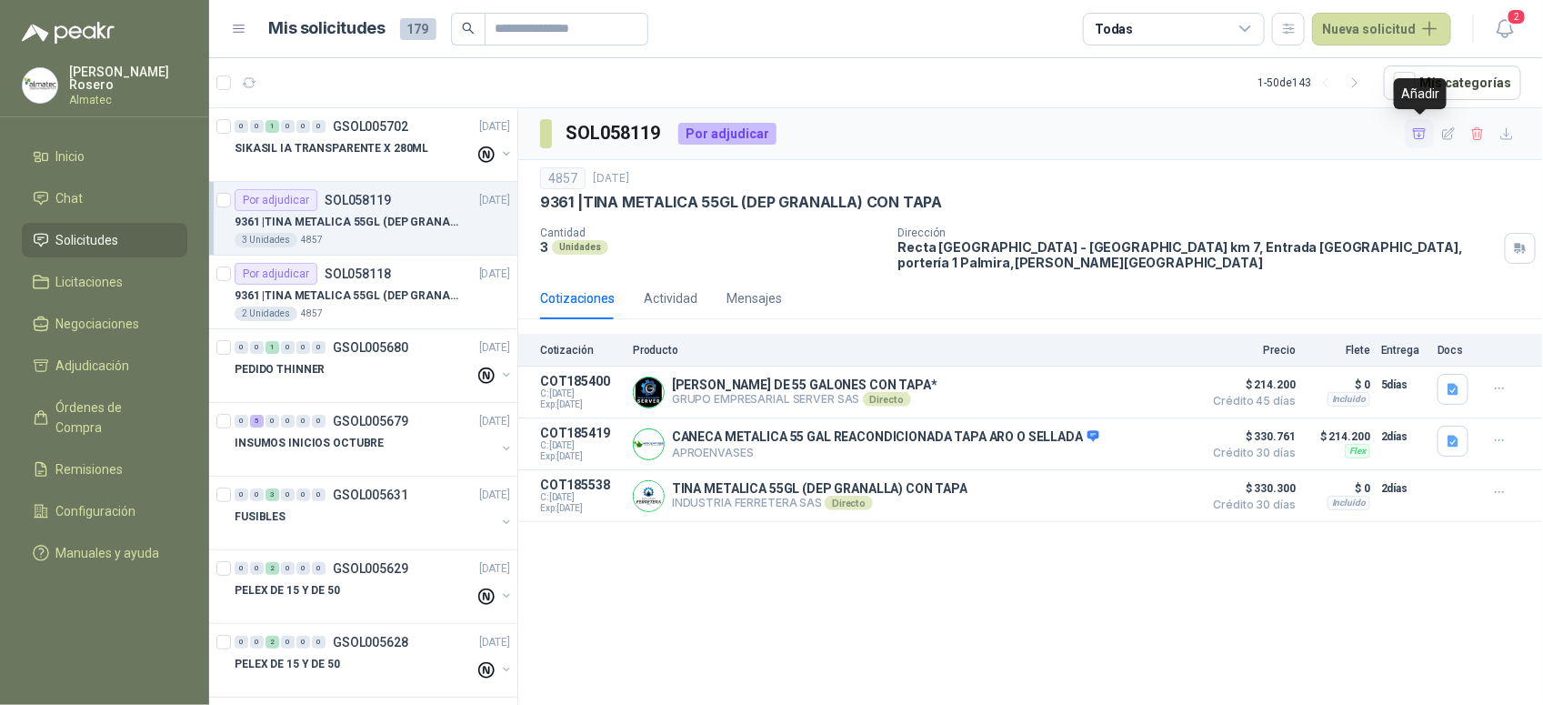
click at [1428, 136] on button "button" at bounding box center [1419, 133] width 29 height 29
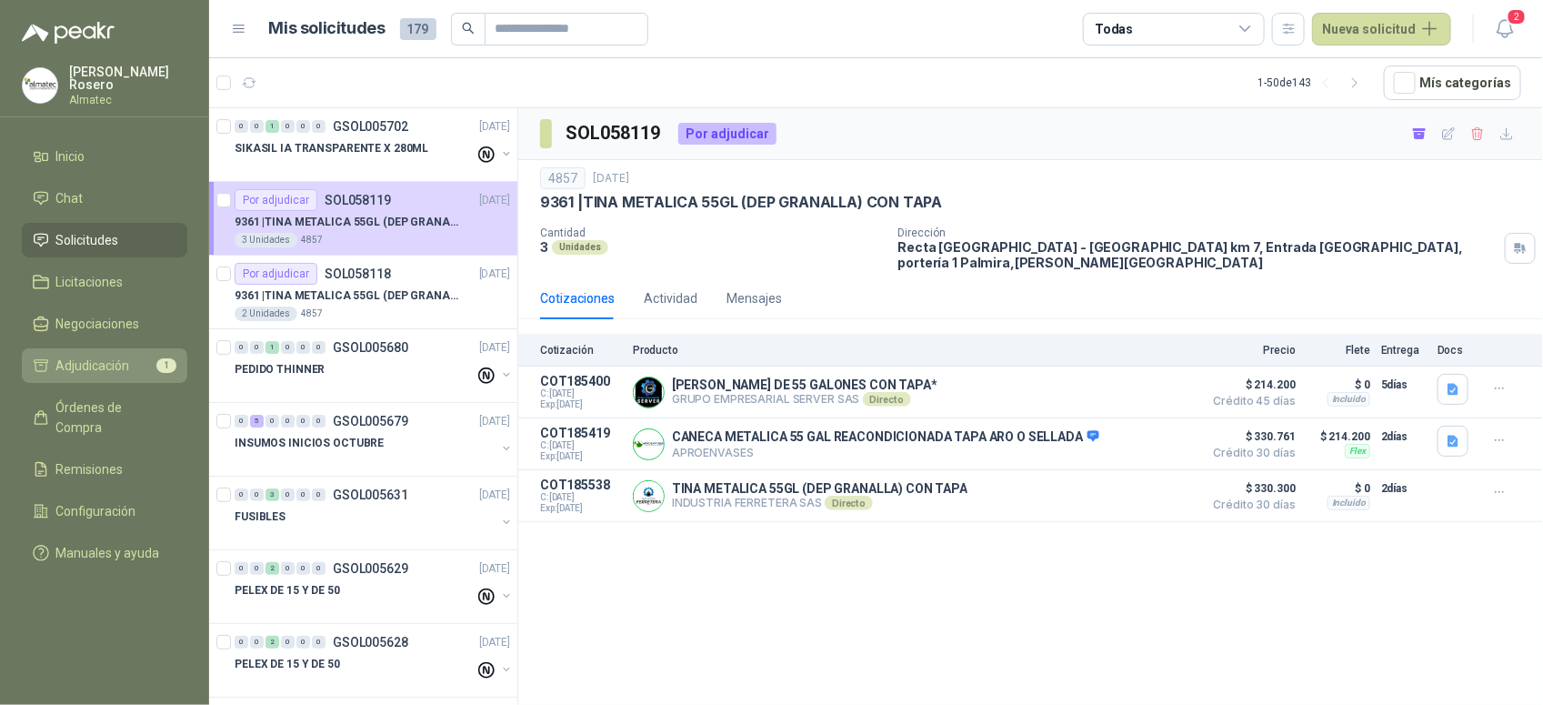
click at [105, 360] on span "Adjudicación" at bounding box center [93, 366] width 74 height 20
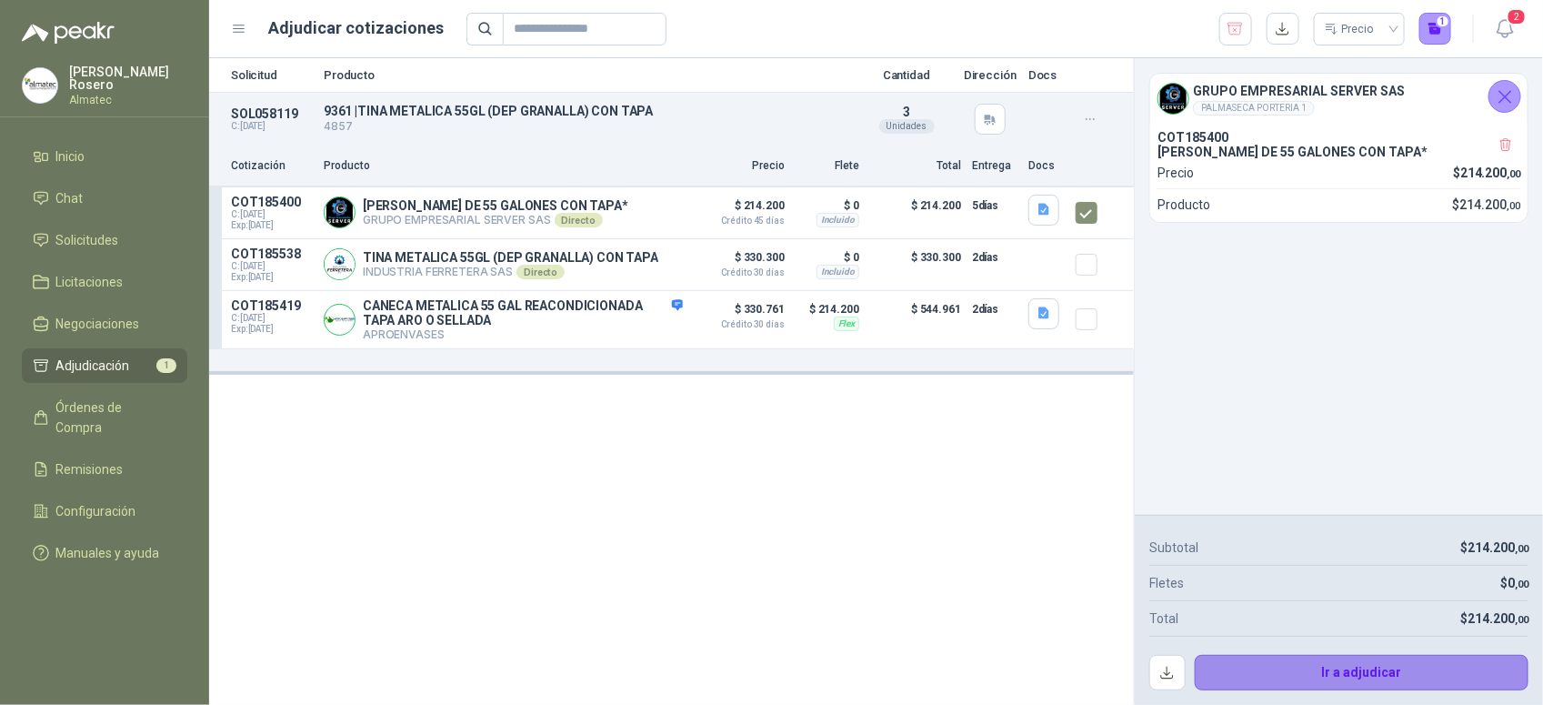
click at [1309, 670] on button "Ir a adjudicar" at bounding box center [1362, 673] width 335 height 36
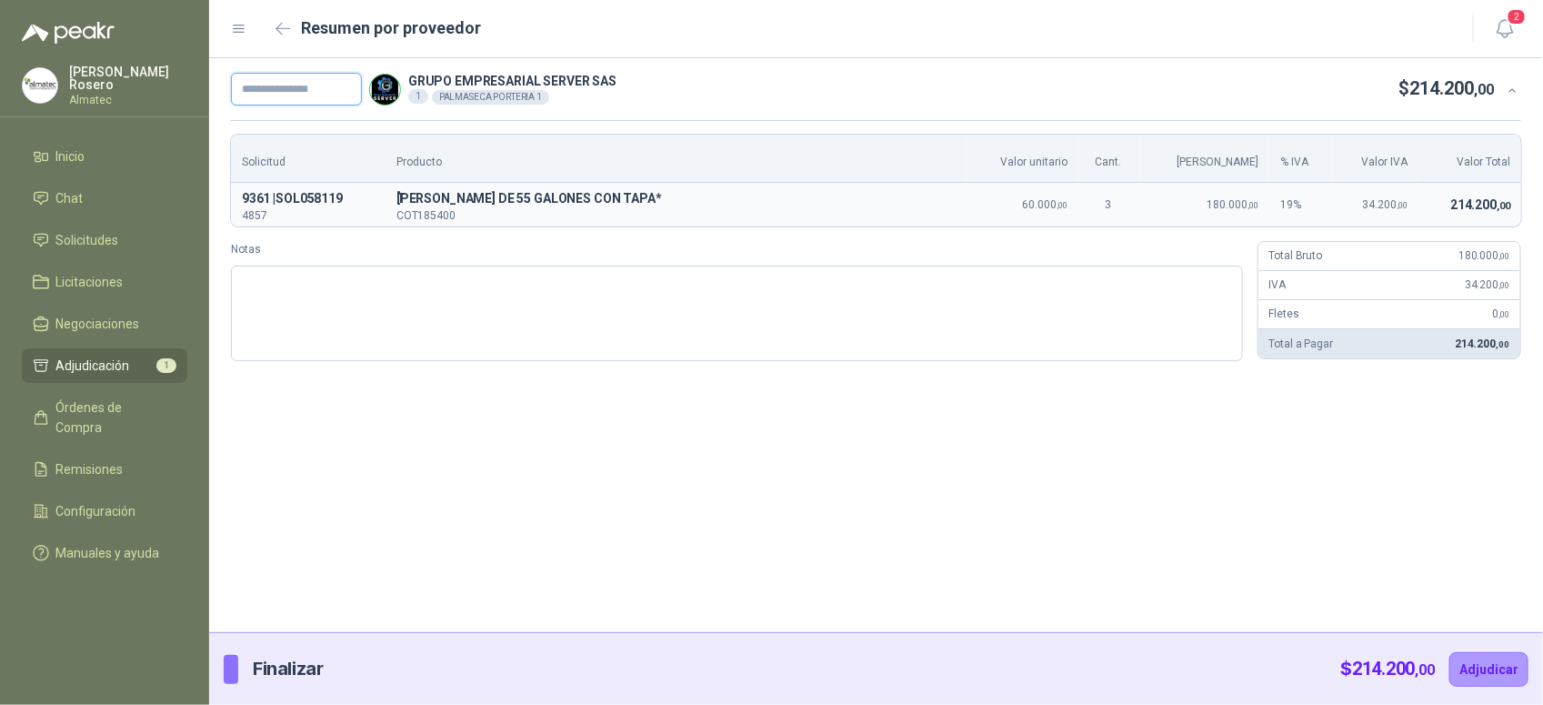
click at [283, 85] on input "text" at bounding box center [296, 89] width 131 height 33
paste input "*****"
type input "*******"
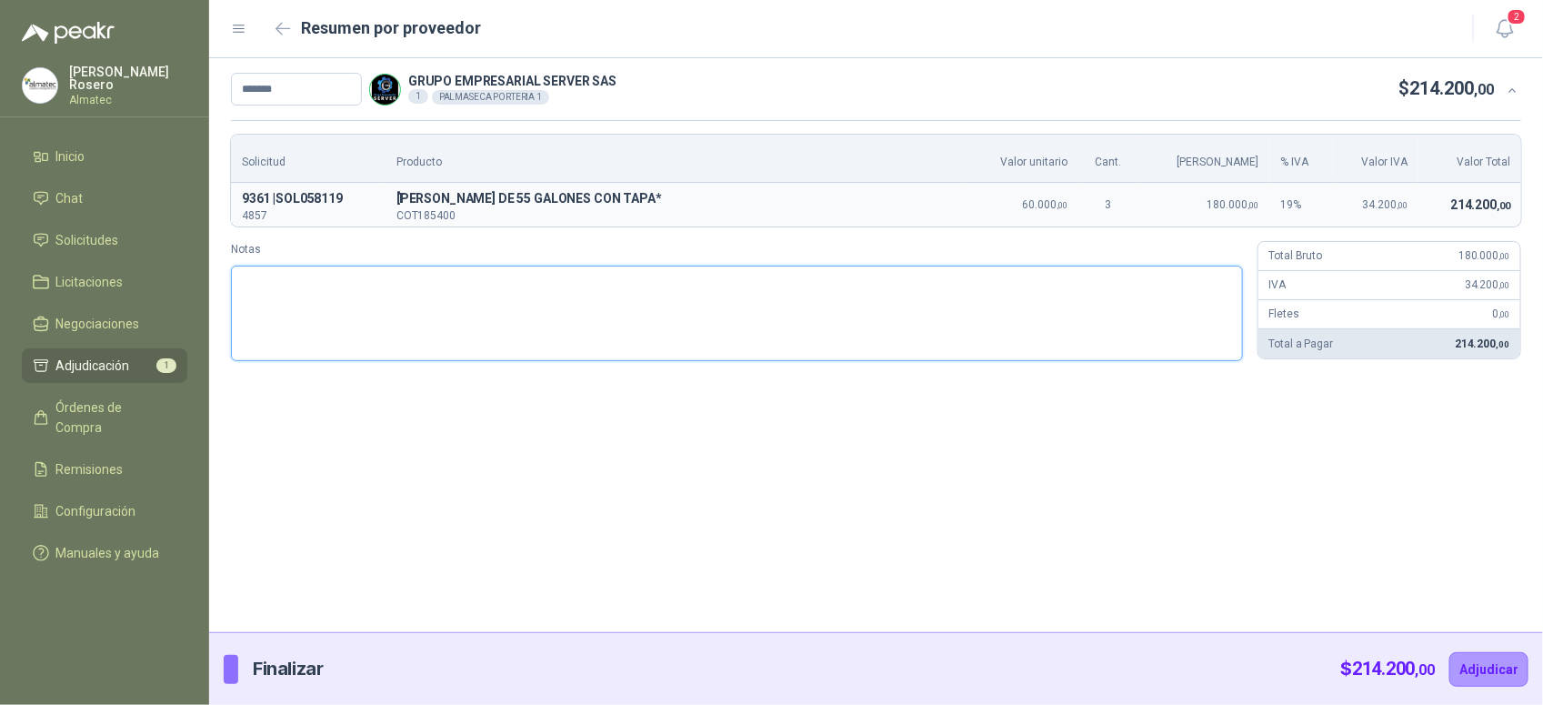
click at [406, 318] on textarea "Notas" at bounding box center [737, 314] width 1012 height 96
type textarea "*"
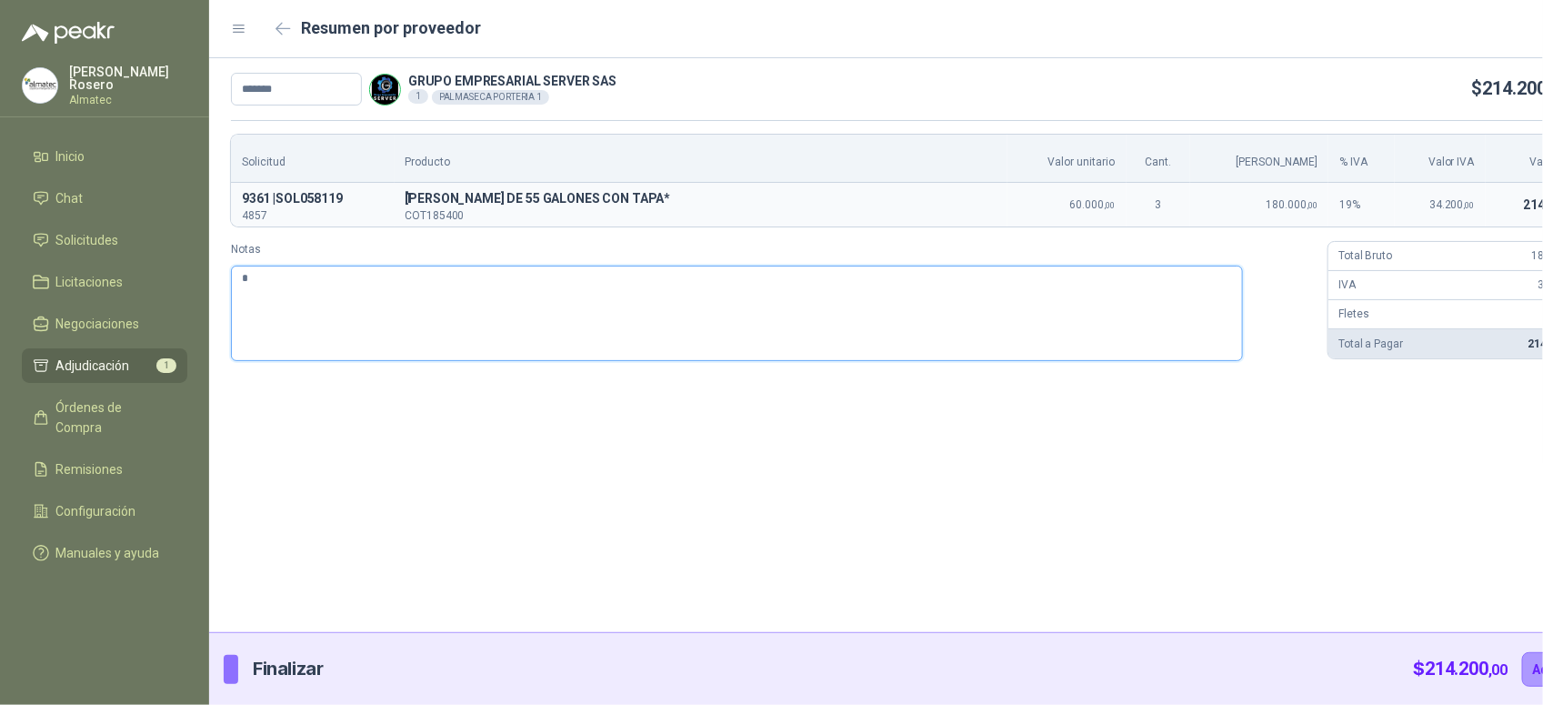
type textarea "**"
type textarea "***"
type textarea "*****"
type textarea "******"
type textarea "*******"
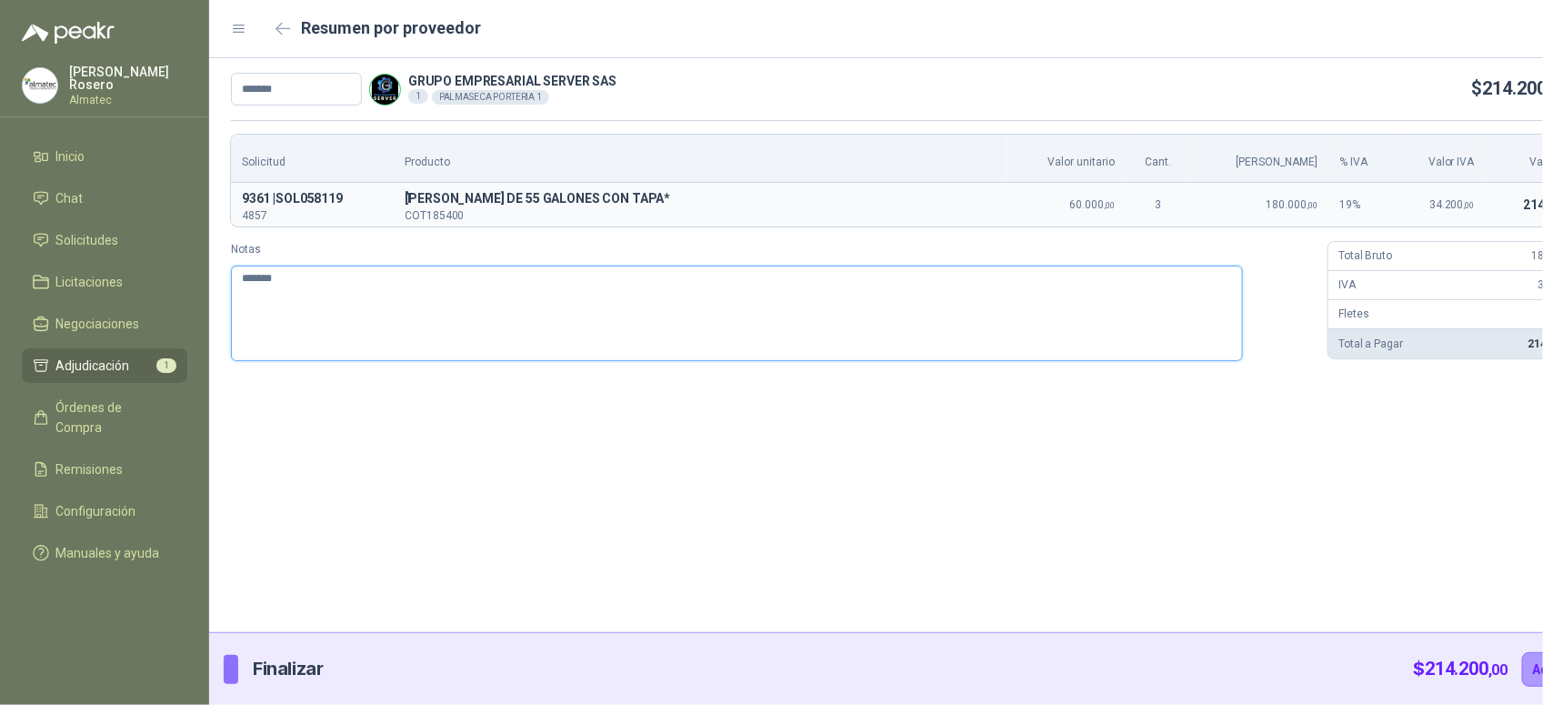
type textarea "********"
type textarea "**********"
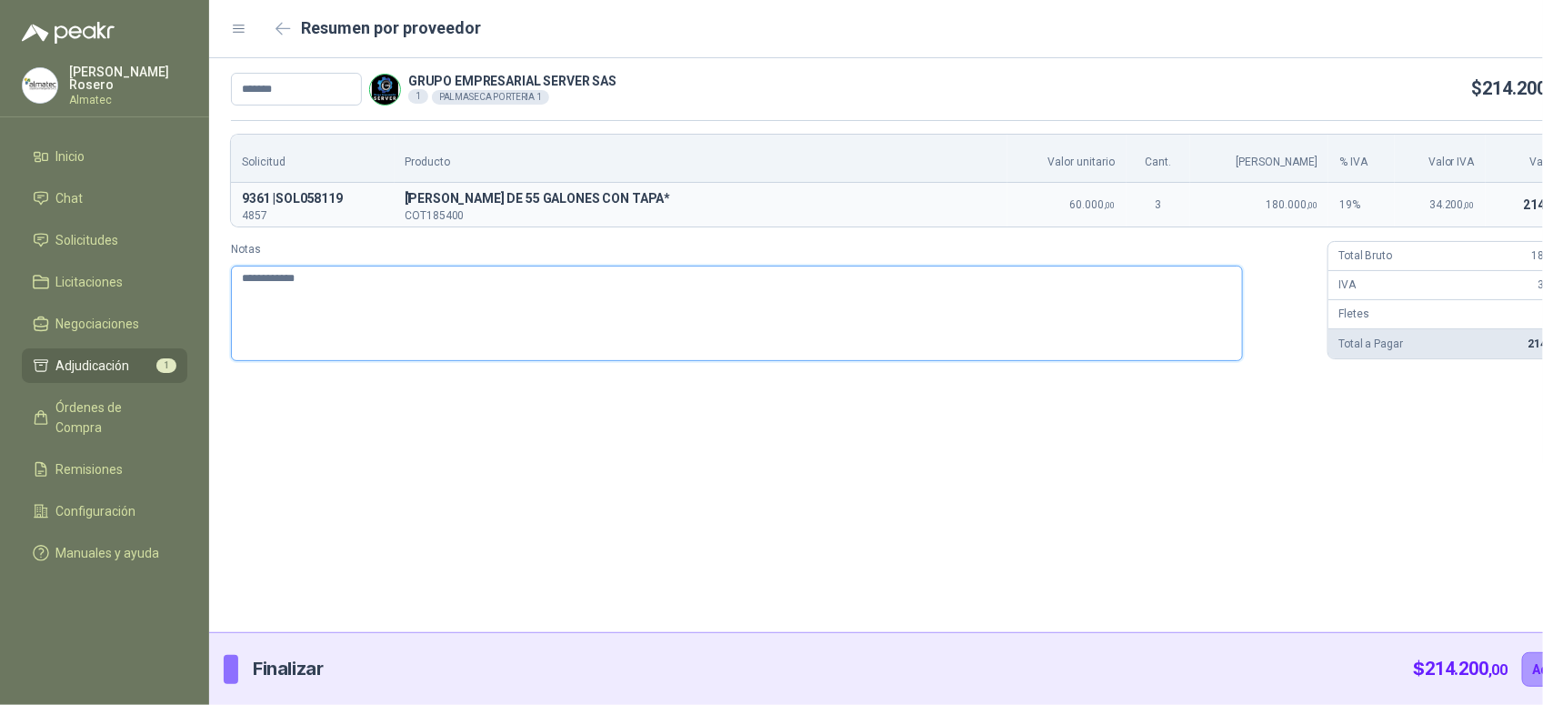
type textarea "**********"
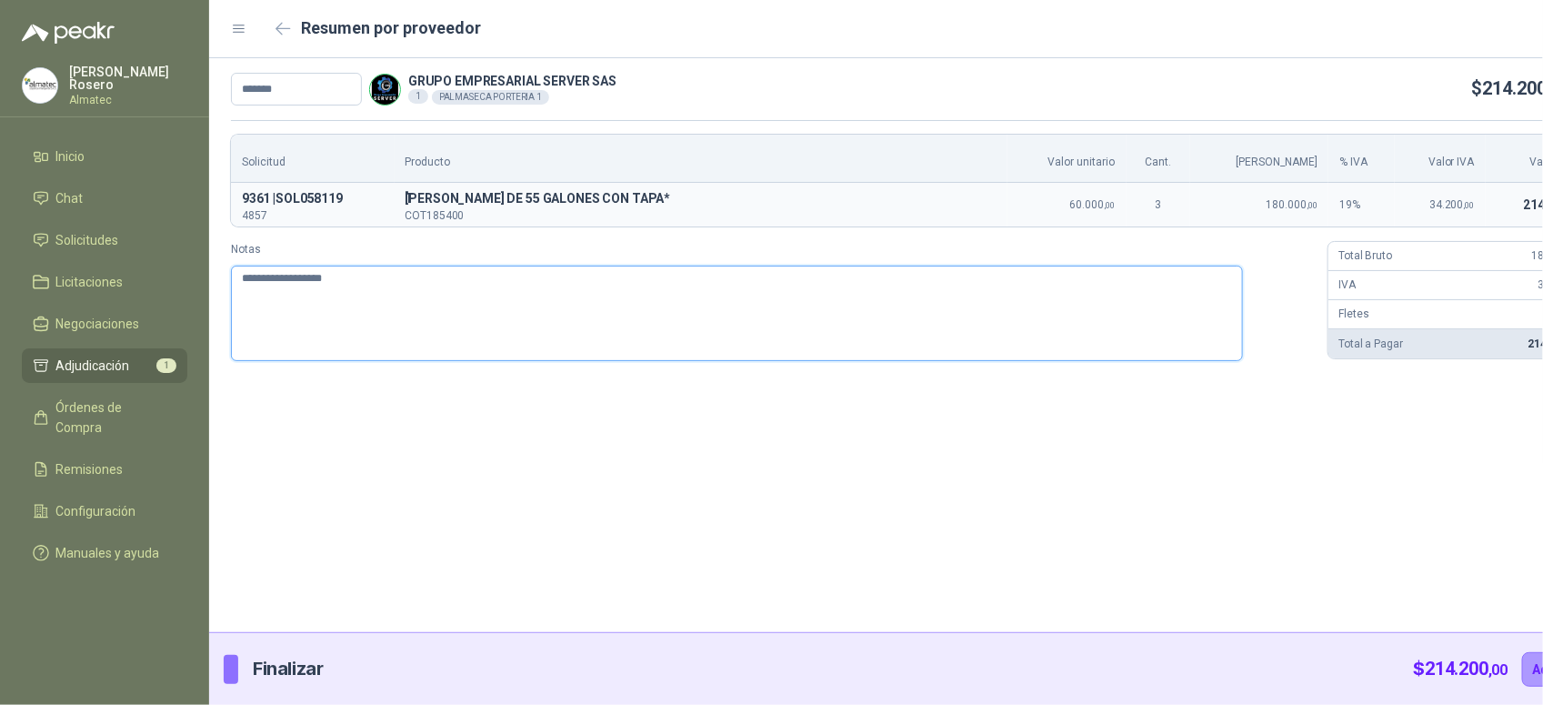
type textarea "**********"
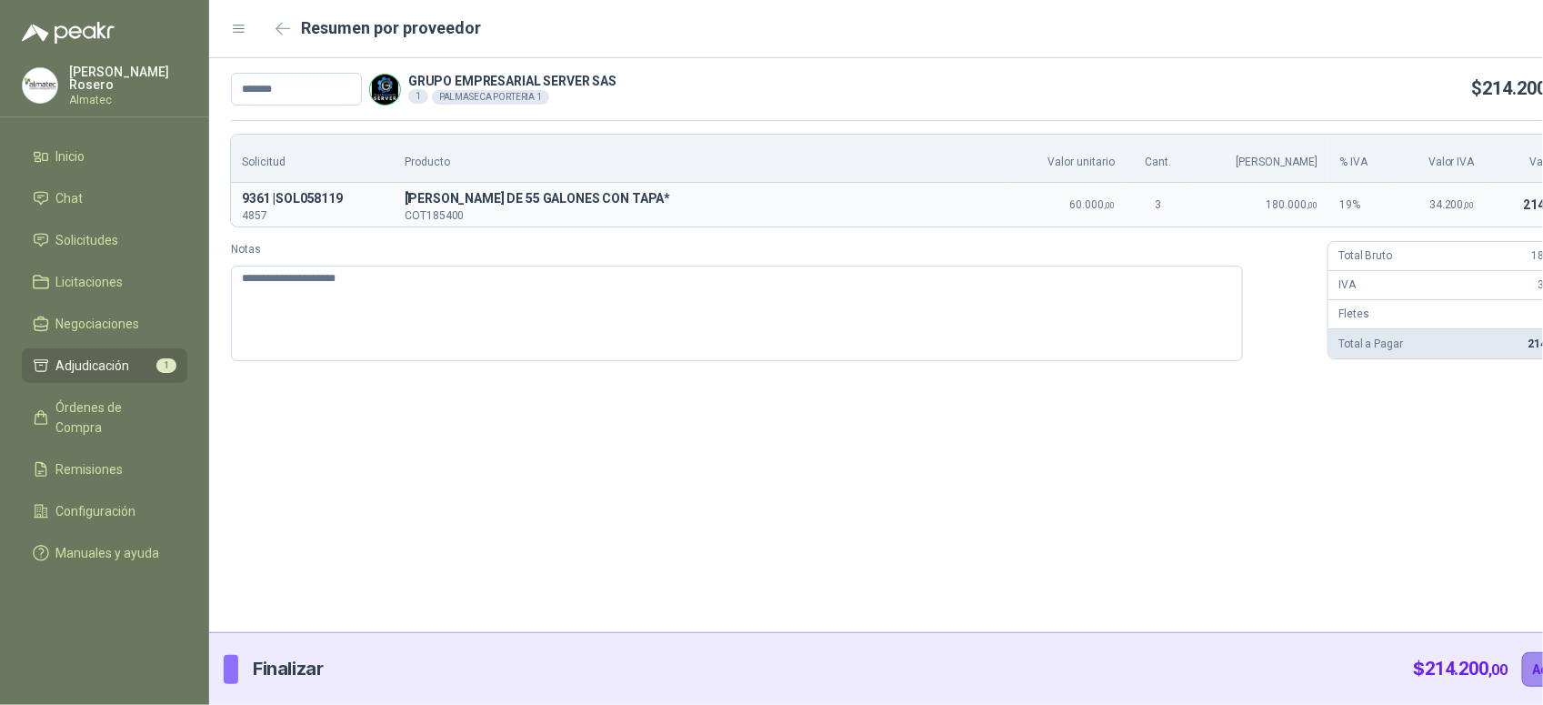
click at [1522, 669] on button "Adjudicar" at bounding box center [1561, 669] width 79 height 35
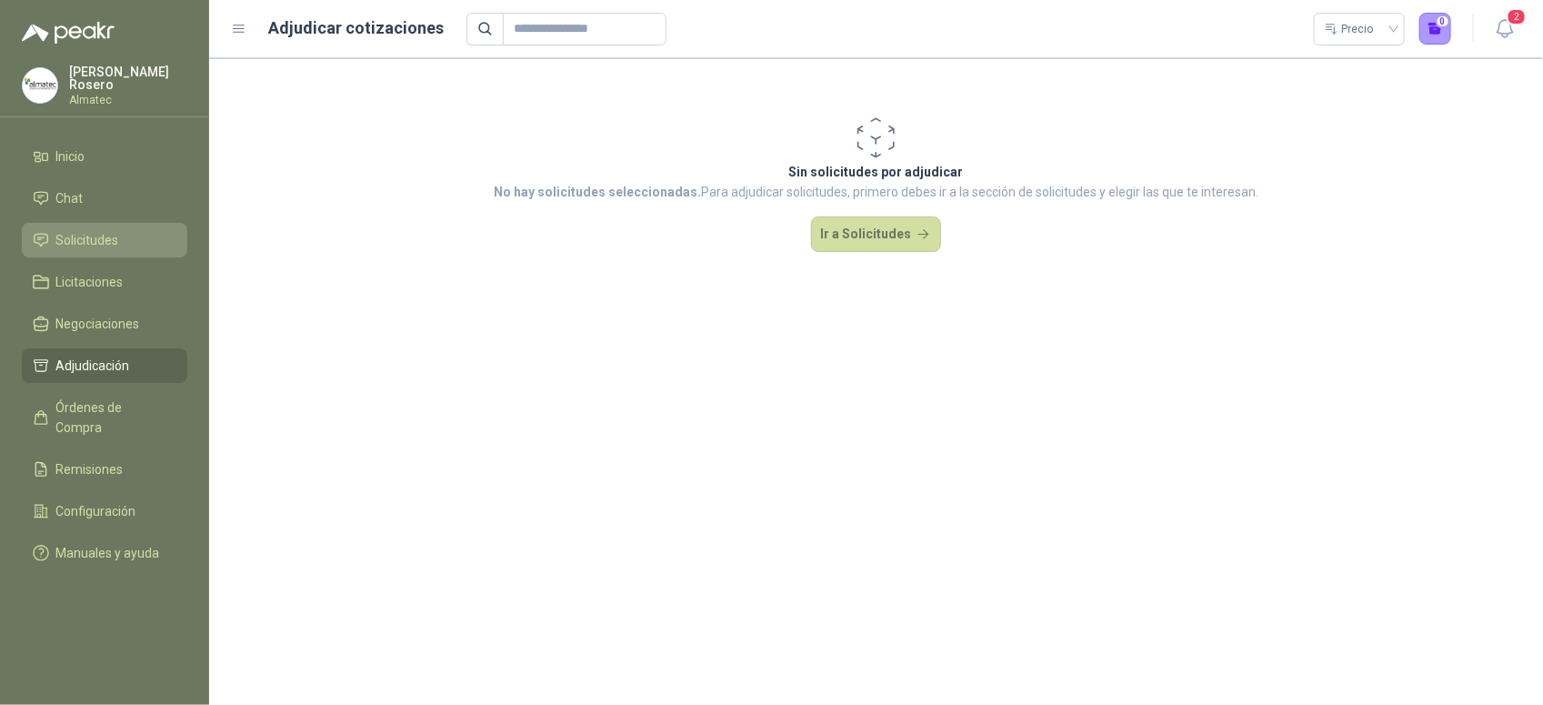
click at [93, 242] on span "Solicitudes" at bounding box center [87, 240] width 63 height 20
